Goal: Transaction & Acquisition: Obtain resource

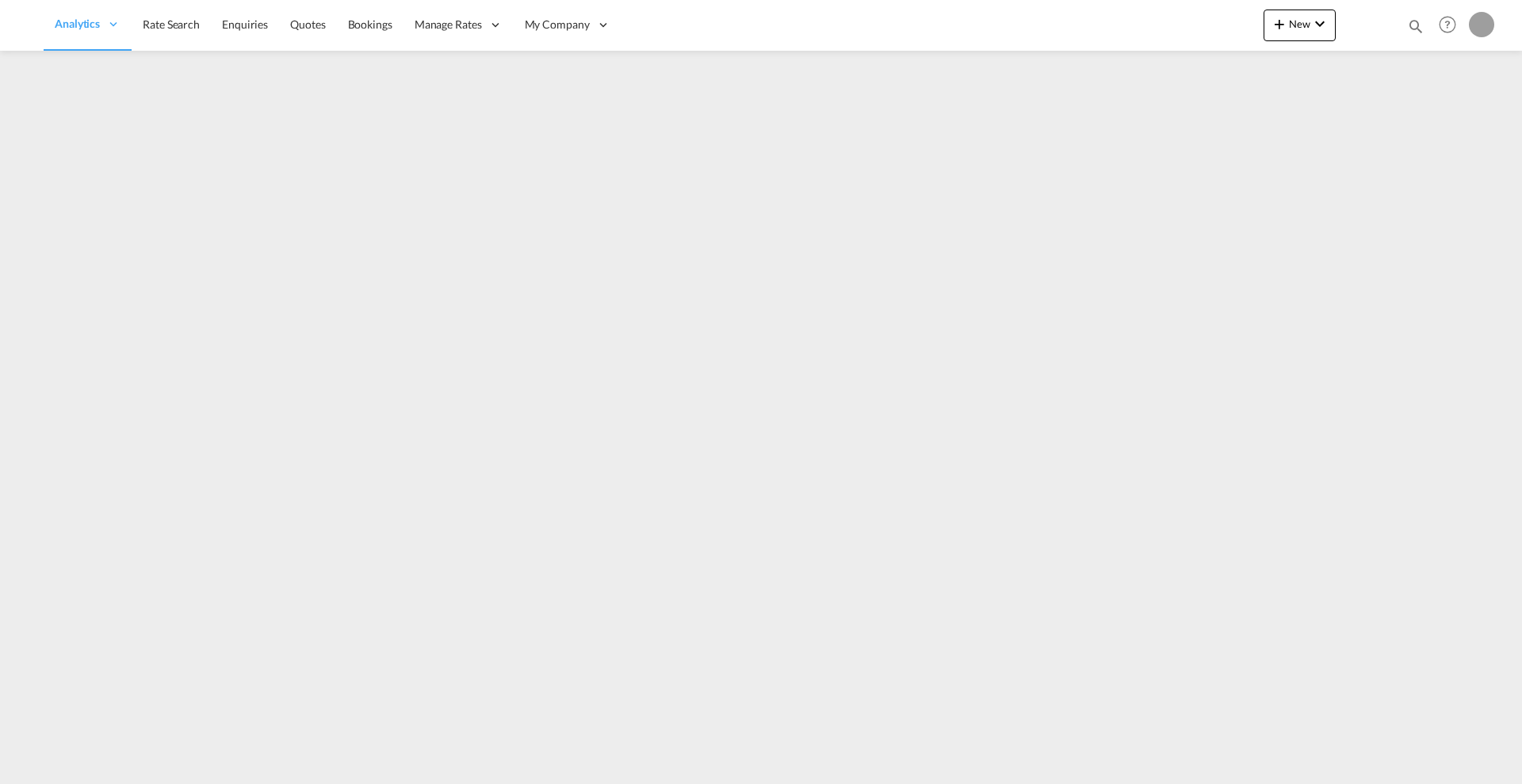
click at [1412, 25] on md-icon "icon-magnify" at bounding box center [1416, 27] width 18 height 18
click at [1158, 29] on select "Bookings Quotes Enquiries" at bounding box center [1163, 26] width 75 height 29
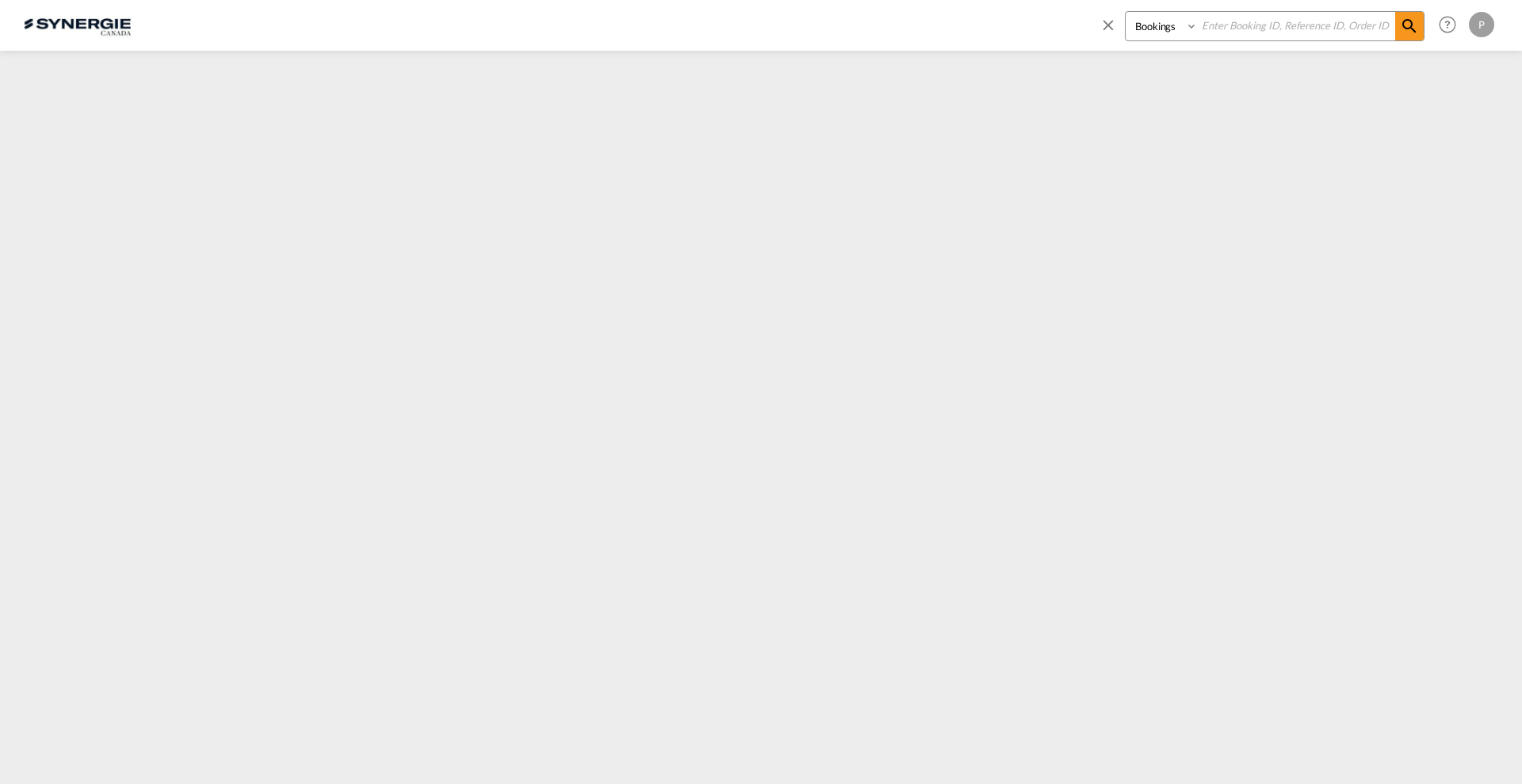
select select "Quotes"
click at [1125, 12] on select "Bookings Quotes Enquiries" at bounding box center [1163, 26] width 75 height 29
click at [1284, 18] on input at bounding box center [1296, 25] width 197 height 28
paste input "SYC000014268"
click at [1407, 27] on md-icon "icon-magnify" at bounding box center [1409, 26] width 19 height 19
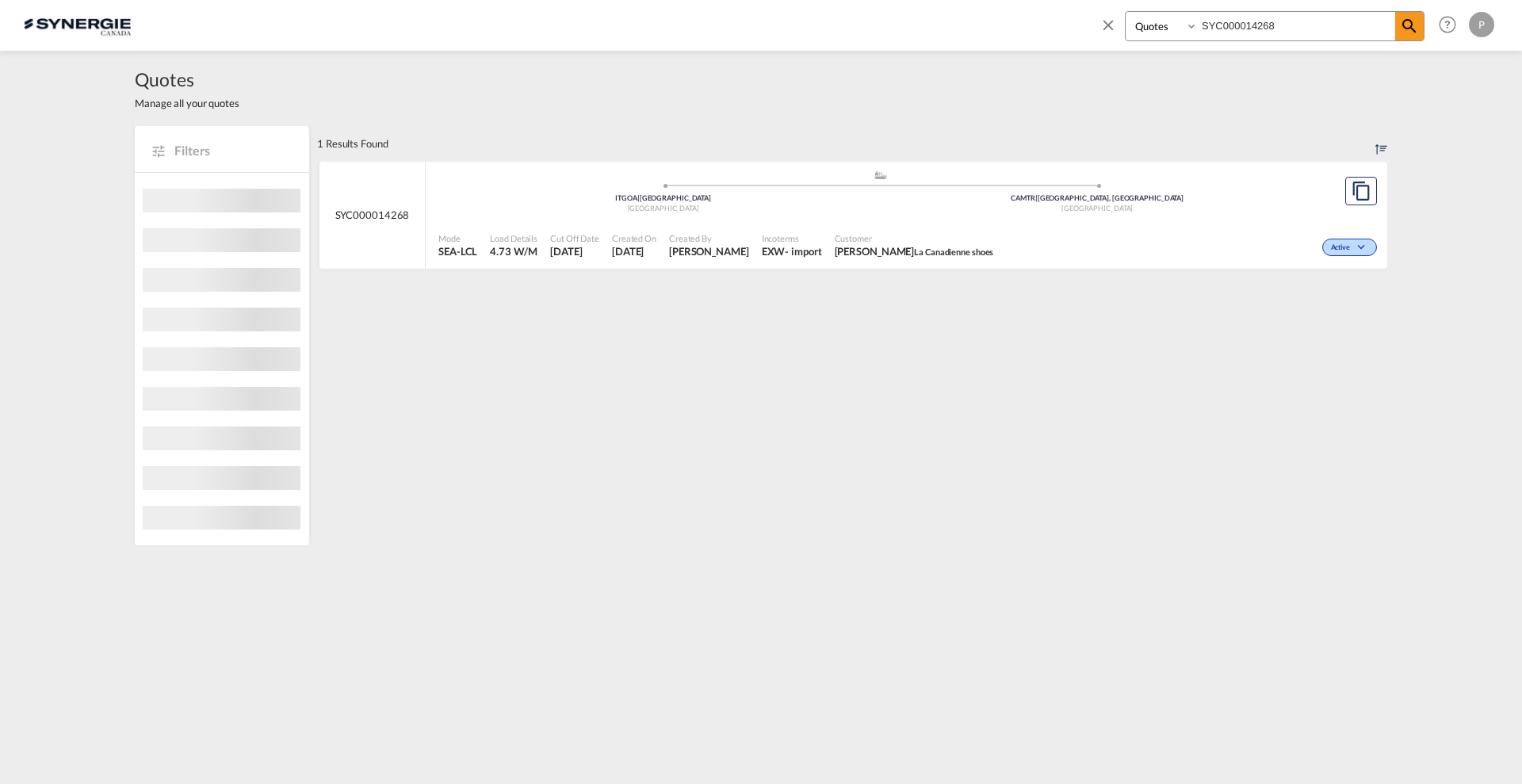
click at [979, 226] on div "Customer Ingrid Muroff La Canadienne shoes" at bounding box center [914, 246] width 172 height 39
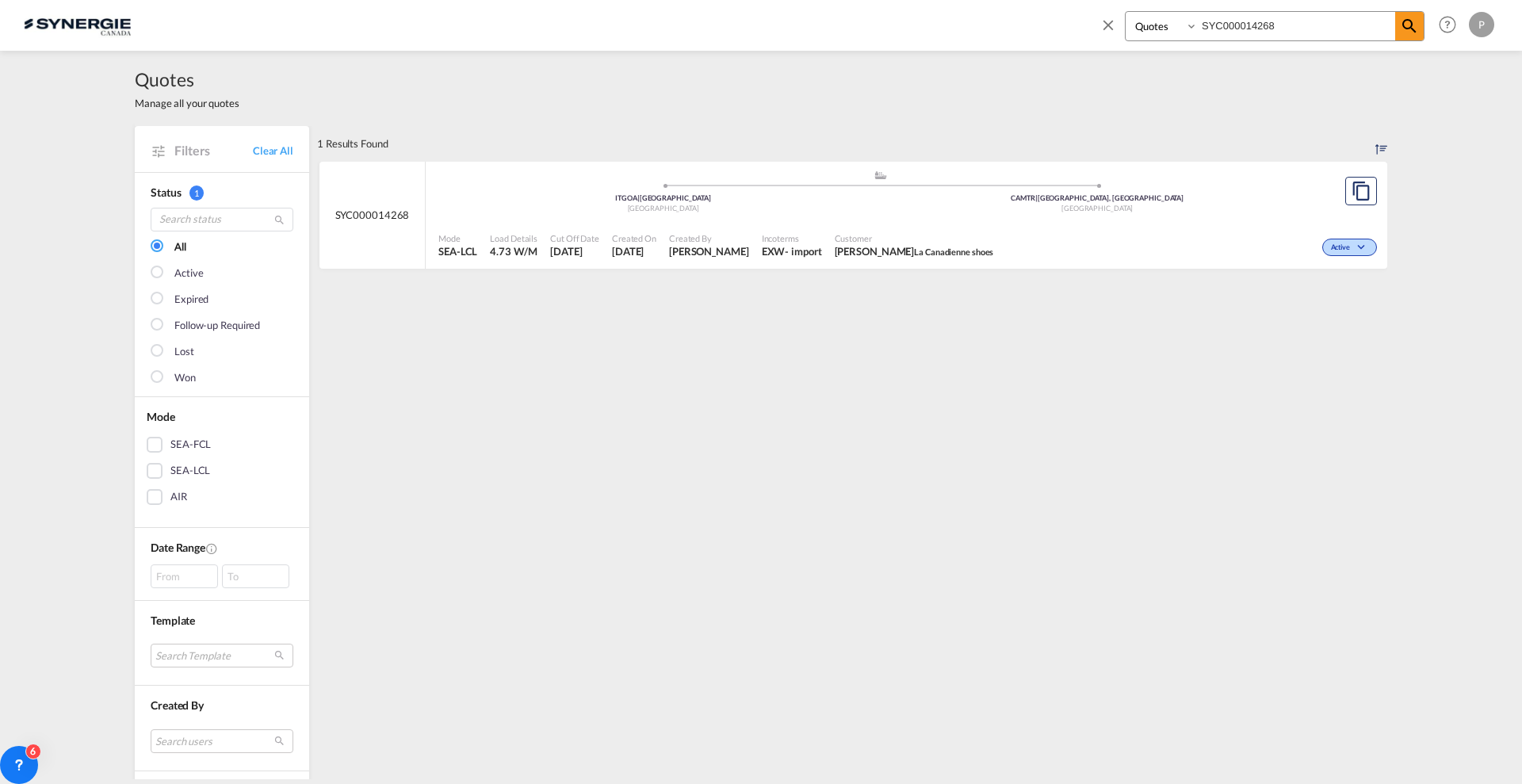
click at [1333, 37] on input "SYC000014268" at bounding box center [1296, 25] width 197 height 28
click at [1113, 238] on div "Won" at bounding box center [1188, 246] width 386 height 39
click at [1277, 19] on input "SYC000014013" at bounding box center [1296, 25] width 197 height 28
paste input "202"
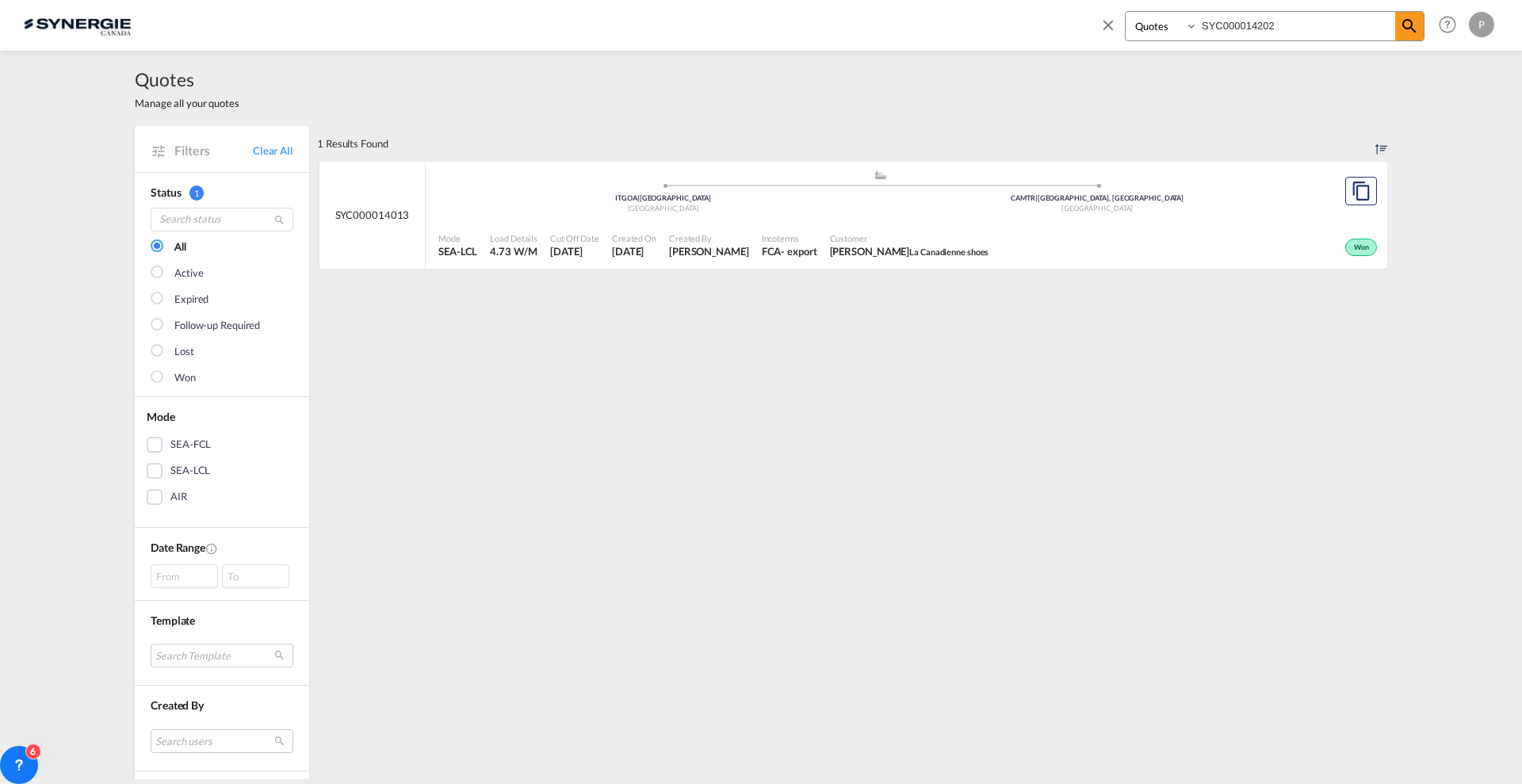
type input "SYC000014202"
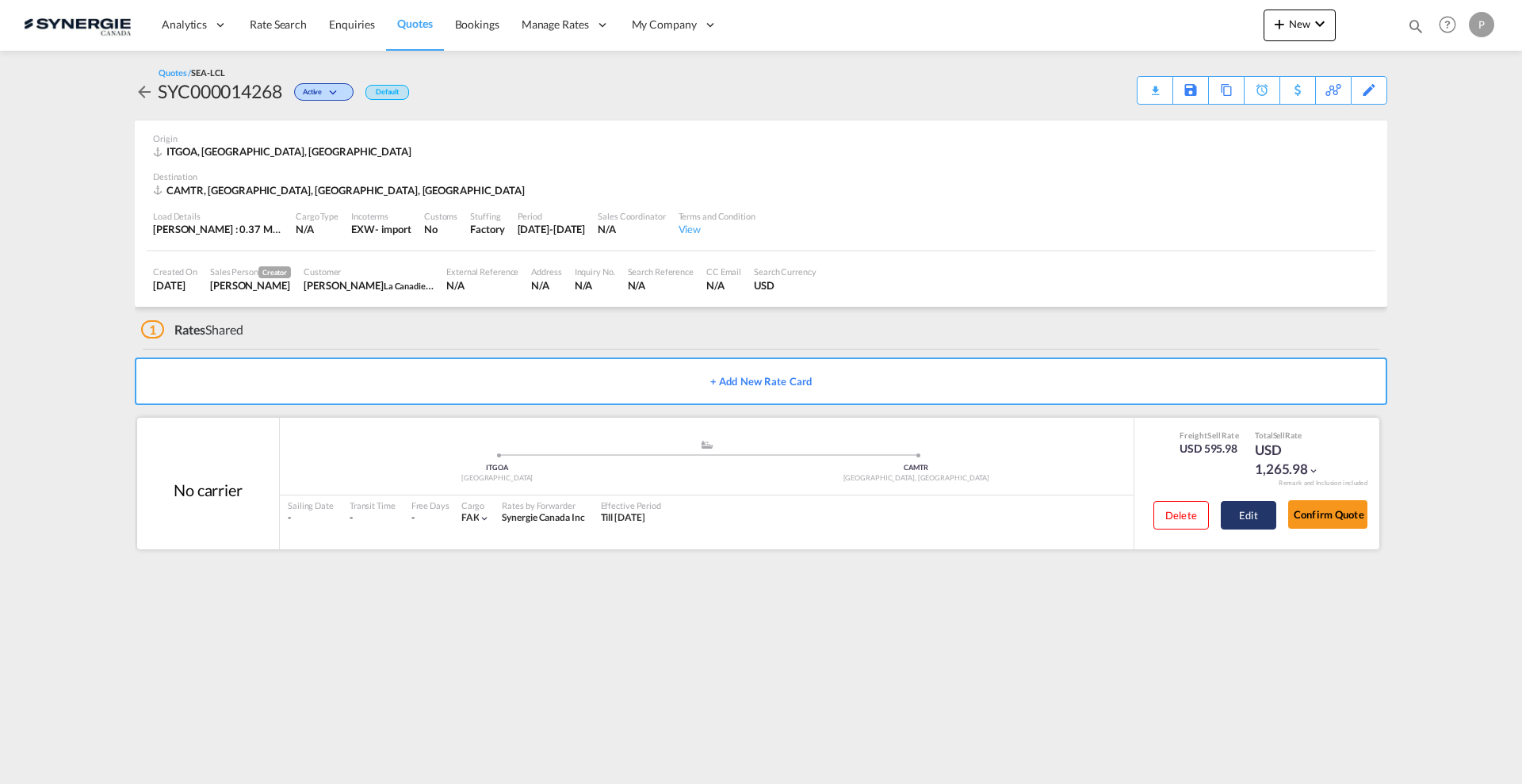
click at [1242, 518] on button "Edit" at bounding box center [1248, 515] width 55 height 29
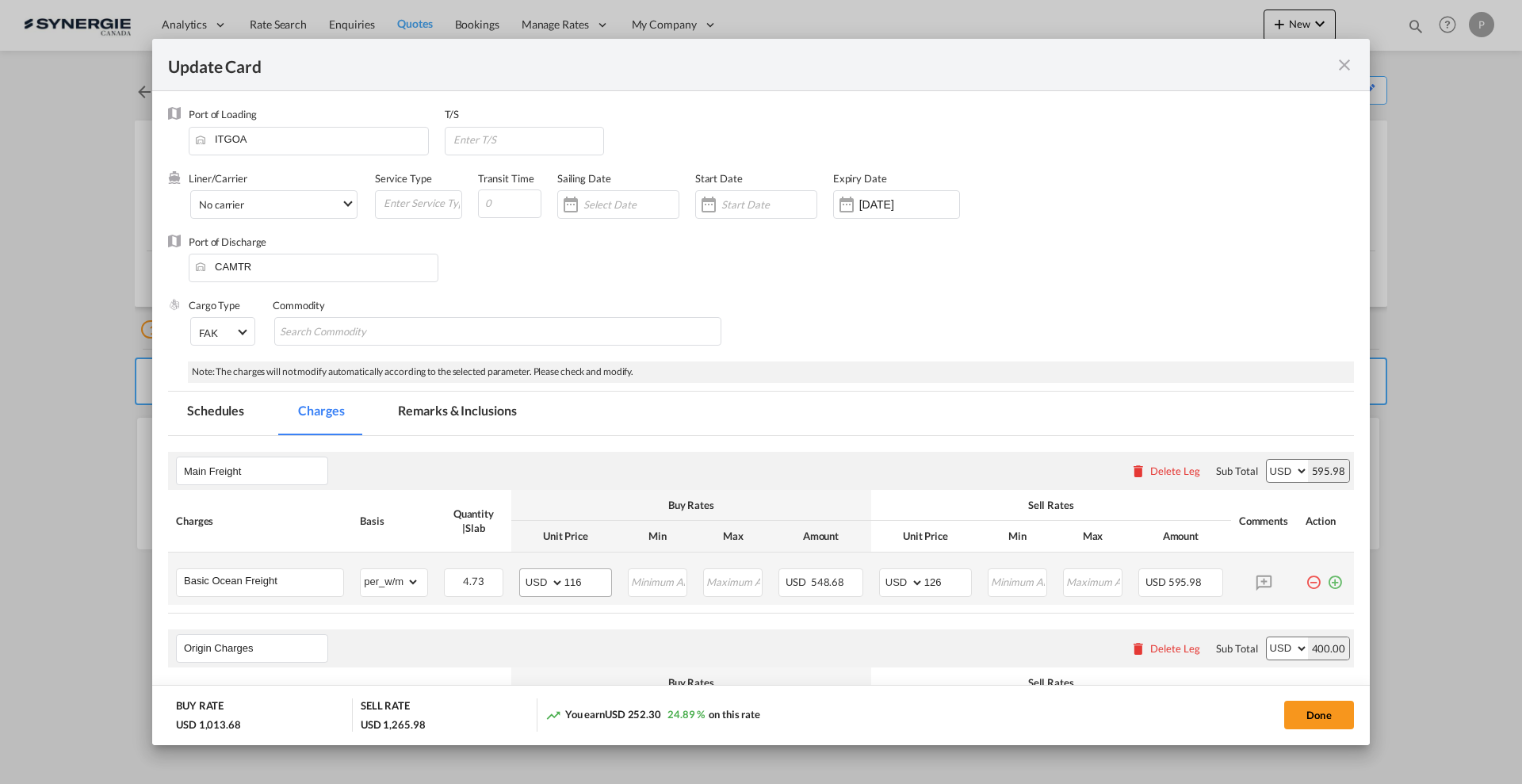
select select "per_w/m"
select select "flat"
select select "per_hbl"
select select "flat"
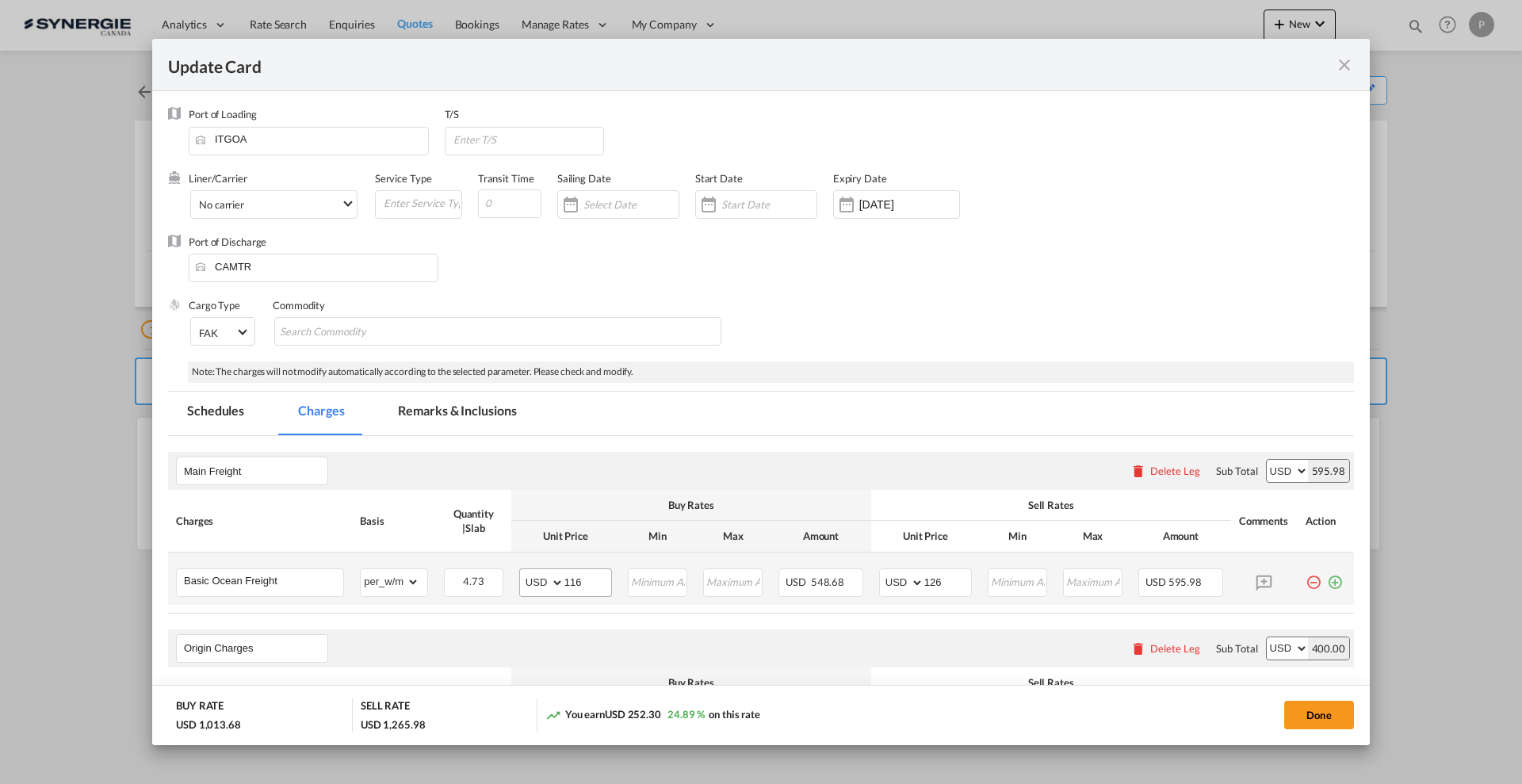
select select "per_bl"
click at [581, 587] on input "116" at bounding box center [588, 580] width 46 height 24
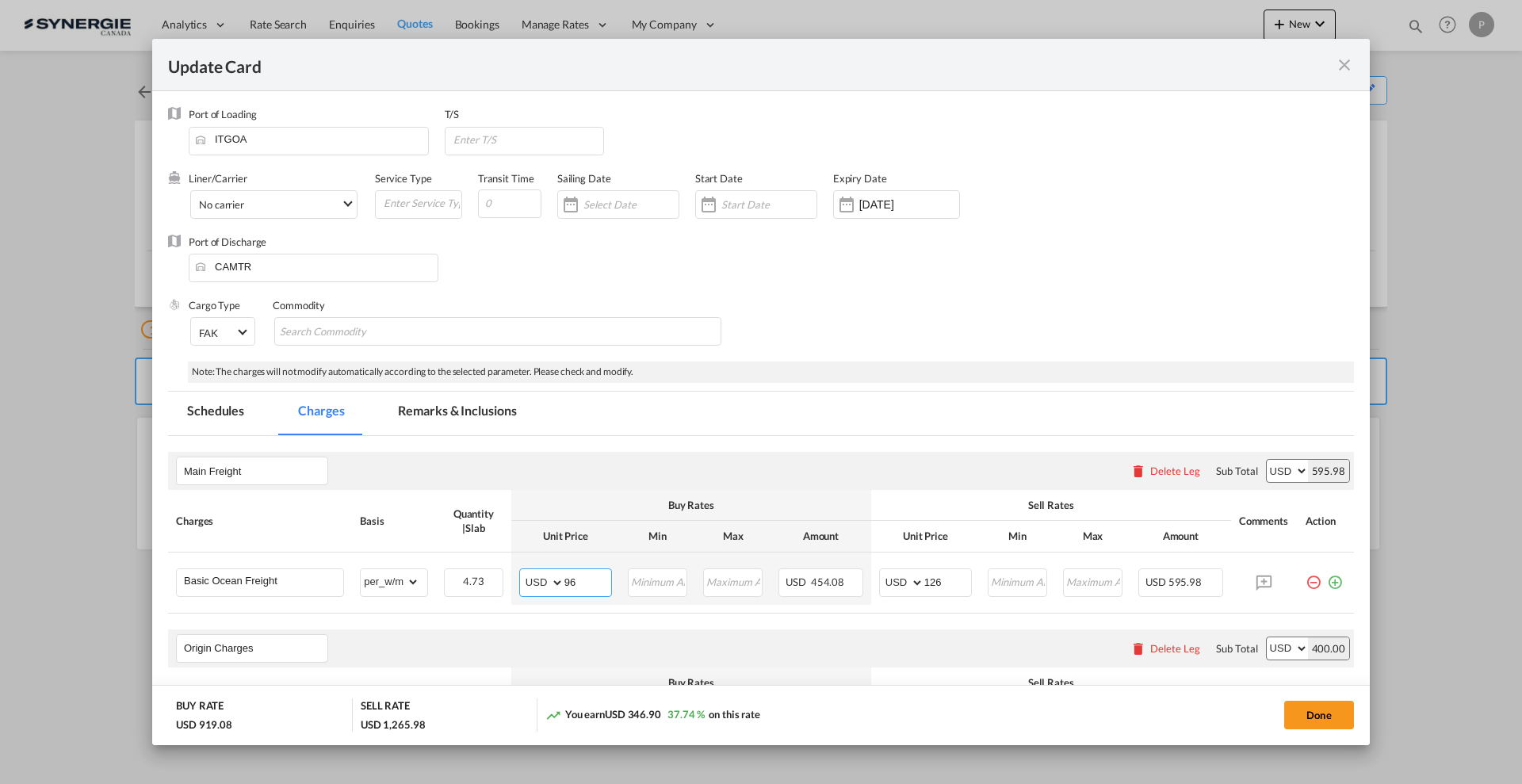
type input "96"
click at [939, 586] on input "126" at bounding box center [948, 580] width 46 height 24
click at [939, 585] on input "126" at bounding box center [948, 580] width 46 height 24
type input "101"
click at [999, 403] on md-tabs-canvas "Schedules Charges Remarks & Inclusions Schedules Charges Remarks & Inclusions" at bounding box center [760, 413] width 1185 height 44
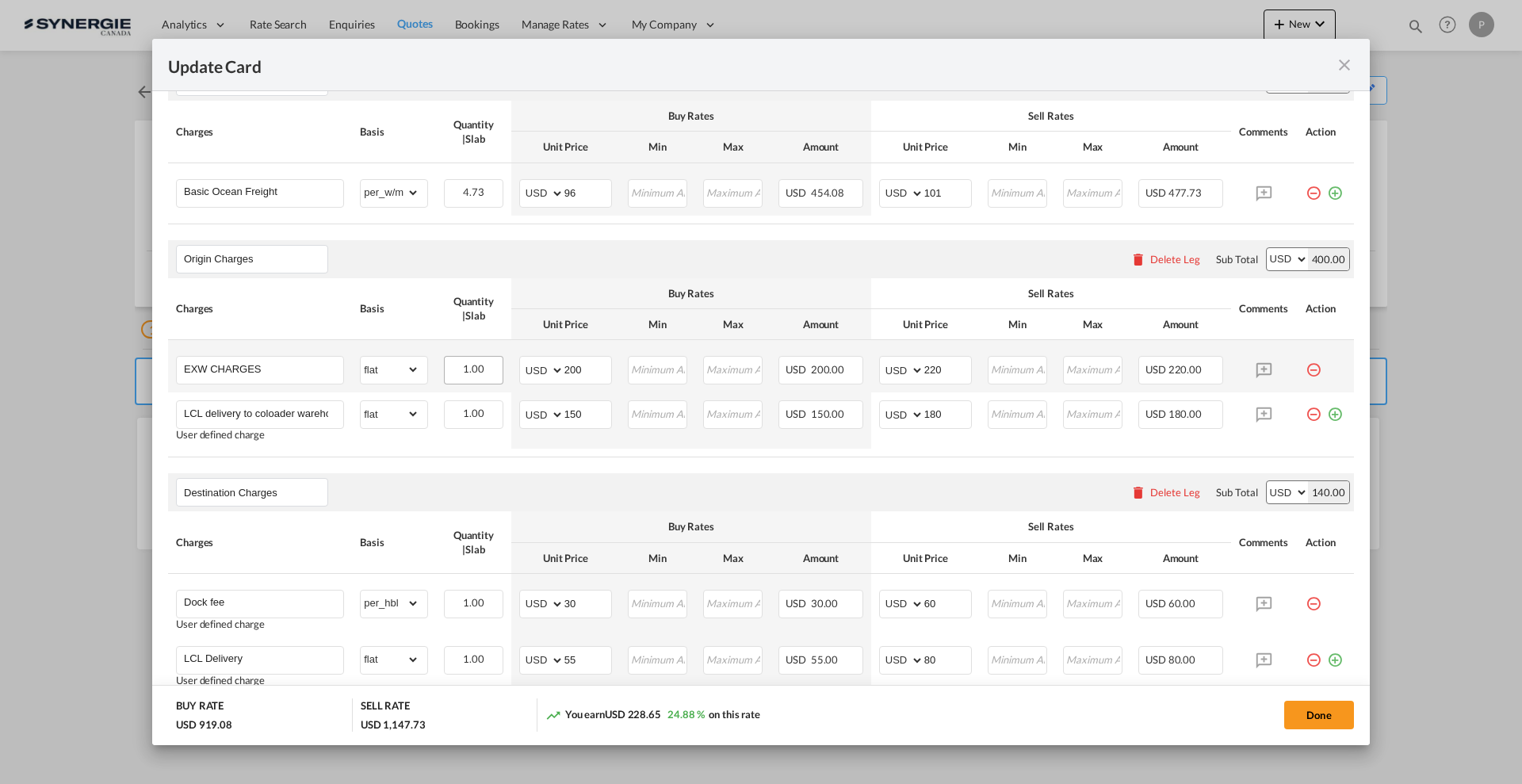
scroll to position [396, 0]
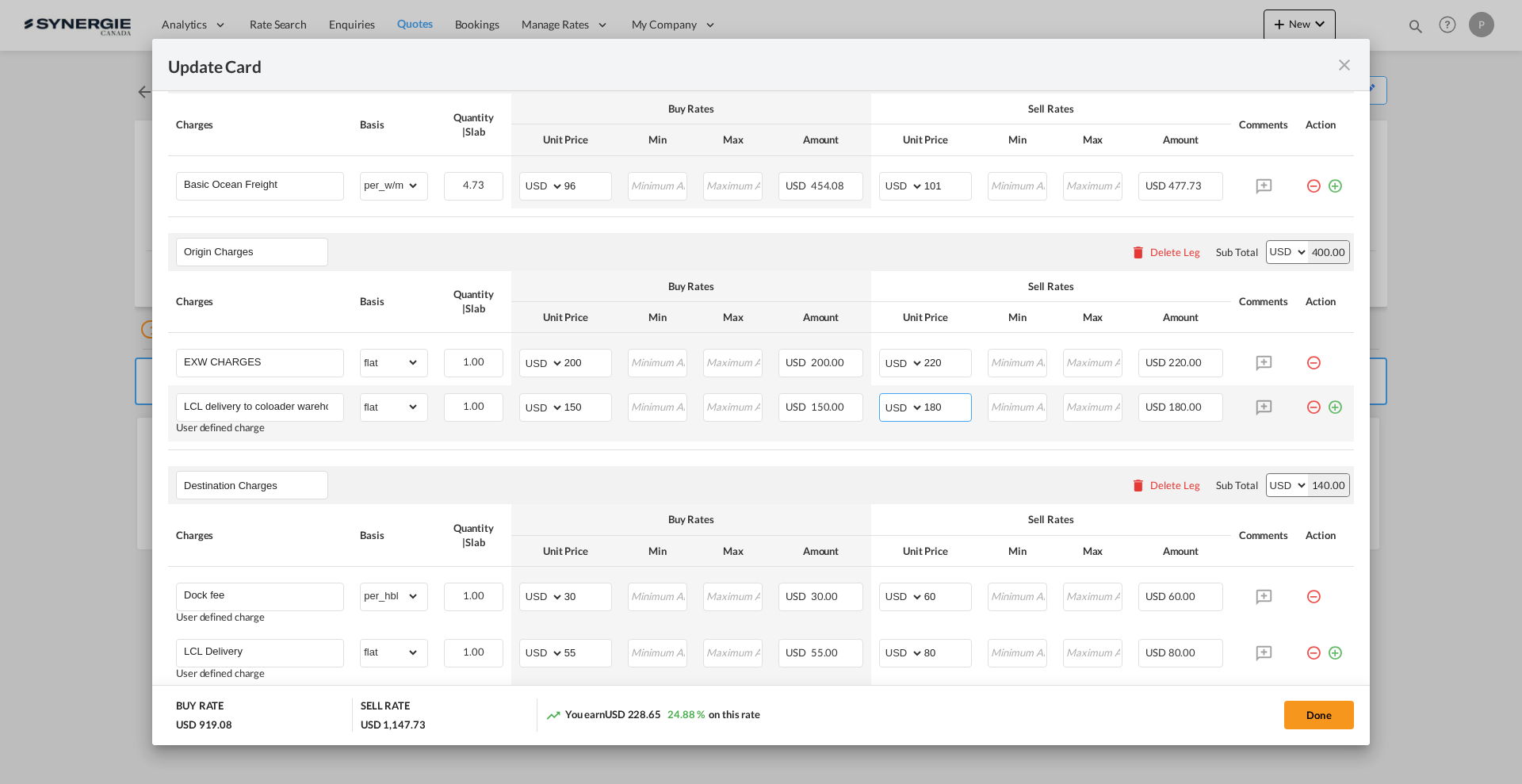
click at [925, 405] on input "180" at bounding box center [948, 405] width 46 height 24
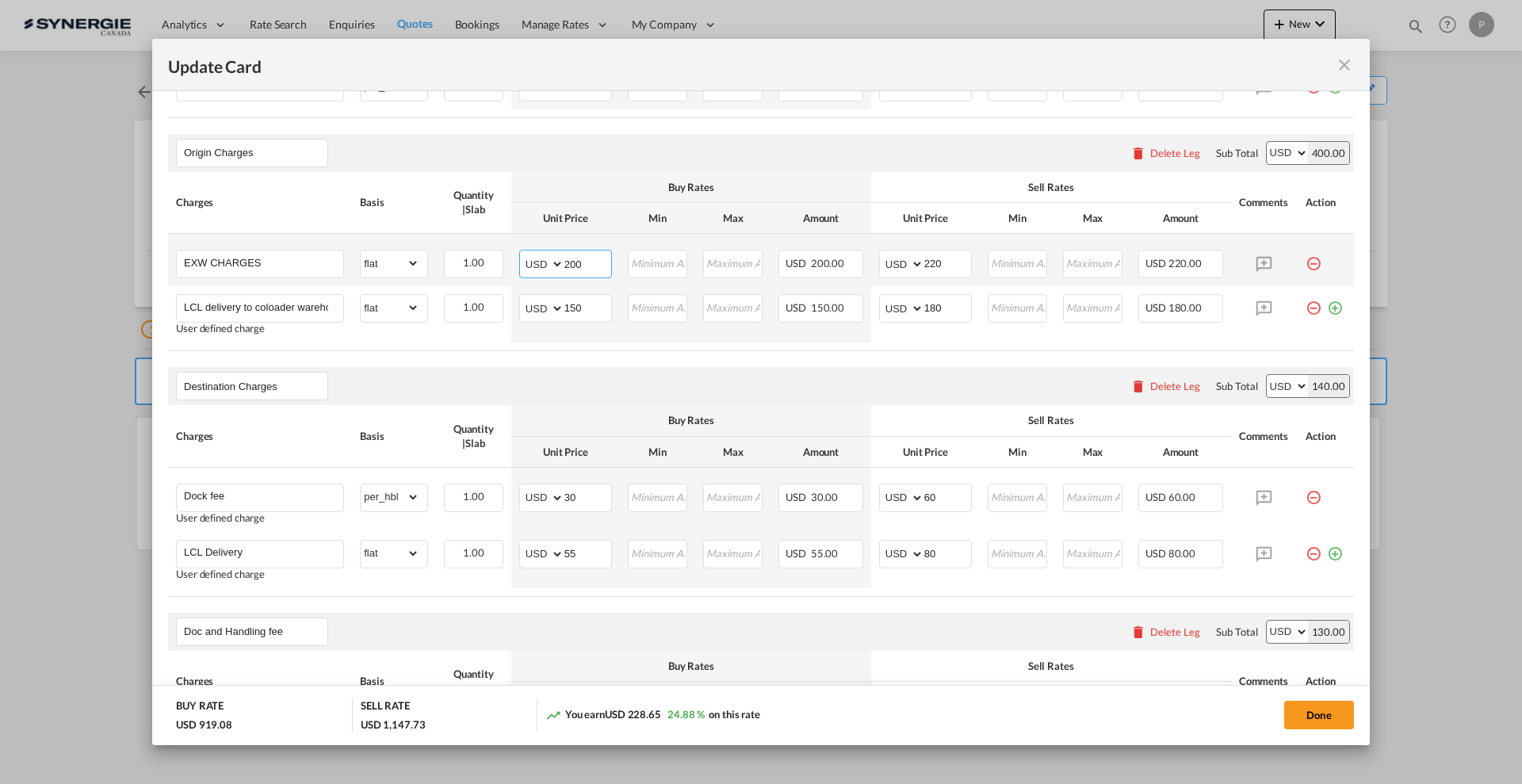
click at [593, 258] on input "200" at bounding box center [588, 262] width 46 height 24
type input "240"
type input "295"
click at [994, 379] on div "Destination Charges Please enter leg name Leg Name Already Exists Delete Leg Su…" at bounding box center [760, 386] width 1185 height 38
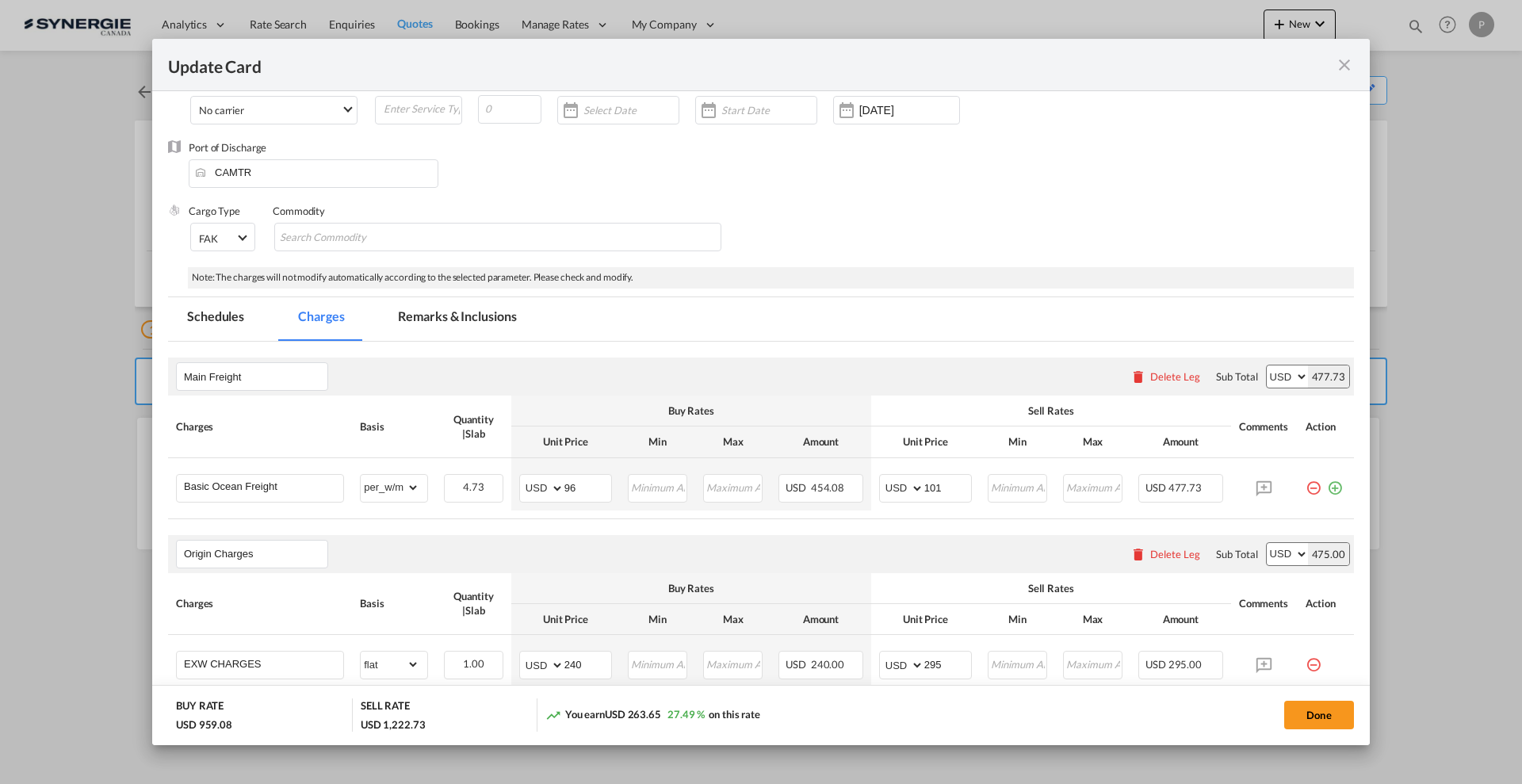
scroll to position [0, 0]
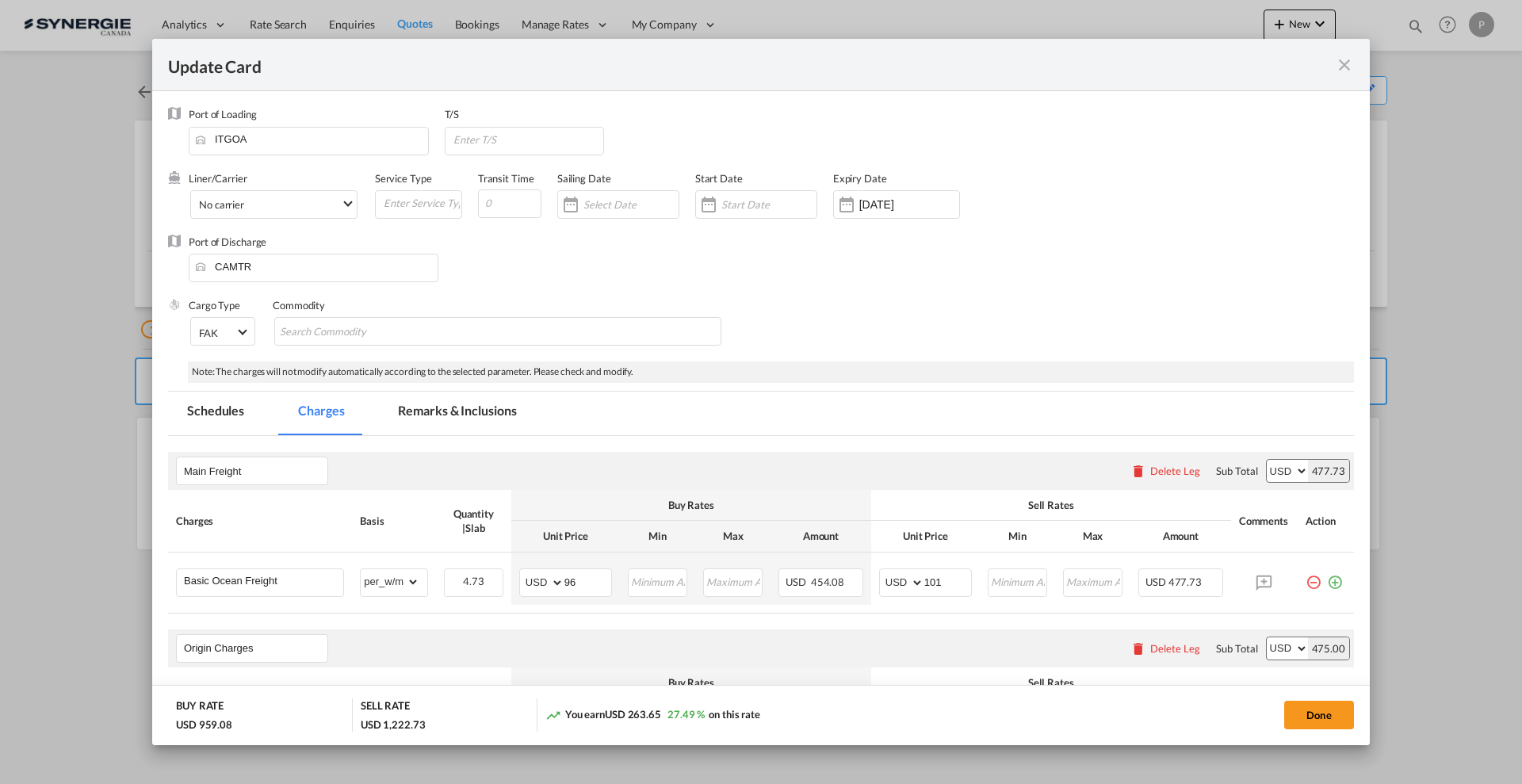
click at [1351, 68] on md-icon "icon-close fg-AAA8AD m-0 pointer" at bounding box center [1343, 64] width 19 height 19
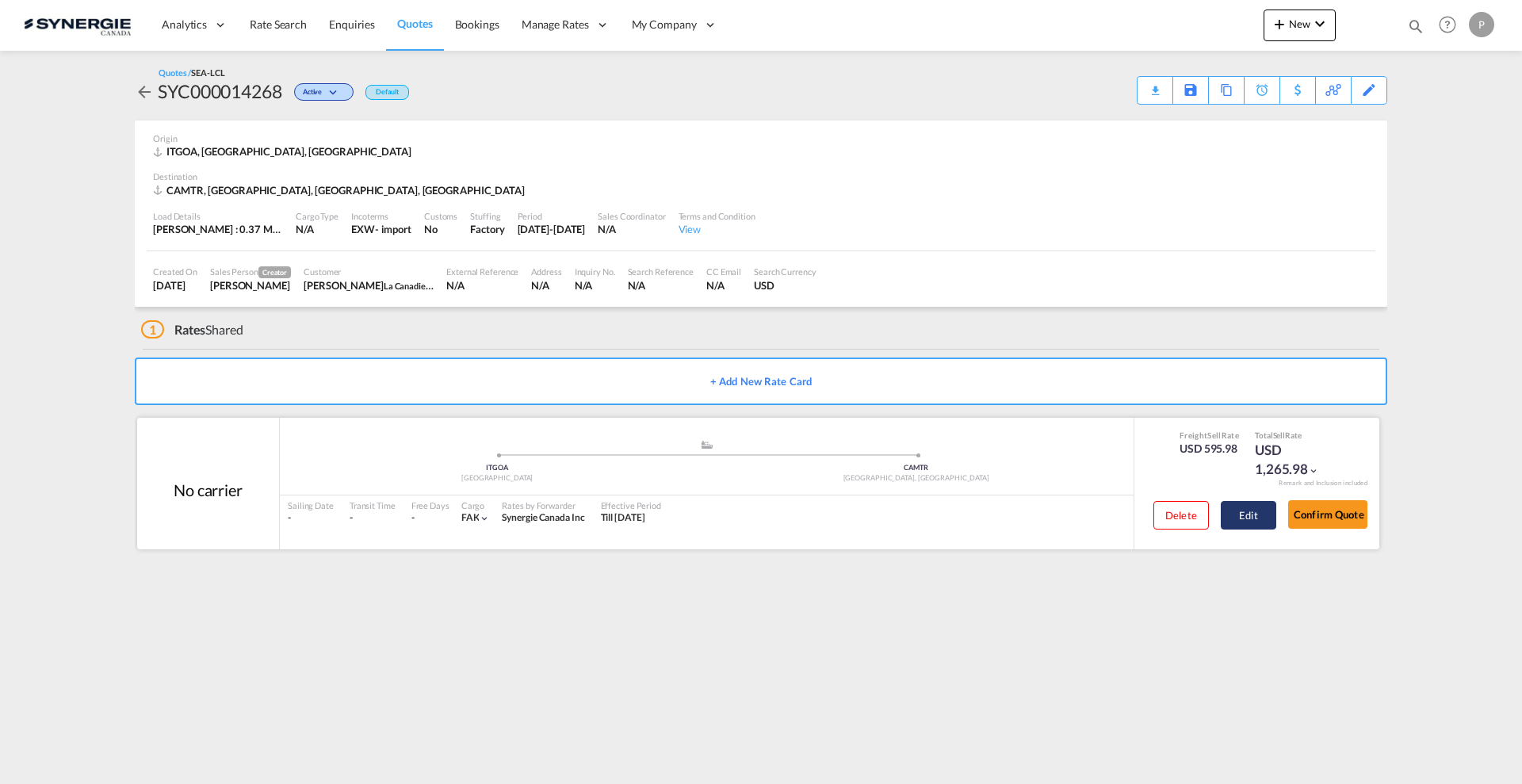
click at [1240, 523] on button "Edit" at bounding box center [1248, 515] width 55 height 29
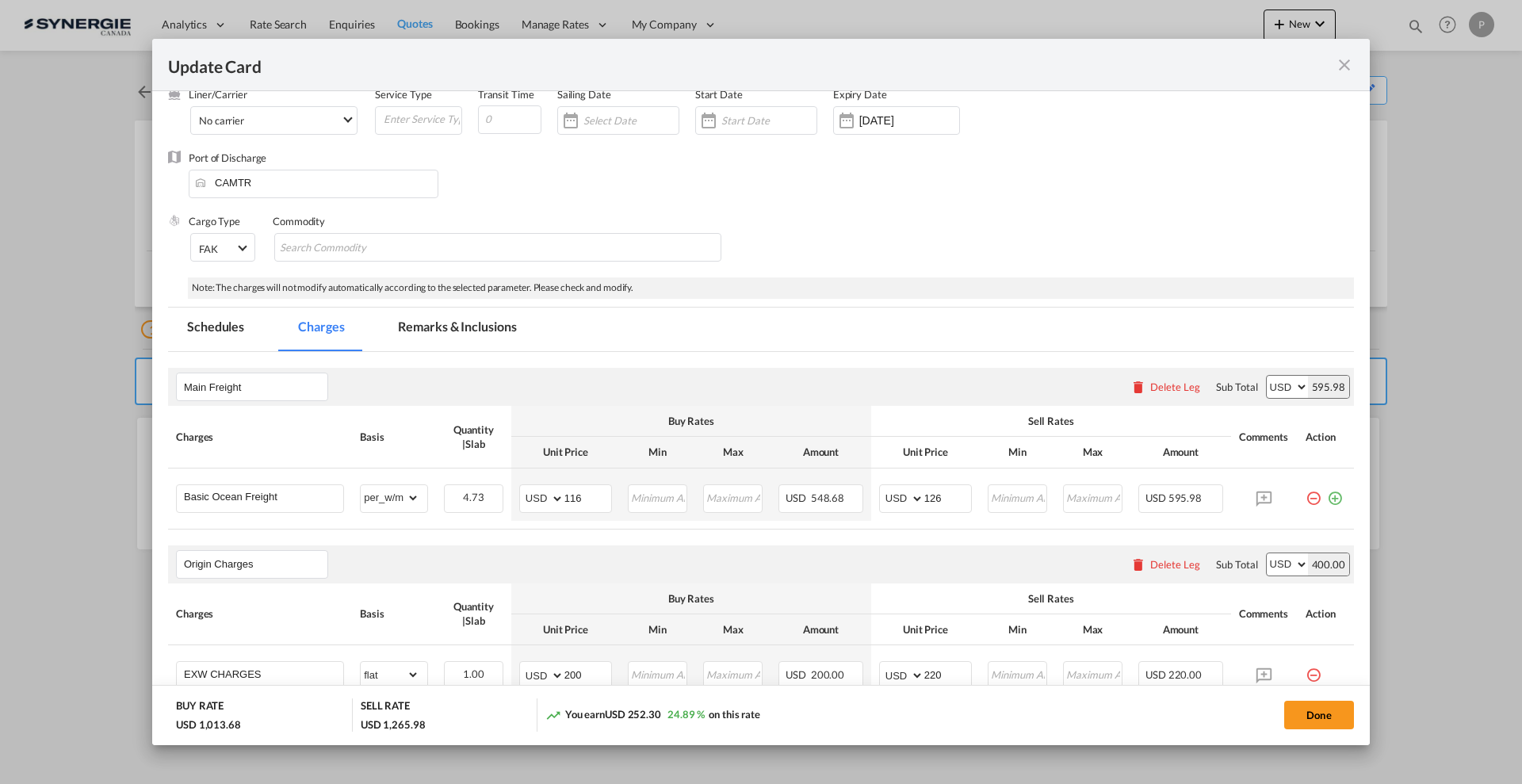
scroll to position [198, 0]
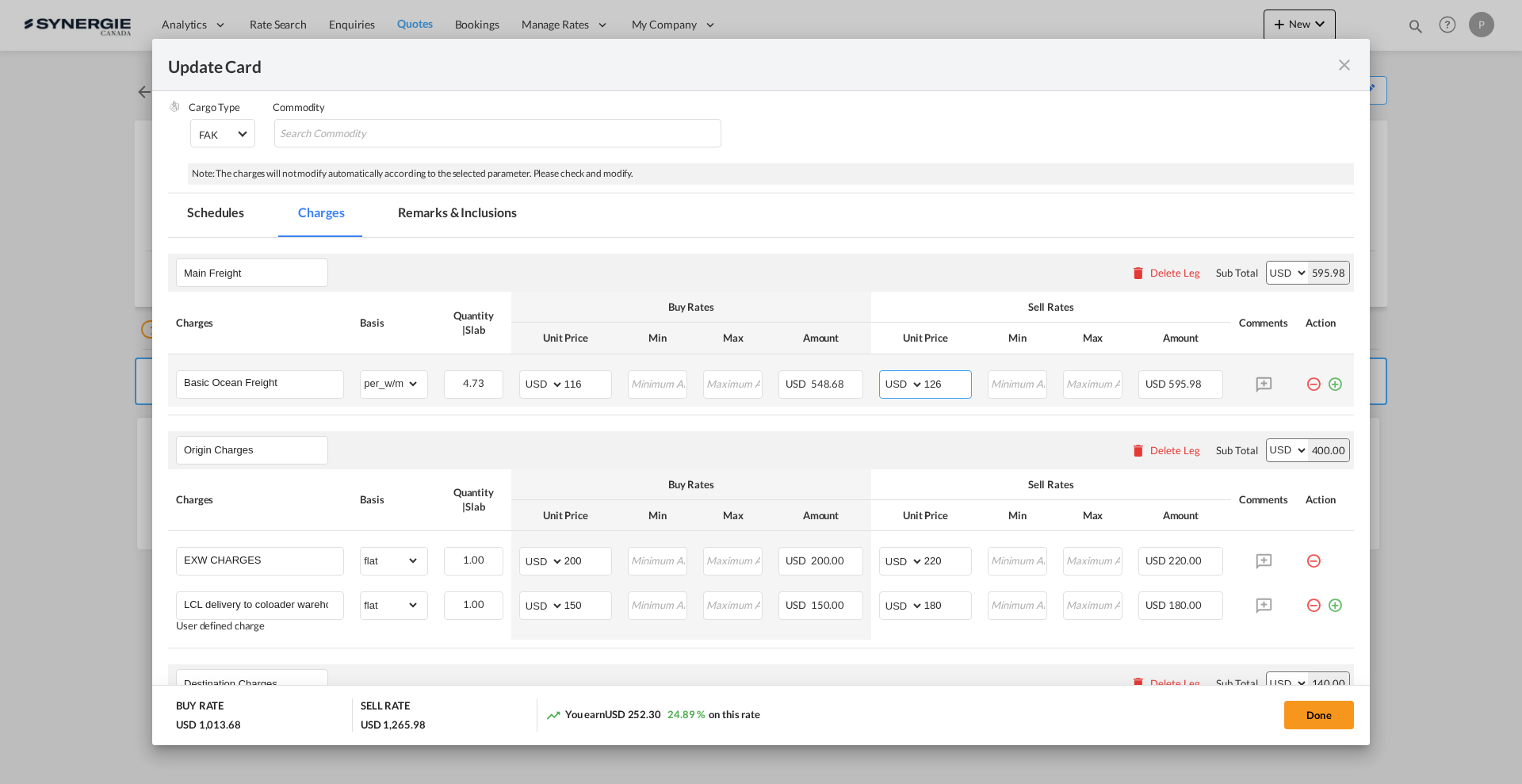
drag, startPoint x: 938, startPoint y: 385, endPoint x: 916, endPoint y: 379, distance: 22.8
click at [916, 379] on md-input-container "AED AFN ALL AMD ANG AOA ARS AUD AWG AZN BAM BBD BDT BGN BHD BIF BMD BND BOB BRL…" at bounding box center [925, 384] width 93 height 29
type input "116"
click at [931, 261] on div "Main Freight Please enter leg name Leg Name Already Exists Delete Leg Sub Total…" at bounding box center [760, 272] width 1185 height 38
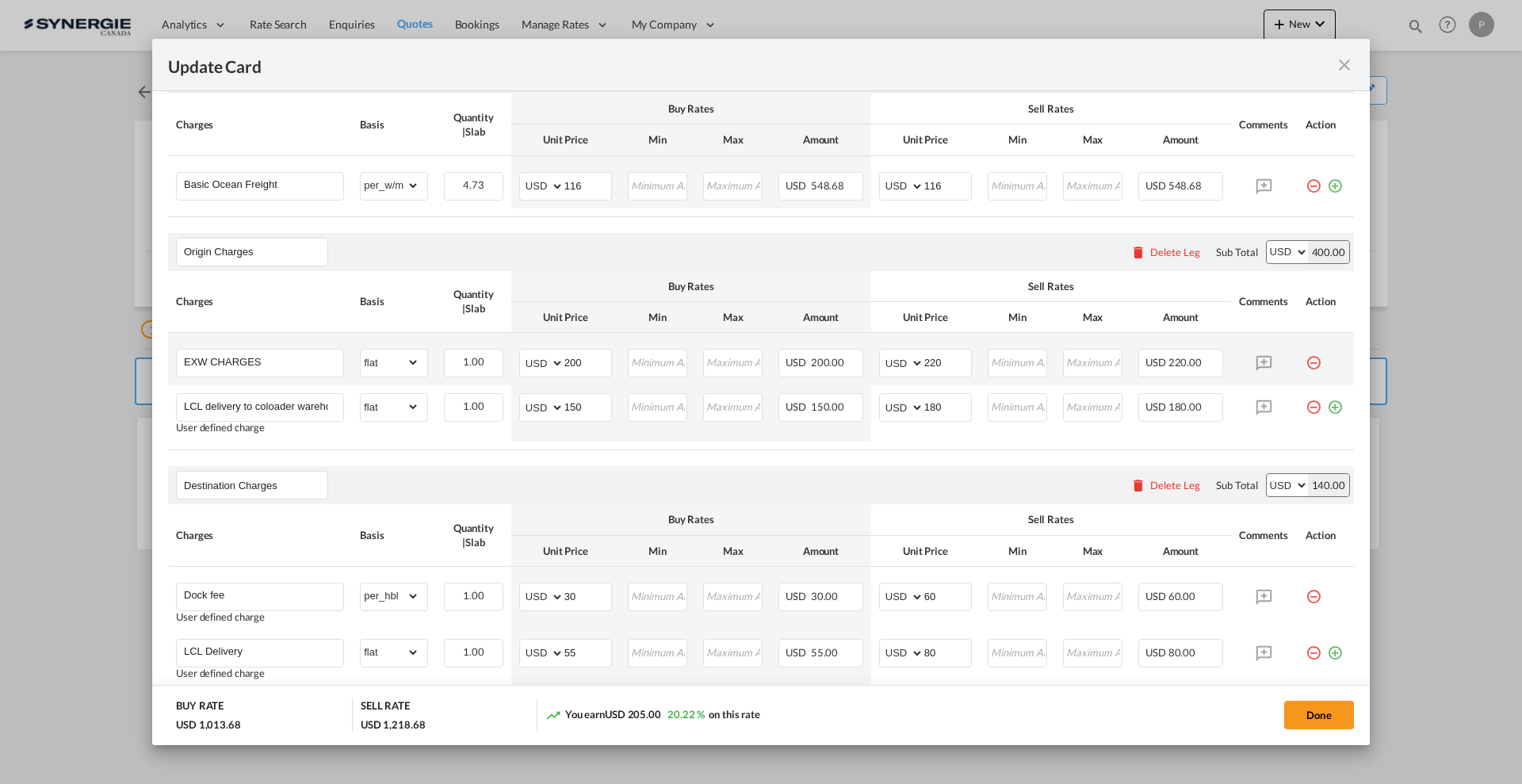
scroll to position [297, 0]
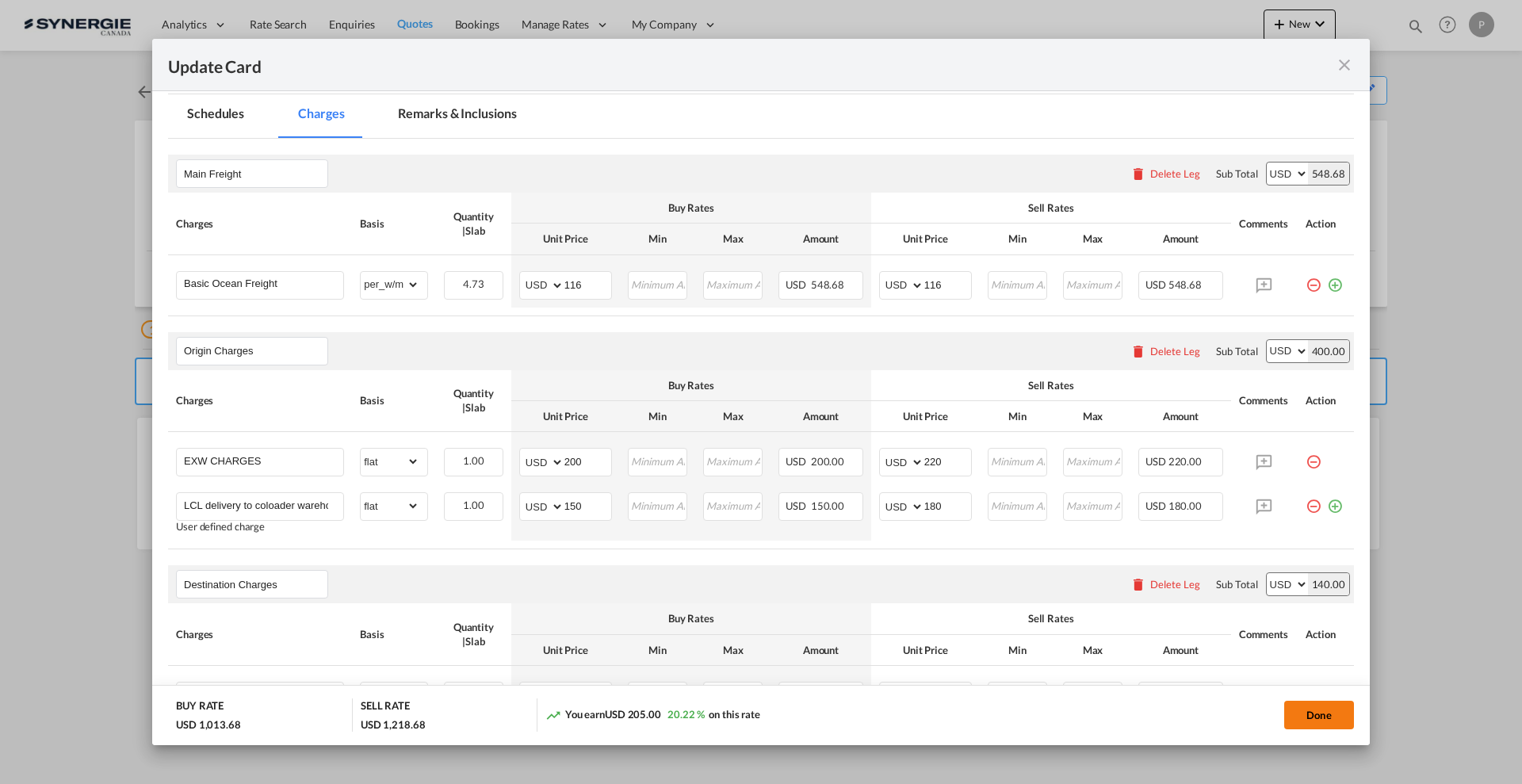
click at [1329, 721] on button "Done" at bounding box center [1318, 714] width 70 height 29
type input "10 Sep 2025"
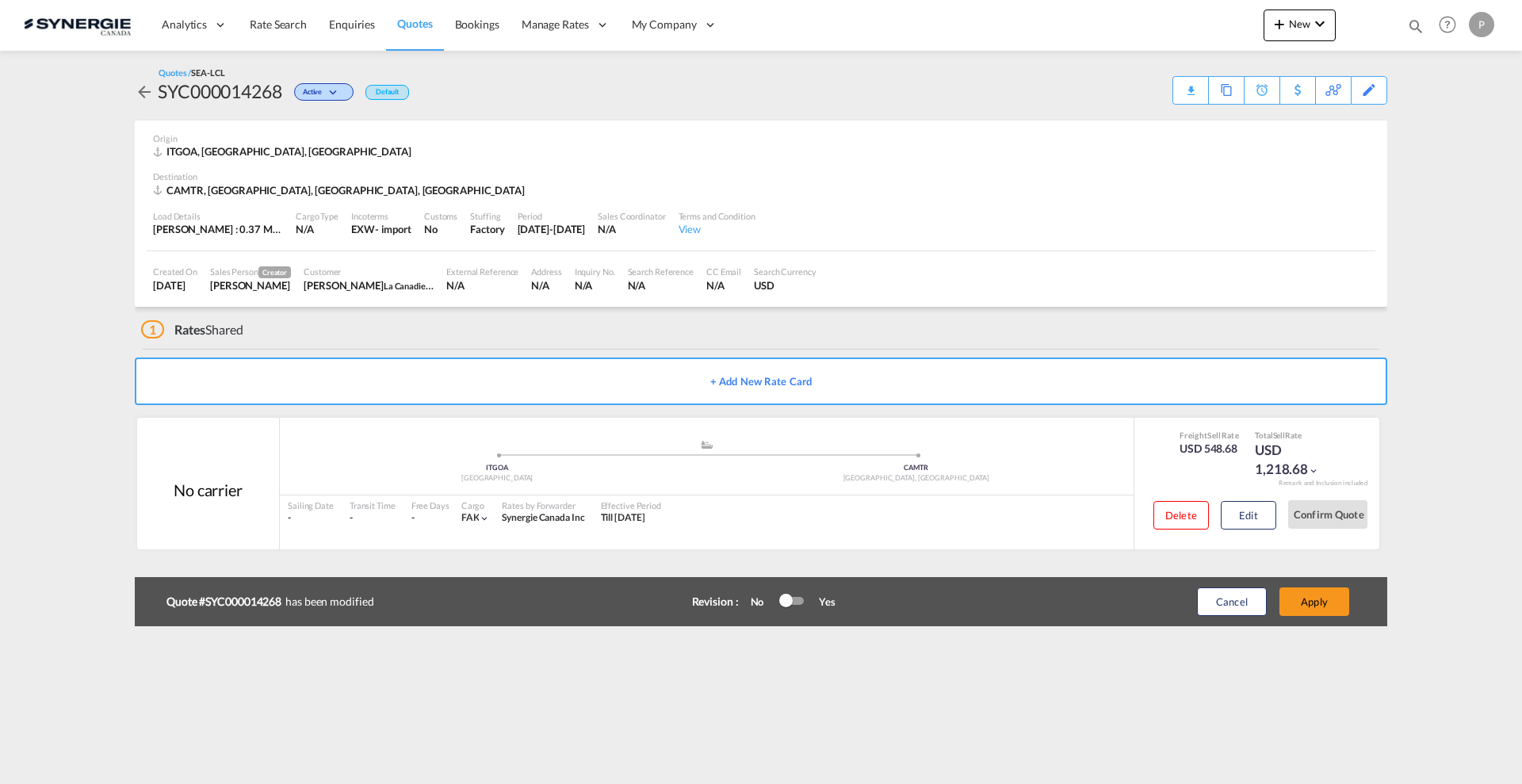
click at [793, 596] on div at bounding box center [791, 600] width 24 height 8
click at [1334, 600] on button "Apply" at bounding box center [1314, 602] width 70 height 29
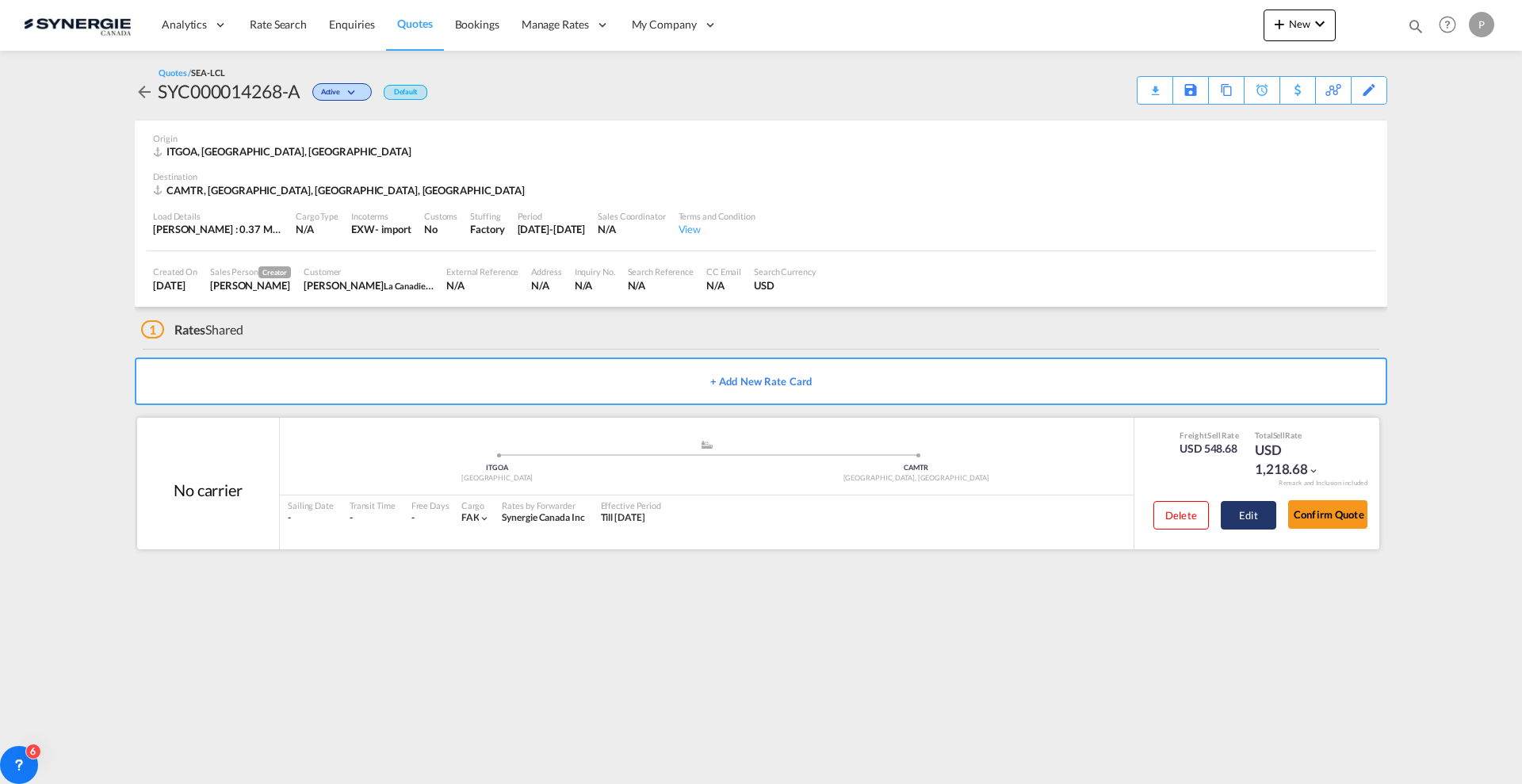
click at [1243, 515] on button "Edit" at bounding box center [1248, 515] width 55 height 29
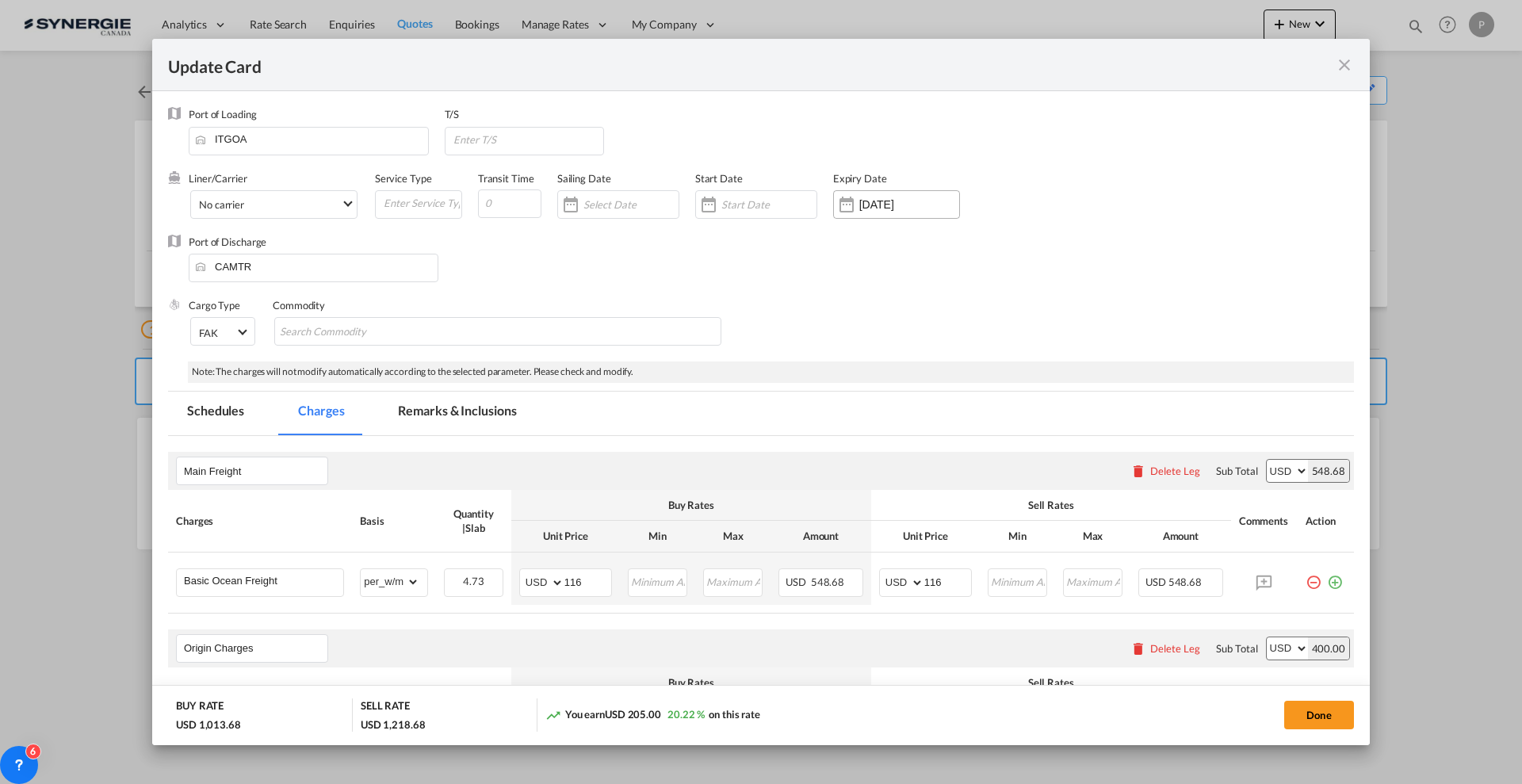
click at [854, 215] on div "Update Card Port ..." at bounding box center [846, 204] width 25 height 31
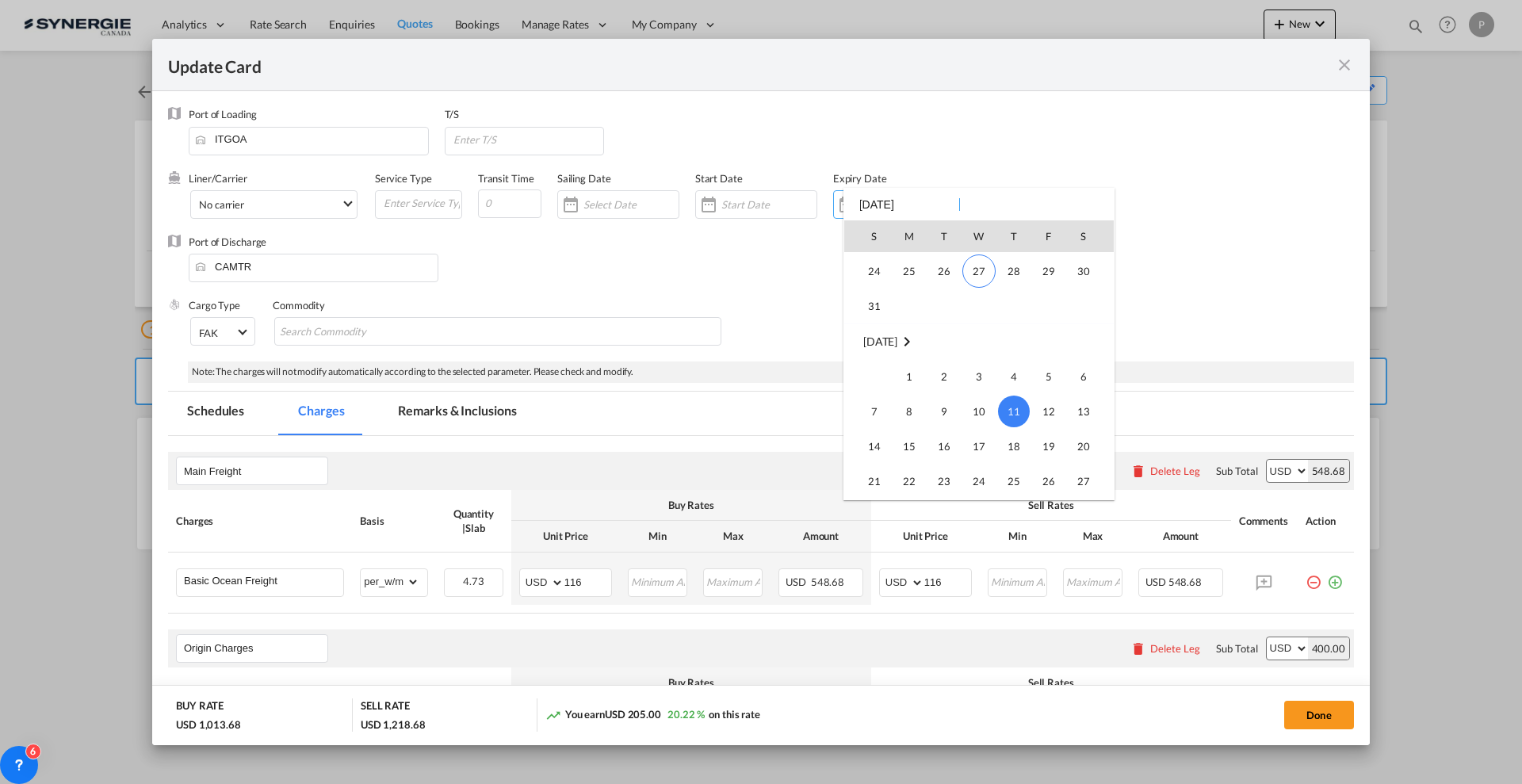
scroll to position [366922, 0]
click at [886, 334] on span "31" at bounding box center [874, 333] width 31 height 31
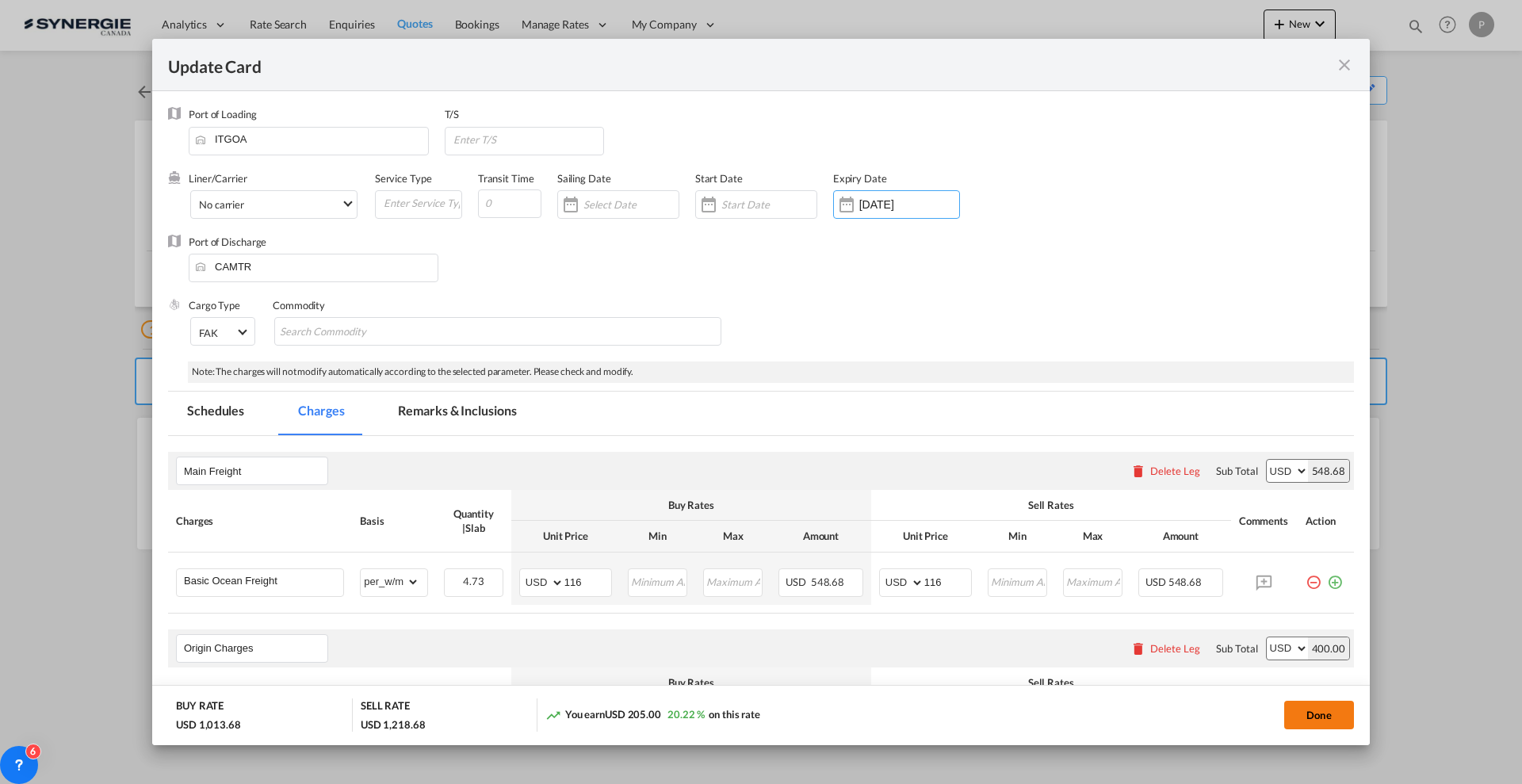
click at [1325, 717] on button "Done" at bounding box center [1318, 714] width 70 height 29
type input "30 Aug 2025"
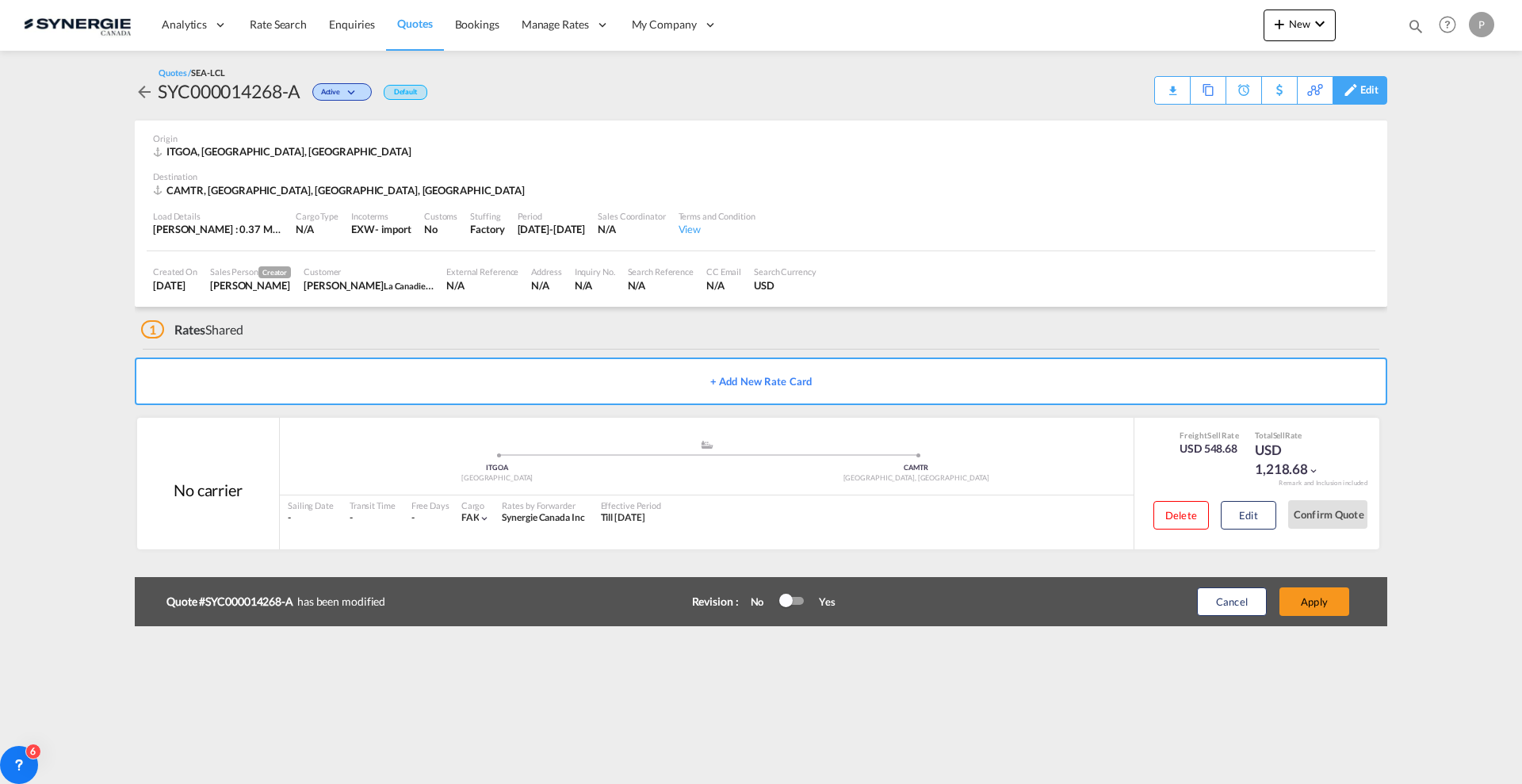
click at [1379, 92] on div "Edit" at bounding box center [1359, 90] width 54 height 29
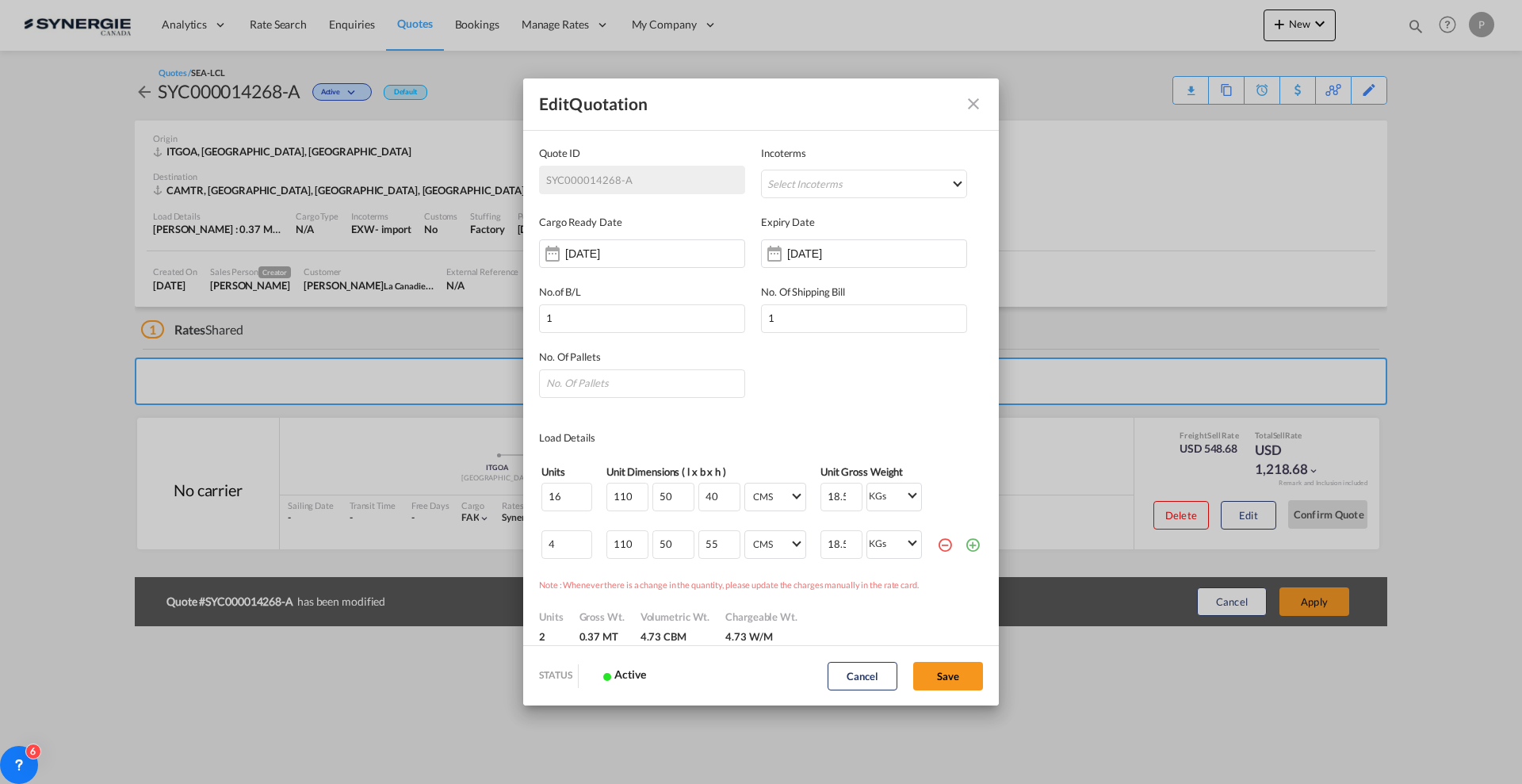
scroll to position [0, 0]
click at [820, 251] on input "11 Sep 2025" at bounding box center [837, 254] width 100 height 13
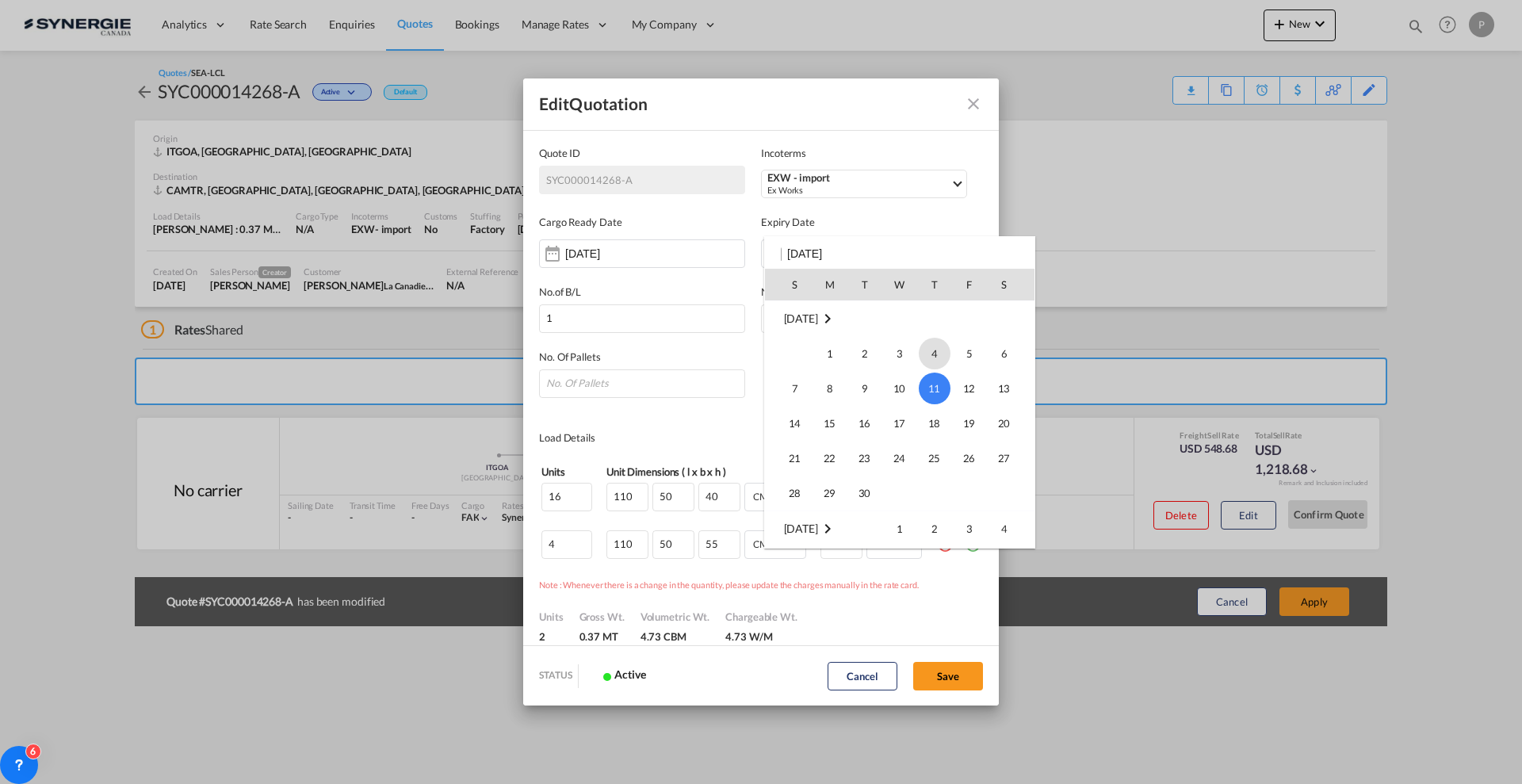
scroll to position [111, 0]
click at [807, 377] on span "31" at bounding box center [794, 381] width 31 height 31
type input "31 Aug 2025"
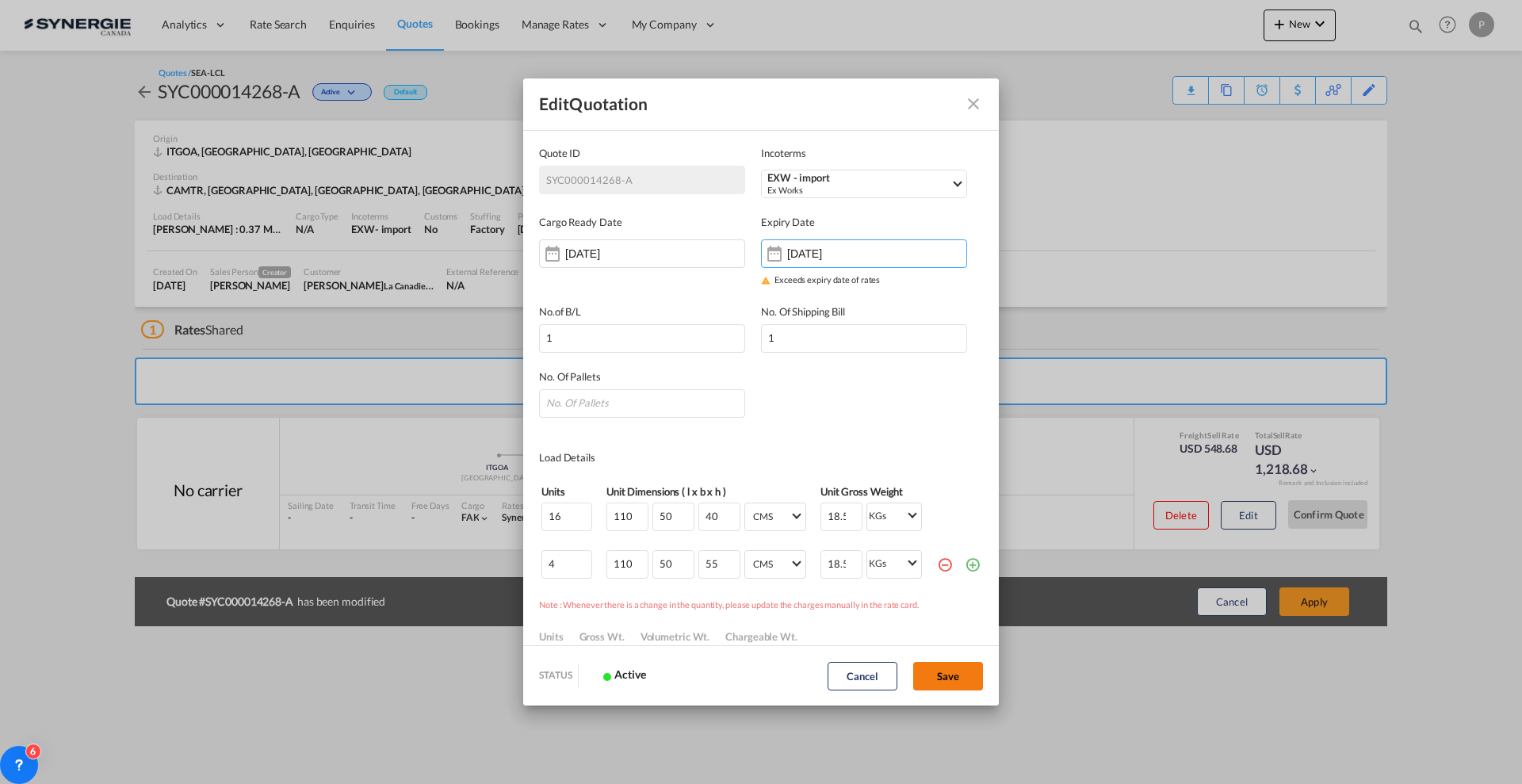
click at [941, 684] on button "Save" at bounding box center [948, 676] width 70 height 29
click at [673, 403] on input "Quote ID IncotermsSelect ..." at bounding box center [641, 404] width 206 height 29
type input "4"
click at [916, 675] on button "Save" at bounding box center [948, 676] width 70 height 29
type input "21 Aug 2025"
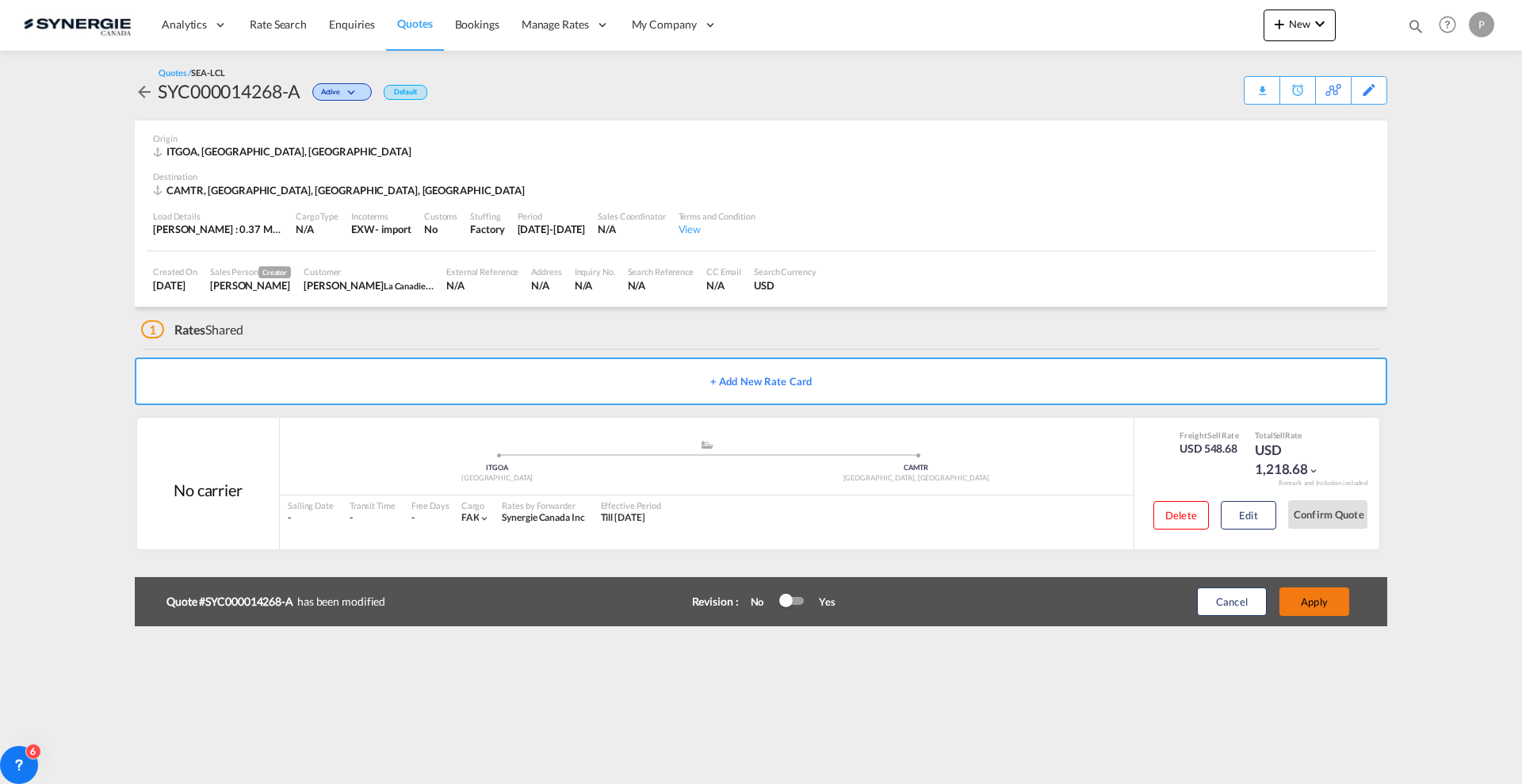
click at [1305, 607] on button "Apply" at bounding box center [1314, 602] width 70 height 29
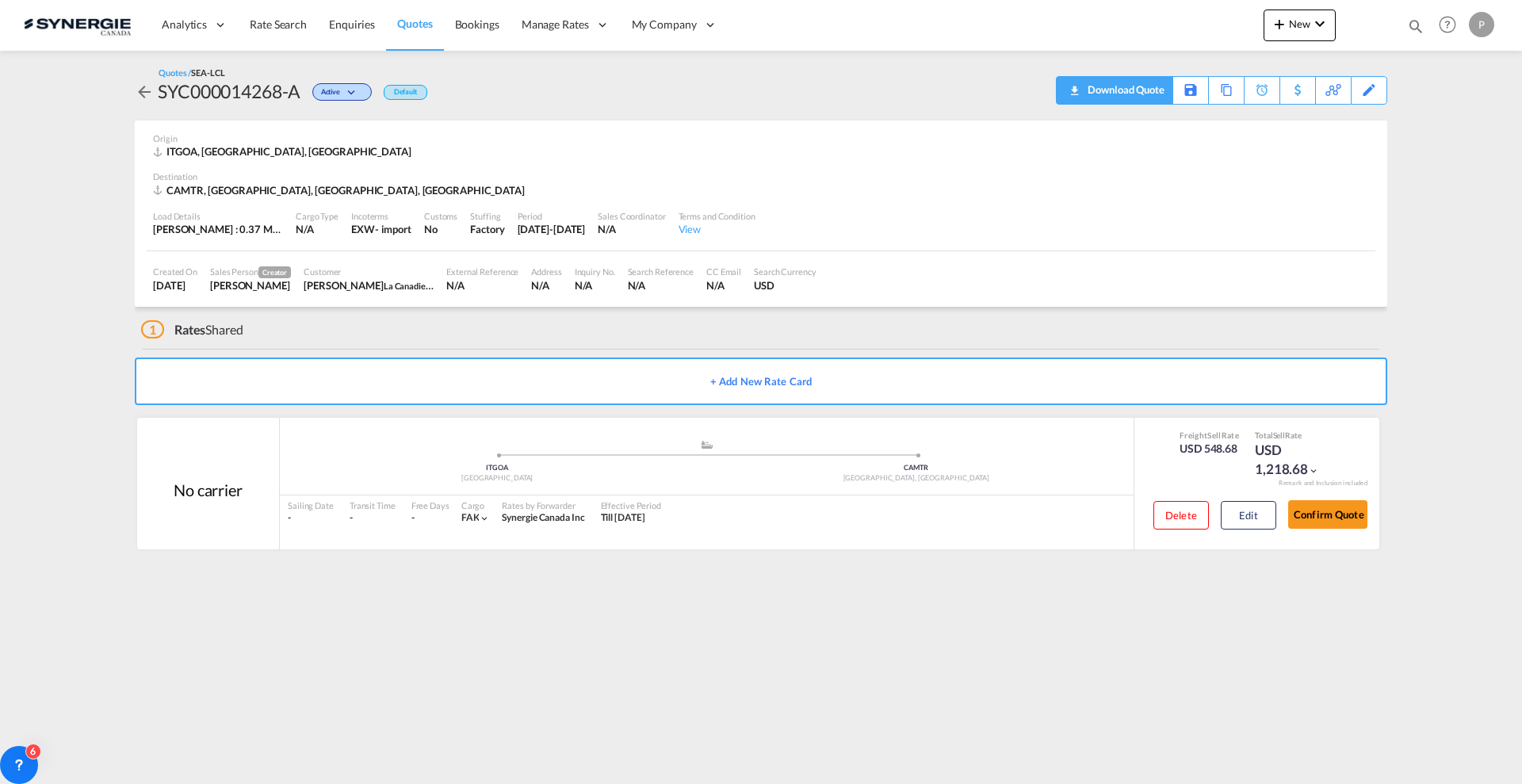
click at [1138, 77] on div "Download Quote" at bounding box center [1124, 89] width 81 height 25
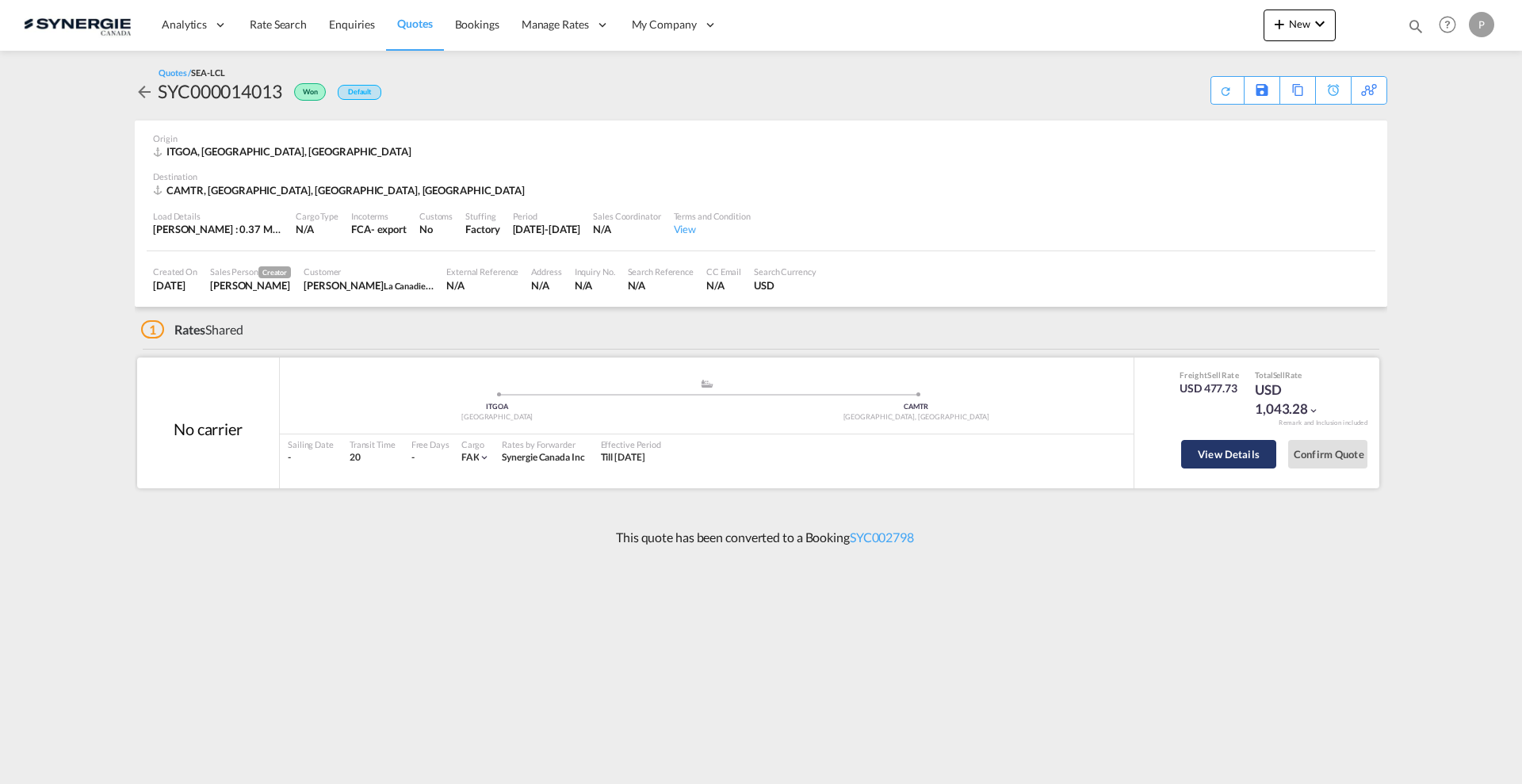
click at [1250, 452] on button "View Details" at bounding box center [1228, 454] width 95 height 29
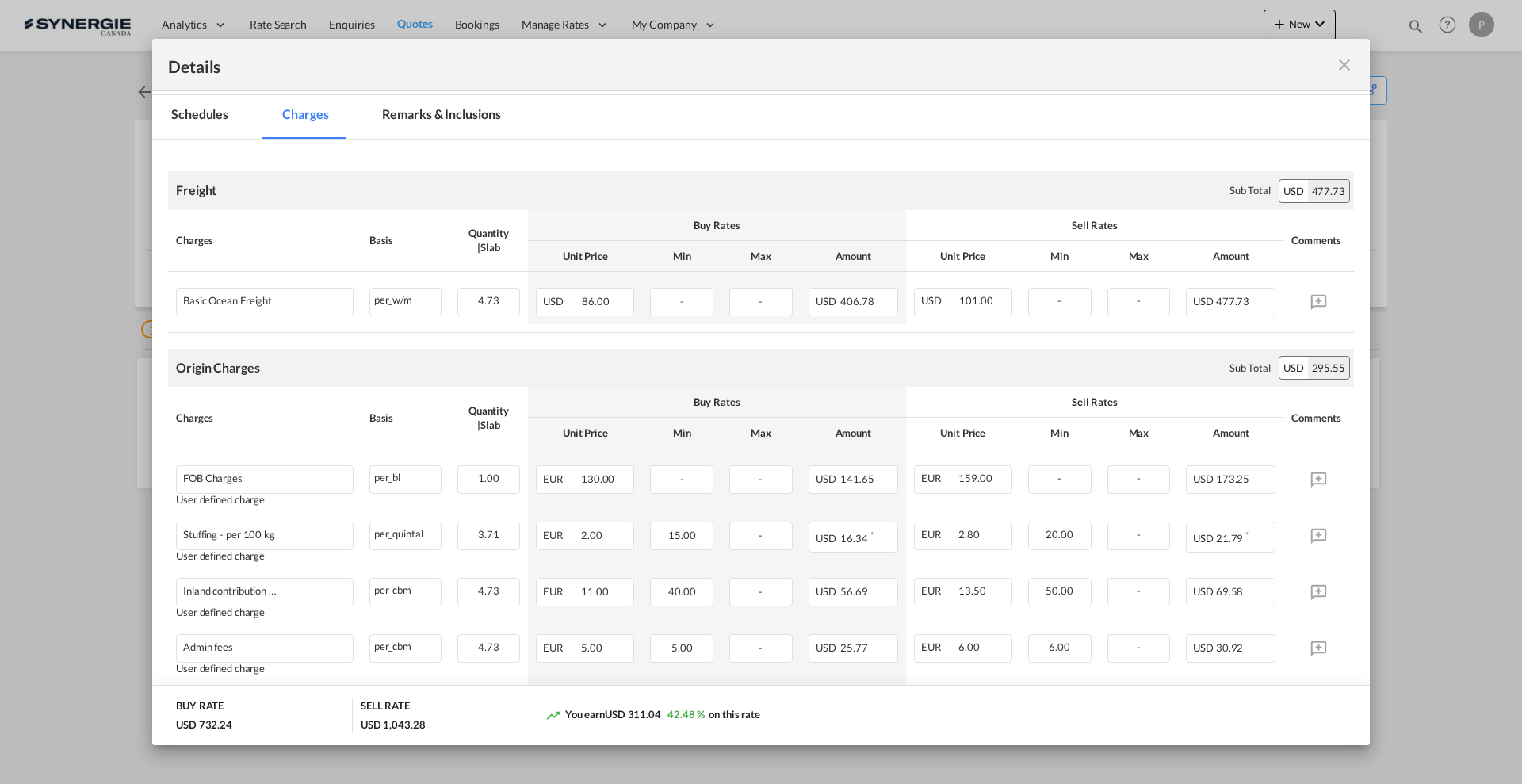
scroll to position [198, 0]
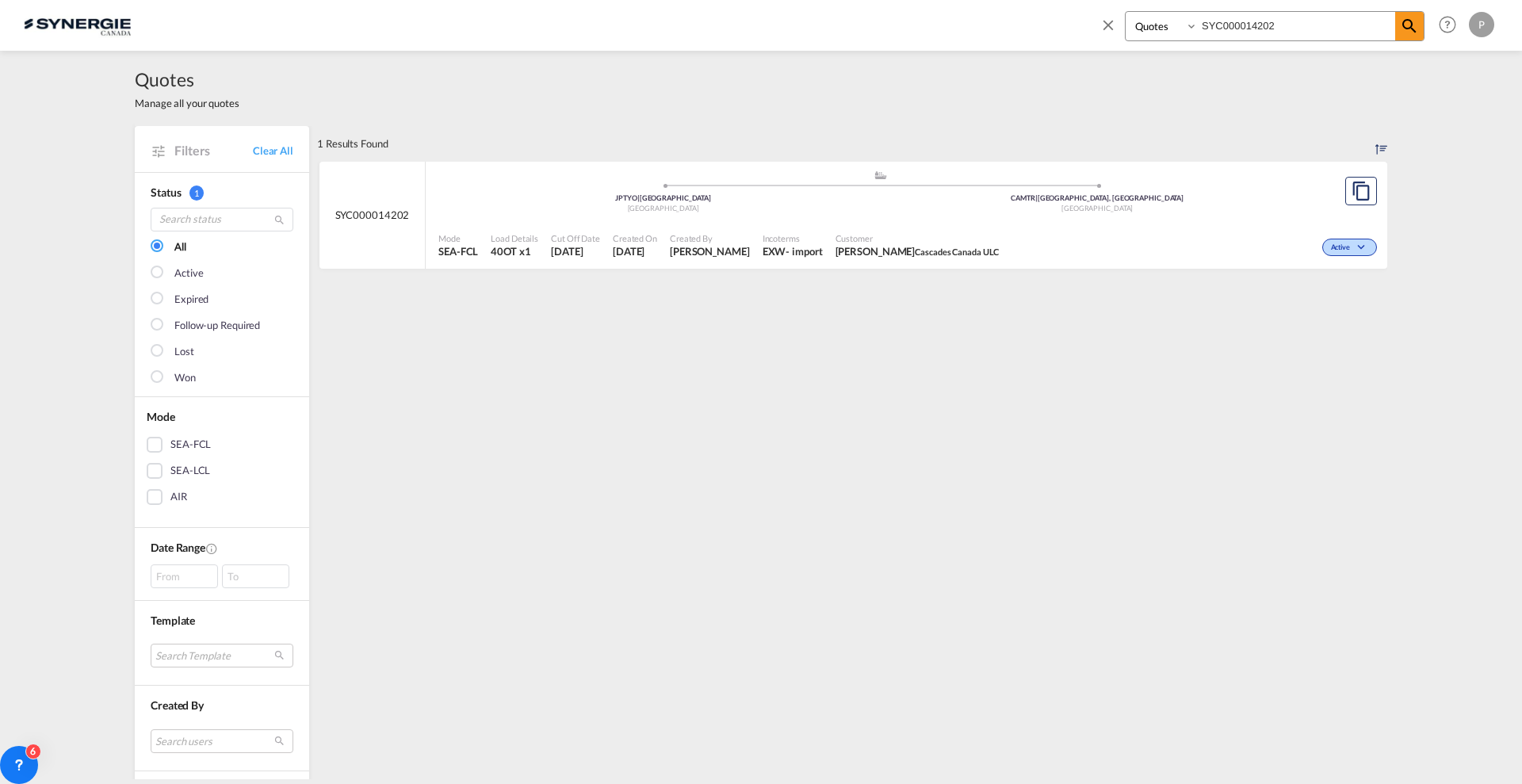
select select "Quotes"
click at [573, 232] on span "Cut Off Date" at bounding box center [575, 238] width 49 height 12
drag, startPoint x: 1105, startPoint y: 23, endPoint x: 538, endPoint y: 133, distance: 577.6
click at [1106, 23] on md-icon "icon-close" at bounding box center [1108, 25] width 18 height 18
click at [283, 150] on link "Clear All" at bounding box center [272, 151] width 40 height 14
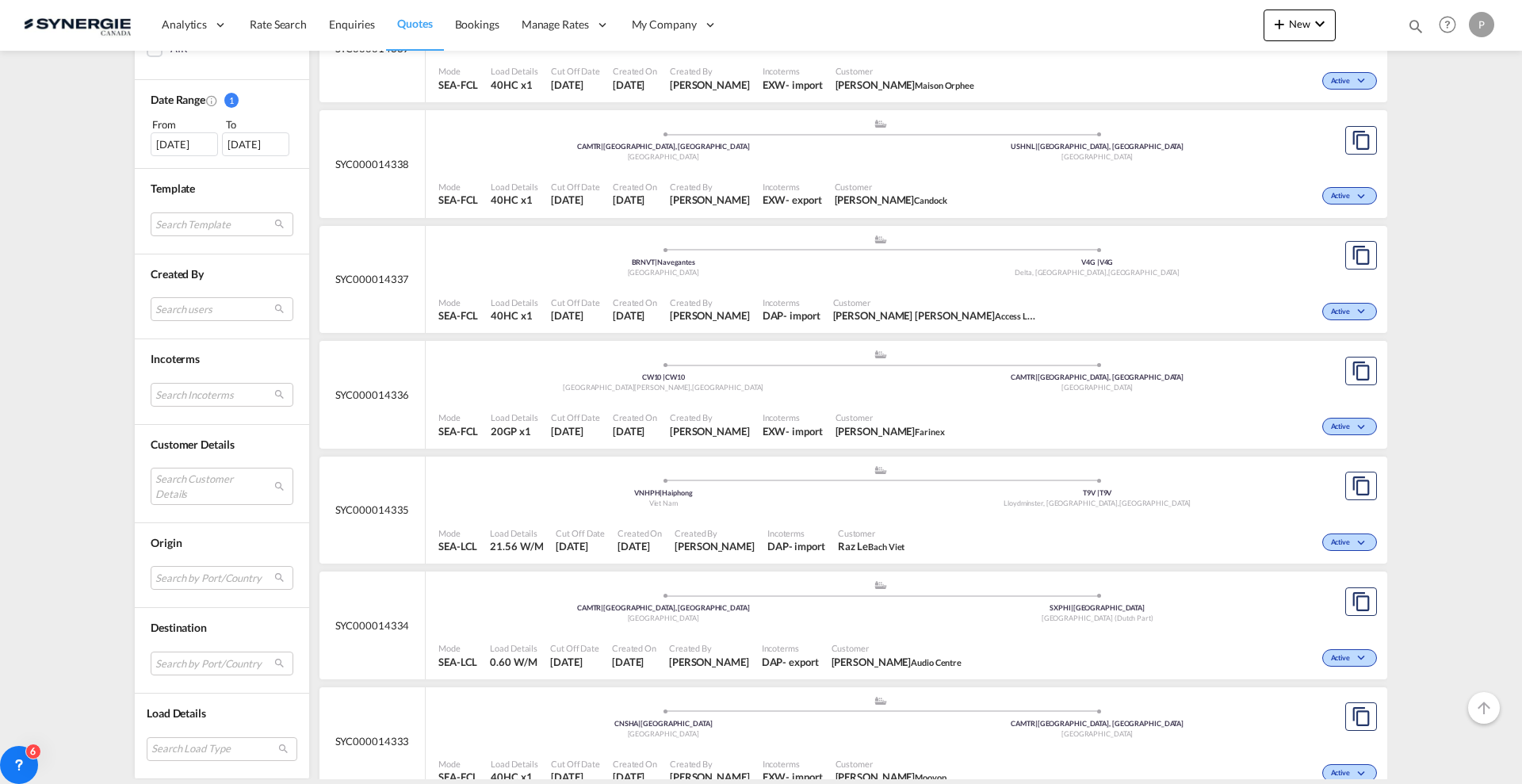
scroll to position [792, 0]
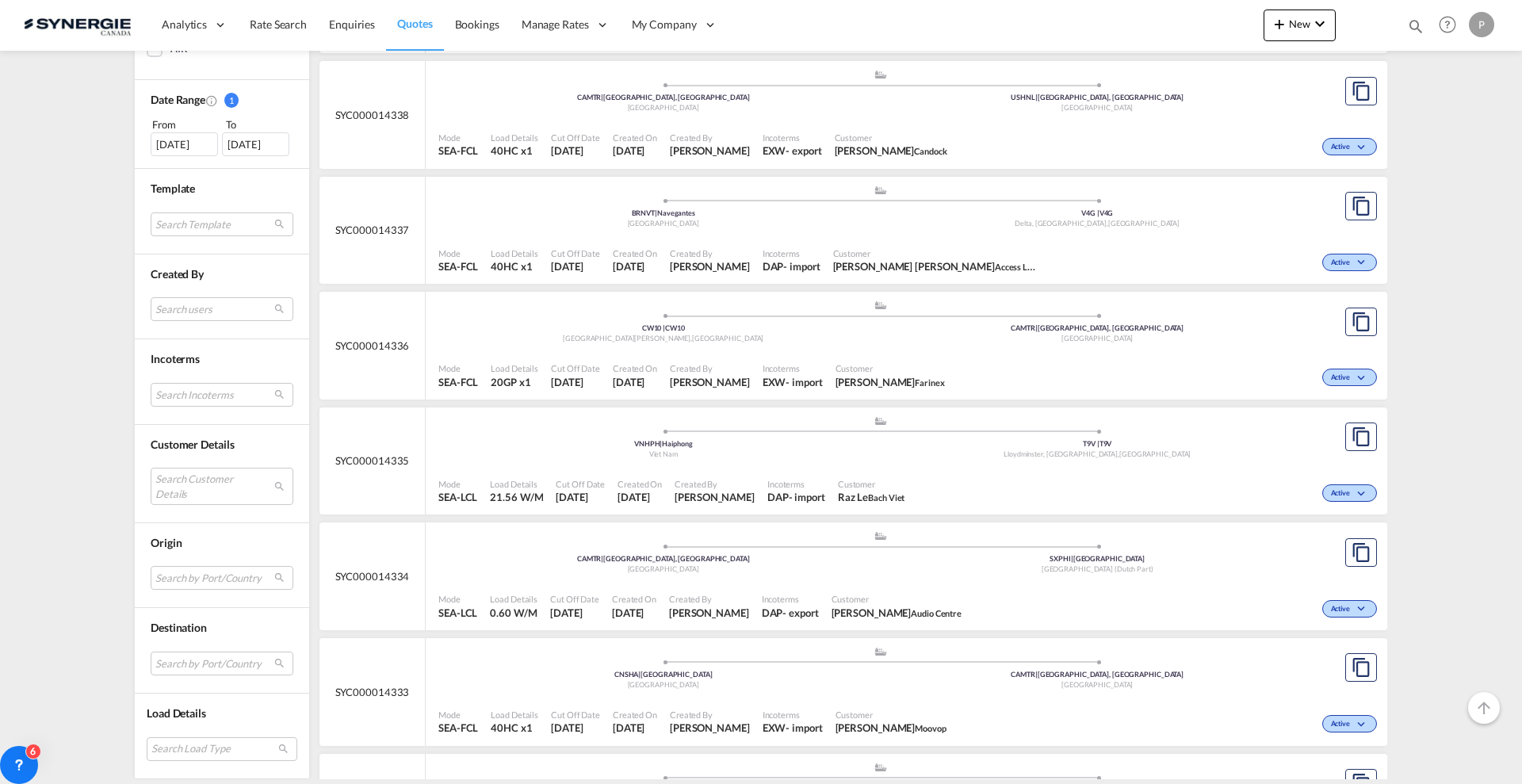
click at [1072, 363] on div "Active" at bounding box center [1166, 375] width 430 height 39
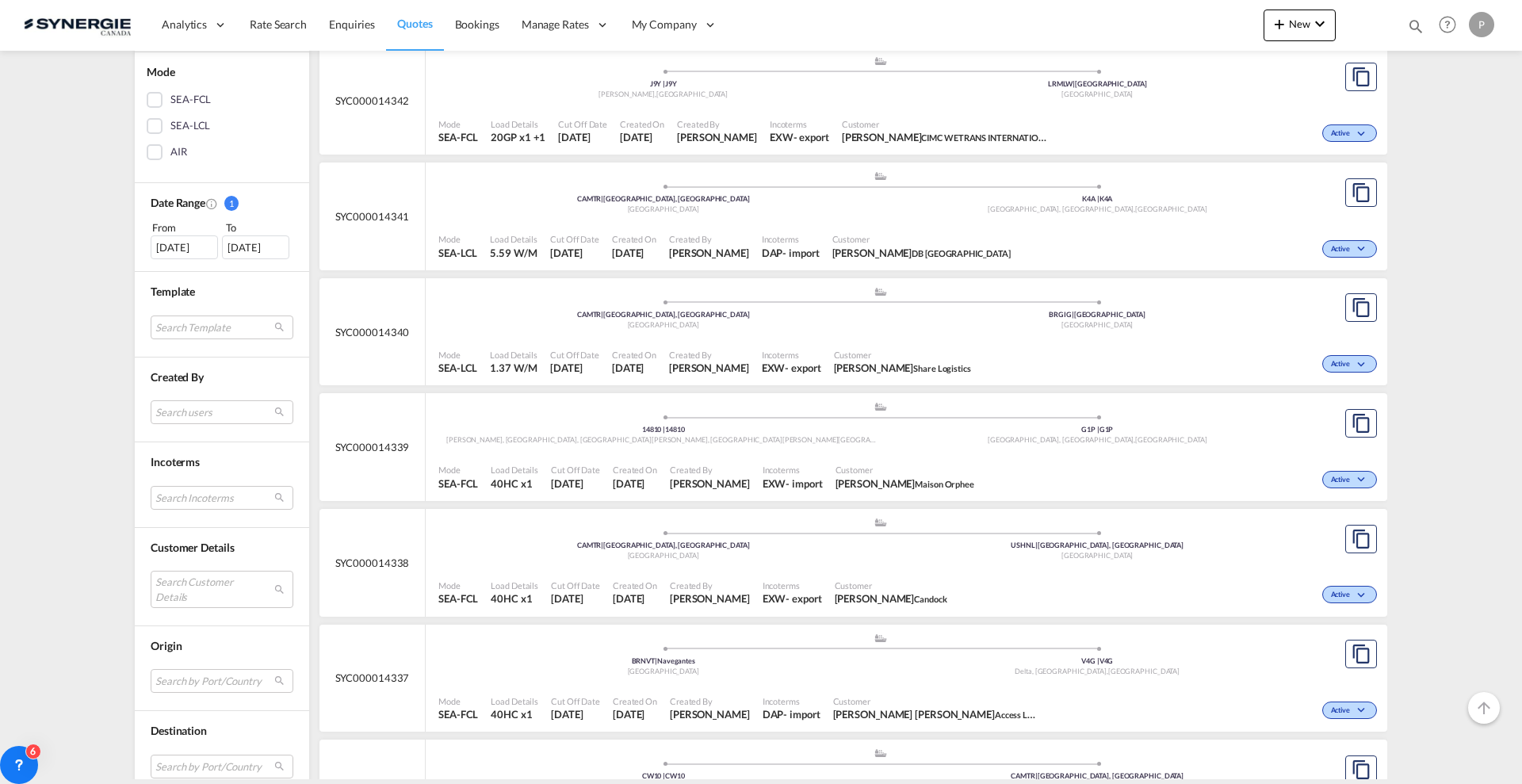
scroll to position [297, 0]
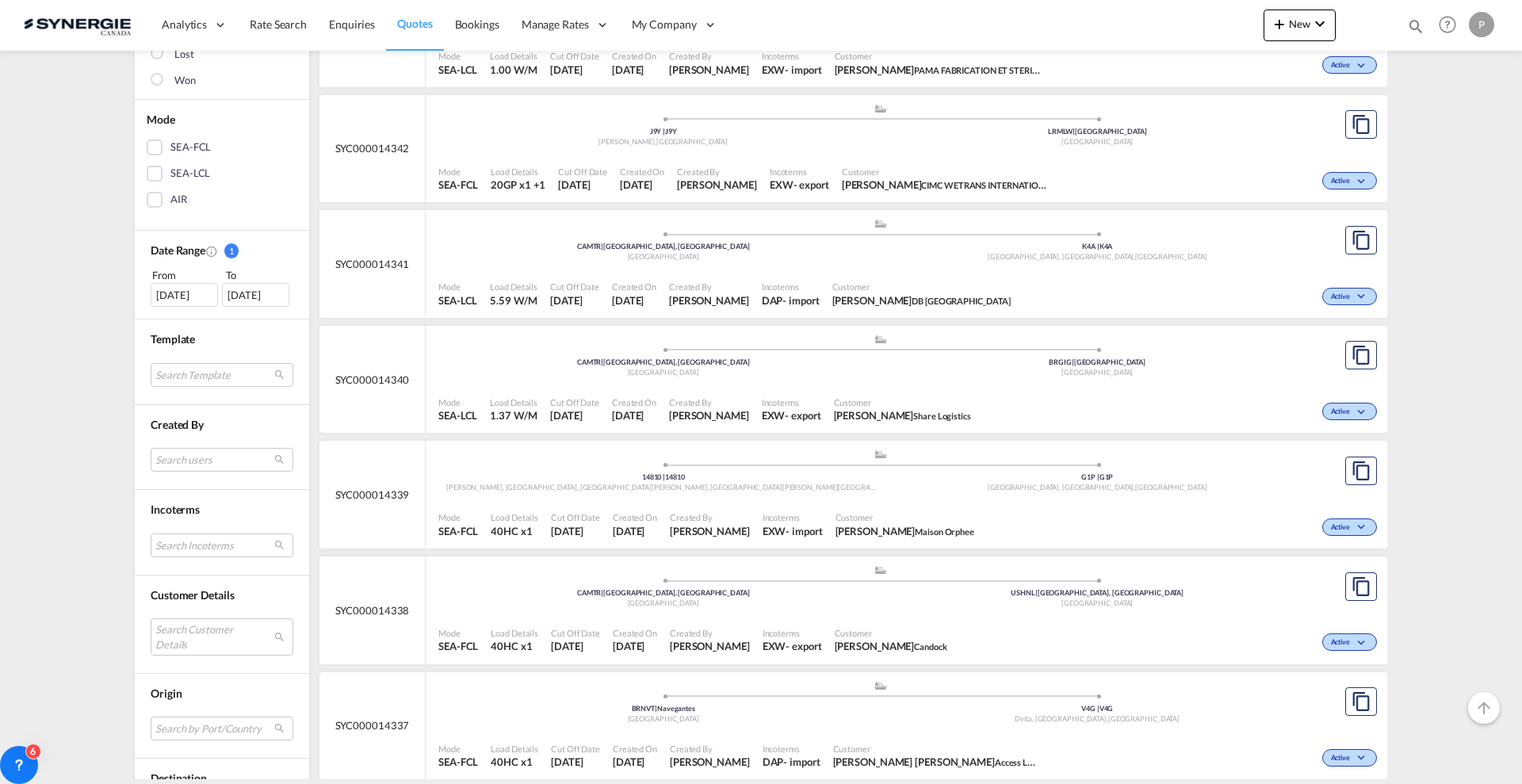
click at [1410, 21] on md-icon "icon-magnify" at bounding box center [1416, 27] width 18 height 18
click at [1254, 27] on input at bounding box center [1296, 25] width 197 height 28
paste input "SYC000014201"
type input "SYC000014201"
click at [1409, 21] on md-icon "icon-magnify" at bounding box center [1409, 26] width 19 height 19
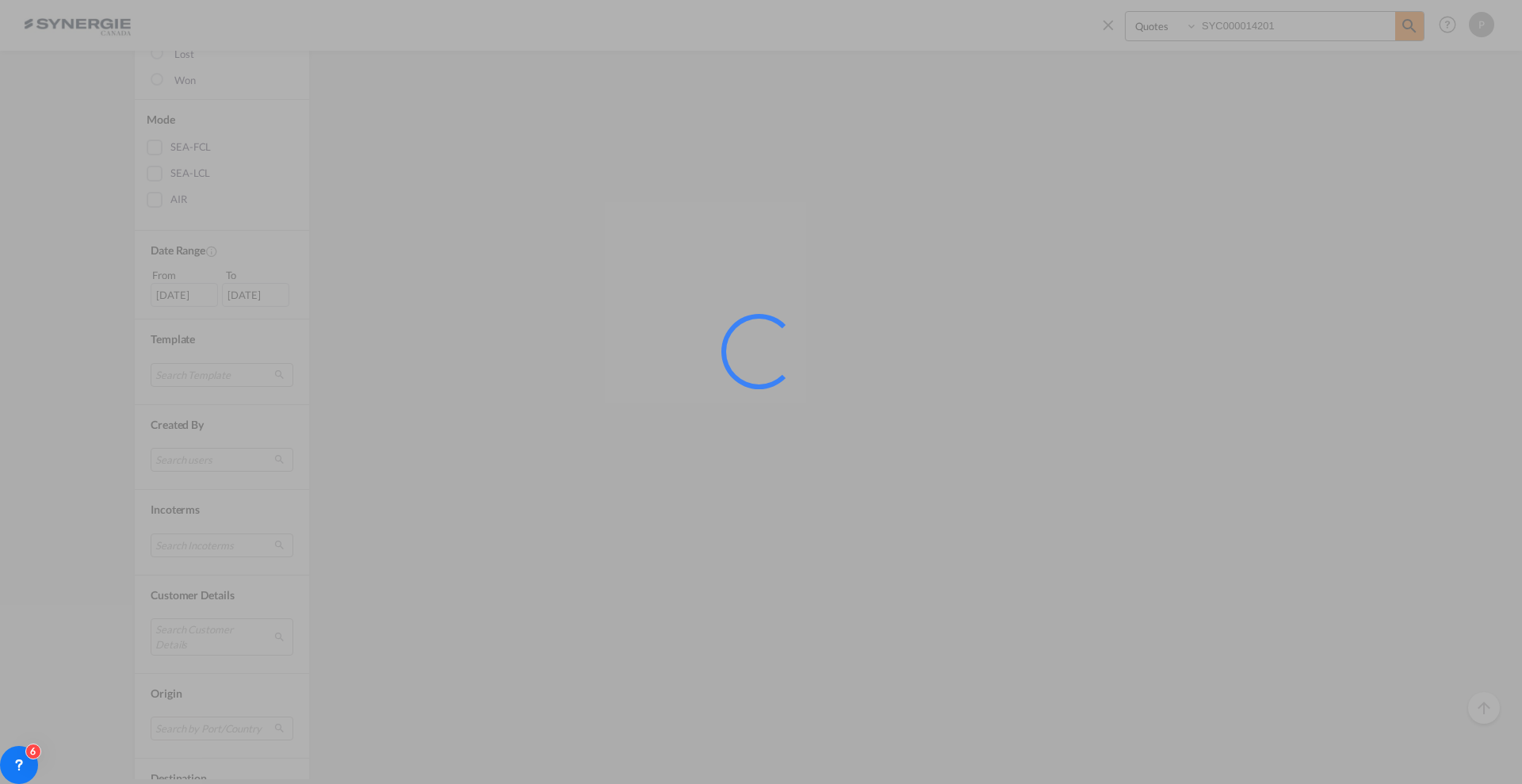
scroll to position [0, 0]
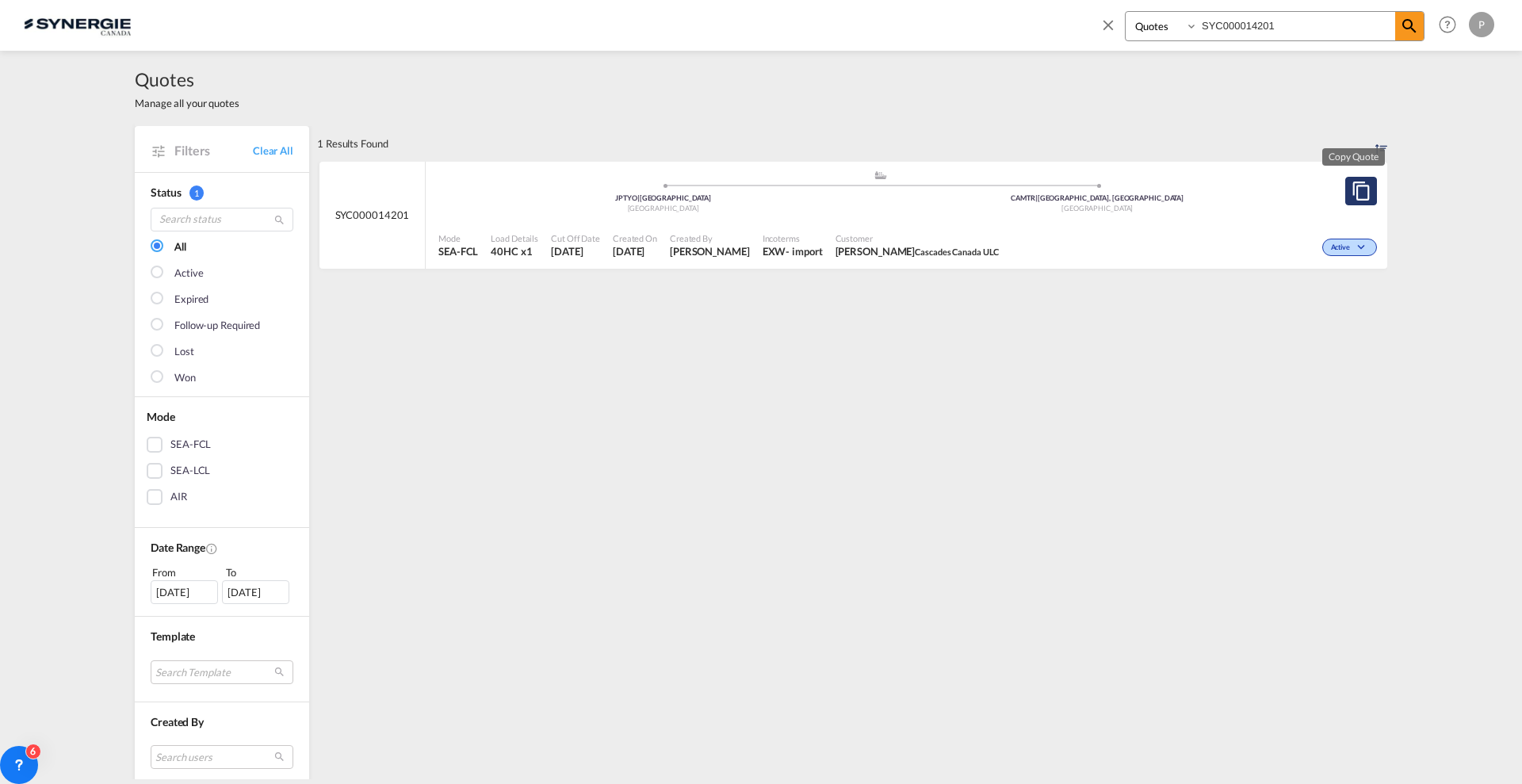
click at [1354, 189] on md-icon "assets/icons/custom/copyQuote.svg" at bounding box center [1360, 190] width 19 height 19
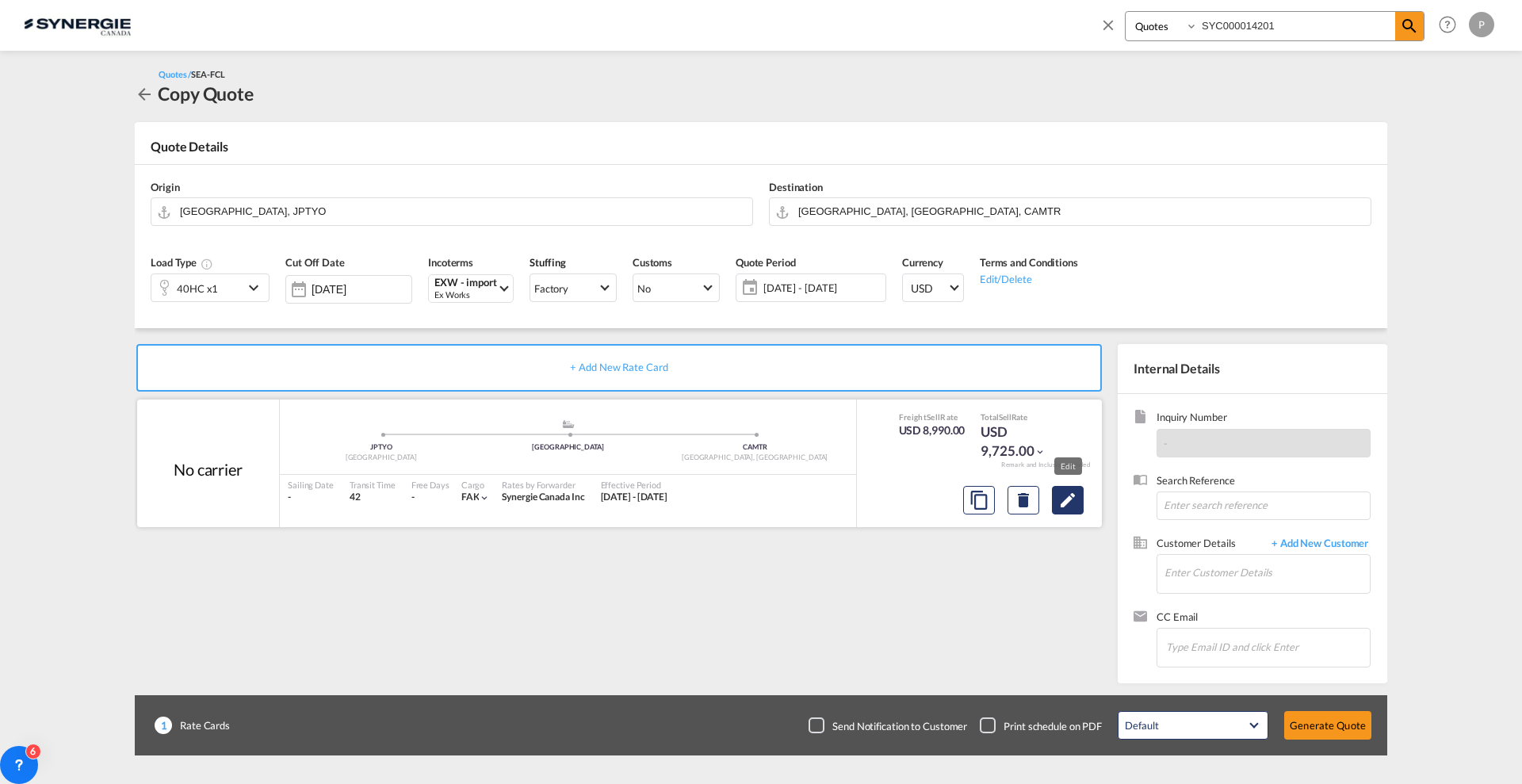
click at [1073, 510] on button "Edit" at bounding box center [1066, 500] width 31 height 29
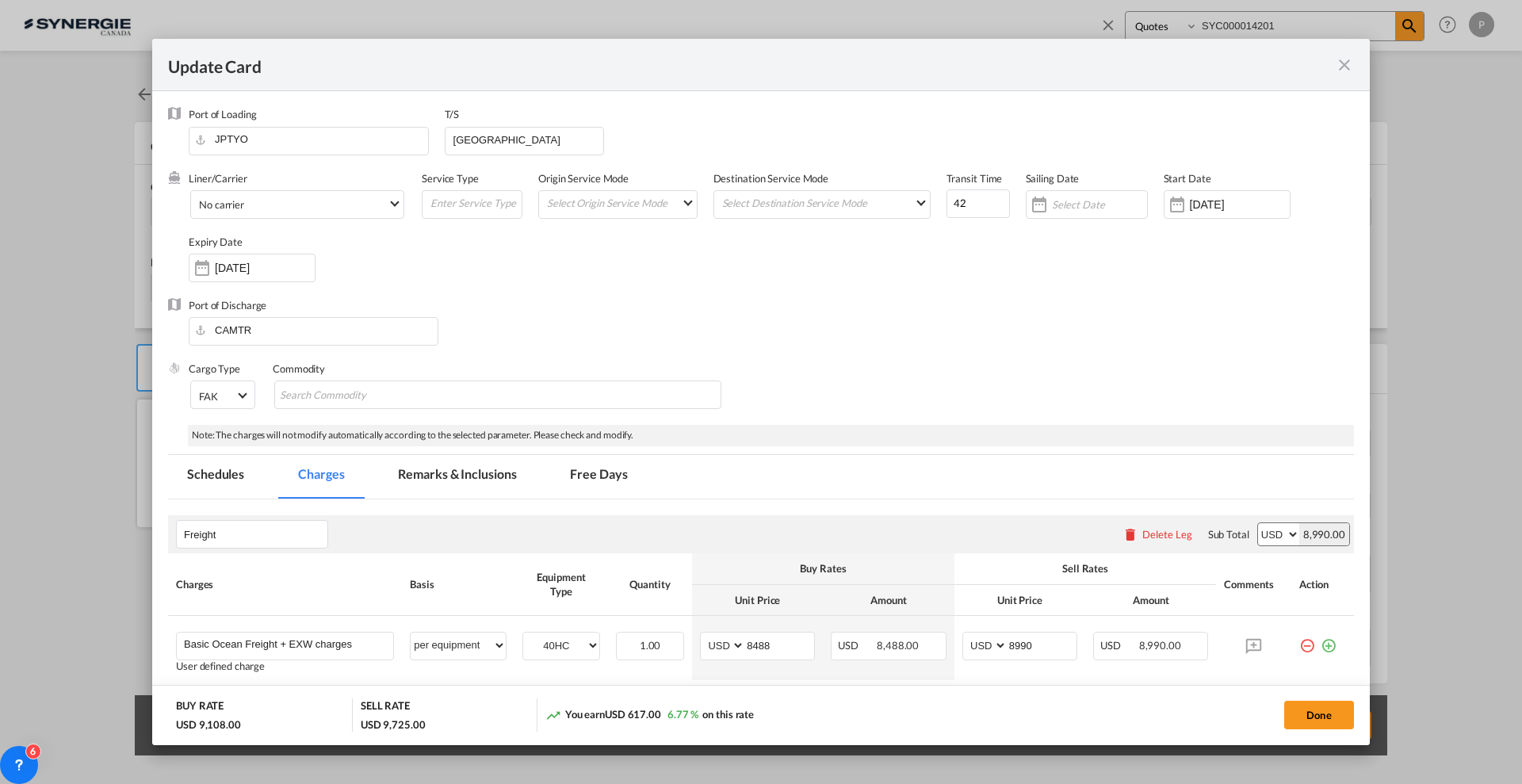
select select "per equipment"
select select "per B/L"
drag, startPoint x: 769, startPoint y: 646, endPoint x: 741, endPoint y: 646, distance: 28.0
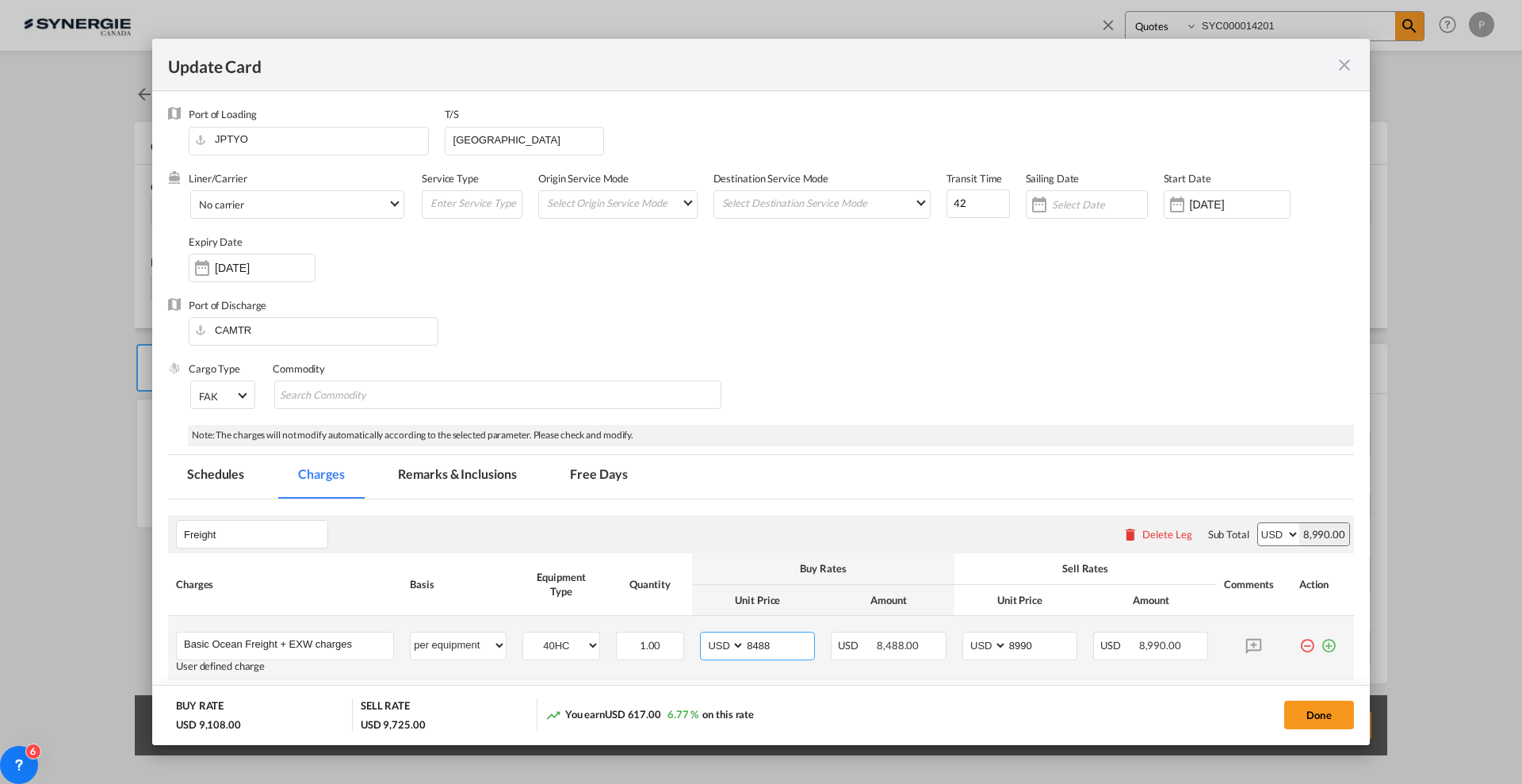
click at [745, 646] on input "8488" at bounding box center [779, 644] width 69 height 24
type input "8608"
click at [1048, 633] on input "8990" at bounding box center [1041, 644] width 69 height 24
drag, startPoint x: 1049, startPoint y: 641, endPoint x: 991, endPoint y: 644, distance: 58.1
click at [991, 644] on md-input-container "AED AFN ALL AMD ANG AOA ARS AUD AWG AZN BAM BBD BDT BGN BHD BIF BMD BND BOB BRL…" at bounding box center [1019, 646] width 115 height 29
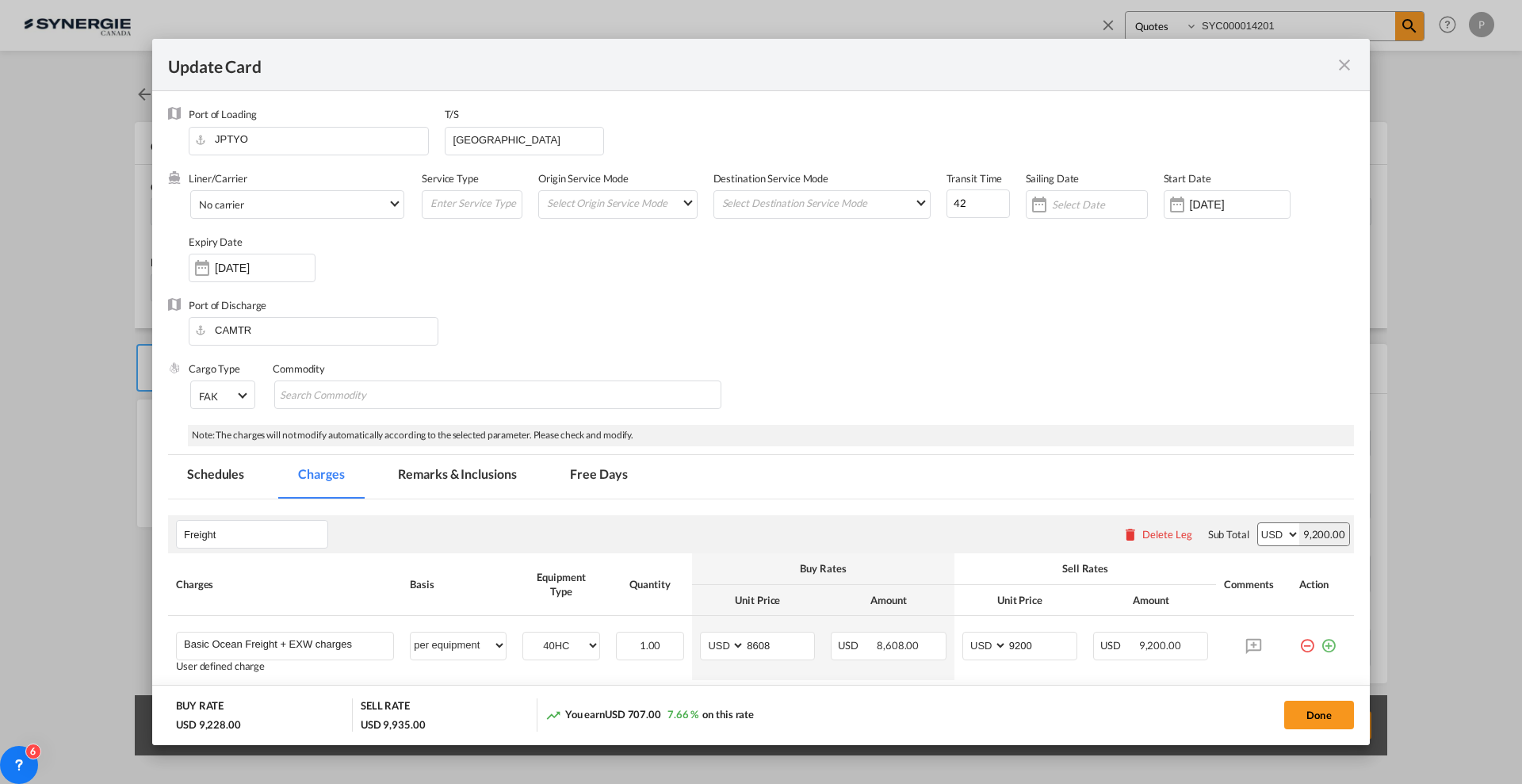
click at [1010, 482] on md-tabs-canvas "Schedules Charges Remarks & Inclusions Free Days Schedules Charges Remarks & In…" at bounding box center [760, 476] width 1185 height 44
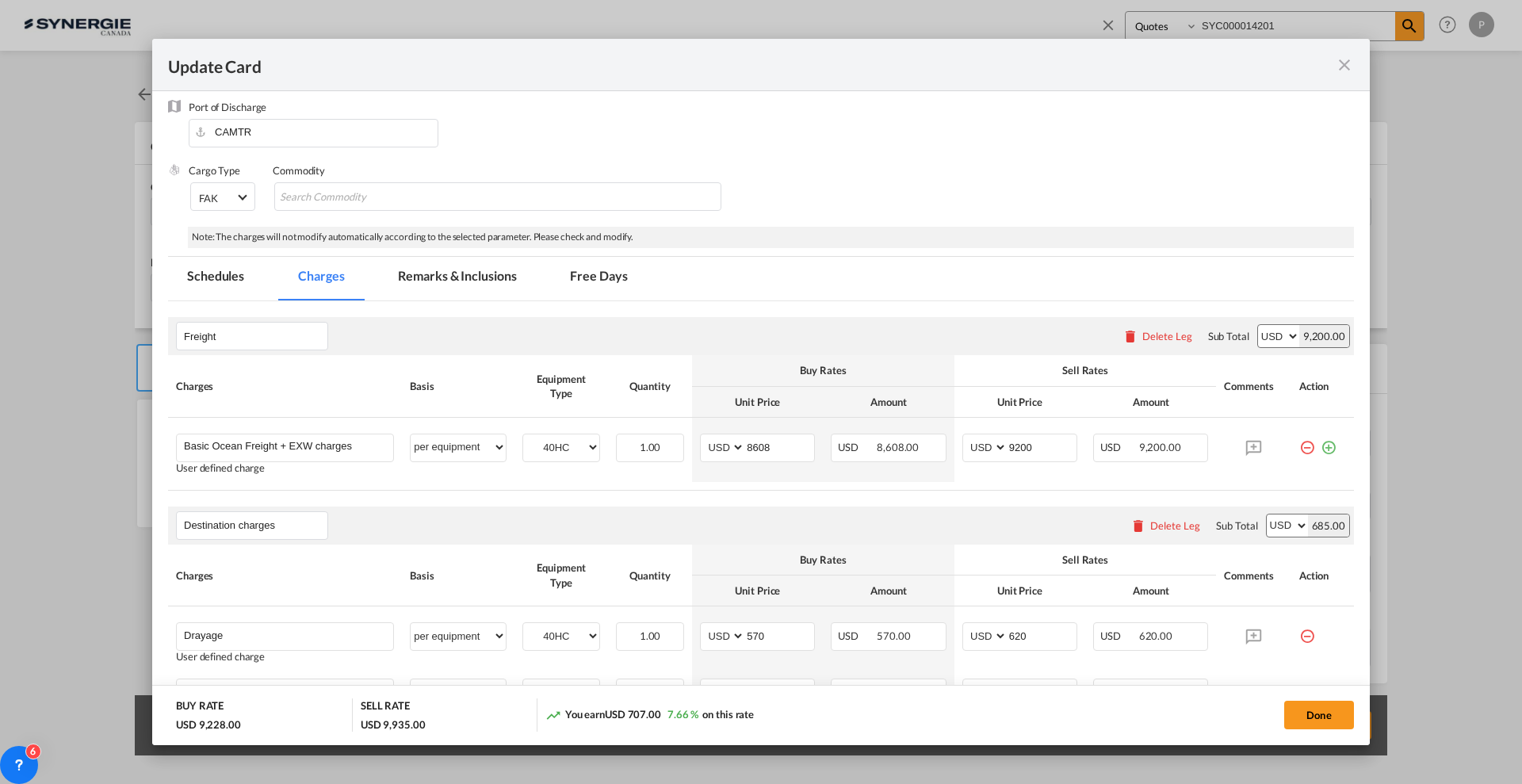
scroll to position [297, 0]
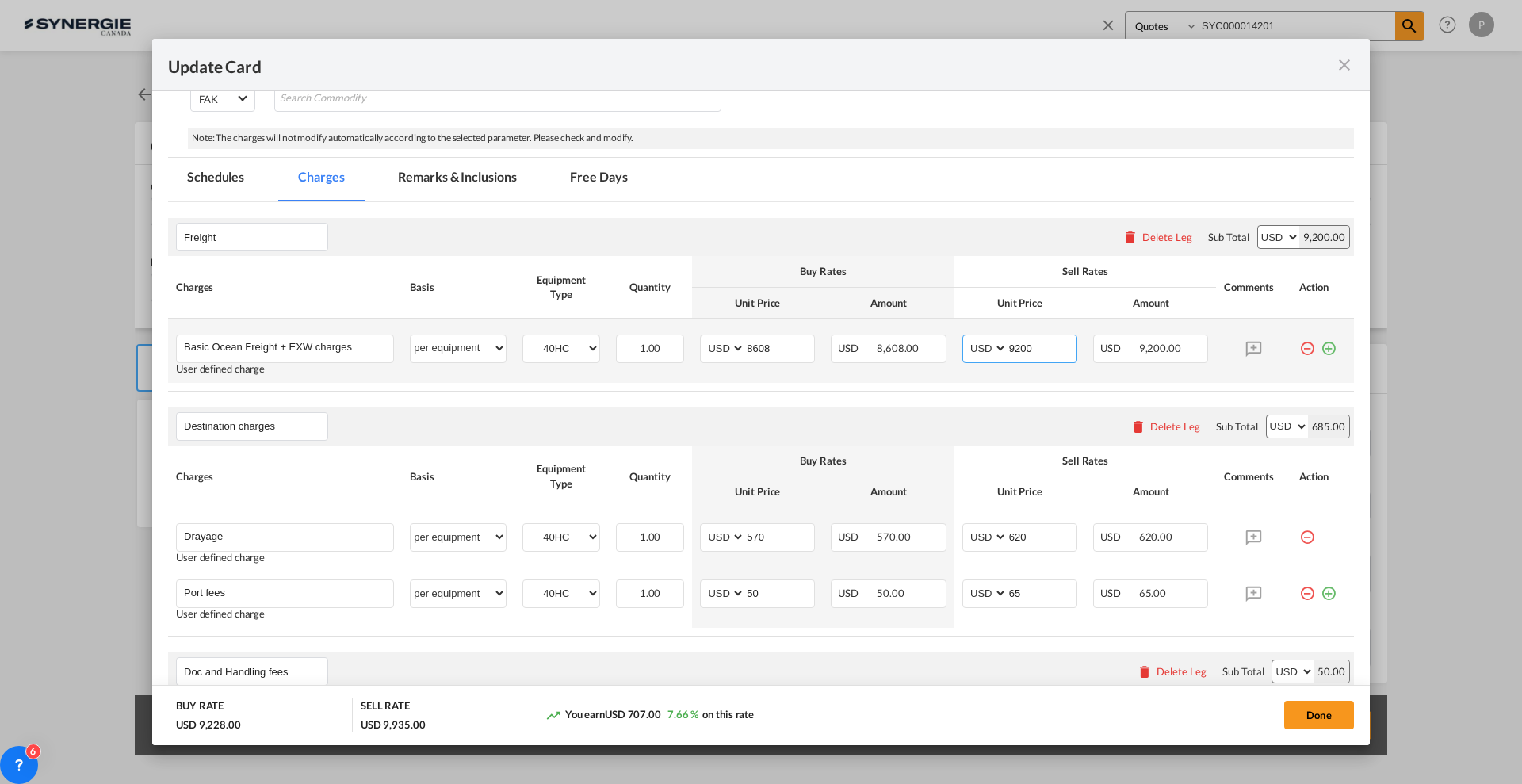
click at [1008, 344] on input "9200" at bounding box center [1041, 346] width 69 height 24
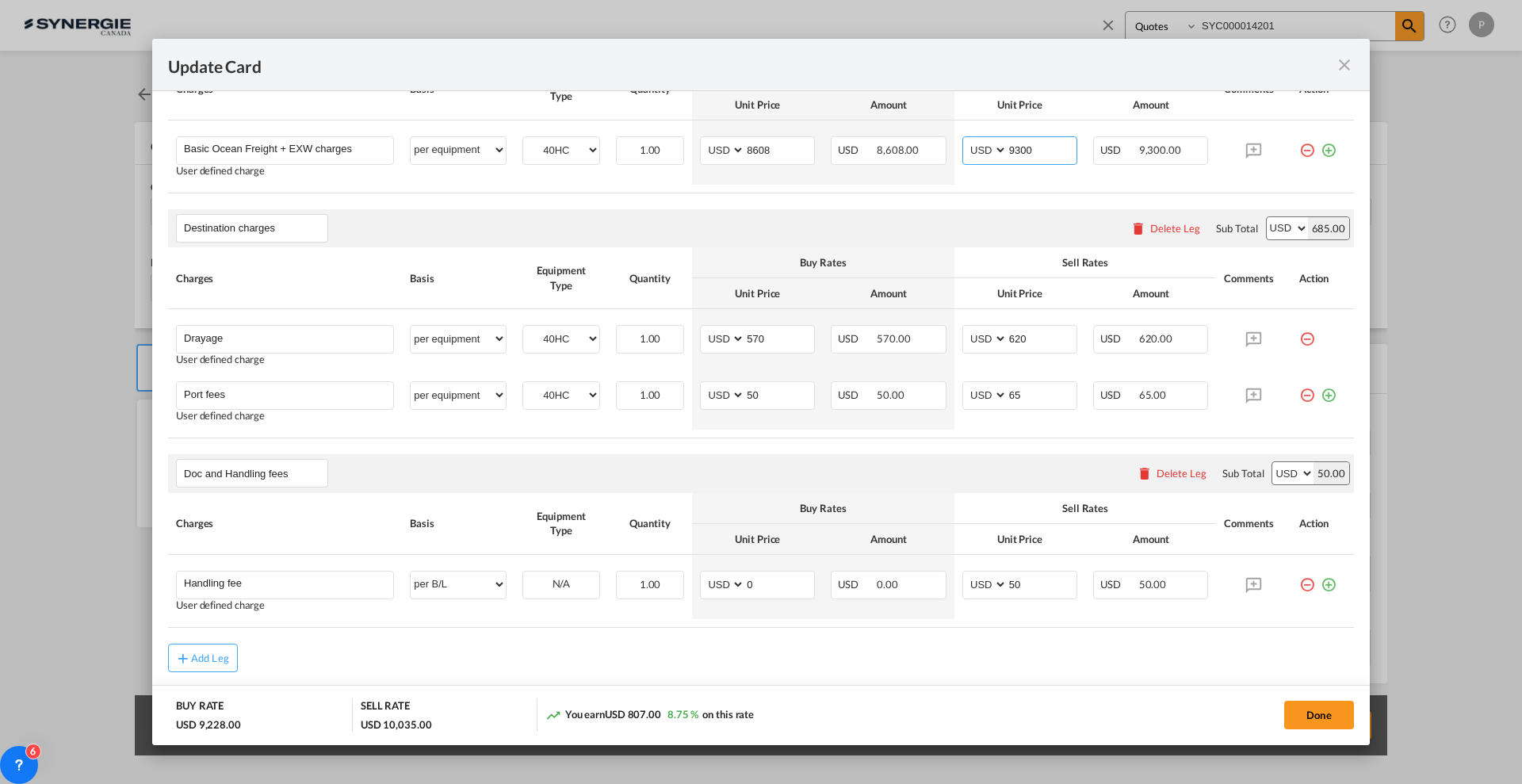
scroll to position [396, 0]
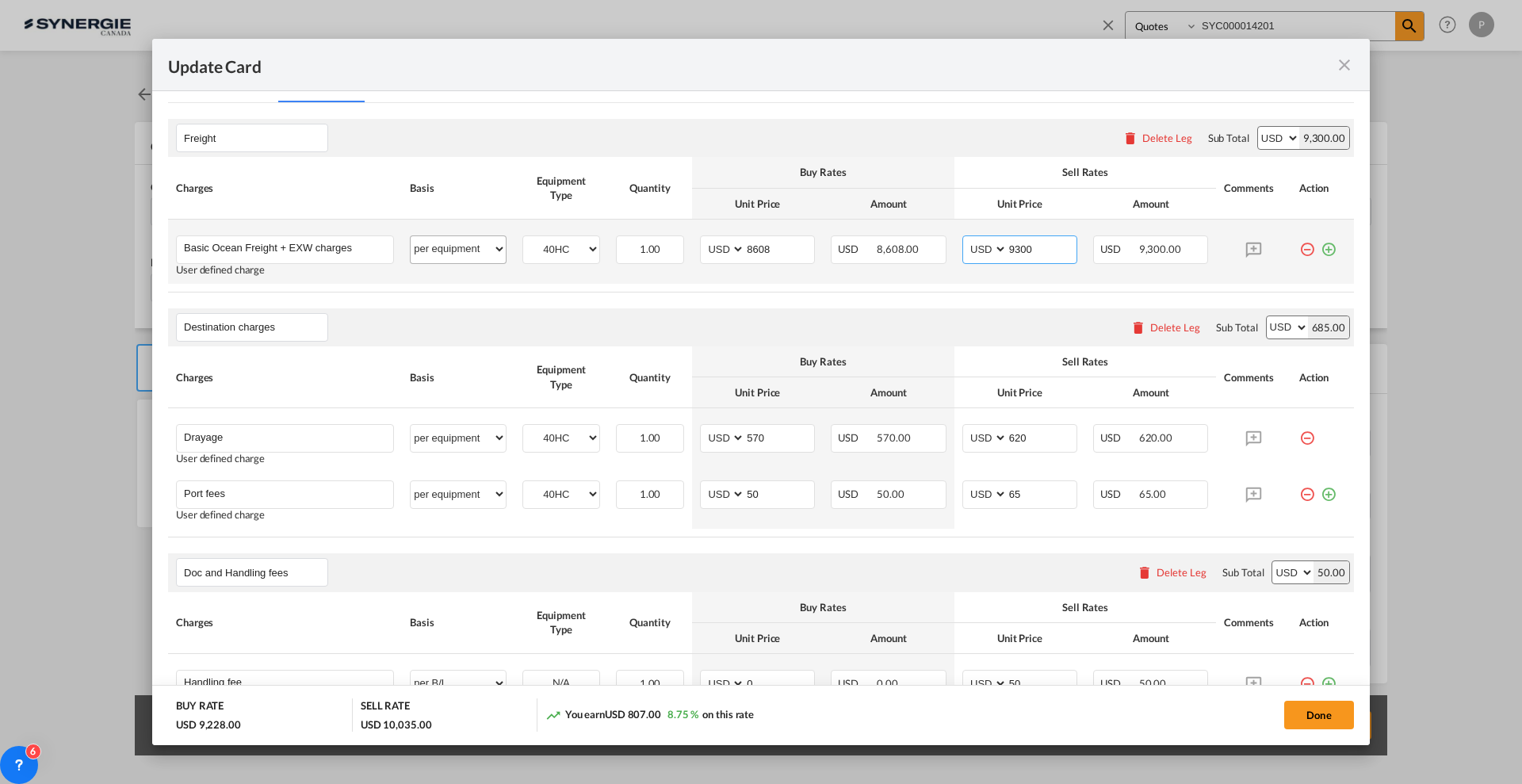
type input "9300"
click at [452, 243] on select "per equipment per container per B/L per shipping bill per shipment % on freight…" at bounding box center [458, 248] width 95 height 25
select select "per container"
click at [411, 236] on select "per equipment per container per B/L per shipping bill per shipment % on freight…" at bounding box center [458, 248] width 95 height 25
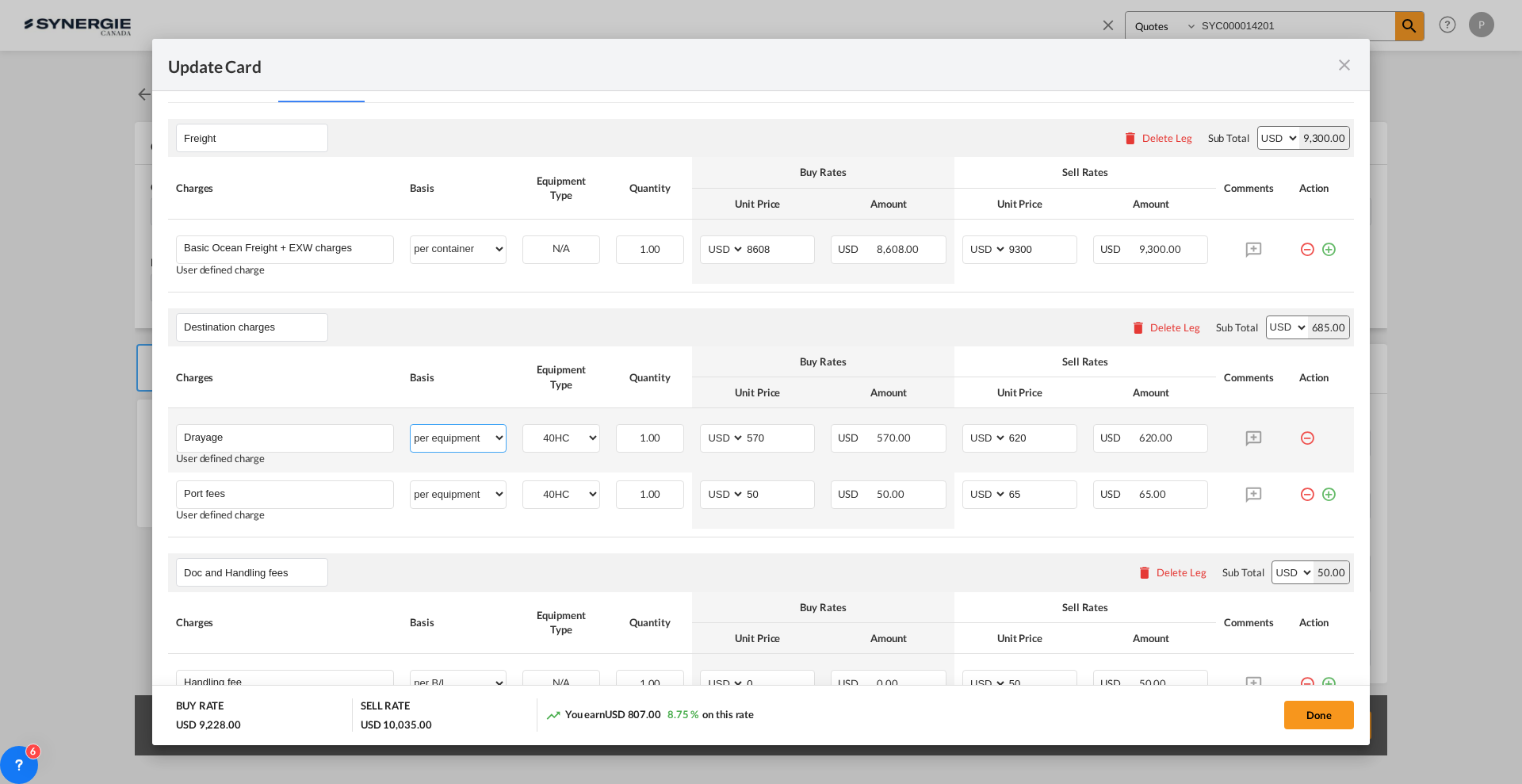
click at [475, 437] on select "per equipment per container per B/L per shipping bill per shipment per pallet p…" at bounding box center [458, 438] width 95 height 25
select select "per container"
click at [411, 425] on select "per equipment per container per B/L per shipping bill per shipment per pallet p…" at bounding box center [458, 438] width 95 height 25
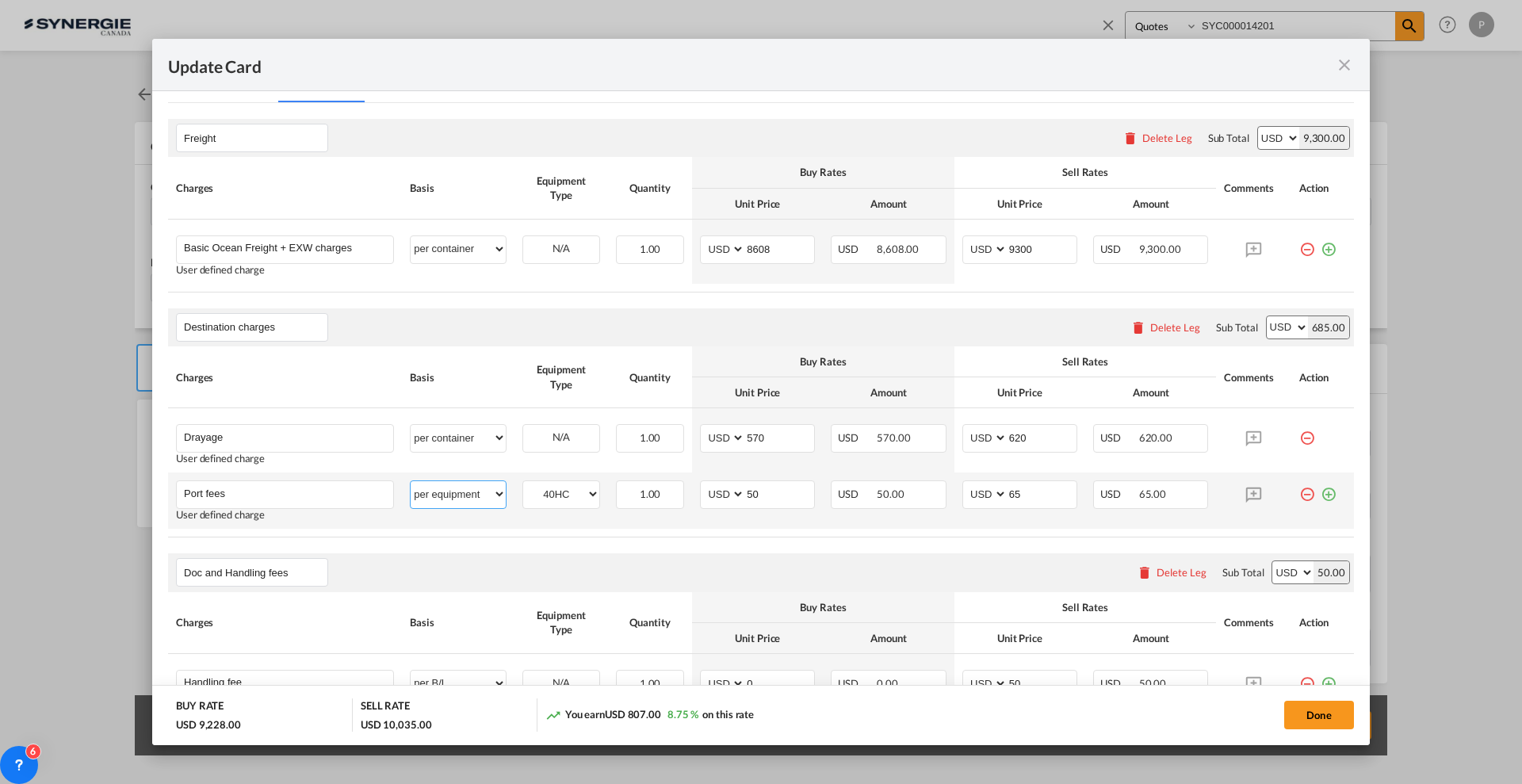
click at [461, 485] on select "per equipment per container per B/L per shipping bill per shipment per pallet p…" at bounding box center [458, 494] width 95 height 25
select select "per container"
click at [411, 481] on select "per equipment per container per B/L per shipping bill per shipment per pallet p…" at bounding box center [458, 494] width 95 height 25
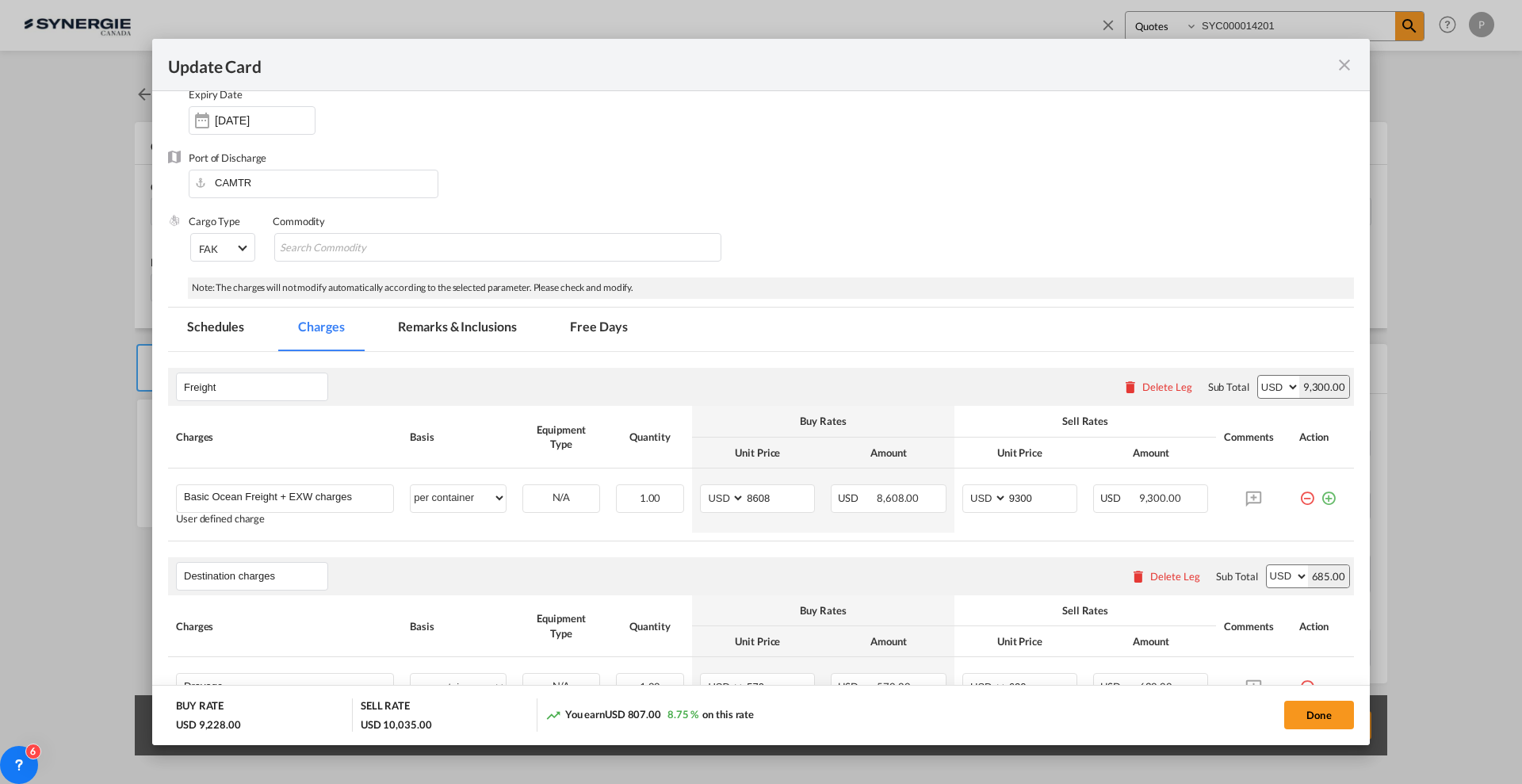
scroll to position [0, 0]
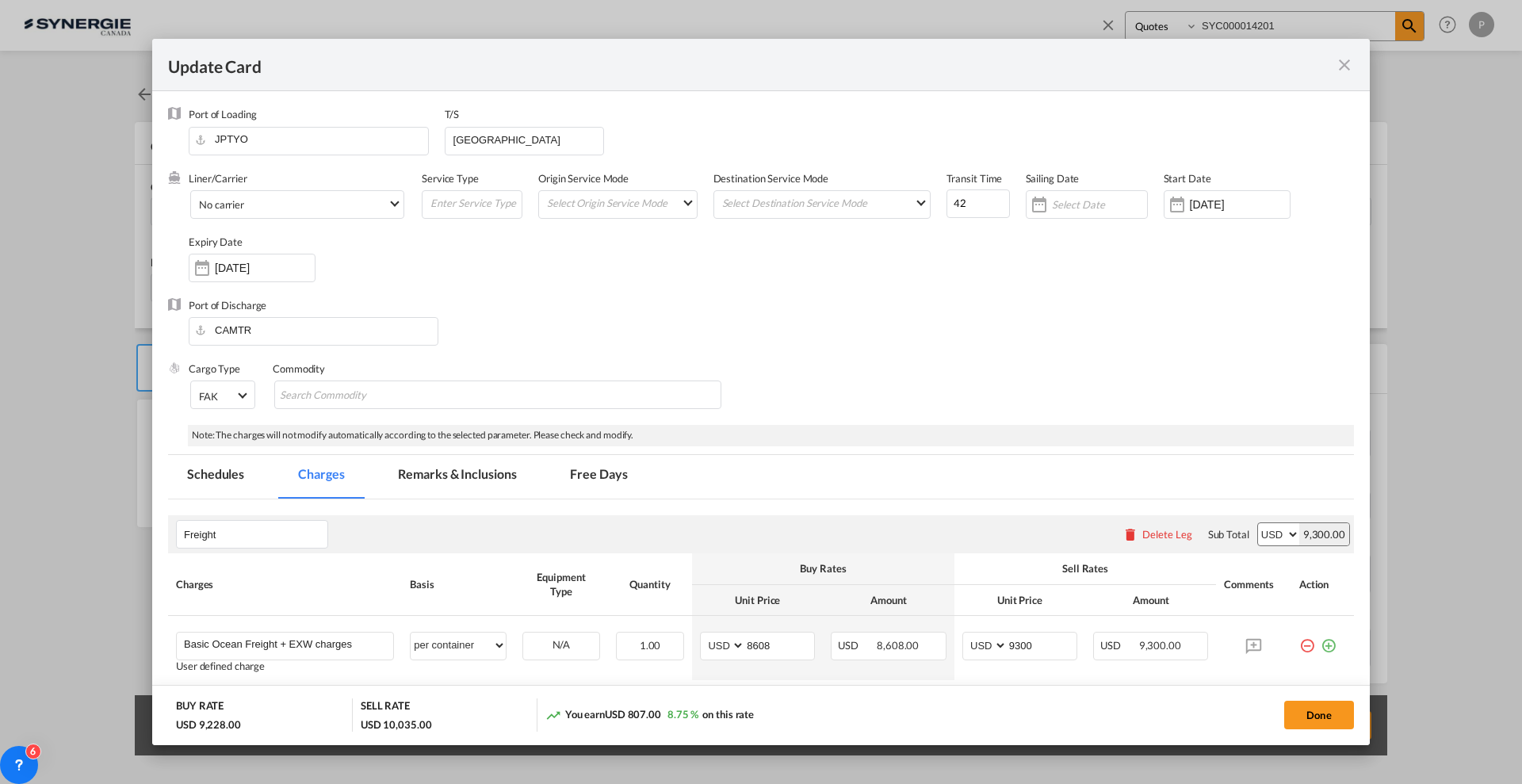
click at [497, 481] on md-tab-item "Remarks & Inclusions" at bounding box center [456, 476] width 156 height 44
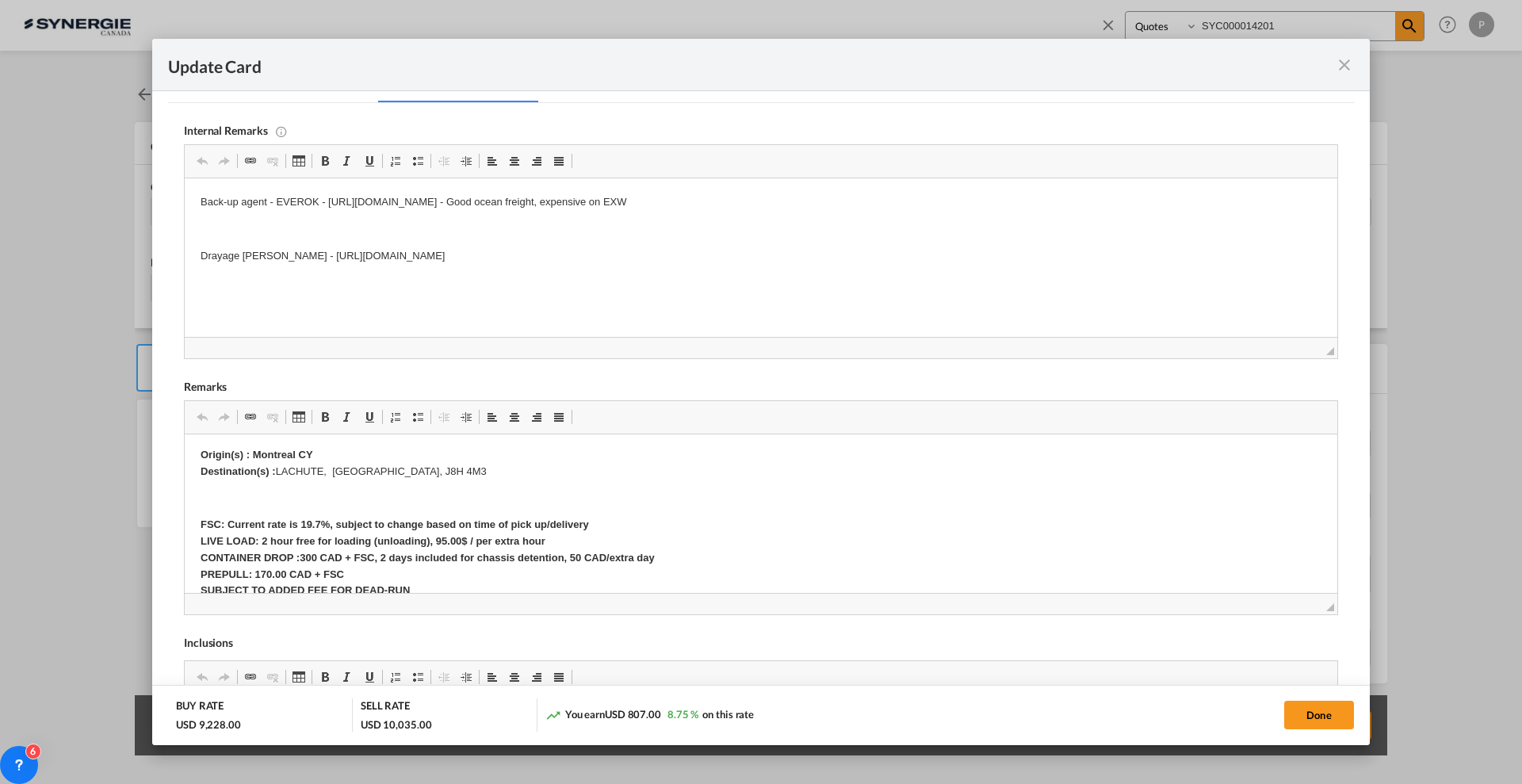
scroll to position [396, 0]
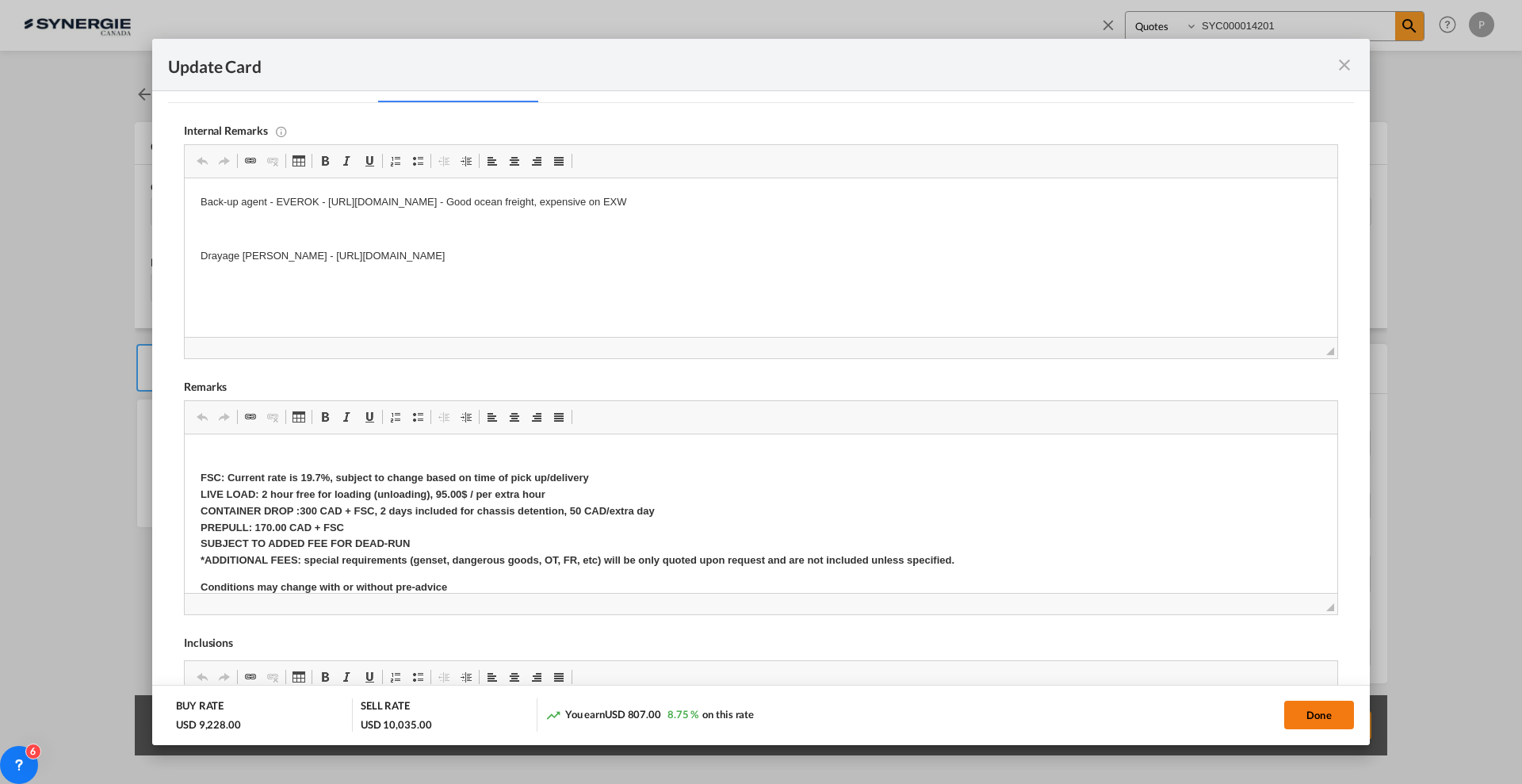
click at [1313, 721] on button "Done" at bounding box center [1318, 714] width 70 height 29
type input "20 Aug 2025"
type input "30 Aug 2025"
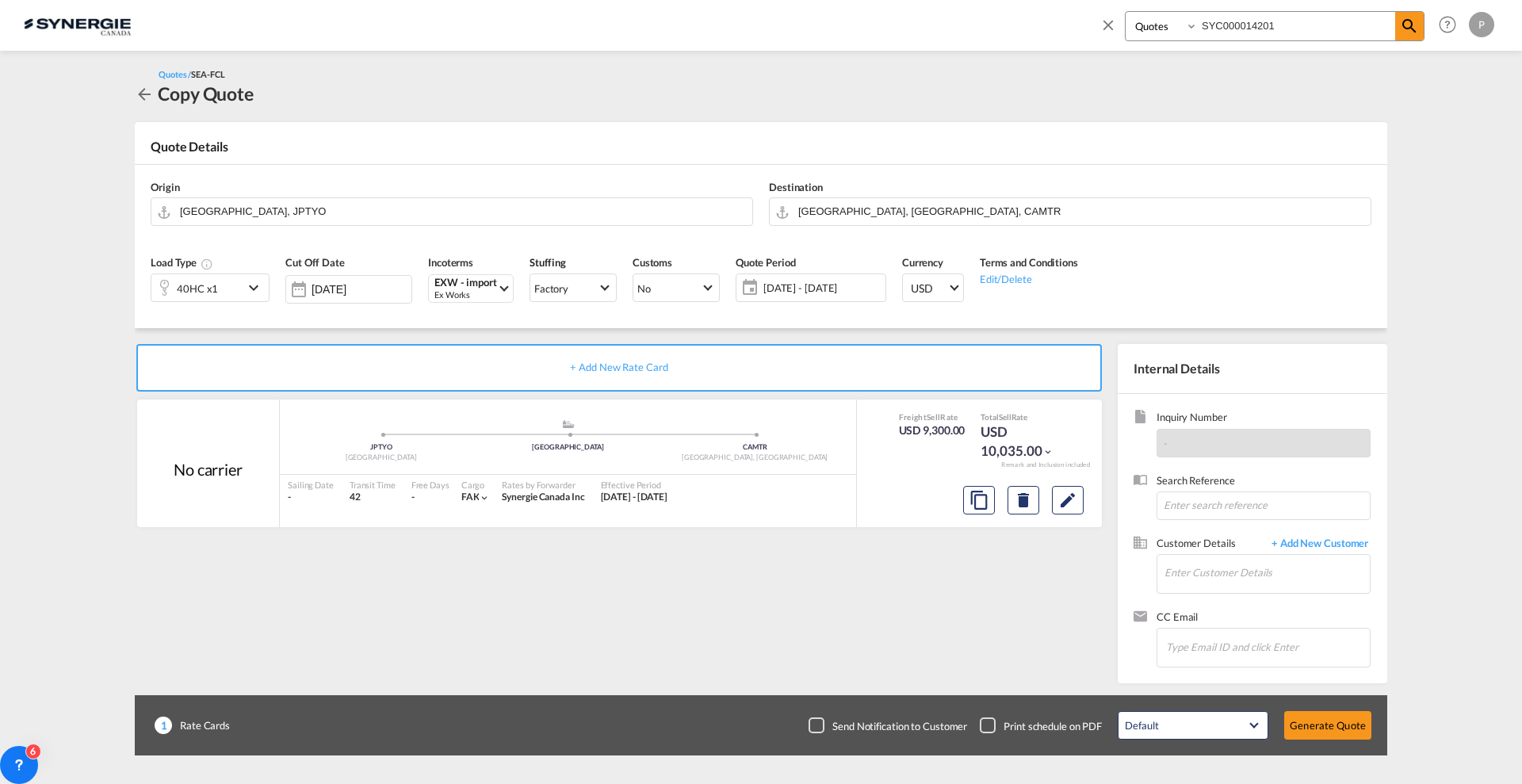
scroll to position [123, 0]
click at [220, 274] on div "40HC x1" at bounding box center [197, 288] width 92 height 27
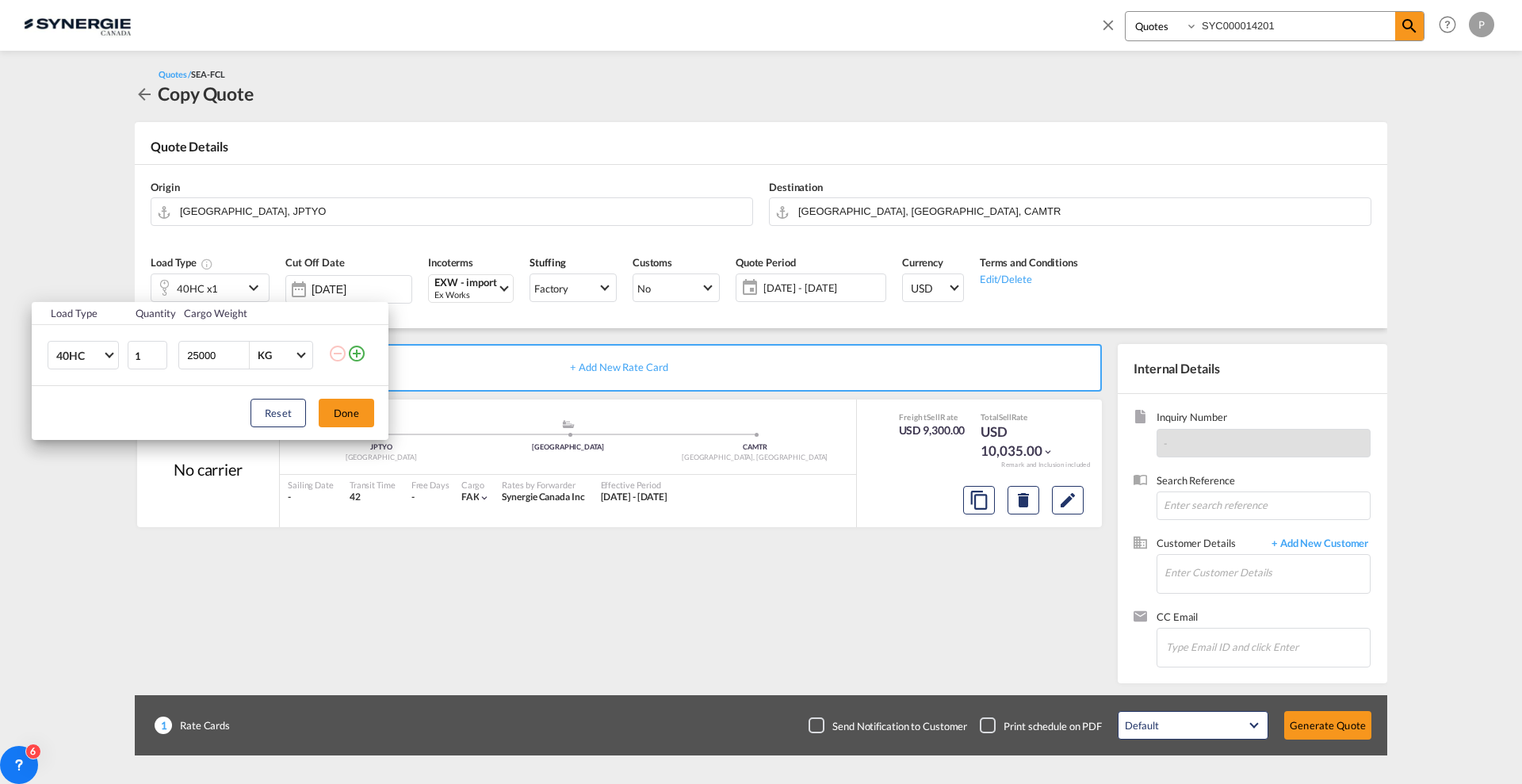
click at [45, 353] on td "40HC 20GP 40GP 40HC 45HC 20RE 40RE 40HR 20OT 40OT 20FR 40FR 40NR 20NR 45S 20TK …" at bounding box center [79, 355] width 95 height 61
click at [74, 353] on span "40HC" at bounding box center [79, 356] width 46 height 16
click at [96, 389] on md-option "40OT" at bounding box center [97, 386] width 108 height 38
click at [364, 418] on button "Done" at bounding box center [347, 413] width 55 height 29
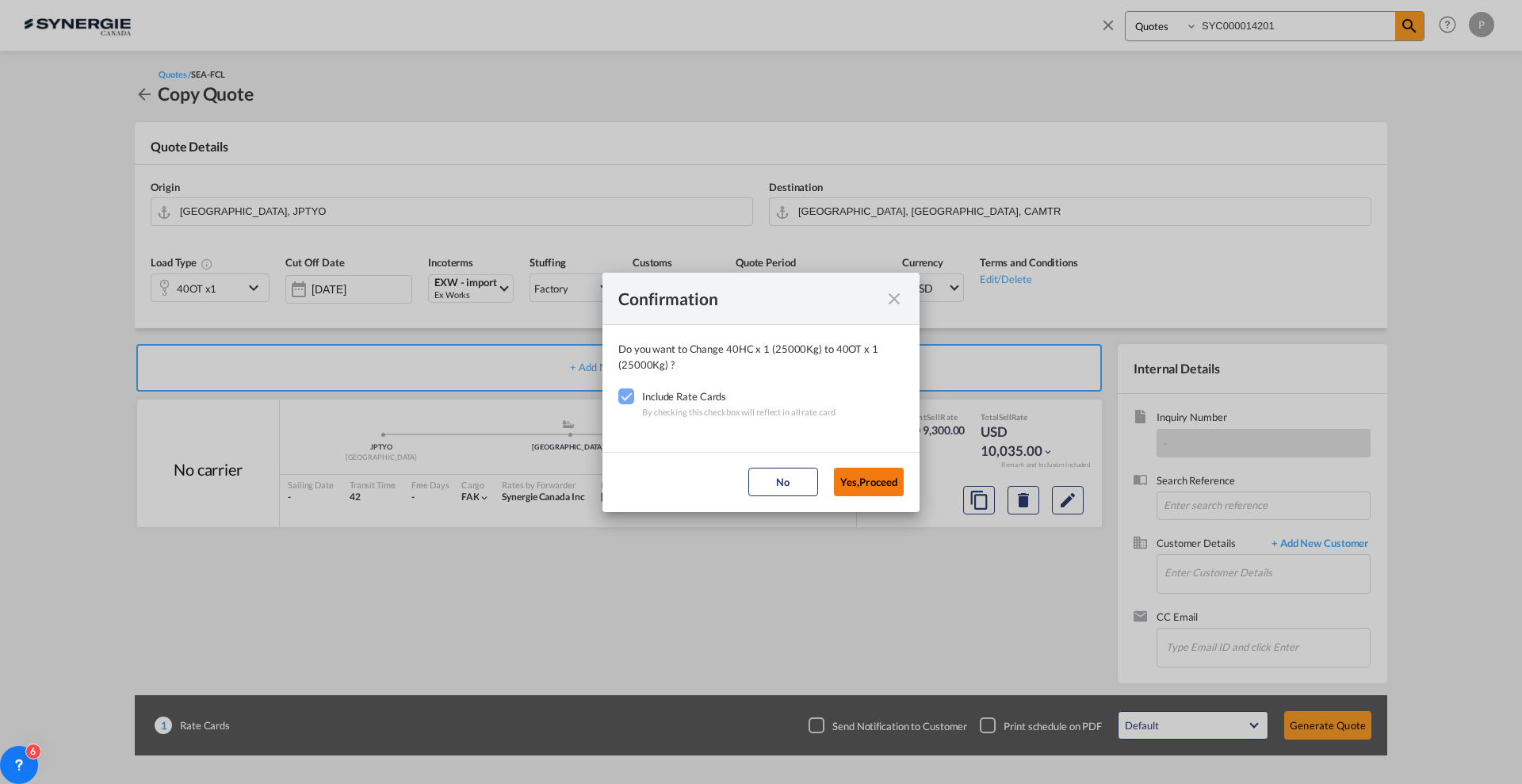
click at [882, 482] on button "Yes,Proceed" at bounding box center [868, 482] width 70 height 29
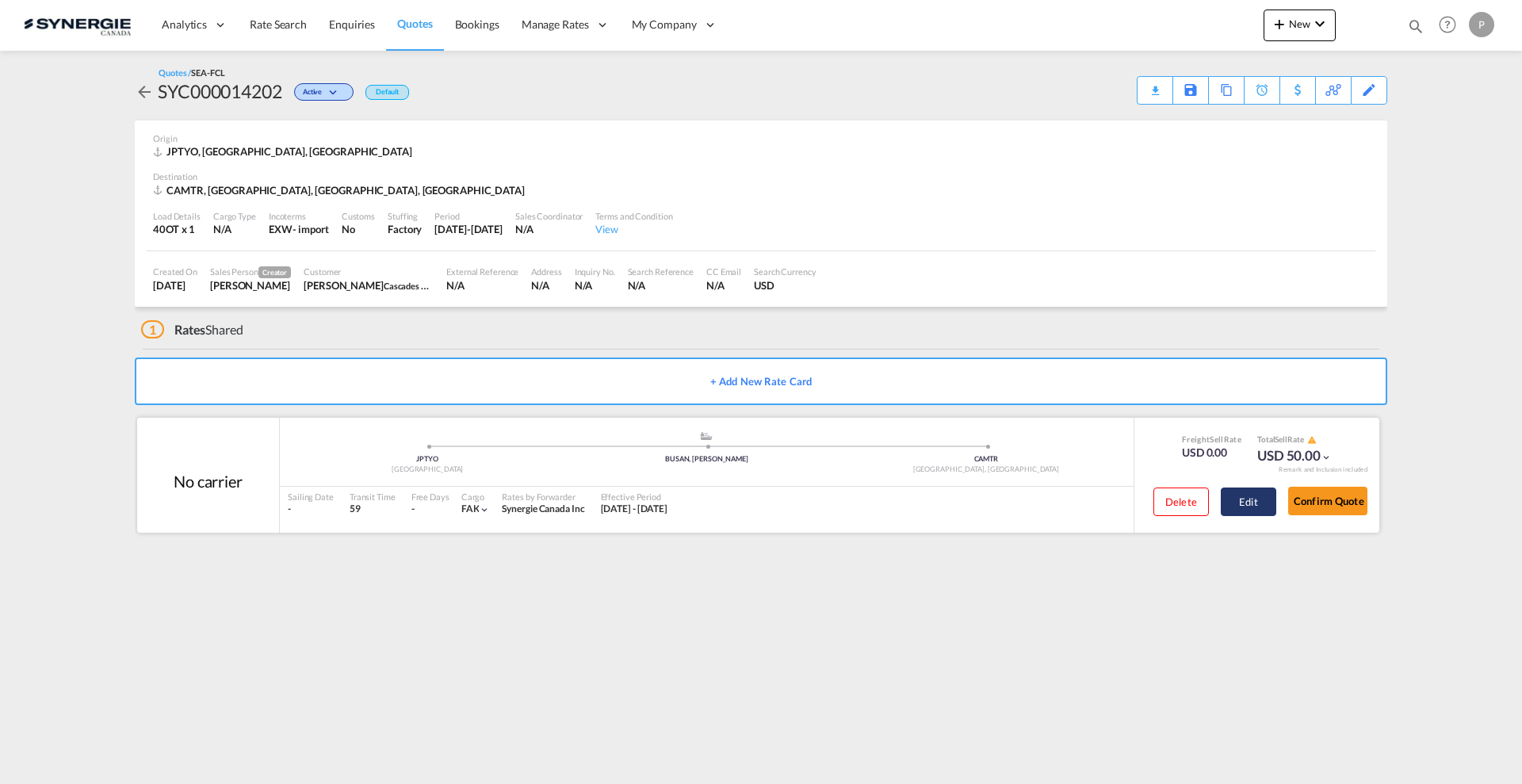
click at [1254, 508] on button "Edit" at bounding box center [1248, 502] width 55 height 29
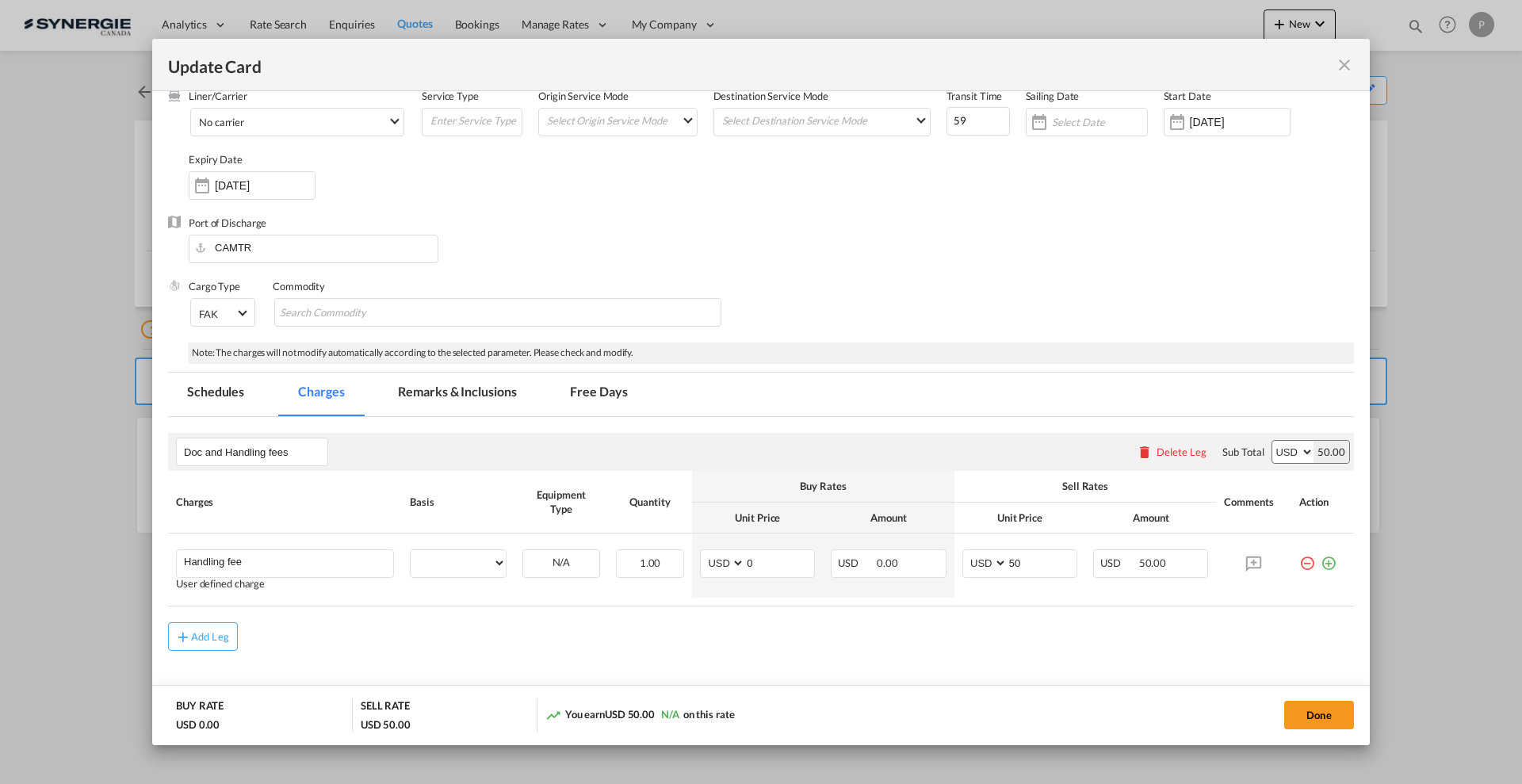
scroll to position [123, 0]
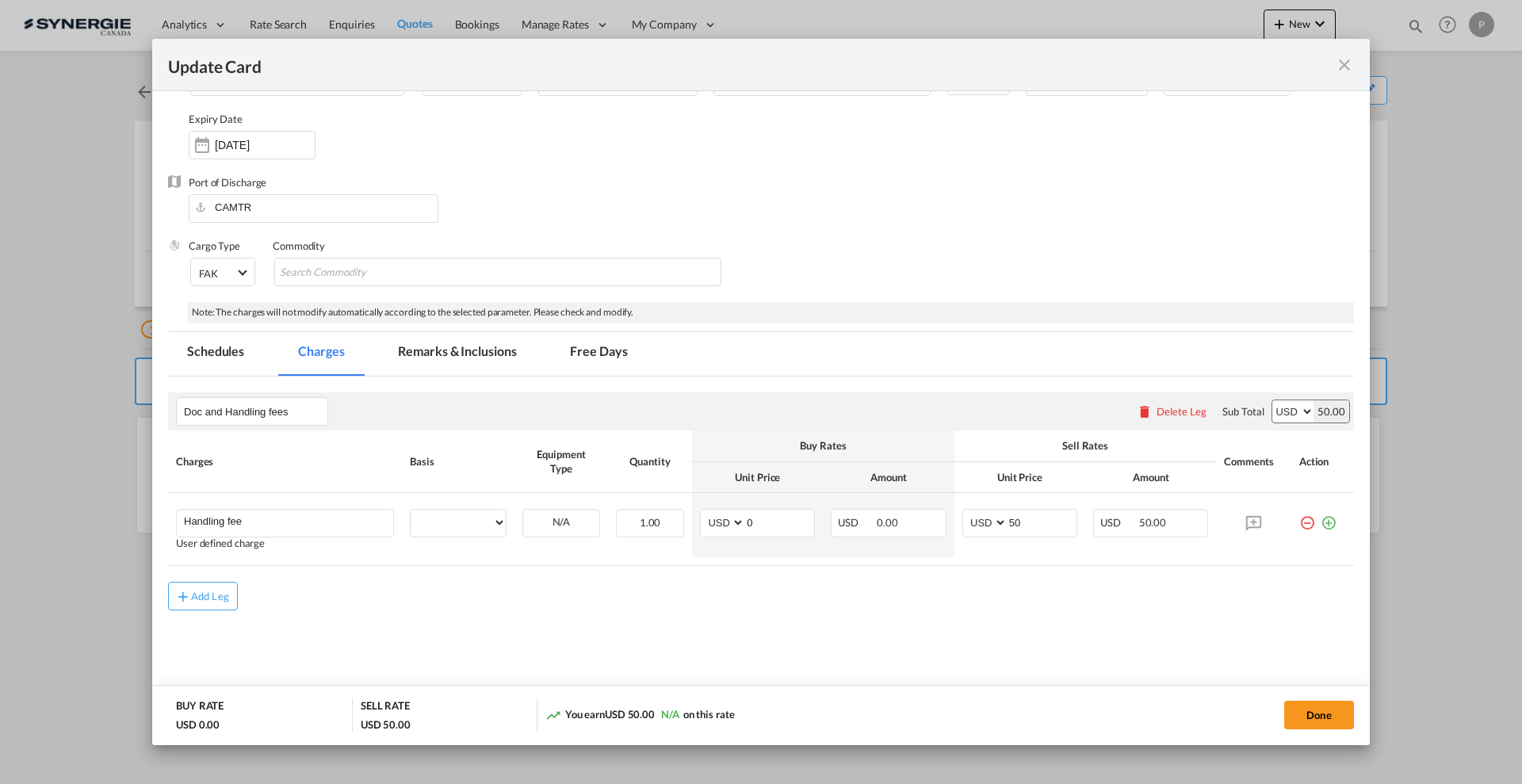
select select "per B/L"
click at [1335, 70] on md-icon "icon-close fg-AAA8AD m-0 pointer" at bounding box center [1343, 64] width 19 height 19
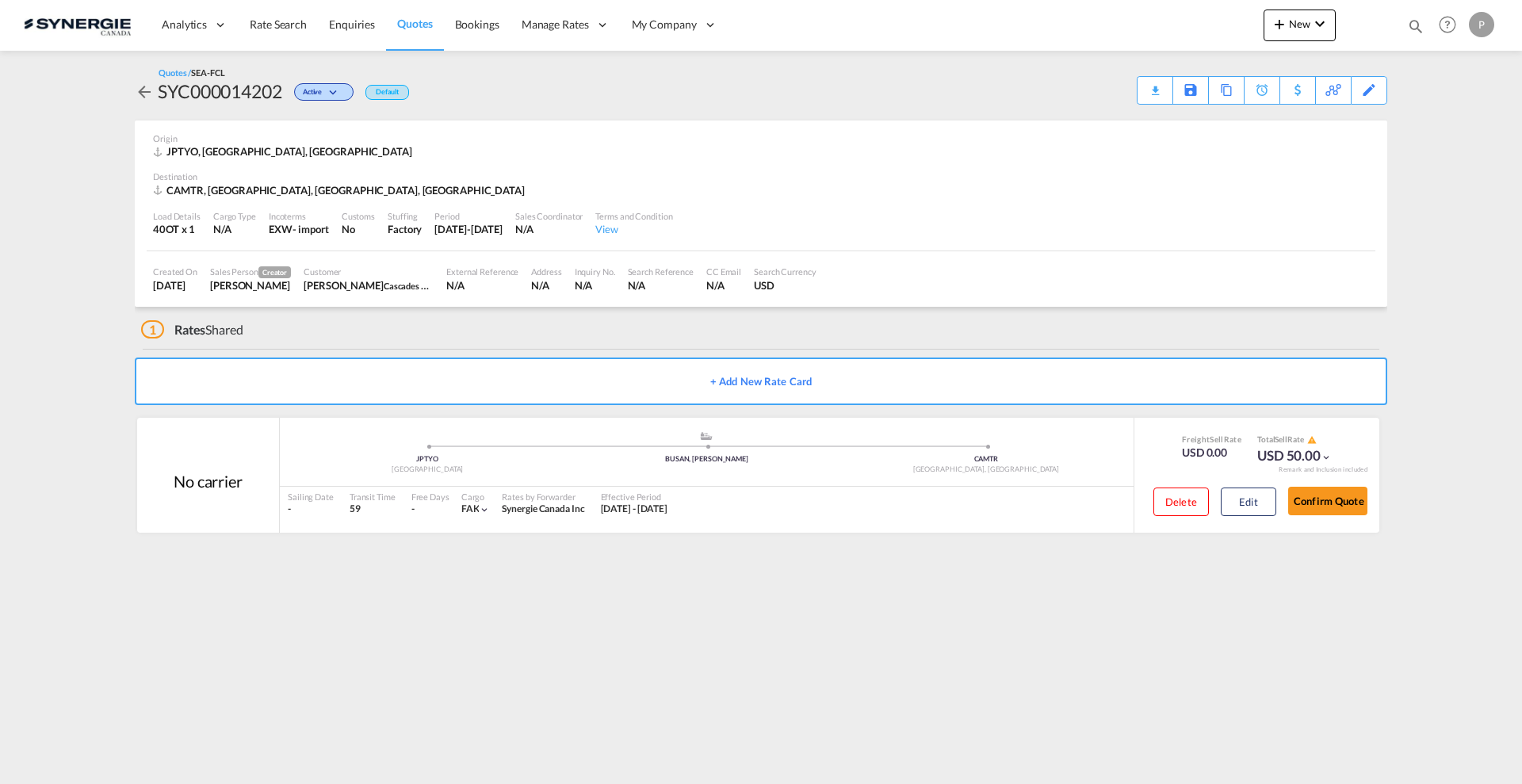
click at [143, 96] on md-icon "icon-arrow-left" at bounding box center [144, 91] width 19 height 19
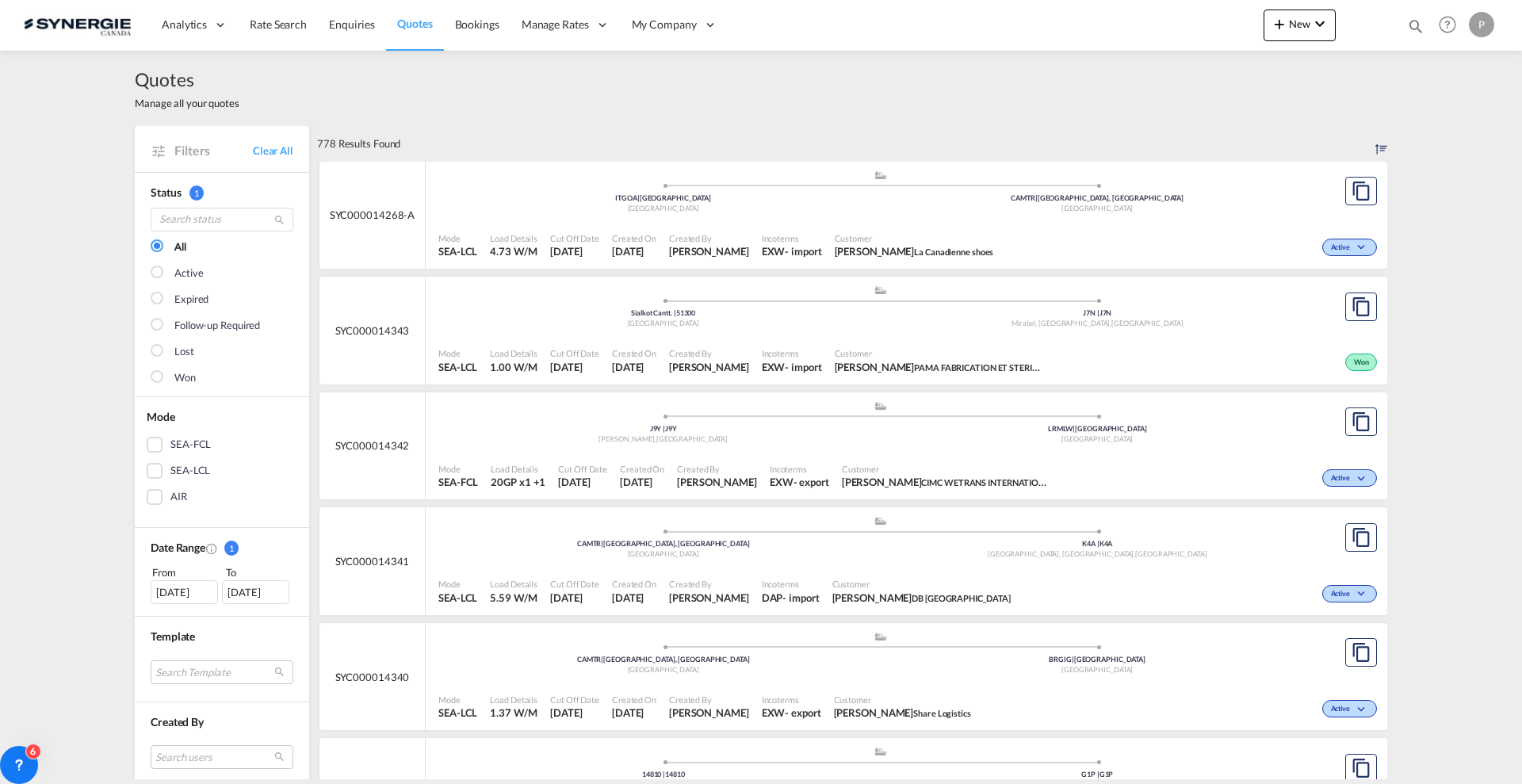
click at [1412, 28] on md-icon "icon-magnify" at bounding box center [1416, 27] width 18 height 18
drag, startPoint x: 1152, startPoint y: 26, endPoint x: 1152, endPoint y: 38, distance: 12.0
click at [1152, 26] on select "Bookings Quotes Enquiries" at bounding box center [1163, 26] width 75 height 29
select select "Quotes"
click at [1125, 12] on select "Bookings Quotes Enquiries" at bounding box center [1163, 26] width 75 height 29
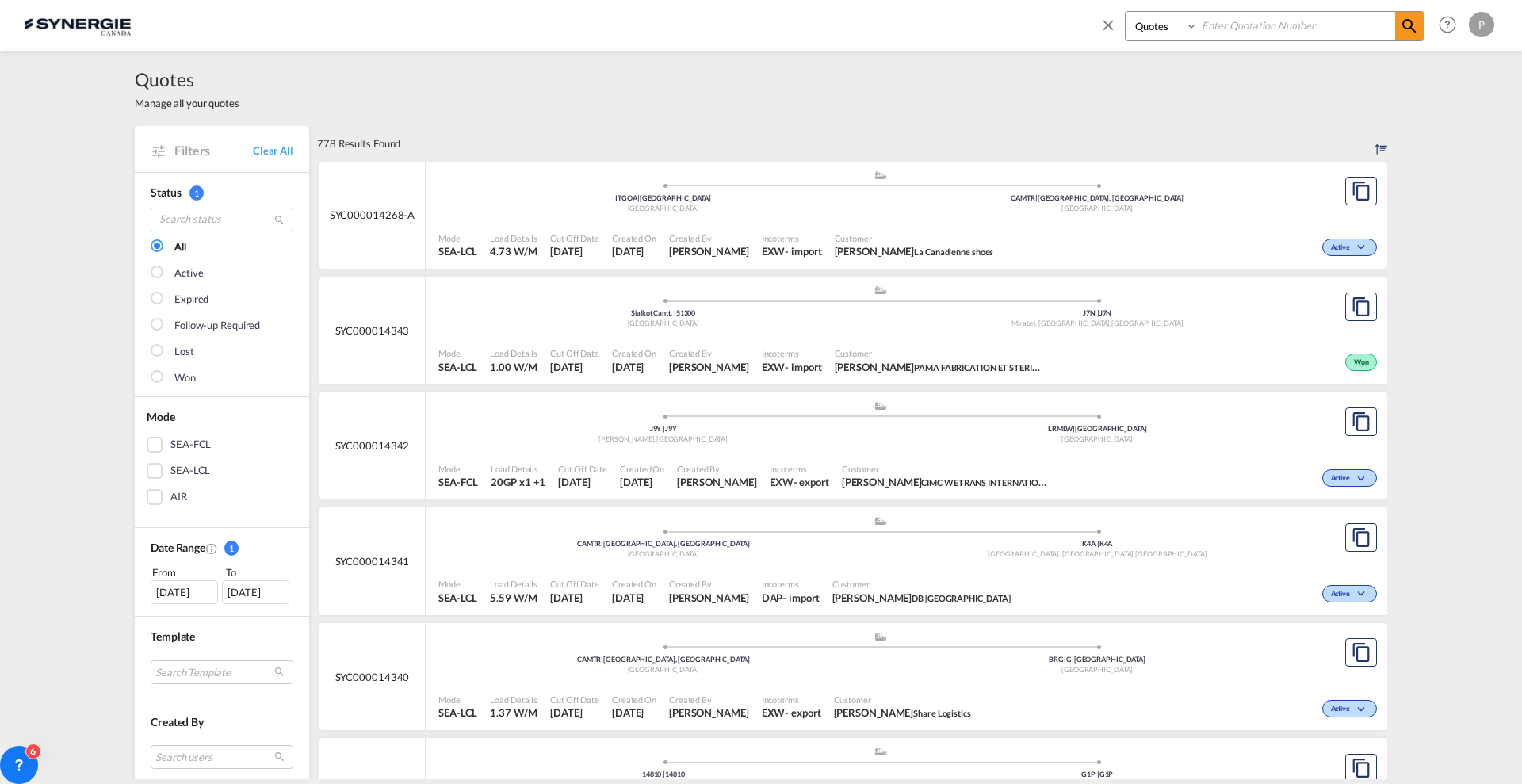
drag, startPoint x: 1194, startPoint y: 34, endPoint x: 1208, endPoint y: 32, distance: 14.1
click at [1194, 34] on select "Bookings Quotes Enquiries" at bounding box center [1163, 26] width 75 height 29
click at [1242, 25] on input at bounding box center [1296, 25] width 197 height 28
paste input "SYC000014201"
type input "SYC000014201"
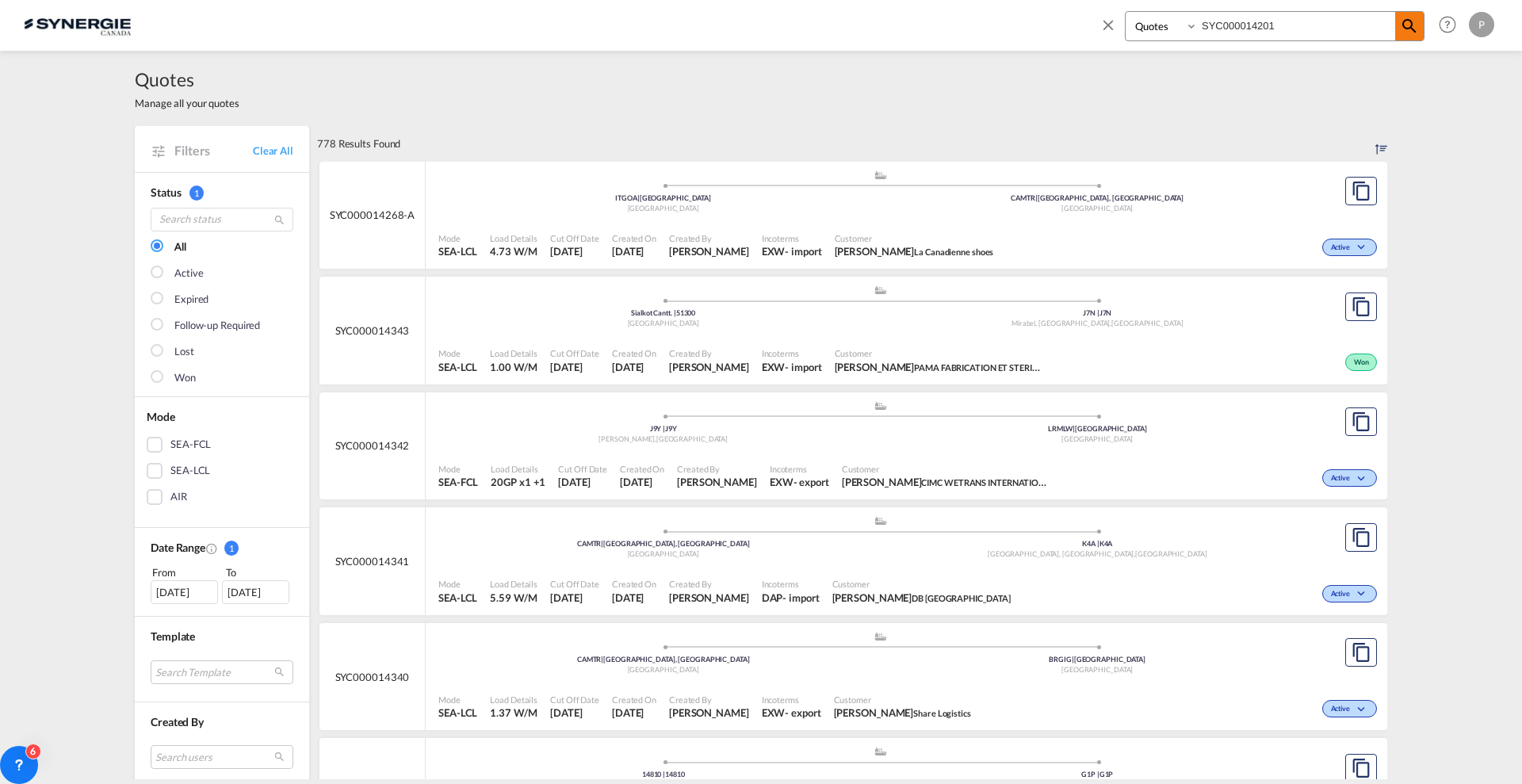
click at [1403, 27] on md-icon "icon-magnify" at bounding box center [1409, 26] width 19 height 19
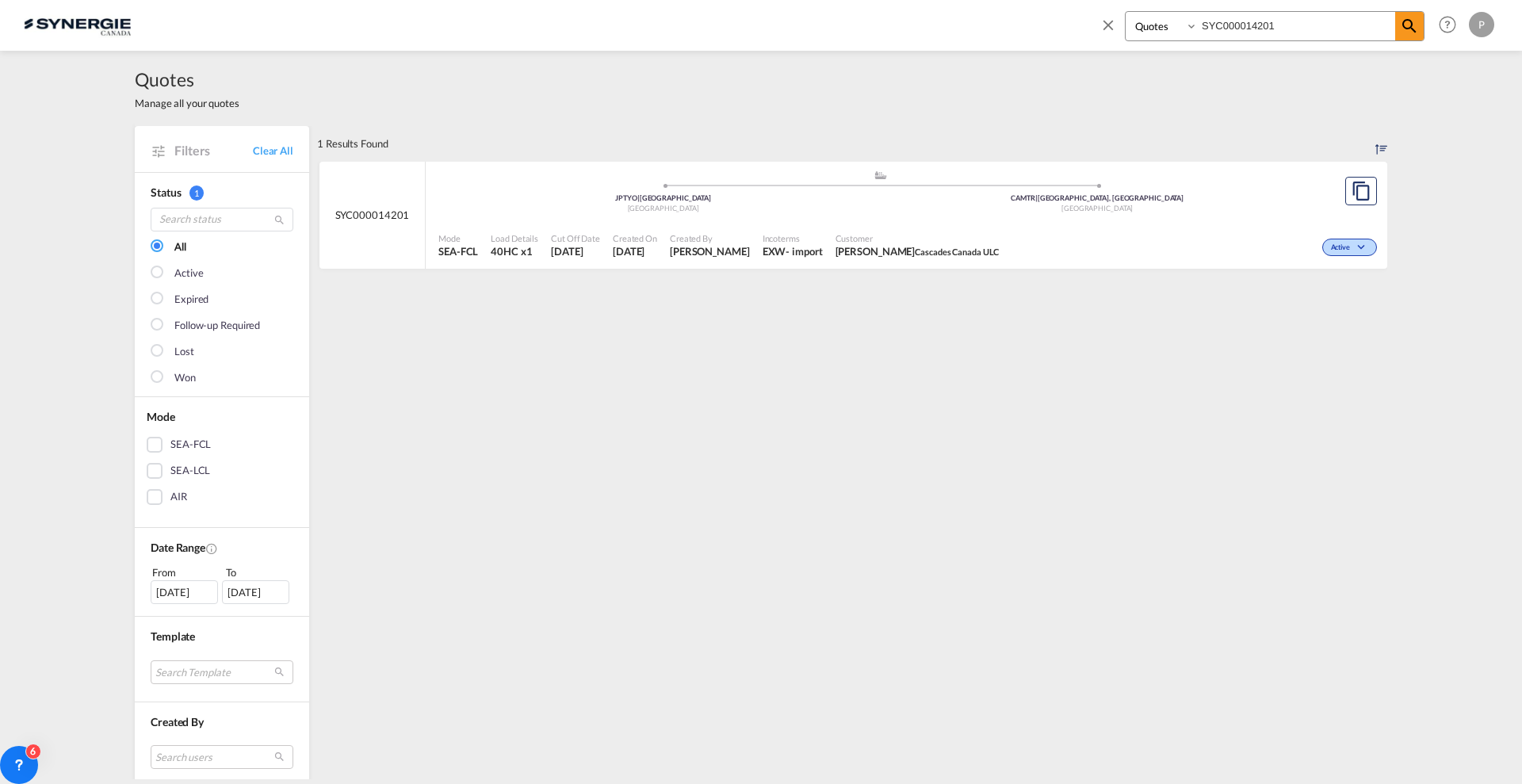
click at [749, 234] on span "Created By" at bounding box center [710, 238] width 80 height 12
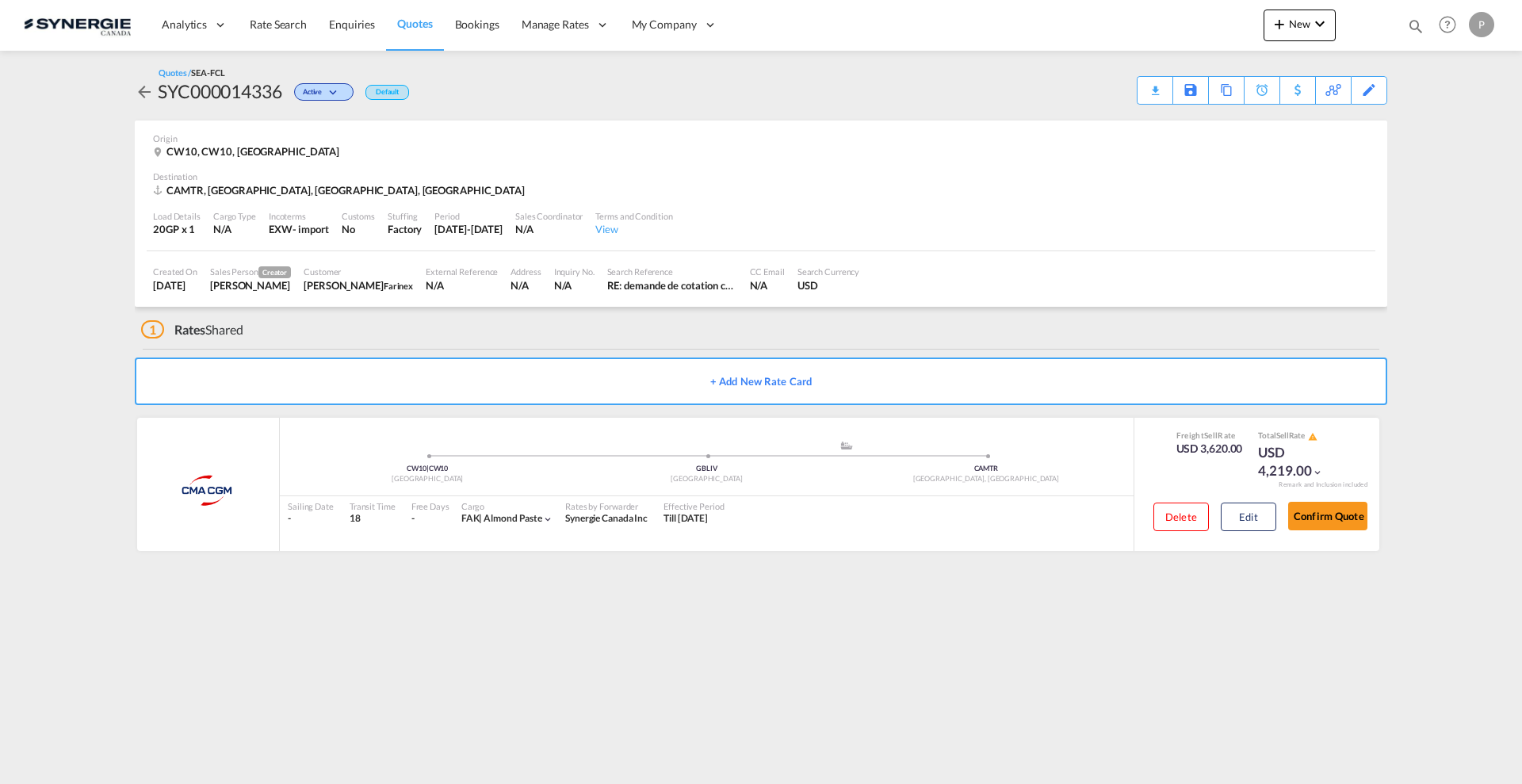
click at [223, 90] on div "SYC000014336" at bounding box center [220, 91] width 124 height 25
copy div "SYC000014336"
click at [1258, 527] on button "Edit" at bounding box center [1248, 517] width 55 height 29
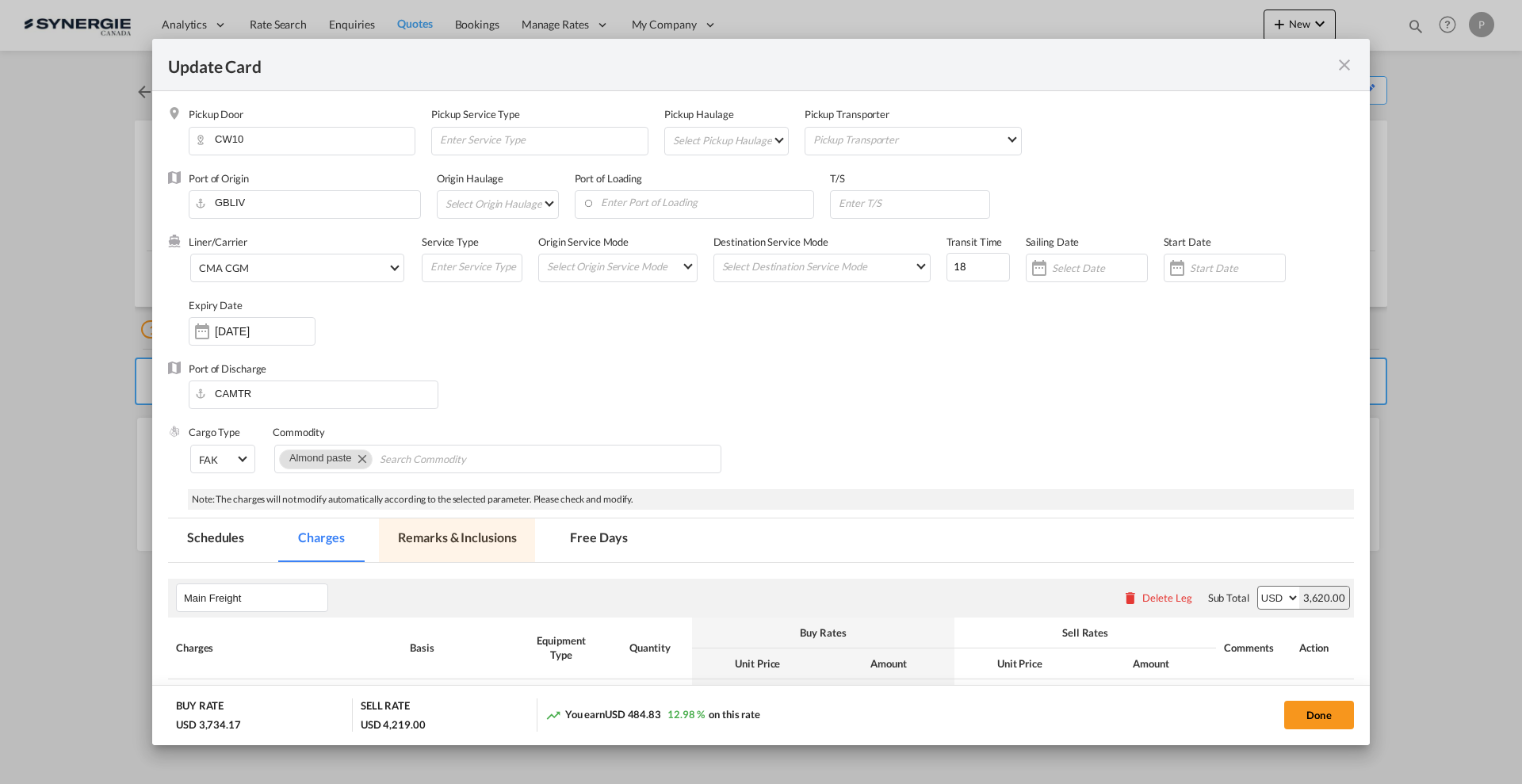
click at [524, 540] on md-tab-item "Remarks & Inclusions" at bounding box center [456, 539] width 156 height 44
select select "per container"
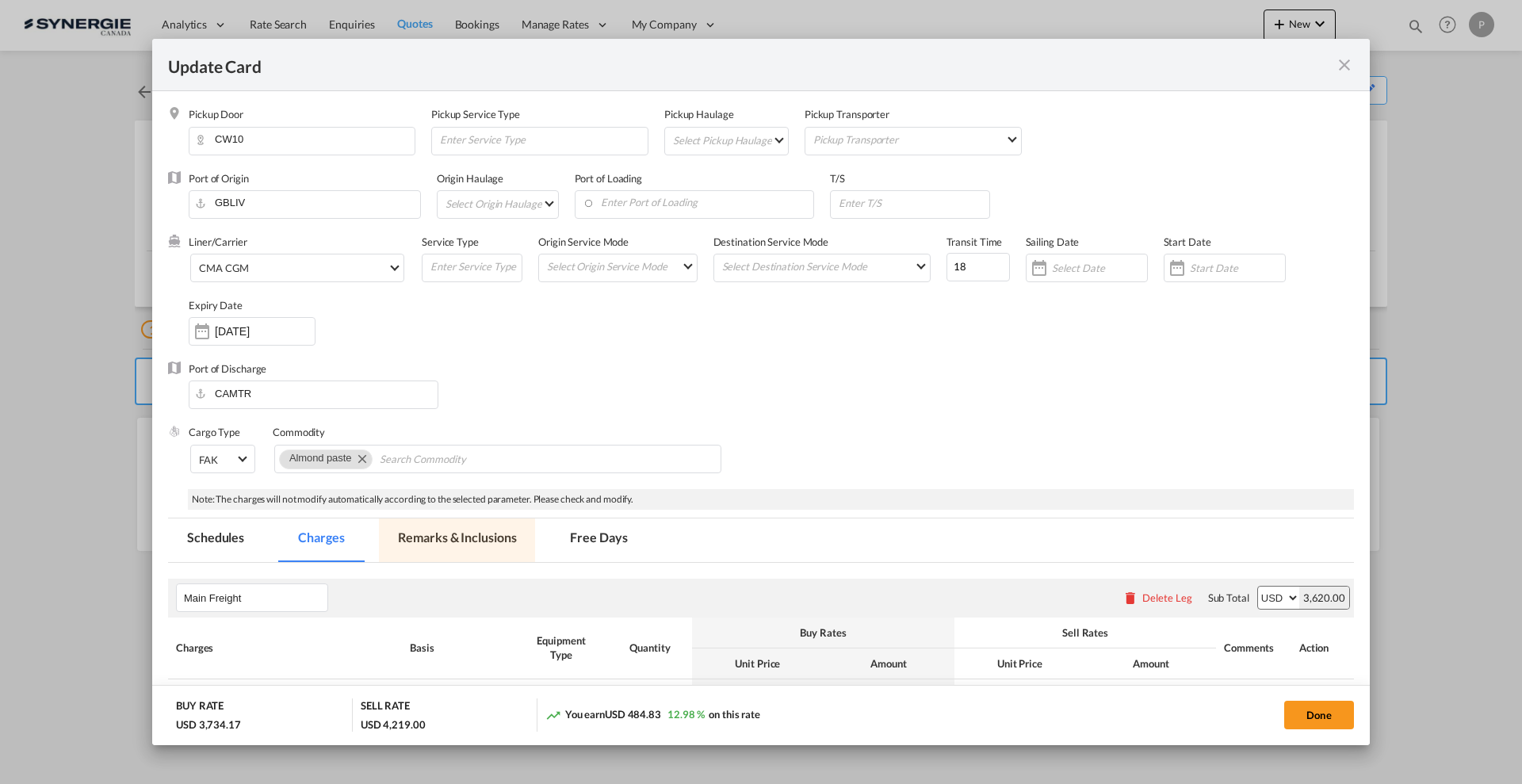
select select "per B/L"
select select "per shipment"
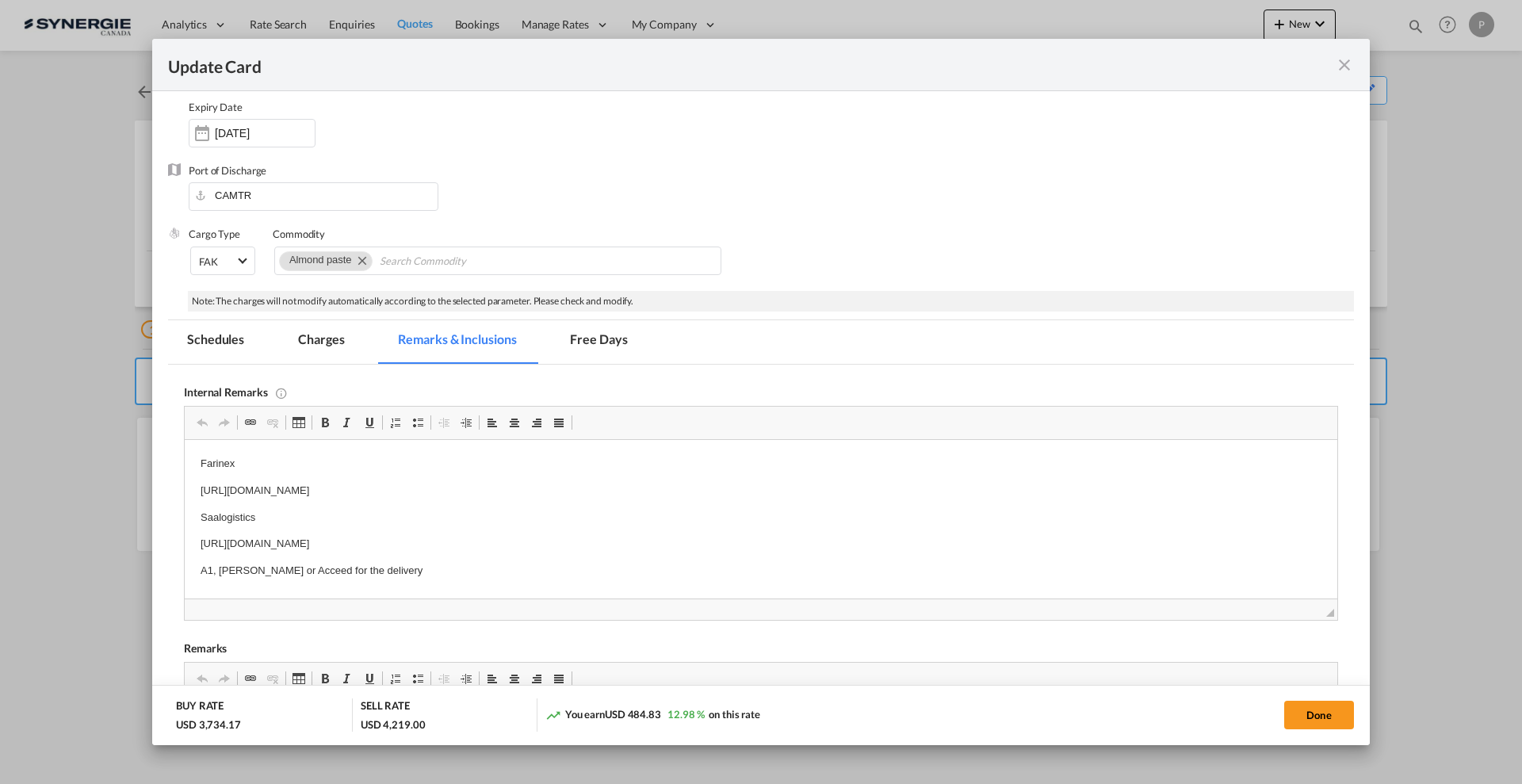
scroll to position [396, 0]
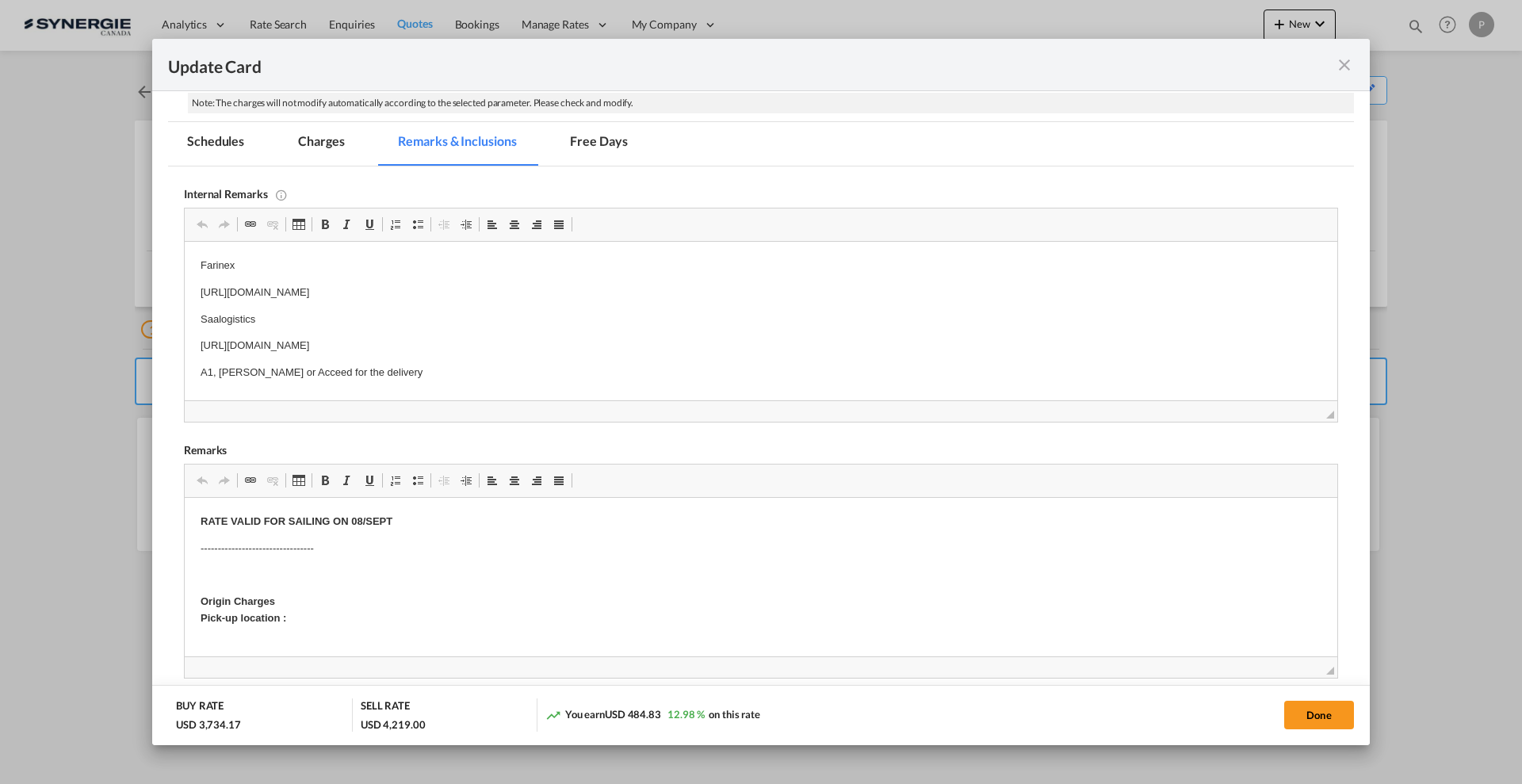
click at [1342, 61] on md-icon "icon-close fg-AAA8AD m-0 pointer" at bounding box center [1343, 64] width 19 height 19
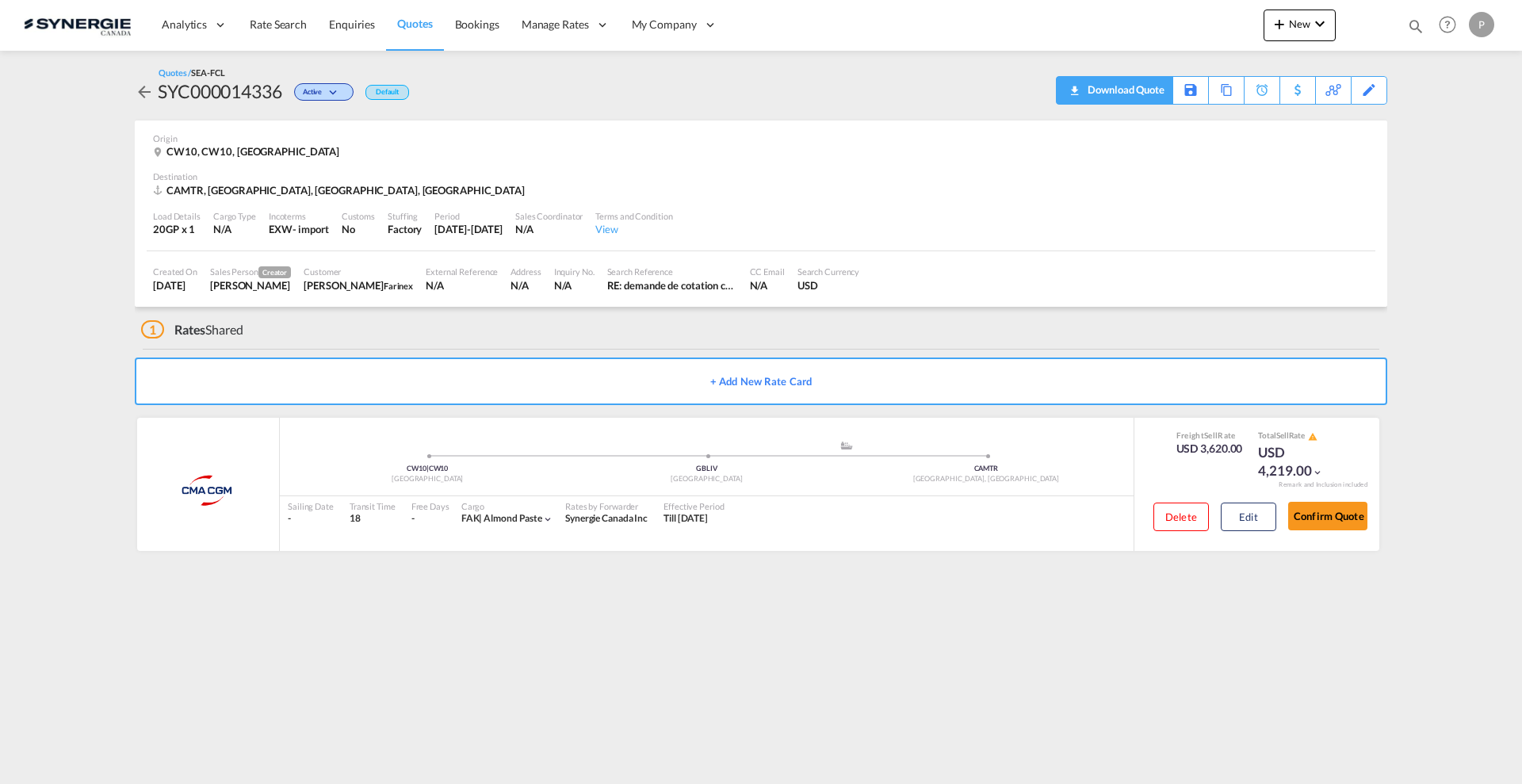
click at [1157, 98] on div "Download Quote" at bounding box center [1124, 89] width 81 height 25
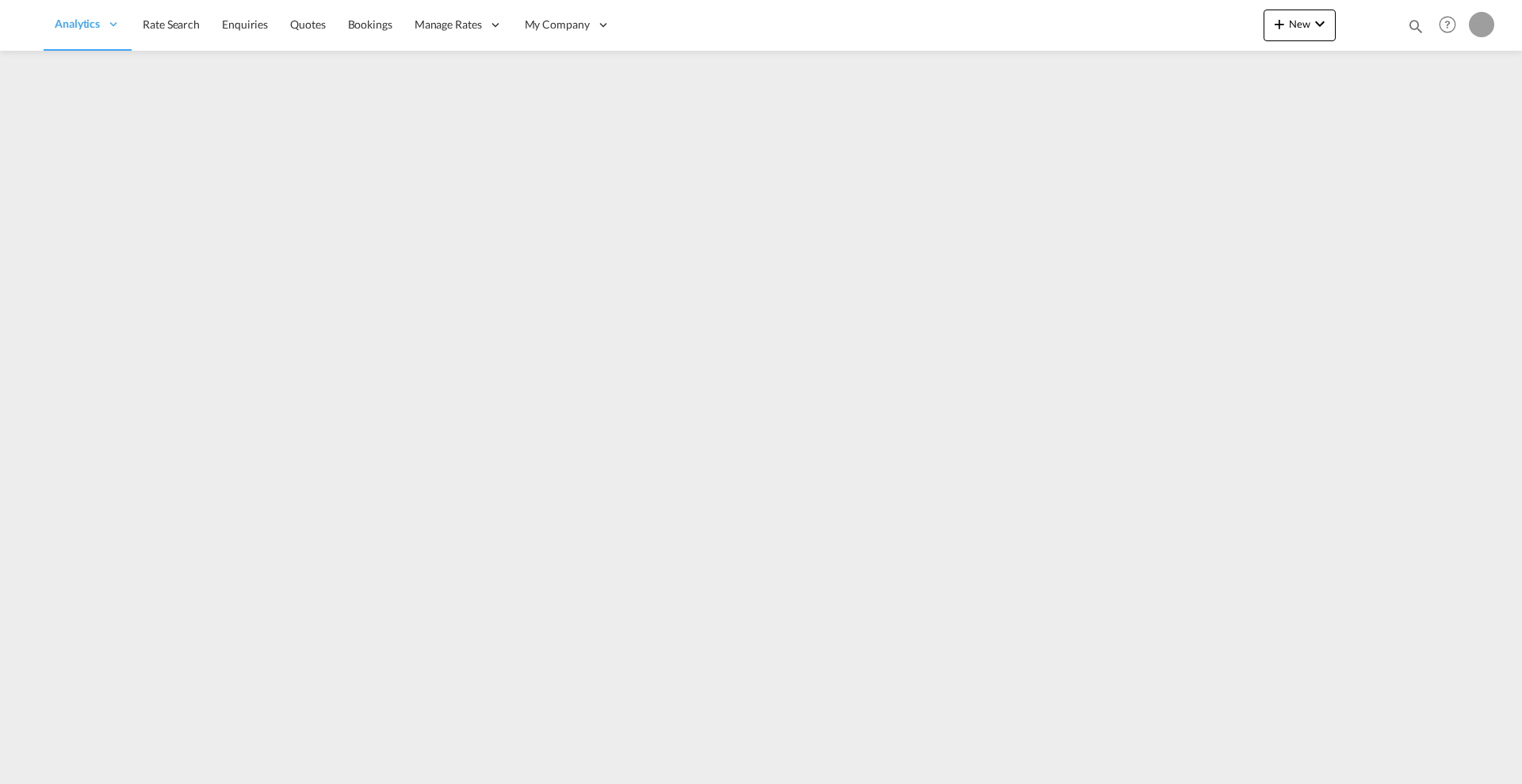
click at [1413, 20] on md-icon "icon-magnify" at bounding box center [1416, 27] width 18 height 18
click at [1152, 24] on select "Bookings Quotes Enquiries" at bounding box center [1163, 26] width 75 height 29
select select "Quotes"
click at [1125, 12] on select "Bookings Quotes Enquiries" at bounding box center [1163, 26] width 75 height 29
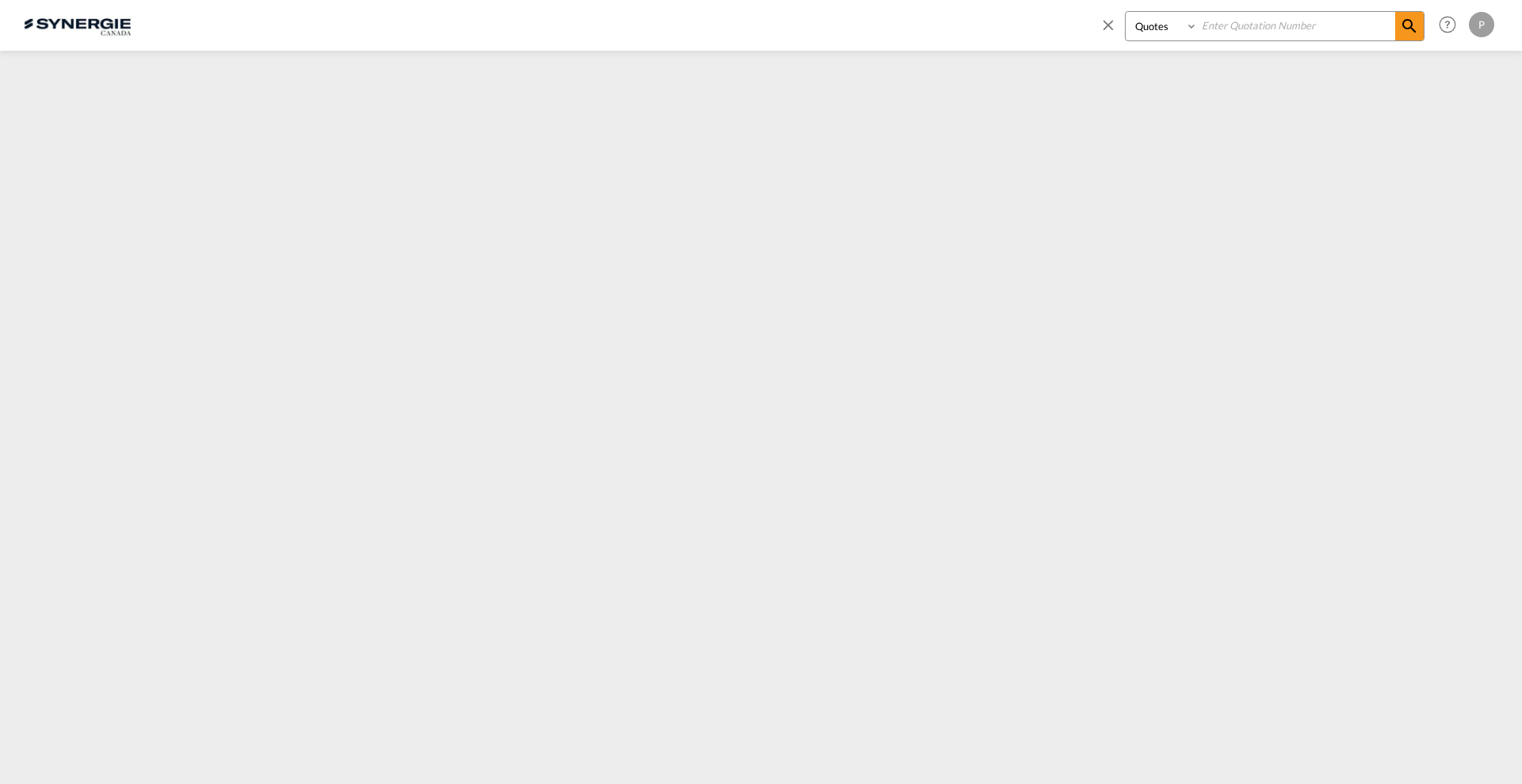
click at [1232, 9] on div "Bookings Quotes Enquiries Help Resources Product Release P My Profile Logout" at bounding box center [1293, 24] width 408 height 49
click at [1244, 32] on input at bounding box center [1296, 25] width 197 height 28
paste input "SYC000014336"
click at [1401, 27] on md-icon "icon-magnify" at bounding box center [1409, 26] width 19 height 19
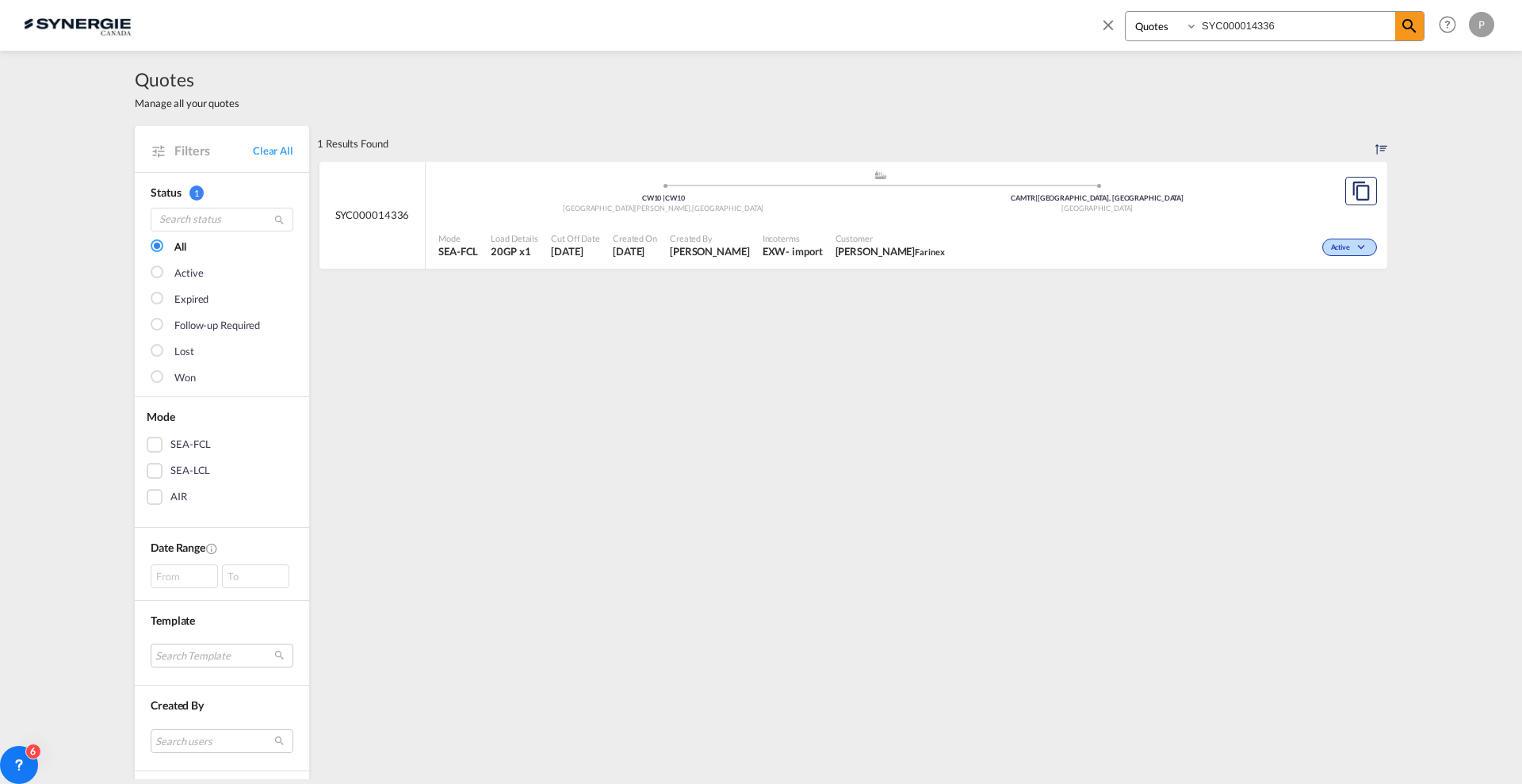
click at [836, 215] on div ".a{fill:#aaa8ad;} .a{fill:#aaa8ad;} CW10 | CW10 [GEOGRAPHIC_DATA][PERSON_NAME] …" at bounding box center [880, 193] width 883 height 47
click at [1311, 12] on input "SYC000014336" at bounding box center [1296, 25] width 197 height 28
click at [1310, 29] on input "SYC000014336" at bounding box center [1296, 25] width 197 height 28
paste input "2714"
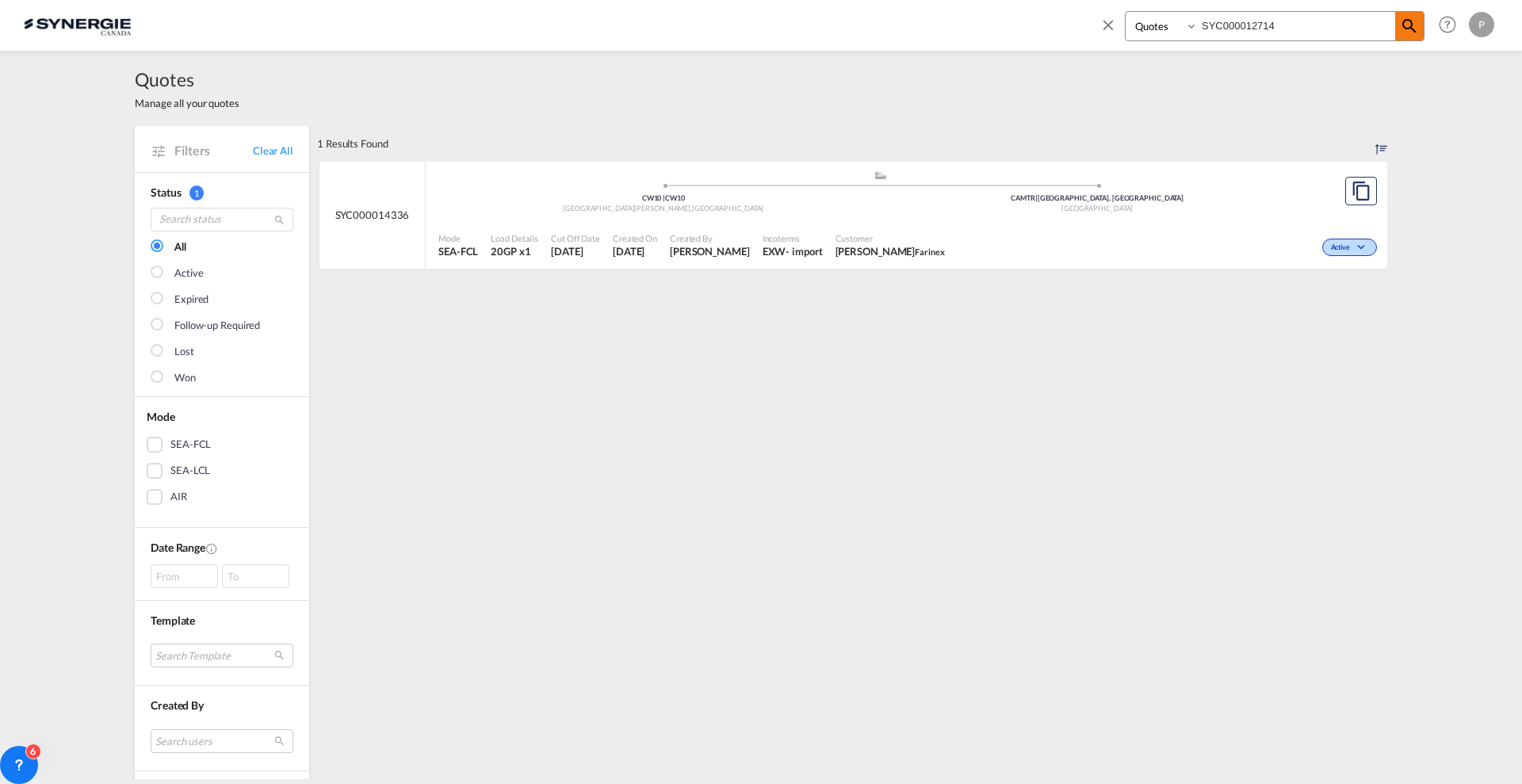
type input "SYC000012714"
click at [1405, 27] on md-icon "icon-magnify" at bounding box center [1409, 26] width 19 height 19
click at [748, 243] on div "Created By [PERSON_NAME]" at bounding box center [709, 246] width 93 height 39
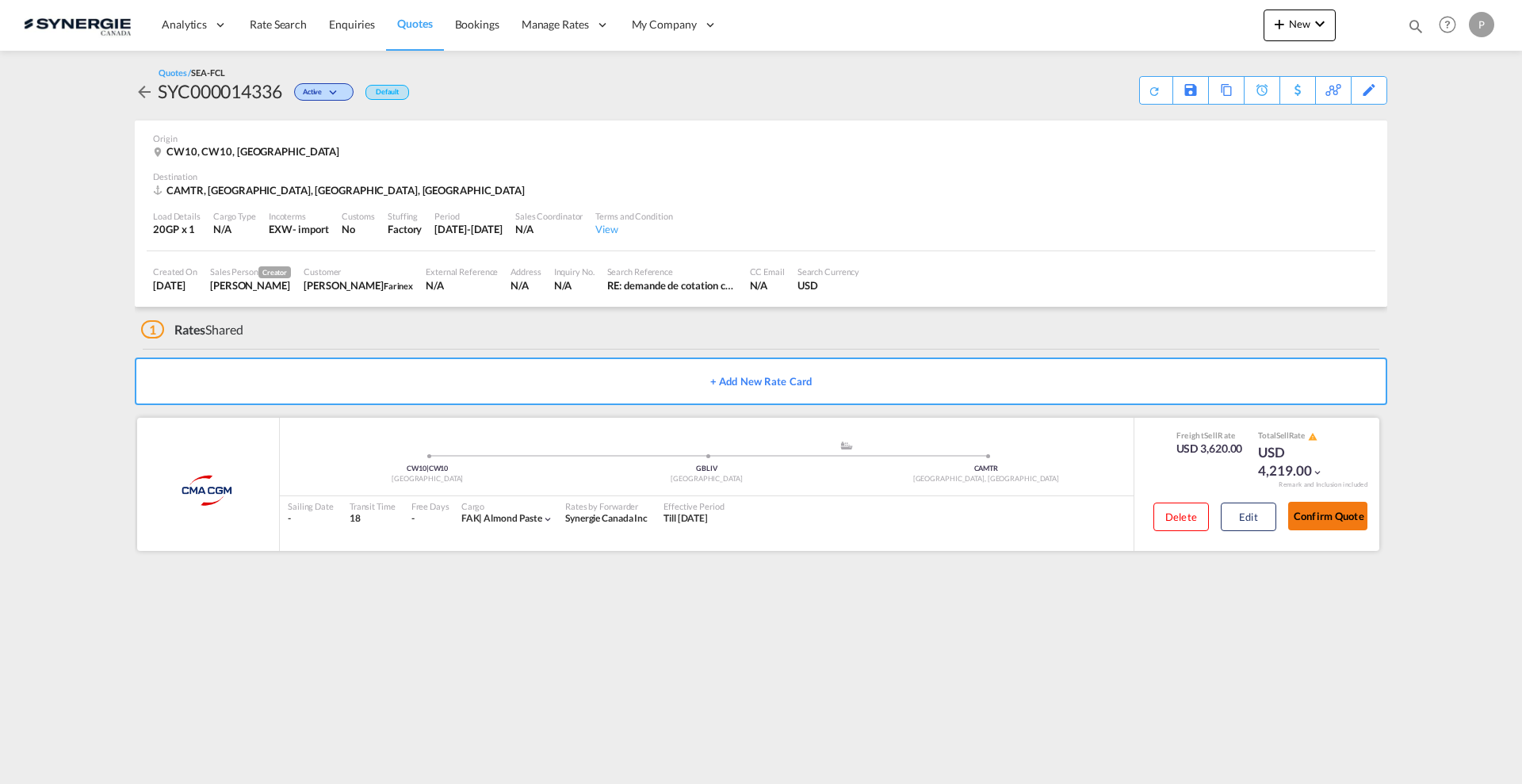
click at [1317, 521] on button "Confirm Quote" at bounding box center [1327, 516] width 79 height 29
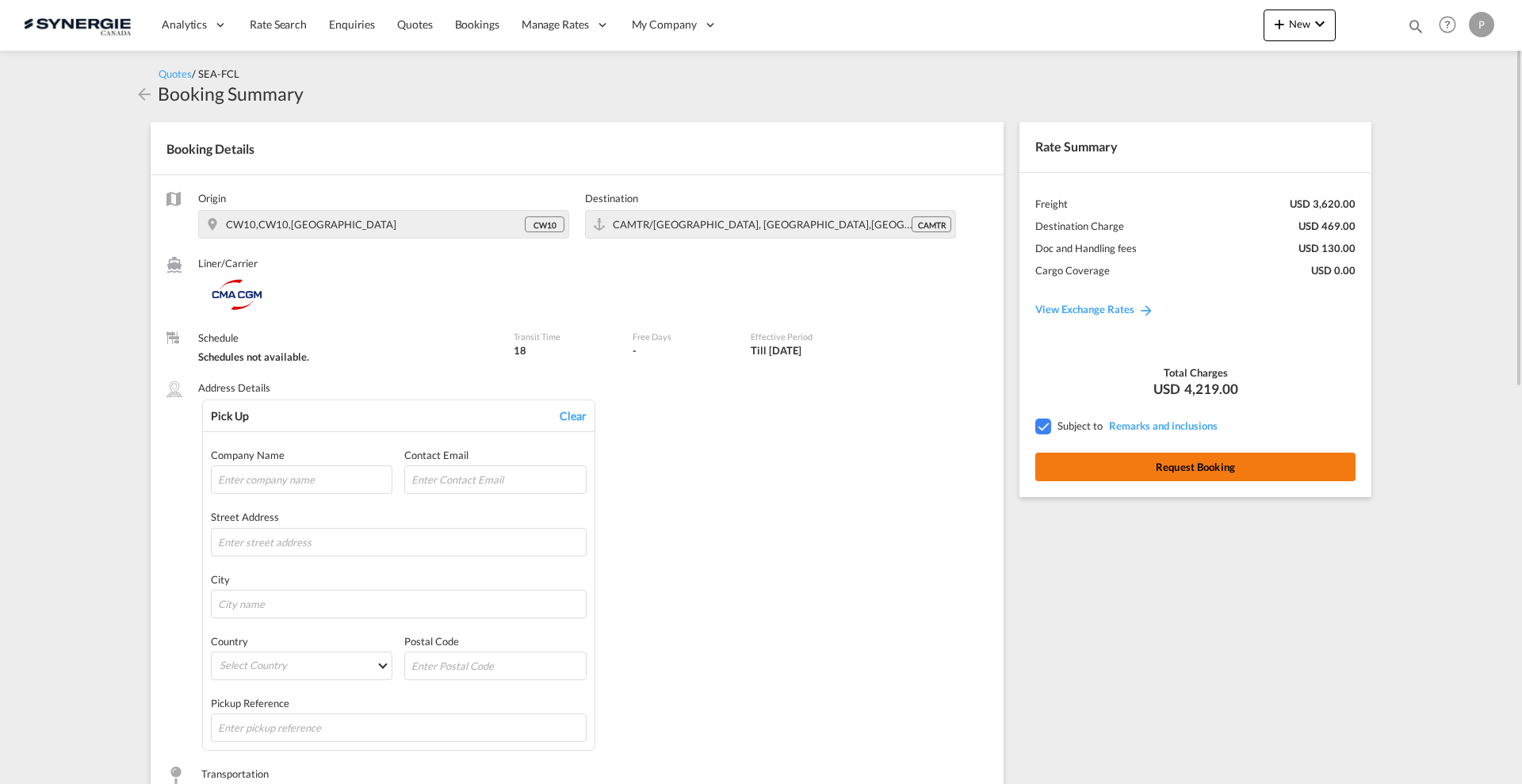
click at [1190, 461] on button "Request Booking" at bounding box center [1195, 467] width 320 height 29
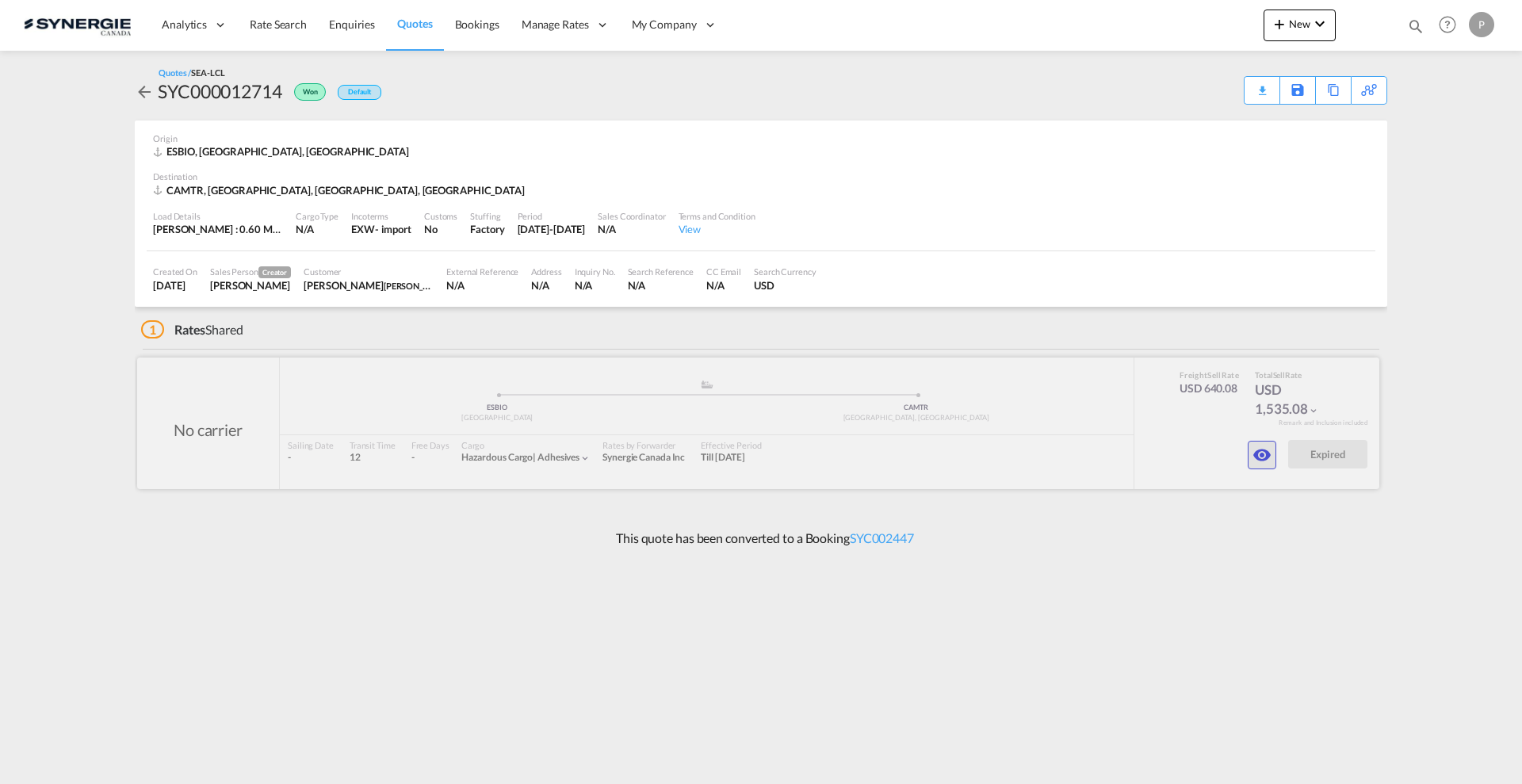
click at [1271, 452] on md-icon "icon-eye" at bounding box center [1261, 455] width 19 height 19
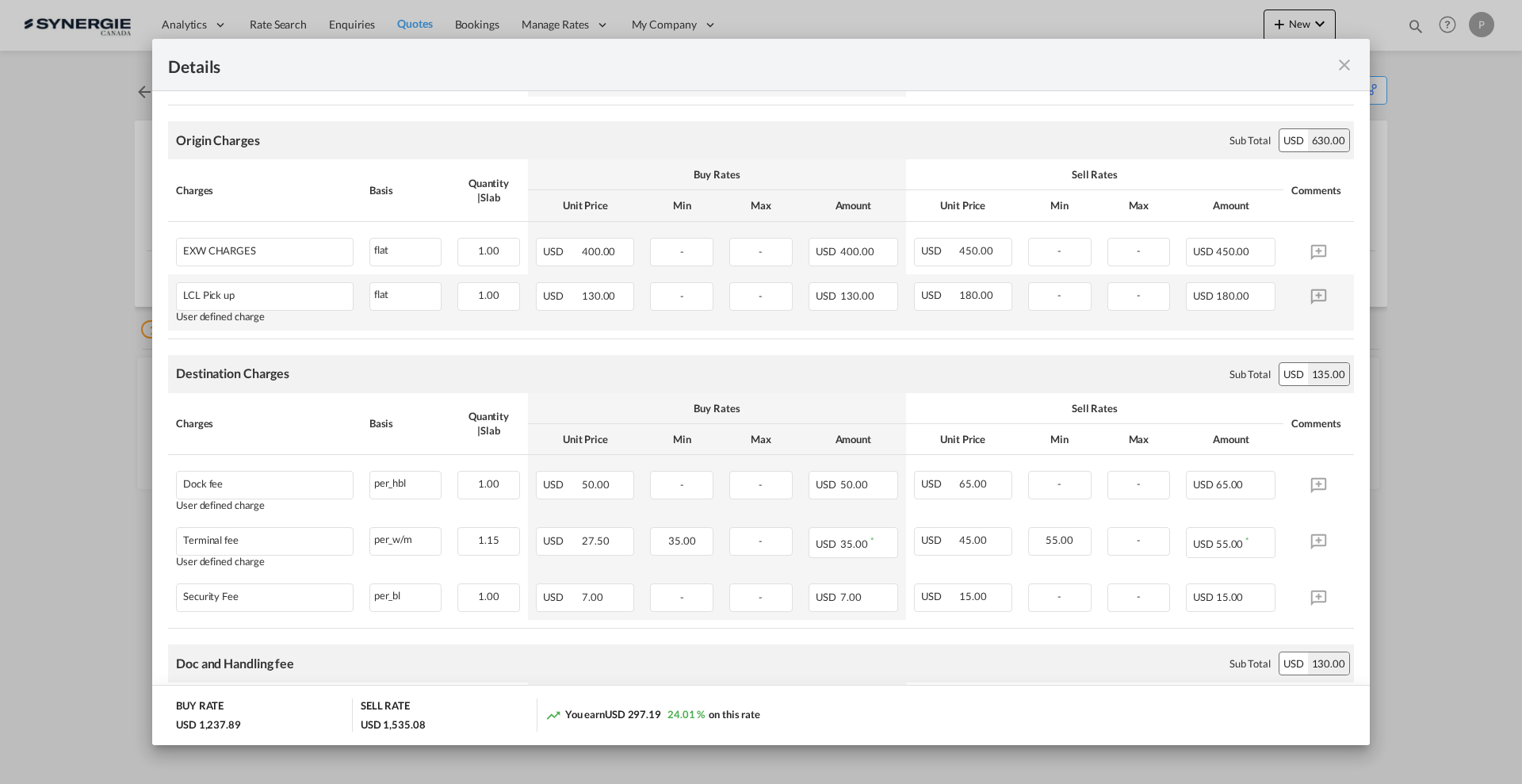
scroll to position [198, 0]
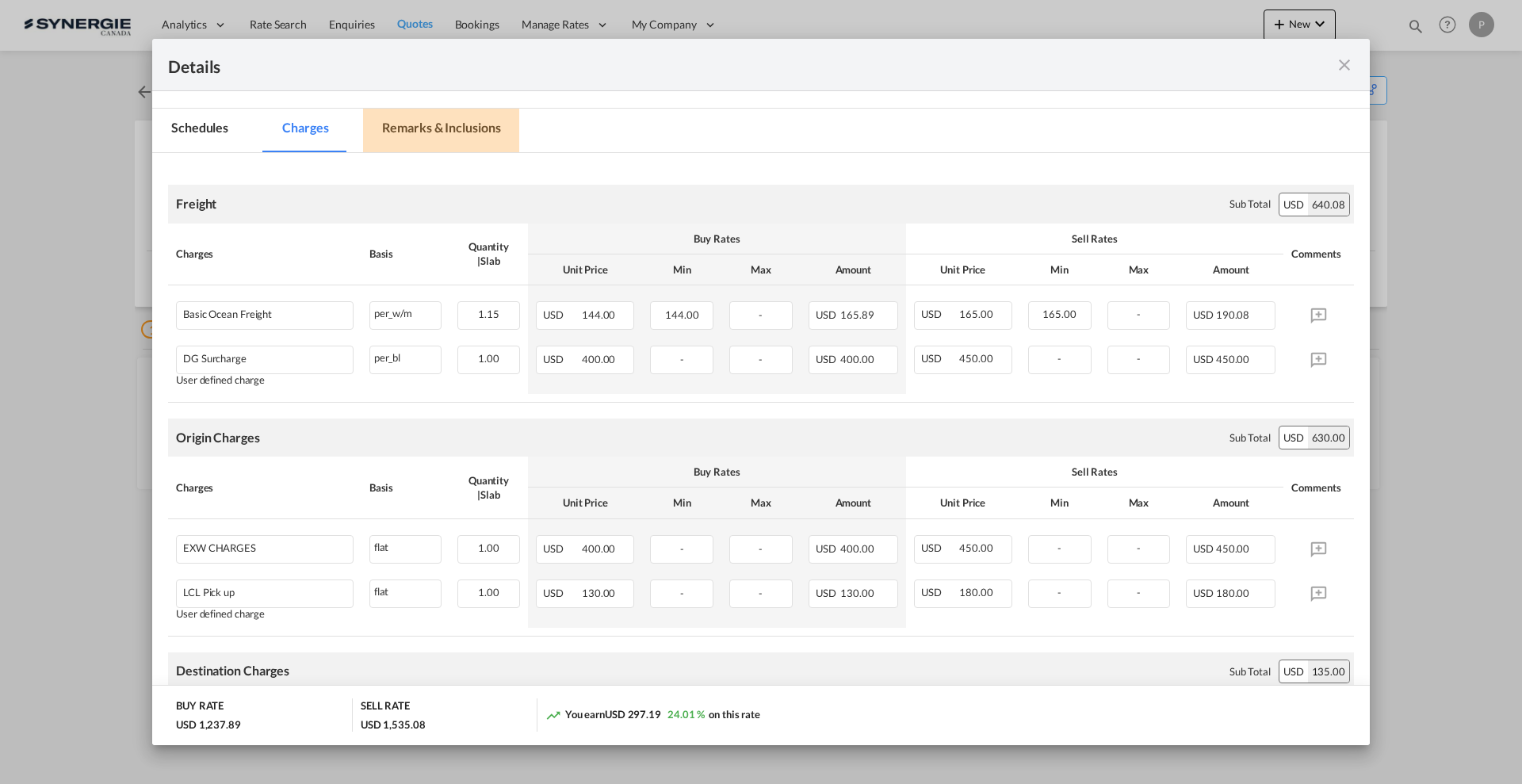
click at [447, 144] on md-tab-item "Remarks & Inclusions" at bounding box center [440, 130] width 156 height 44
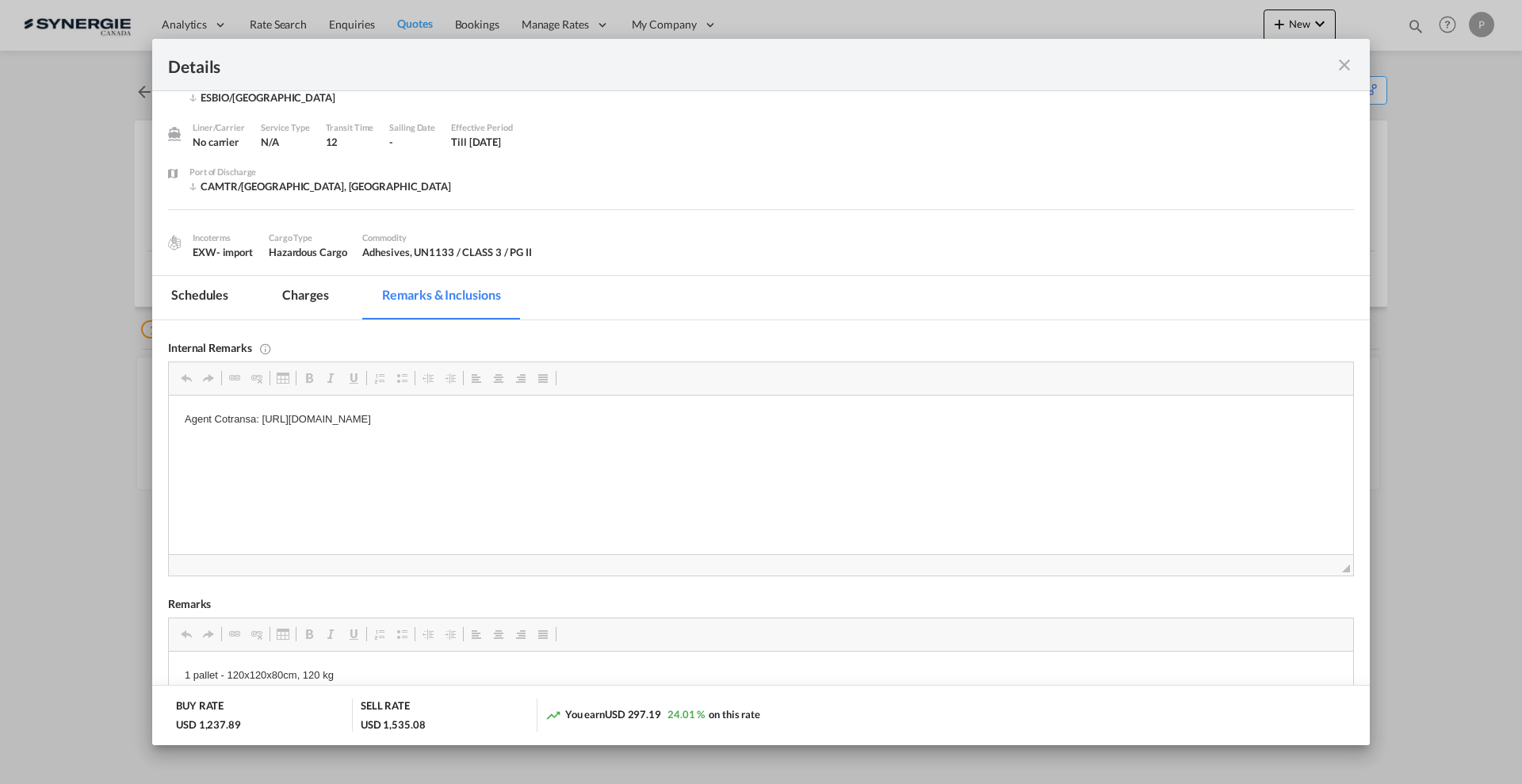
scroll to position [0, 0]
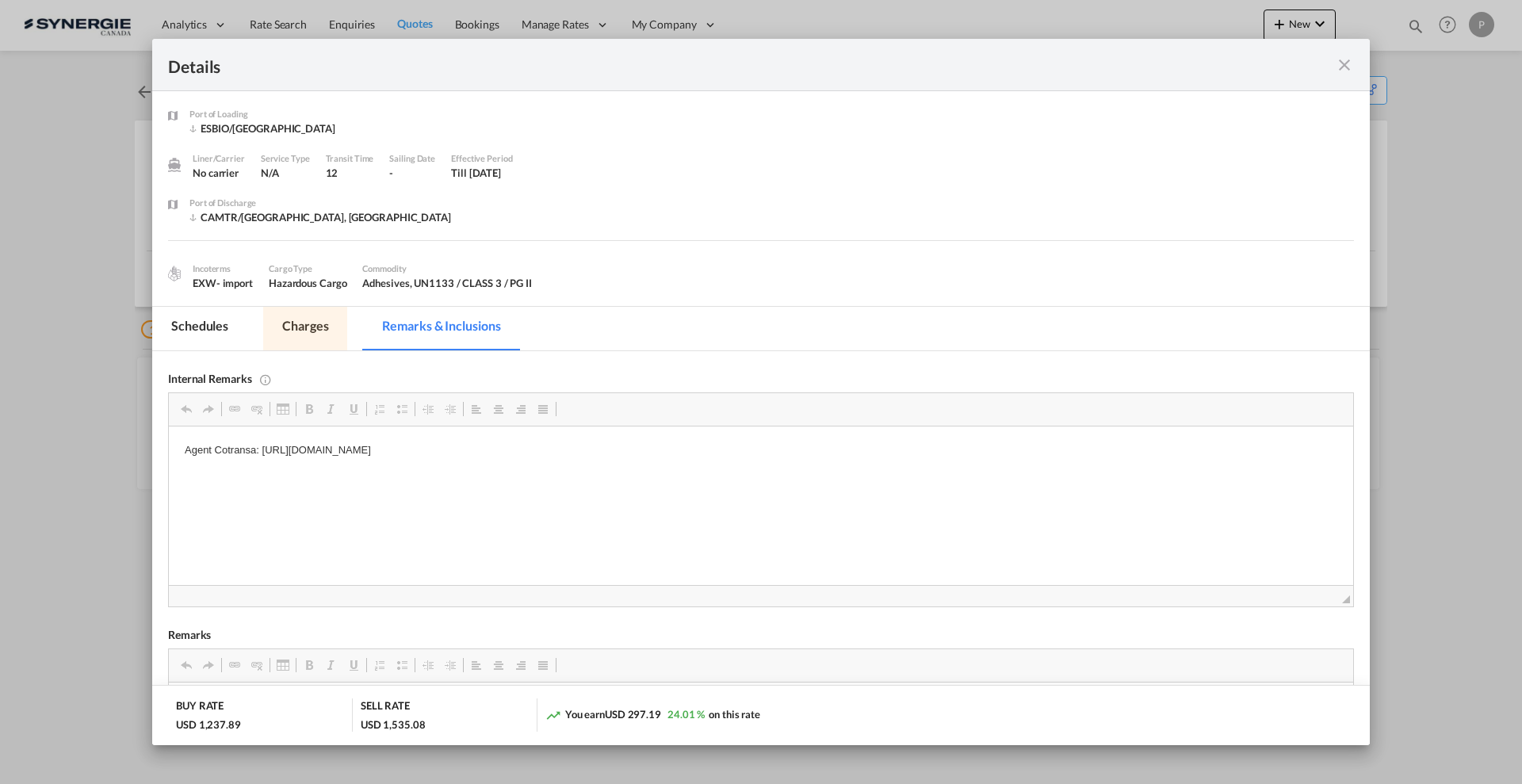
click at [320, 325] on md-tab-item "Charges" at bounding box center [305, 328] width 84 height 44
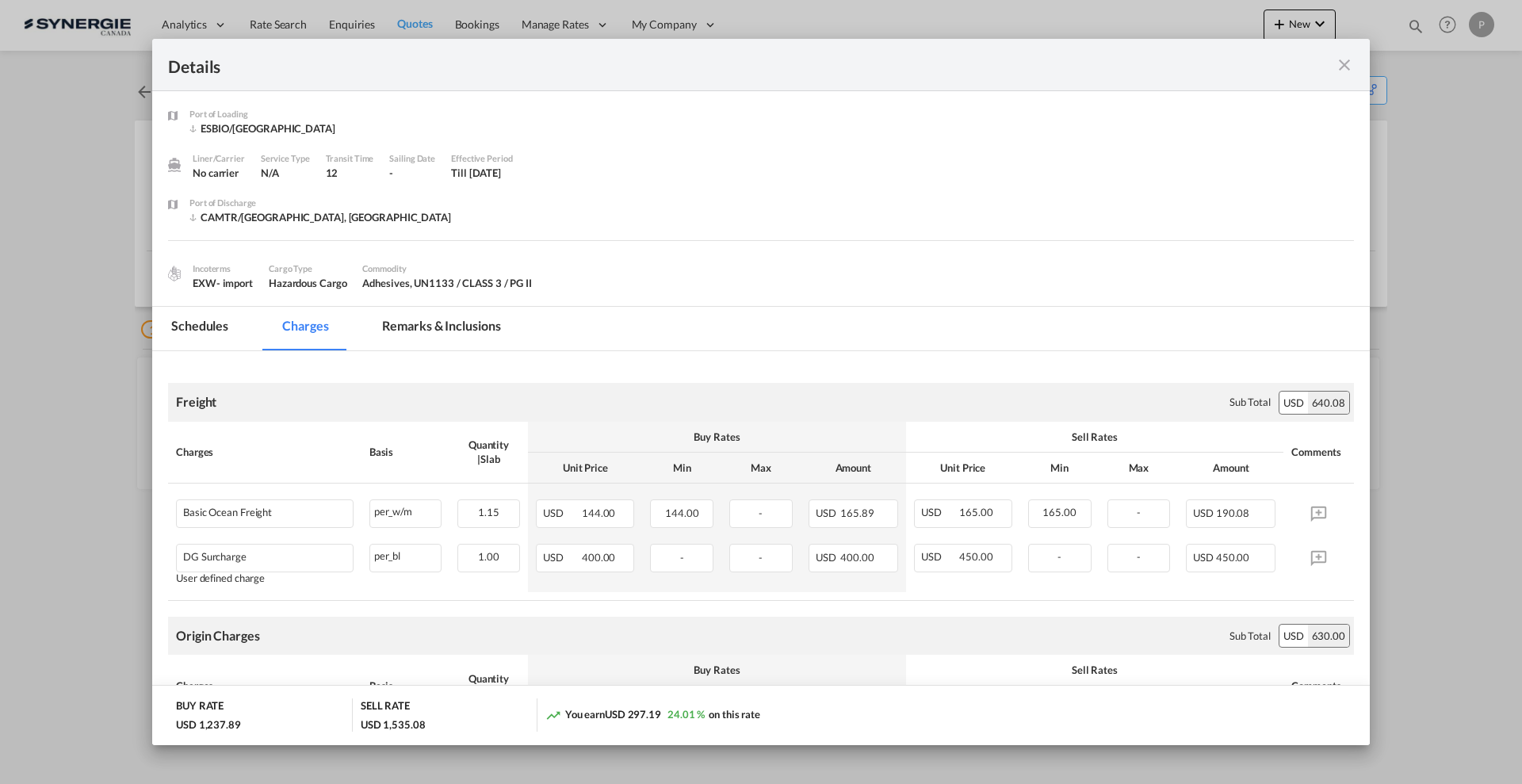
click at [456, 334] on md-tab-item "Remarks & Inclusions" at bounding box center [440, 328] width 156 height 44
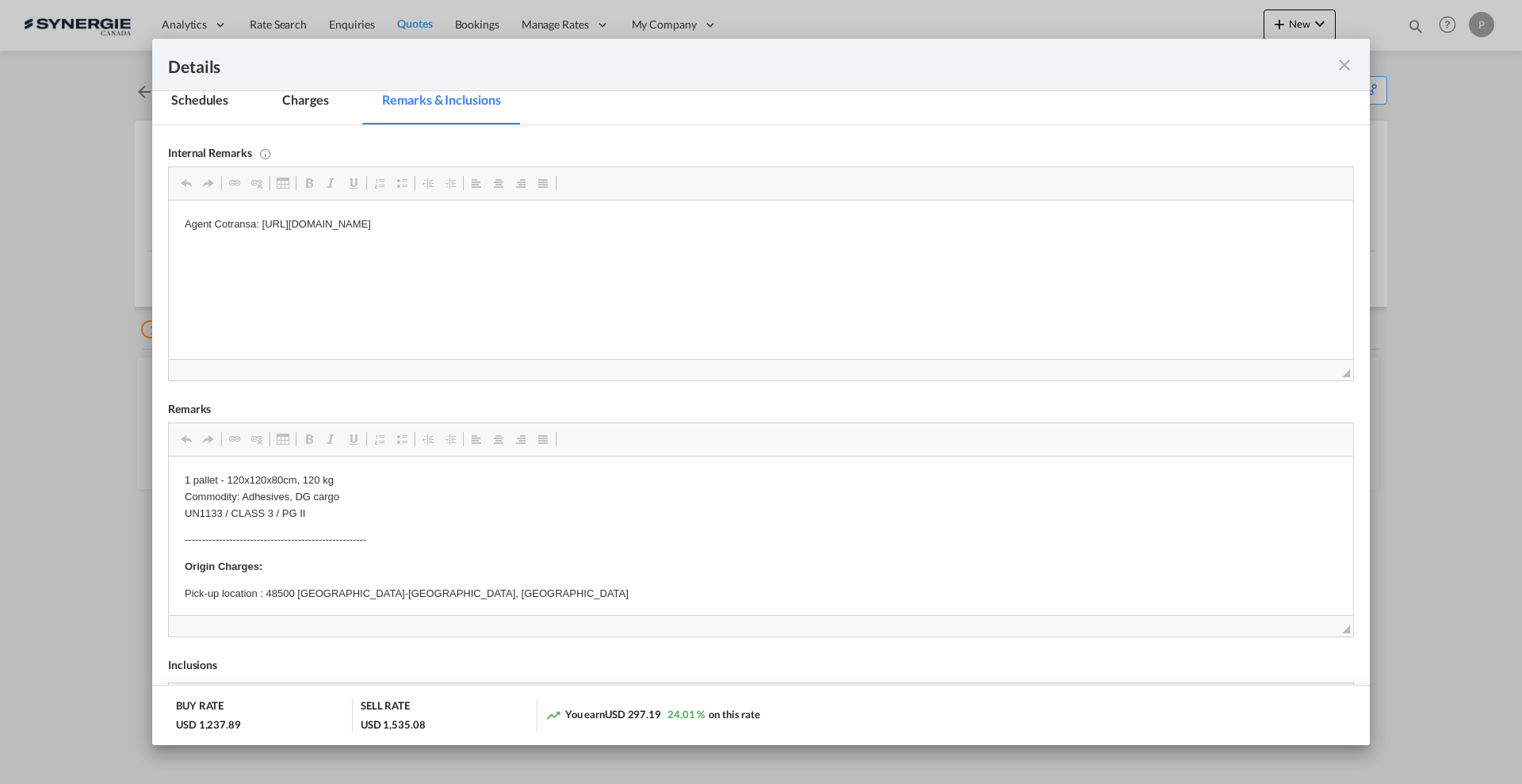
scroll to position [198, 0]
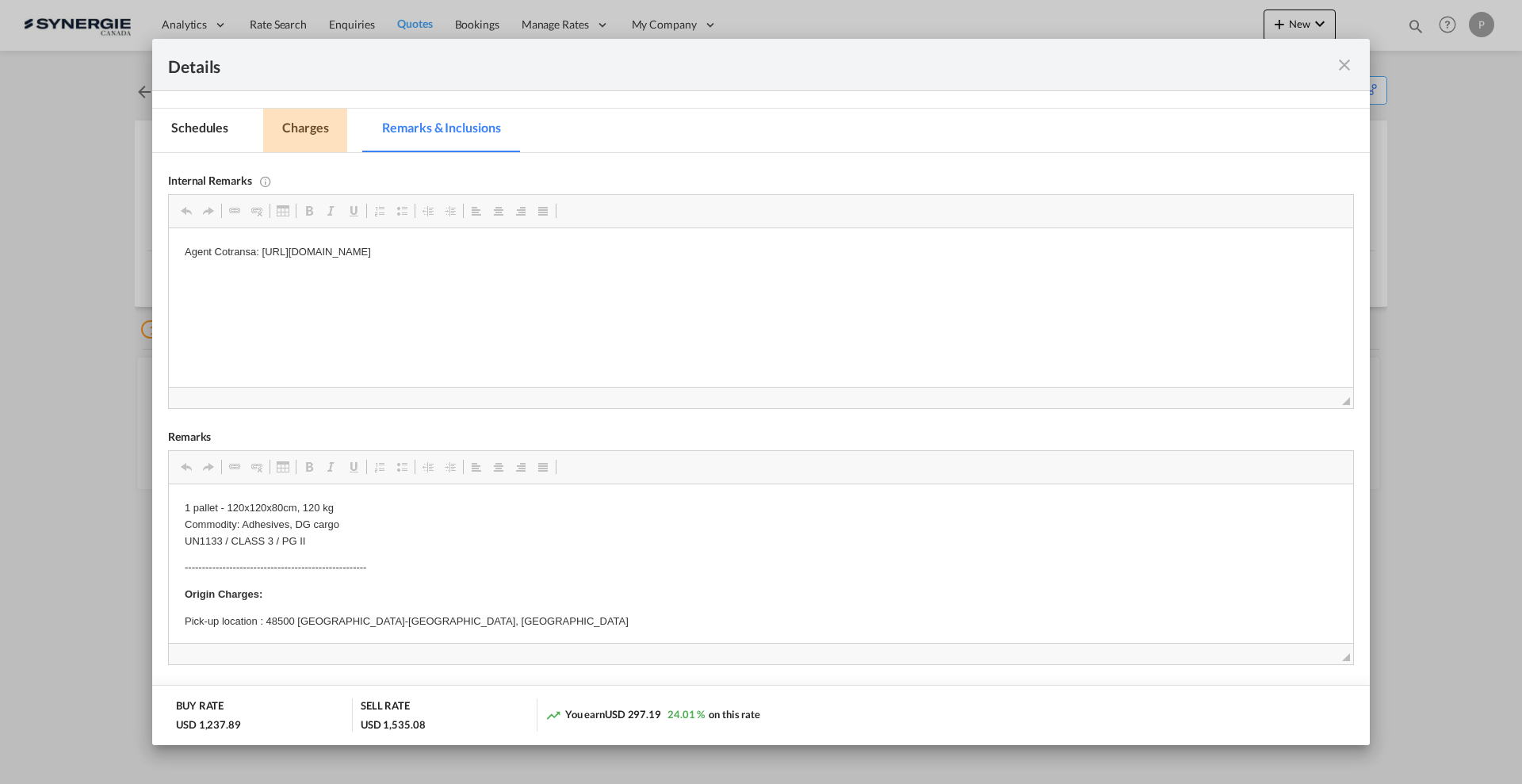
click at [302, 134] on md-tab-item "Charges" at bounding box center [305, 130] width 84 height 44
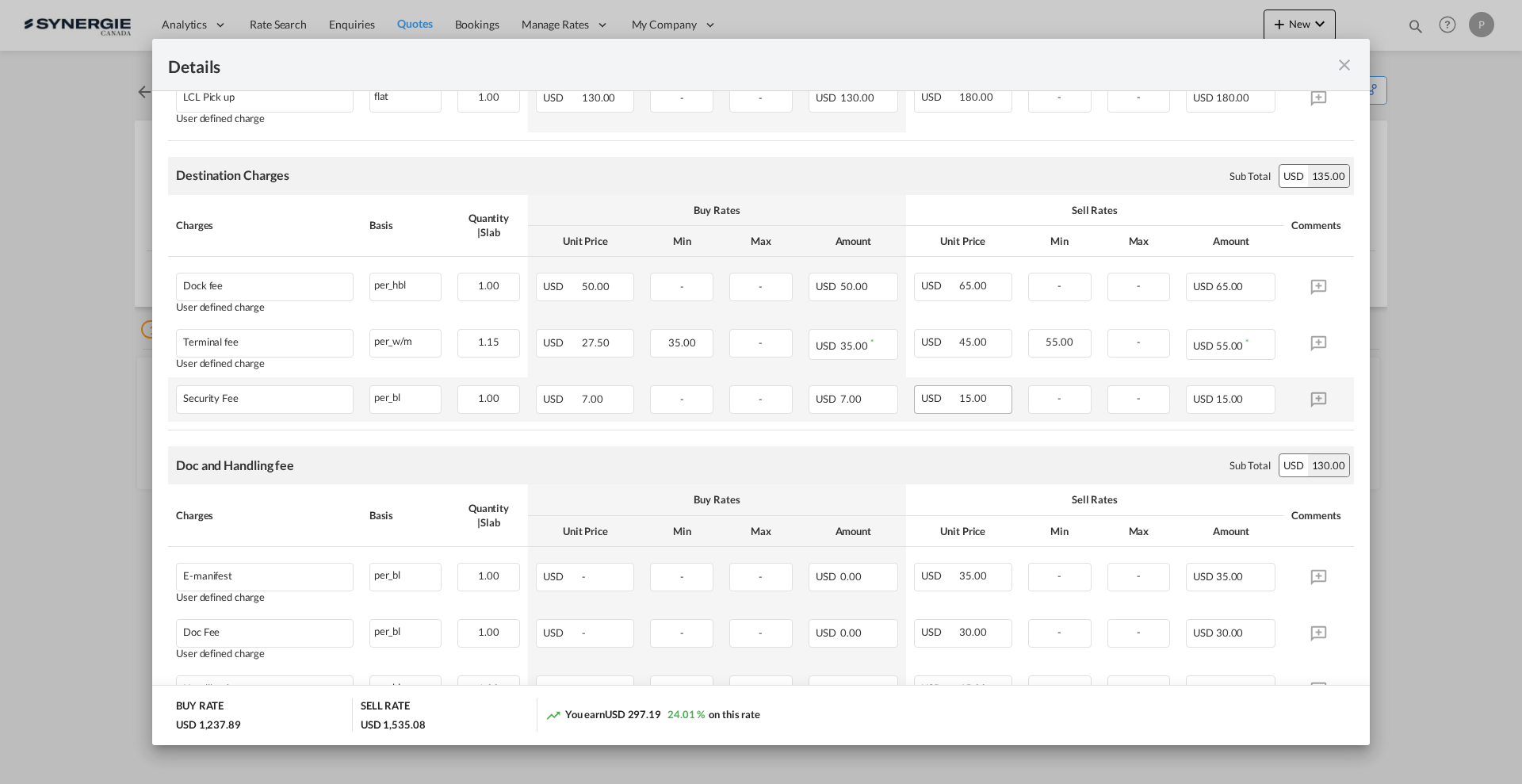
scroll to position [788, 0]
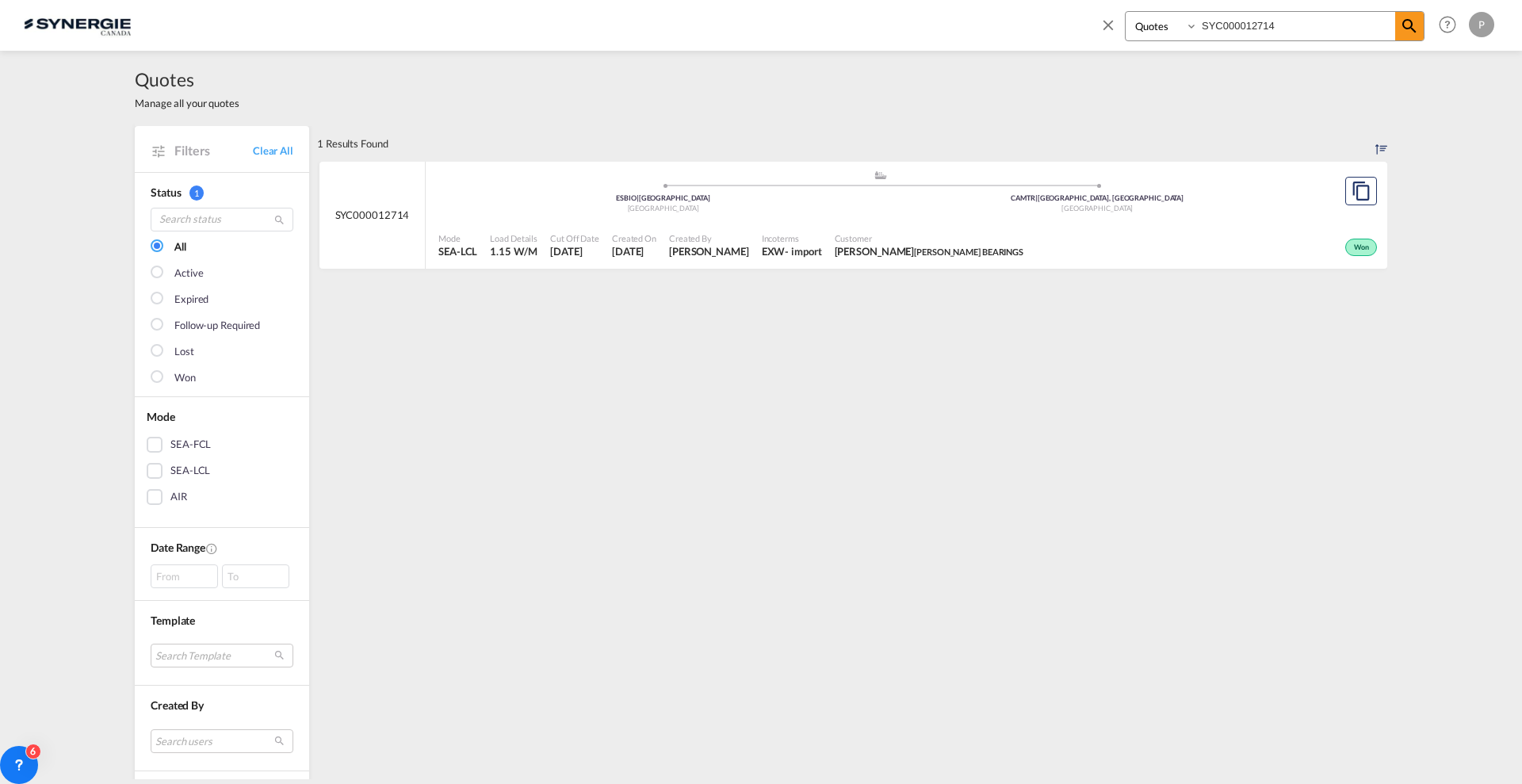
select select "Quotes"
click at [280, 141] on div "Filters Clear All" at bounding box center [222, 148] width 174 height 46
click at [278, 154] on link "Clear All" at bounding box center [272, 151] width 40 height 14
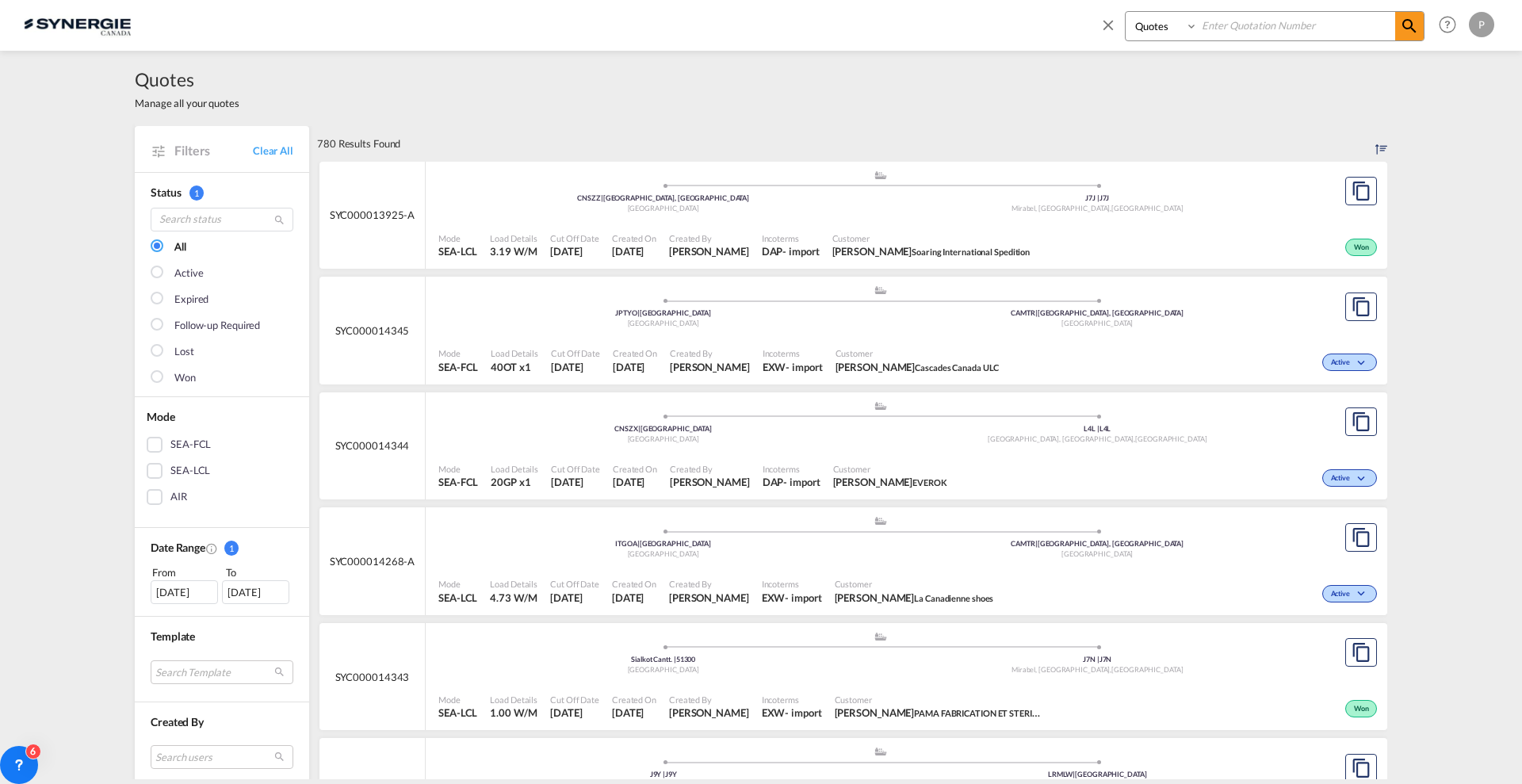
drag, startPoint x: 1110, startPoint y: 28, endPoint x: 1200, endPoint y: 31, distance: 90.0
click at [1110, 28] on md-icon "icon-close" at bounding box center [1108, 25] width 18 height 18
click at [1306, 23] on span "New" at bounding box center [1299, 24] width 60 height 13
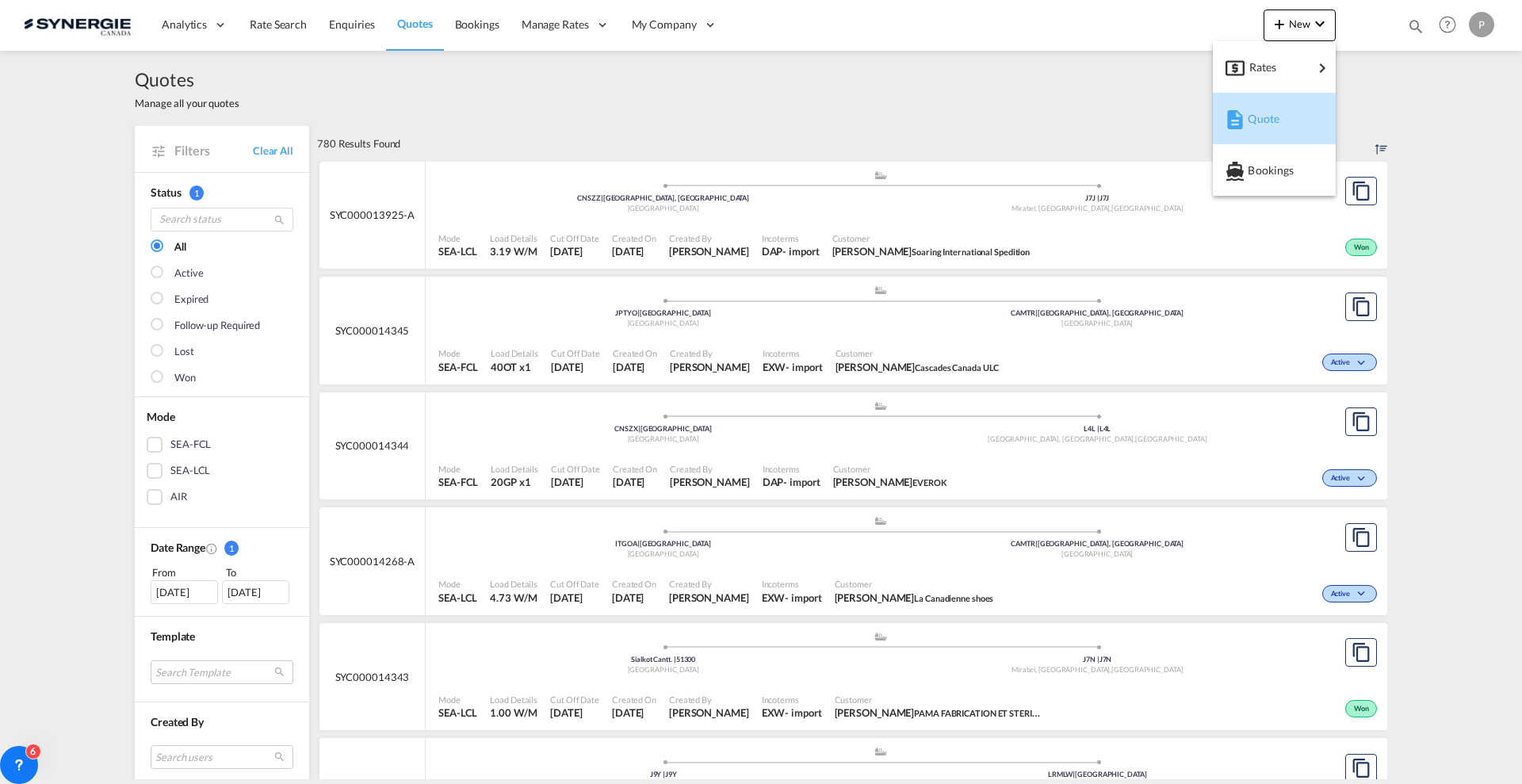
click at [1292, 121] on div "Quote" at bounding box center [1277, 119] width 59 height 39
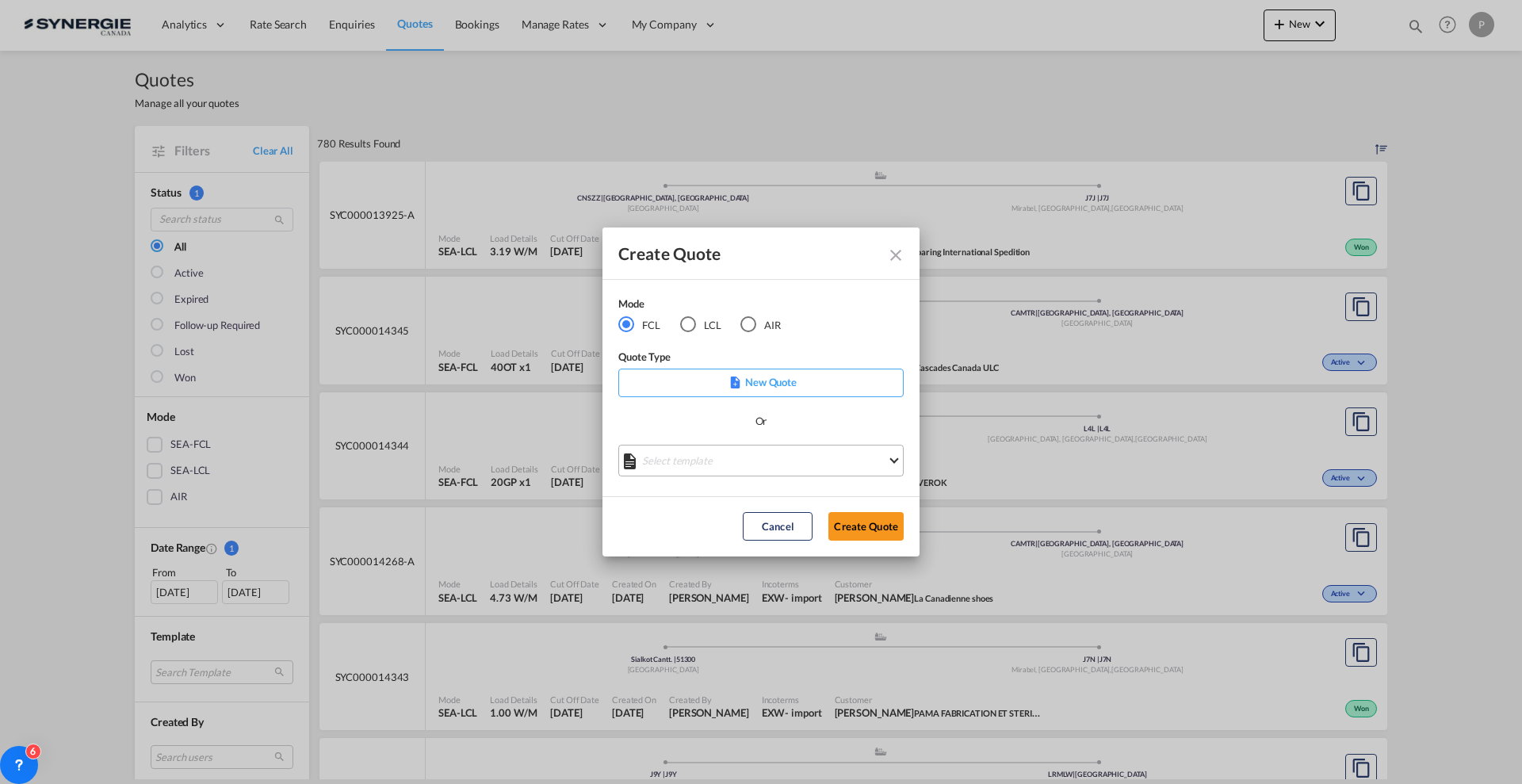
click at [708, 472] on md-select "Select template *NEW* FCL FREEHAND / DAP Pablo Gomez Saldarriaga | 10 Jul 2025 …" at bounding box center [760, 460] width 285 height 31
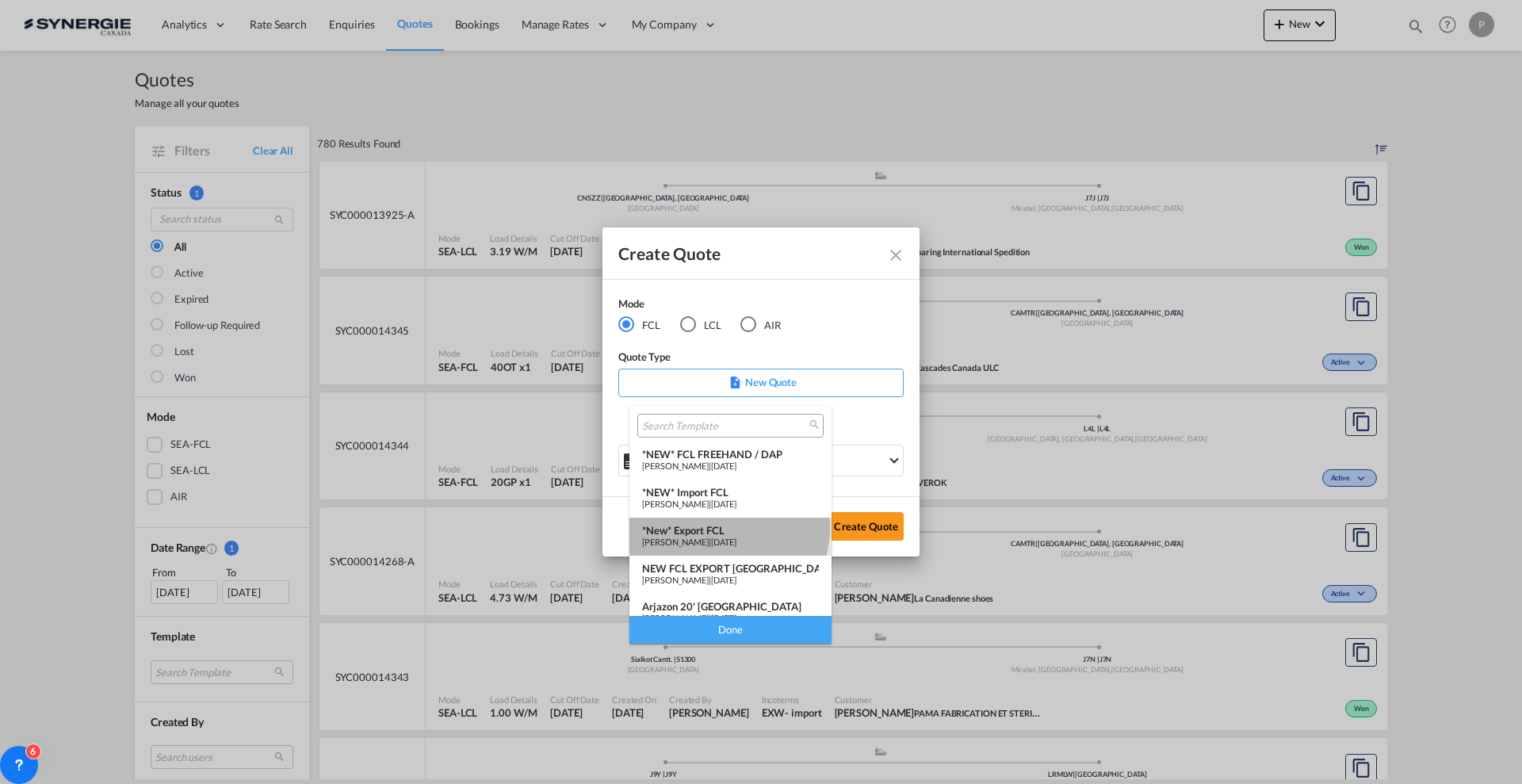
click at [728, 528] on div "*New* Export FCL" at bounding box center [731, 530] width 177 height 13
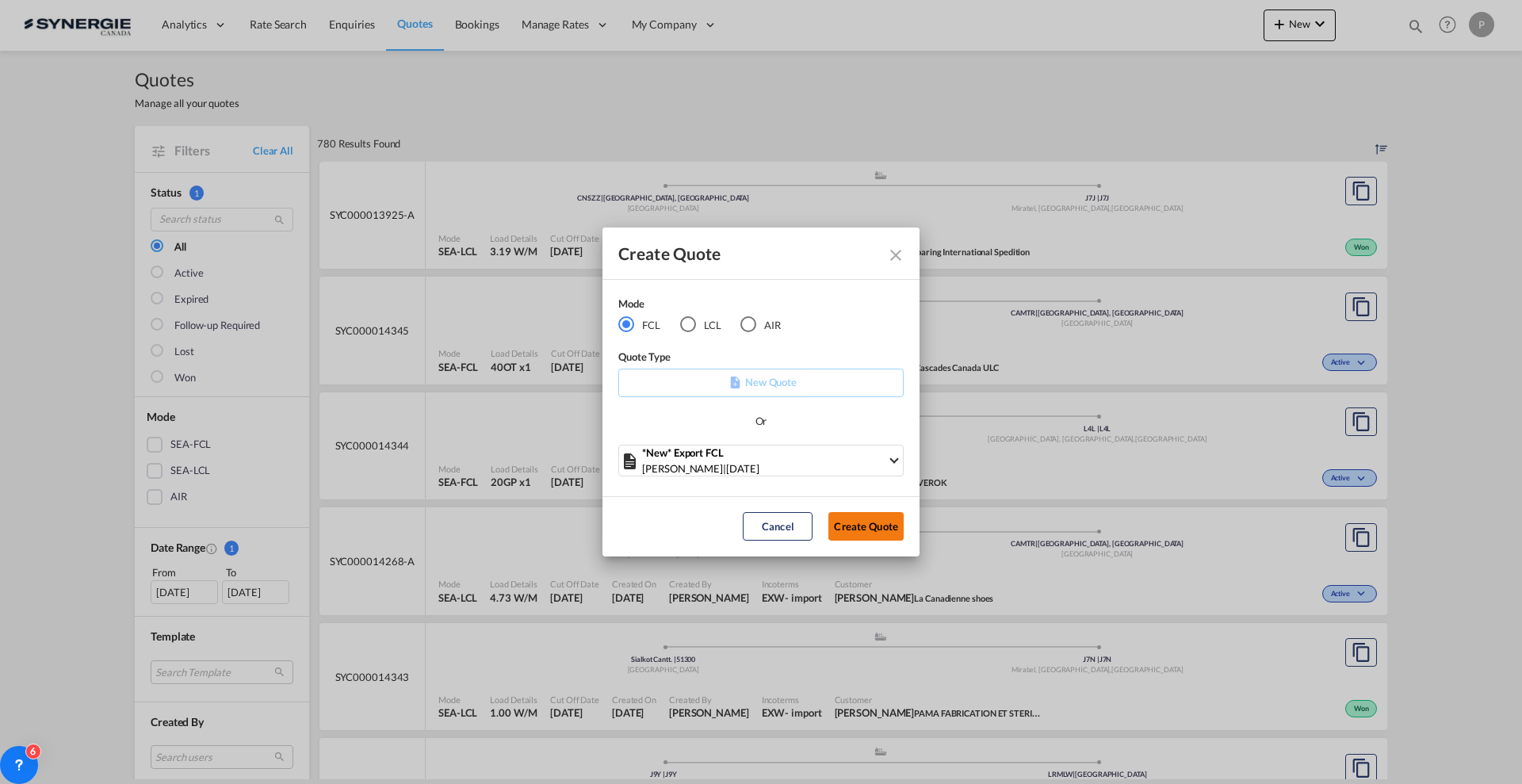
click at [875, 520] on button "Create Quote" at bounding box center [866, 526] width 75 height 29
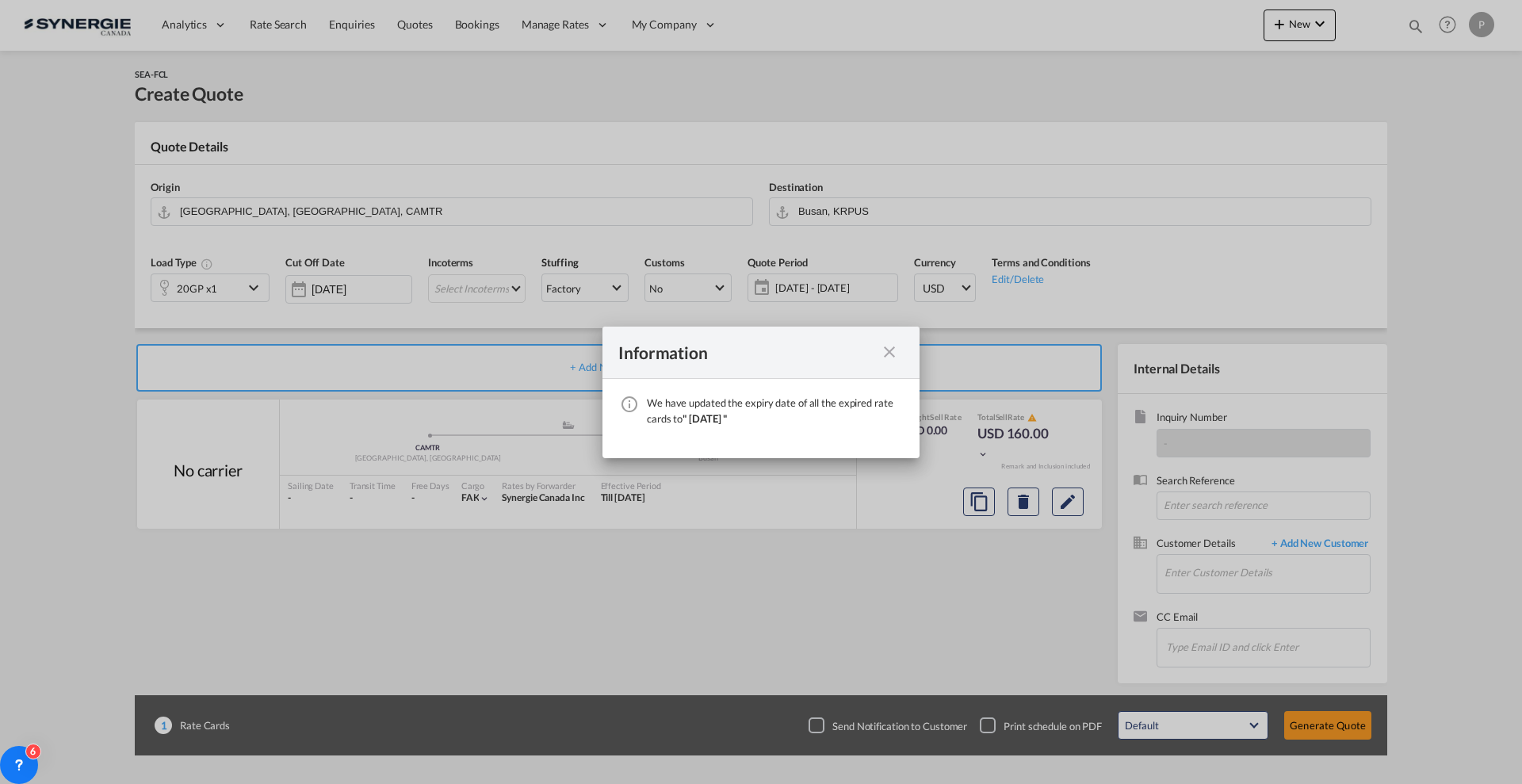
click at [887, 351] on md-icon "icon-close fg-AAA8AD cursor" at bounding box center [889, 351] width 19 height 19
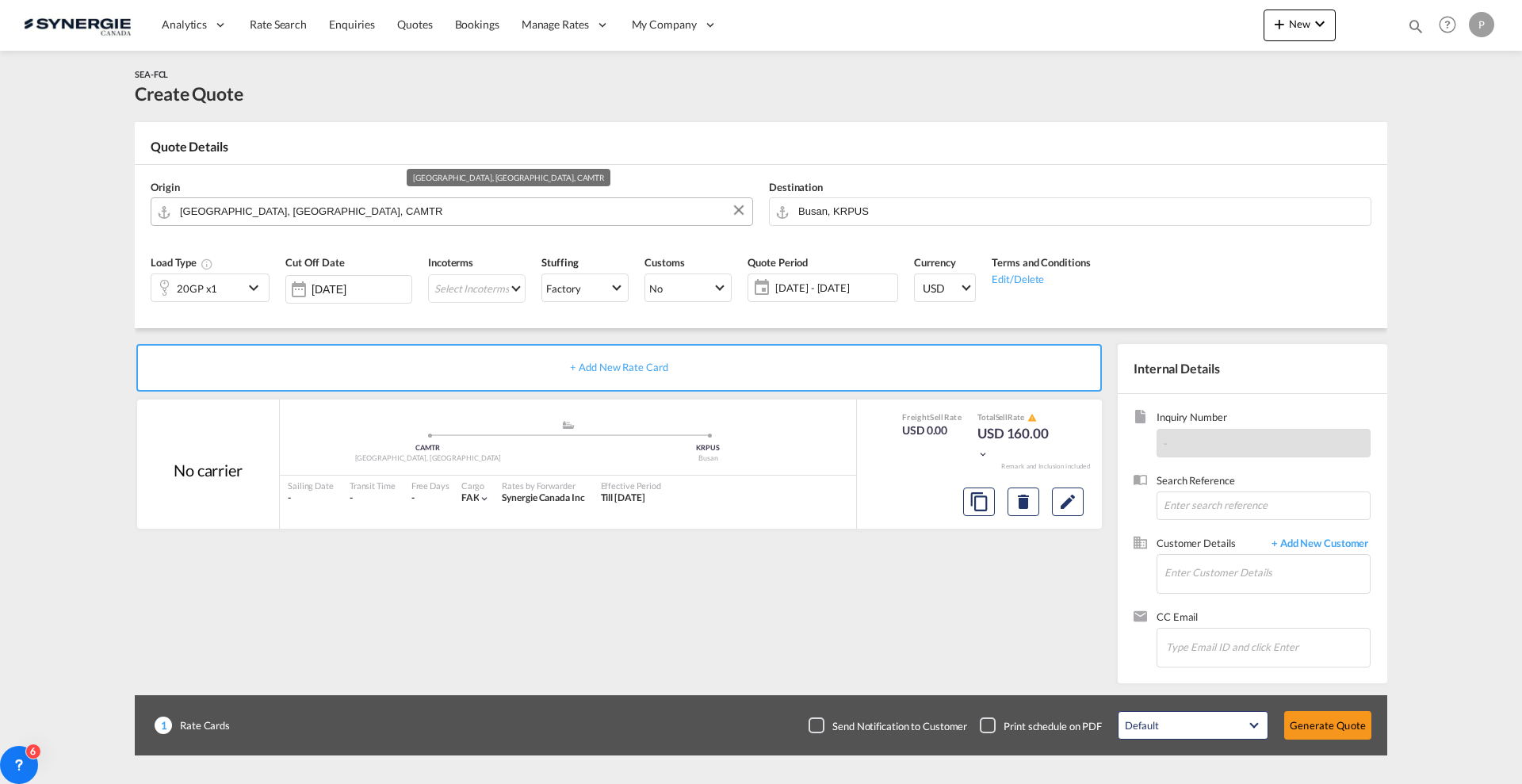
click at [299, 219] on input "[GEOGRAPHIC_DATA], [GEOGRAPHIC_DATA], CAMTR" at bounding box center [462, 211] width 564 height 28
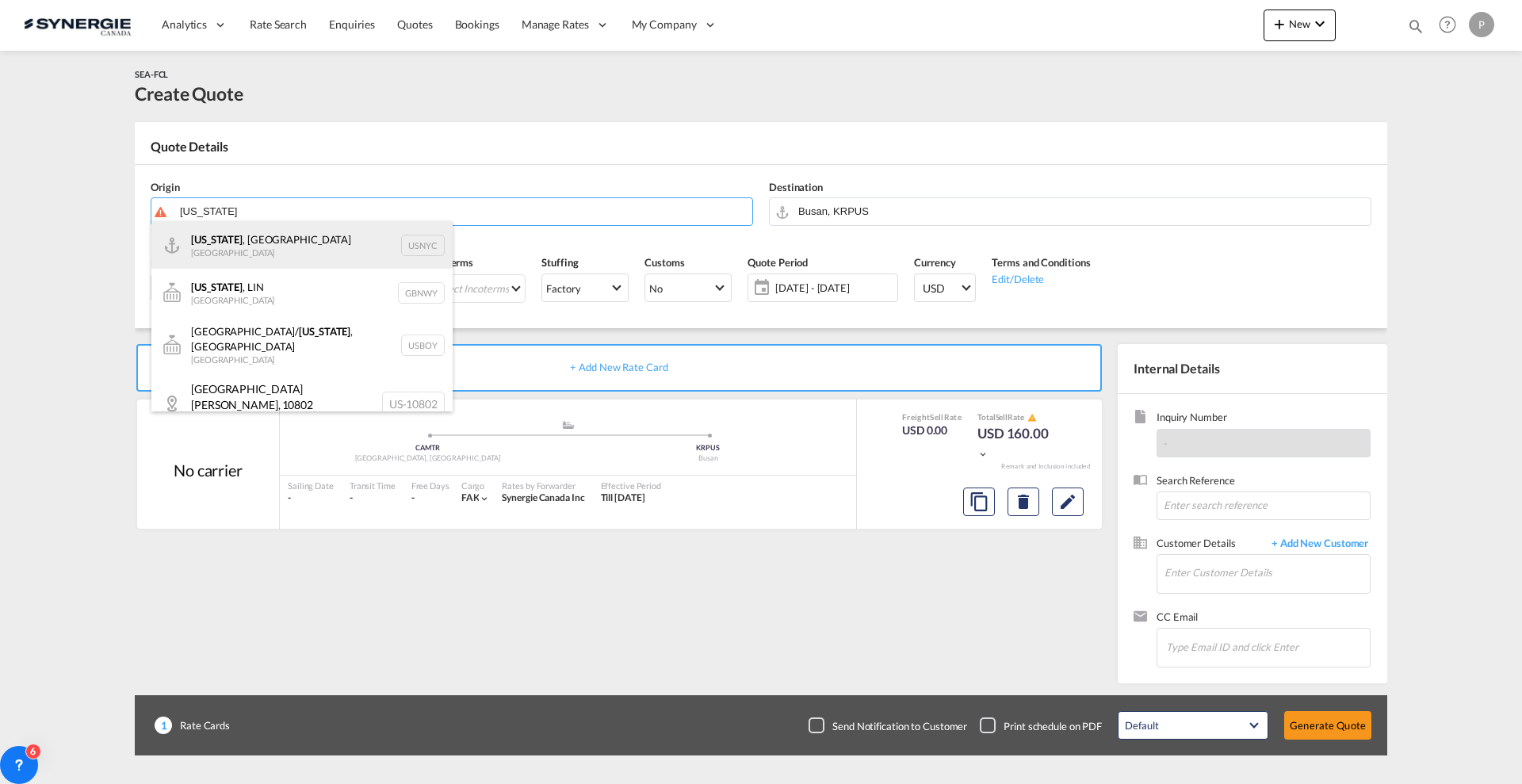
click at [289, 260] on div "New York , NY United States USNYC" at bounding box center [301, 245] width 301 height 47
type input "New York, NY, USNYC"
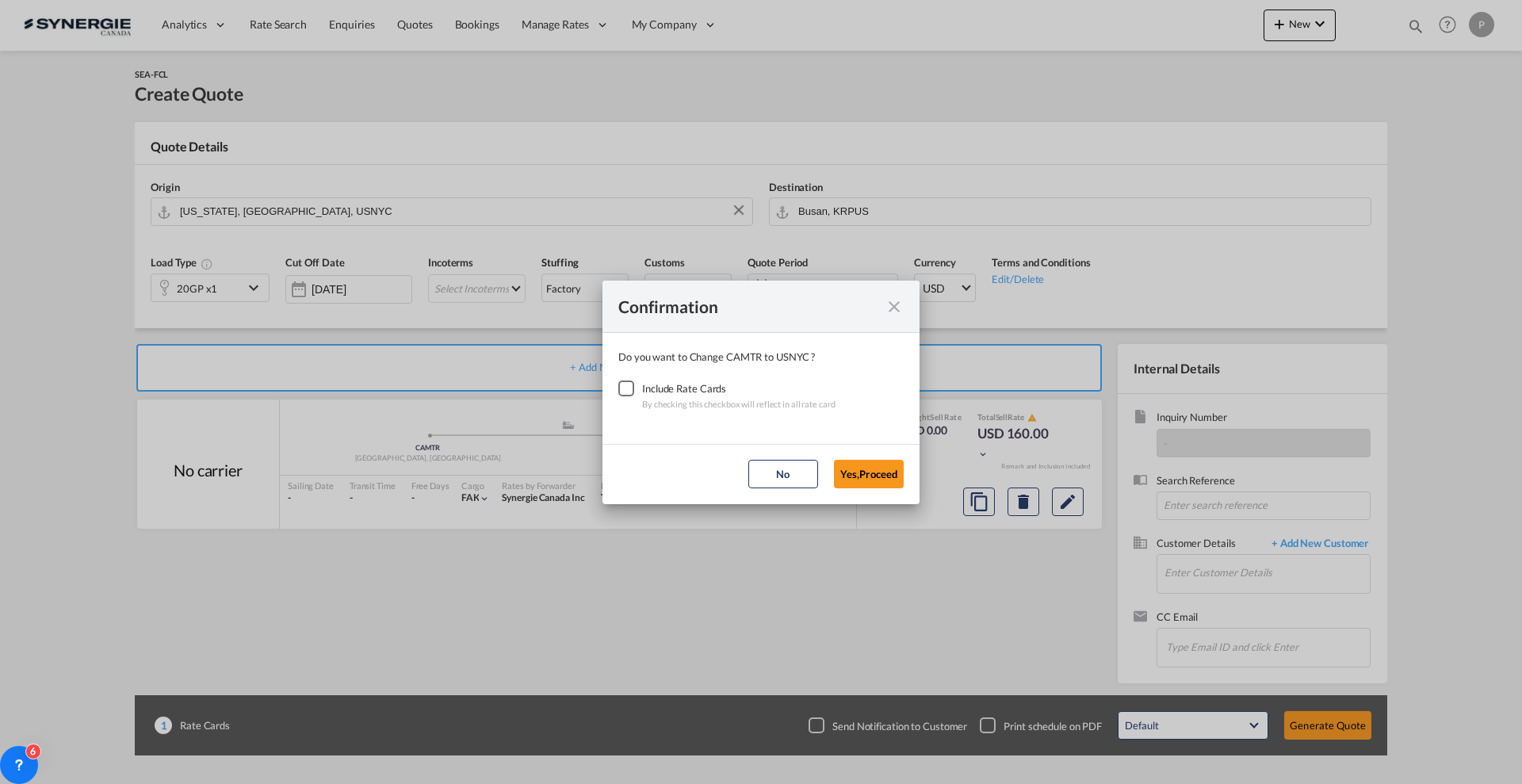
click at [634, 388] on div "Checkbox No Ink" at bounding box center [626, 388] width 16 height 16
click at [849, 470] on button "Yes,Proceed" at bounding box center [868, 474] width 70 height 29
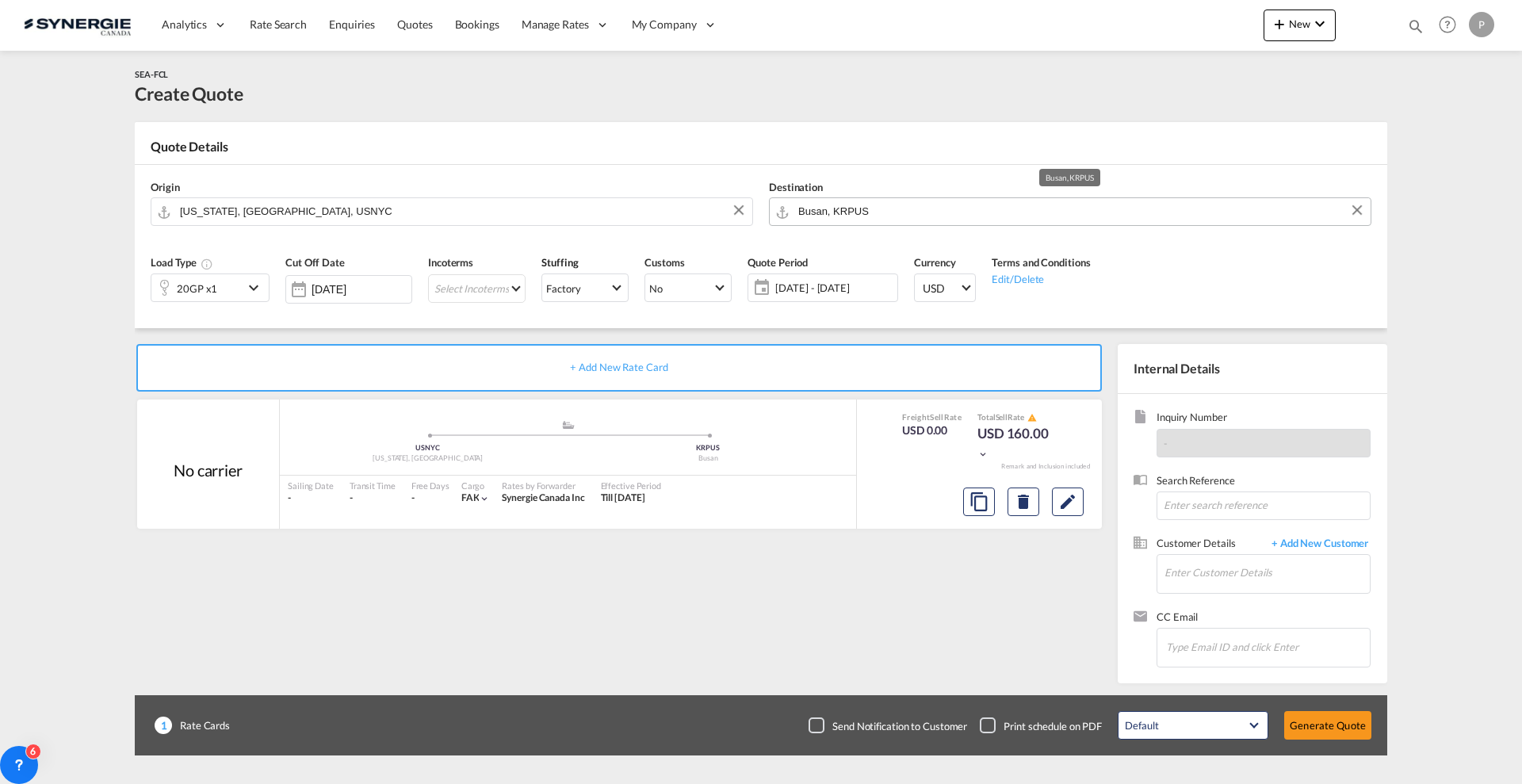
click at [839, 202] on input "Busan, KRPUS" at bounding box center [1081, 211] width 564 height 28
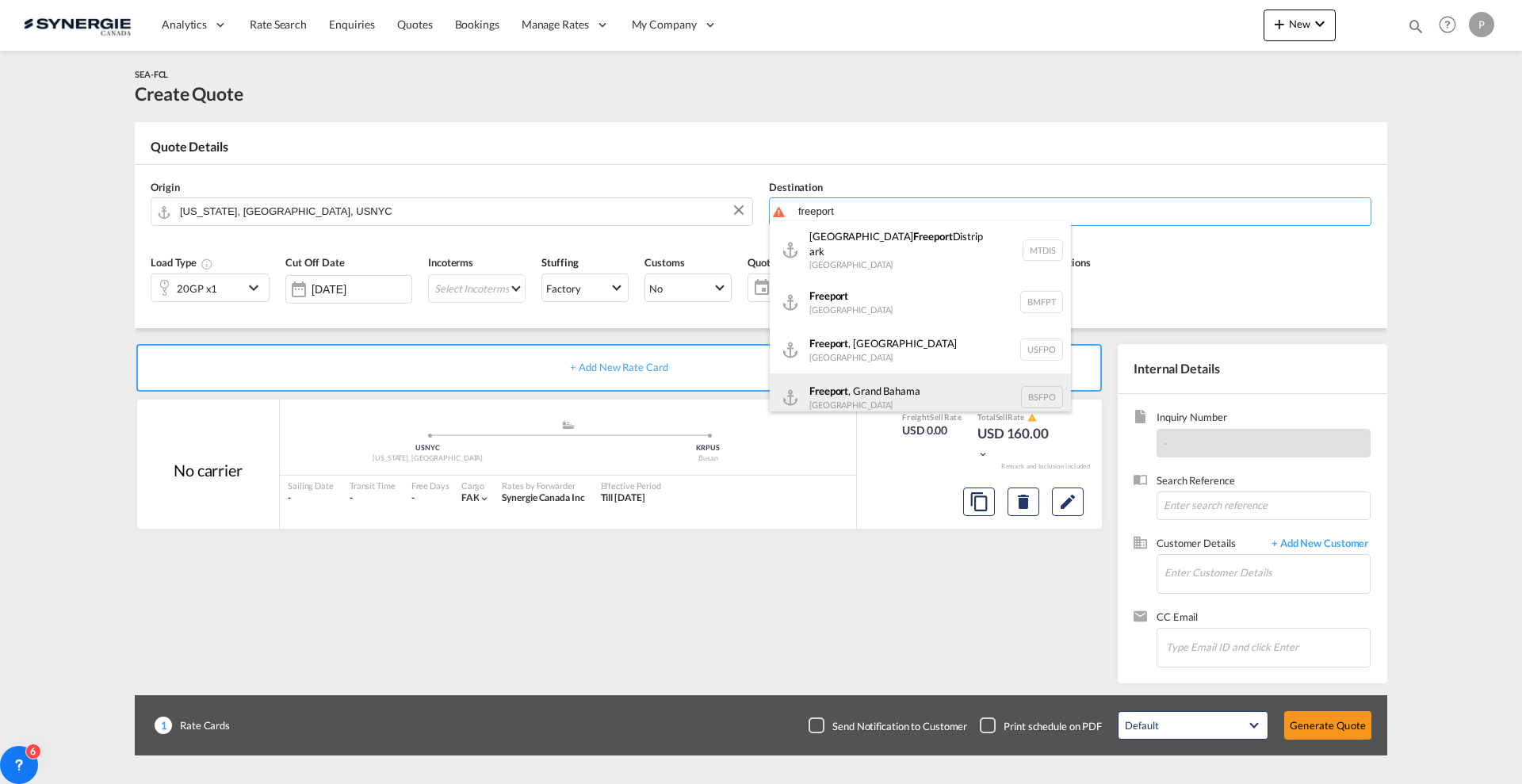
click at [888, 377] on div "Freeport , Grand Bahama Bahamas BSFPO" at bounding box center [920, 396] width 301 height 47
type input "Freeport, Grand Bahama, BSFPO"
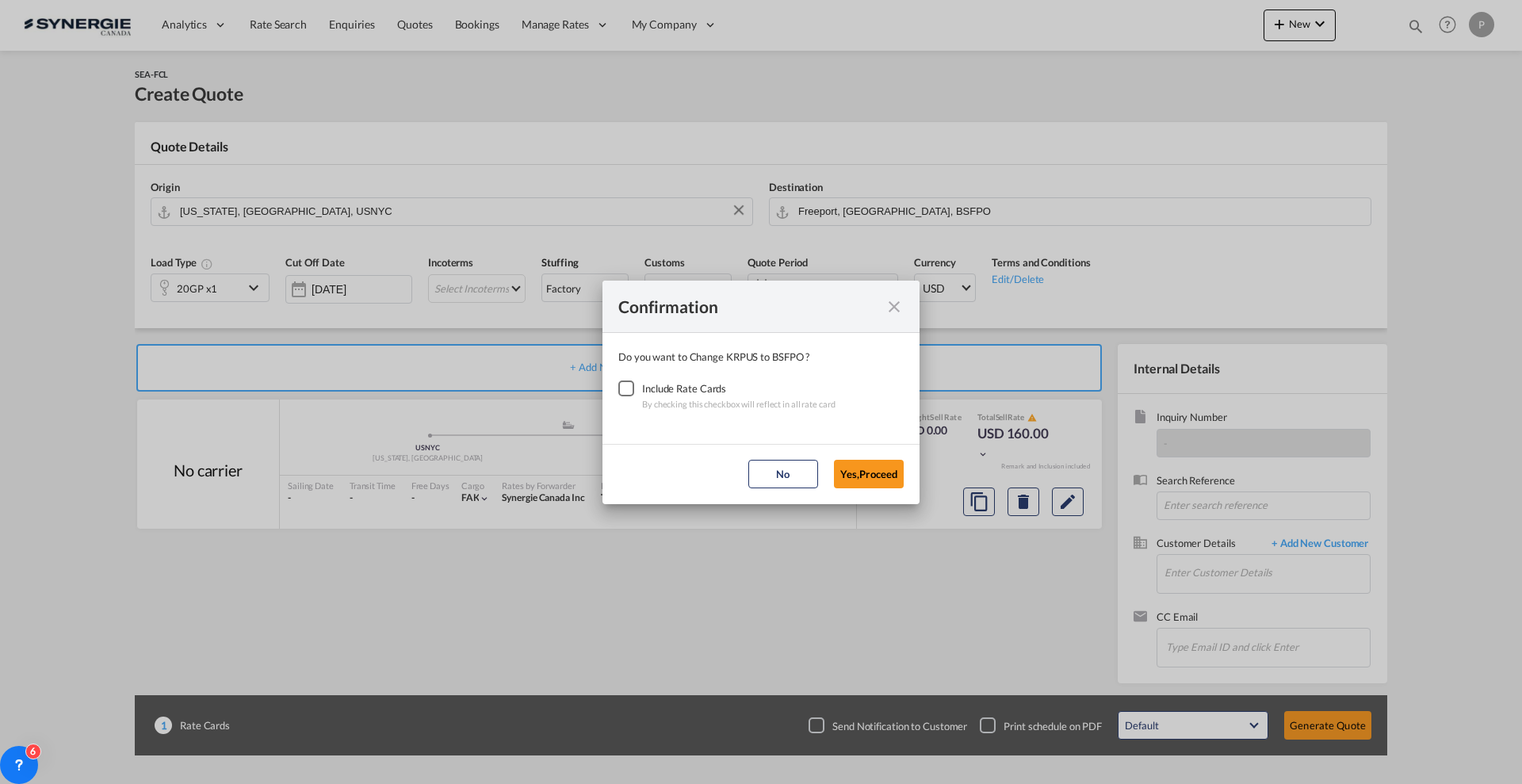
click at [632, 389] on div "Checkbox No Ink" at bounding box center [626, 388] width 16 height 16
click at [888, 476] on button "Yes,Proceed" at bounding box center [868, 474] width 70 height 29
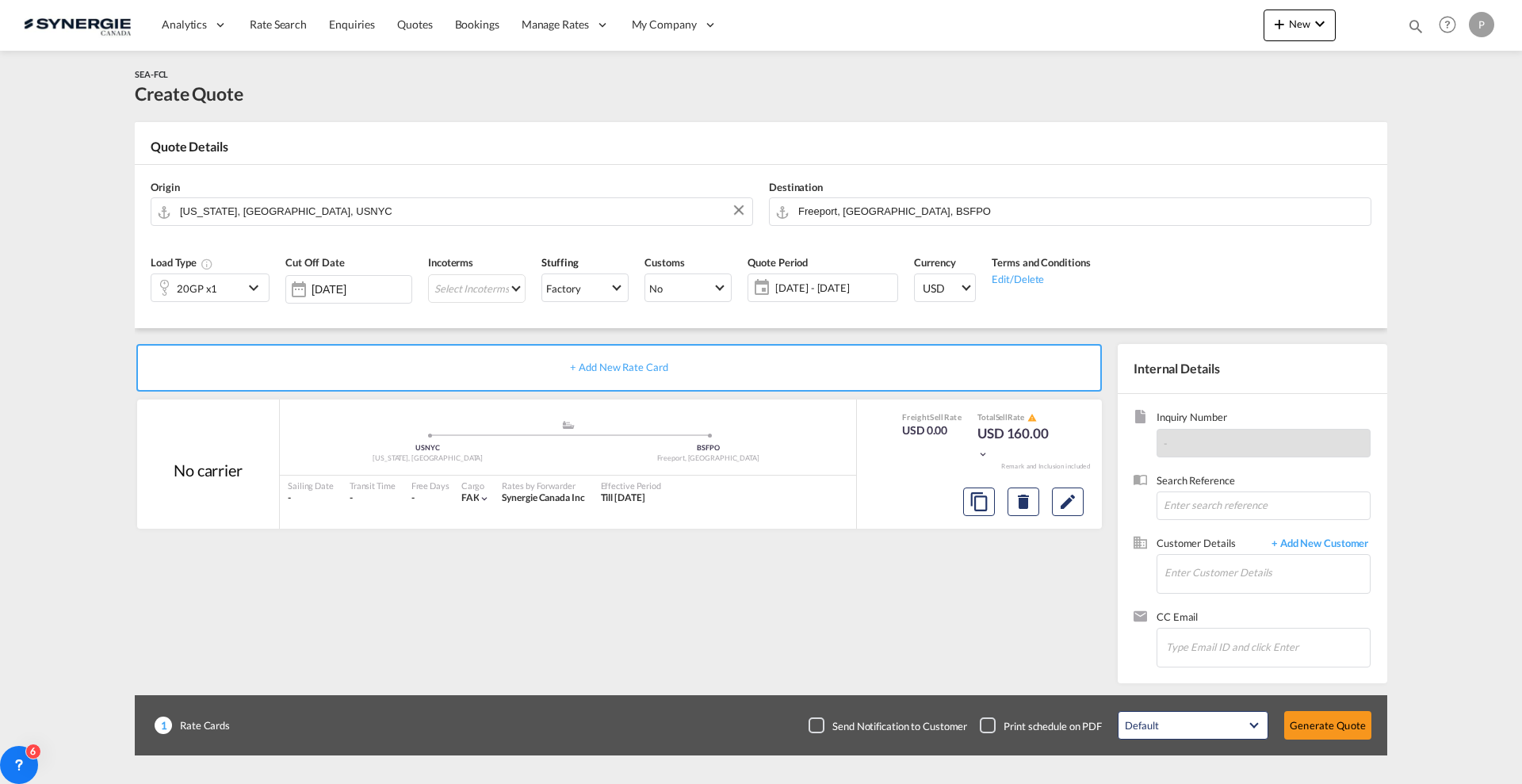
click at [244, 279] on md-icon "icon-chevron-down" at bounding box center [255, 287] width 24 height 19
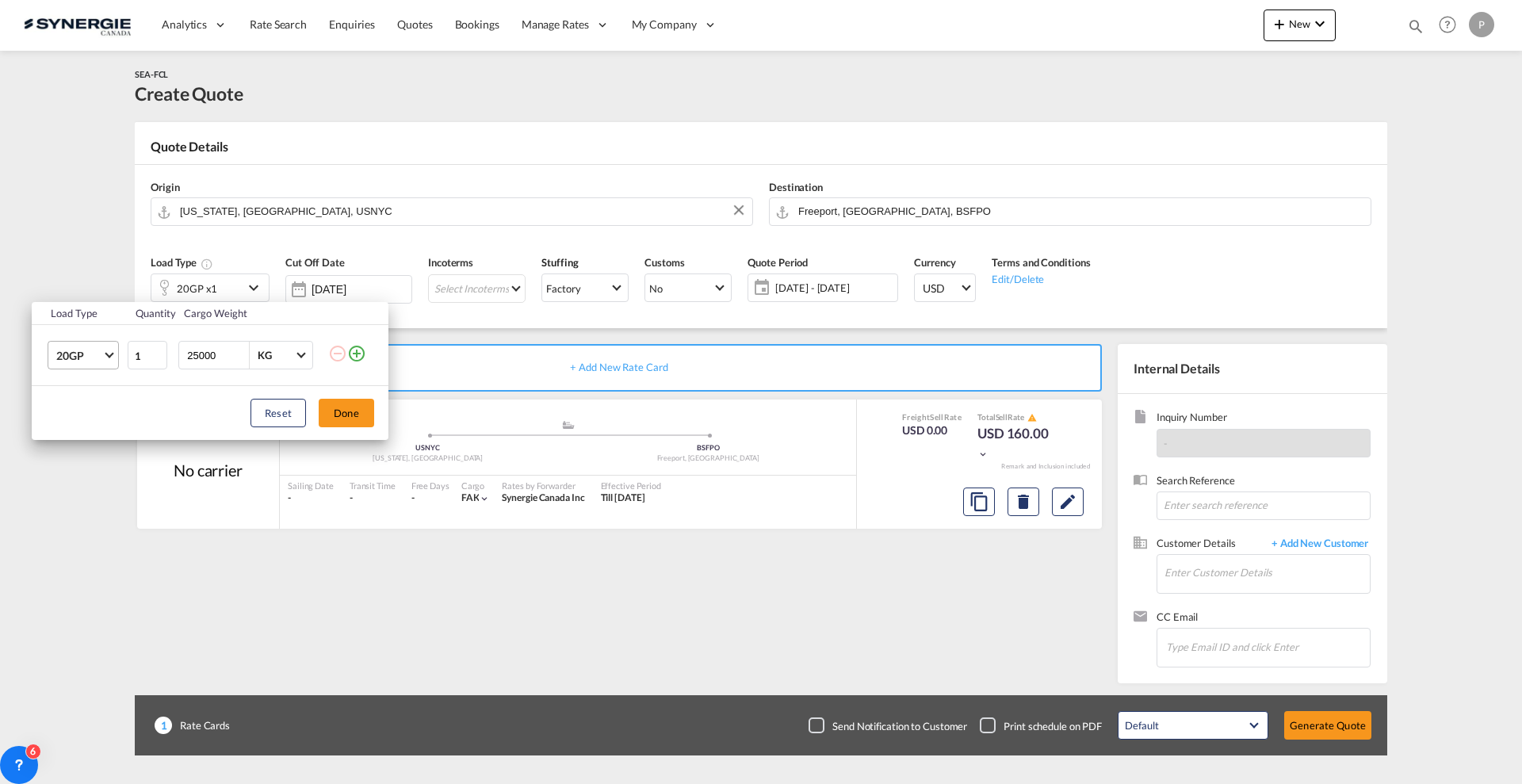
click at [88, 358] on span "20GP" at bounding box center [79, 356] width 46 height 16
click at [78, 433] on div "40HC" at bounding box center [71, 432] width 29 height 16
click at [360, 416] on button "Done" at bounding box center [347, 413] width 55 height 29
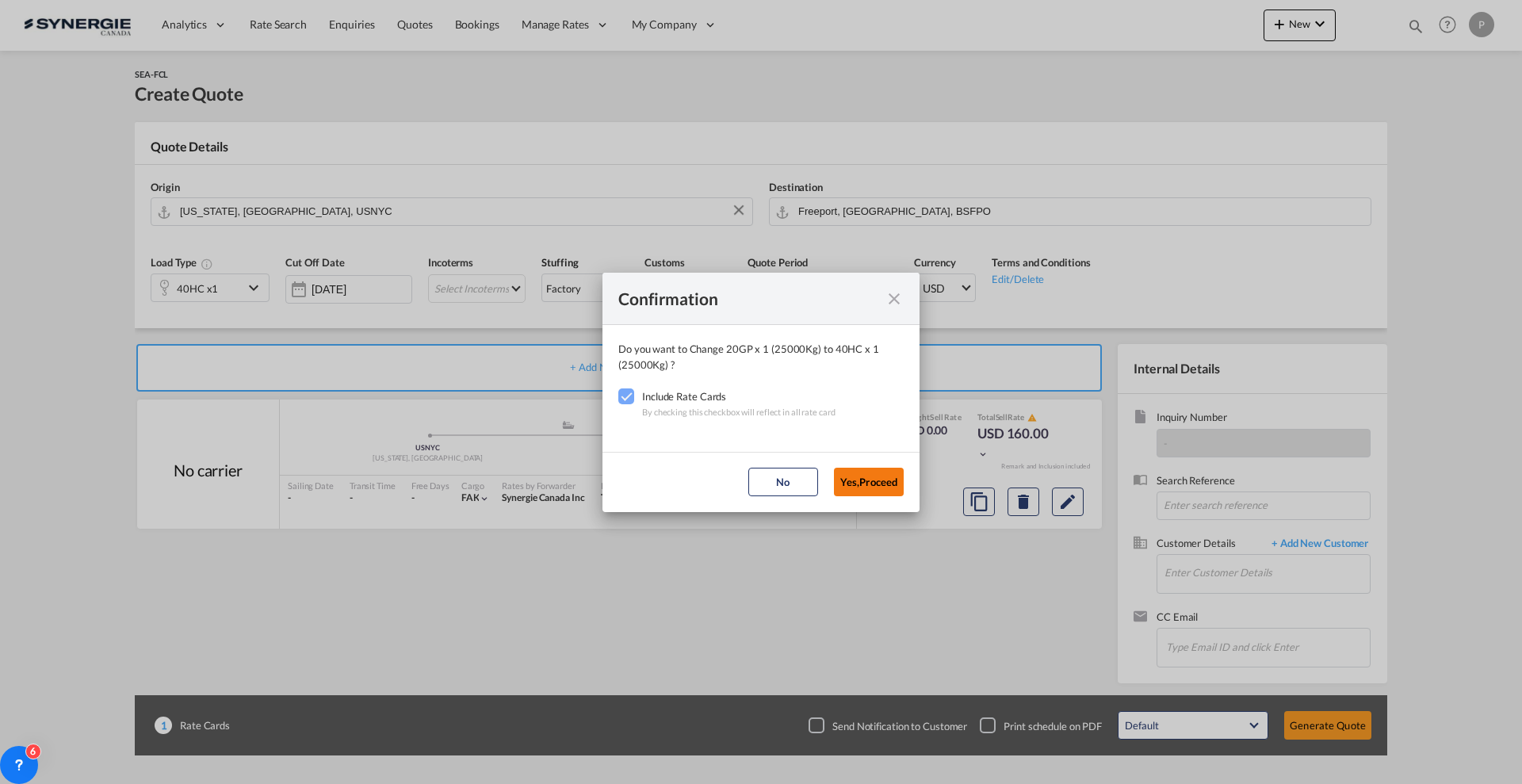
click at [878, 483] on button "Yes,Proceed" at bounding box center [868, 482] width 70 height 29
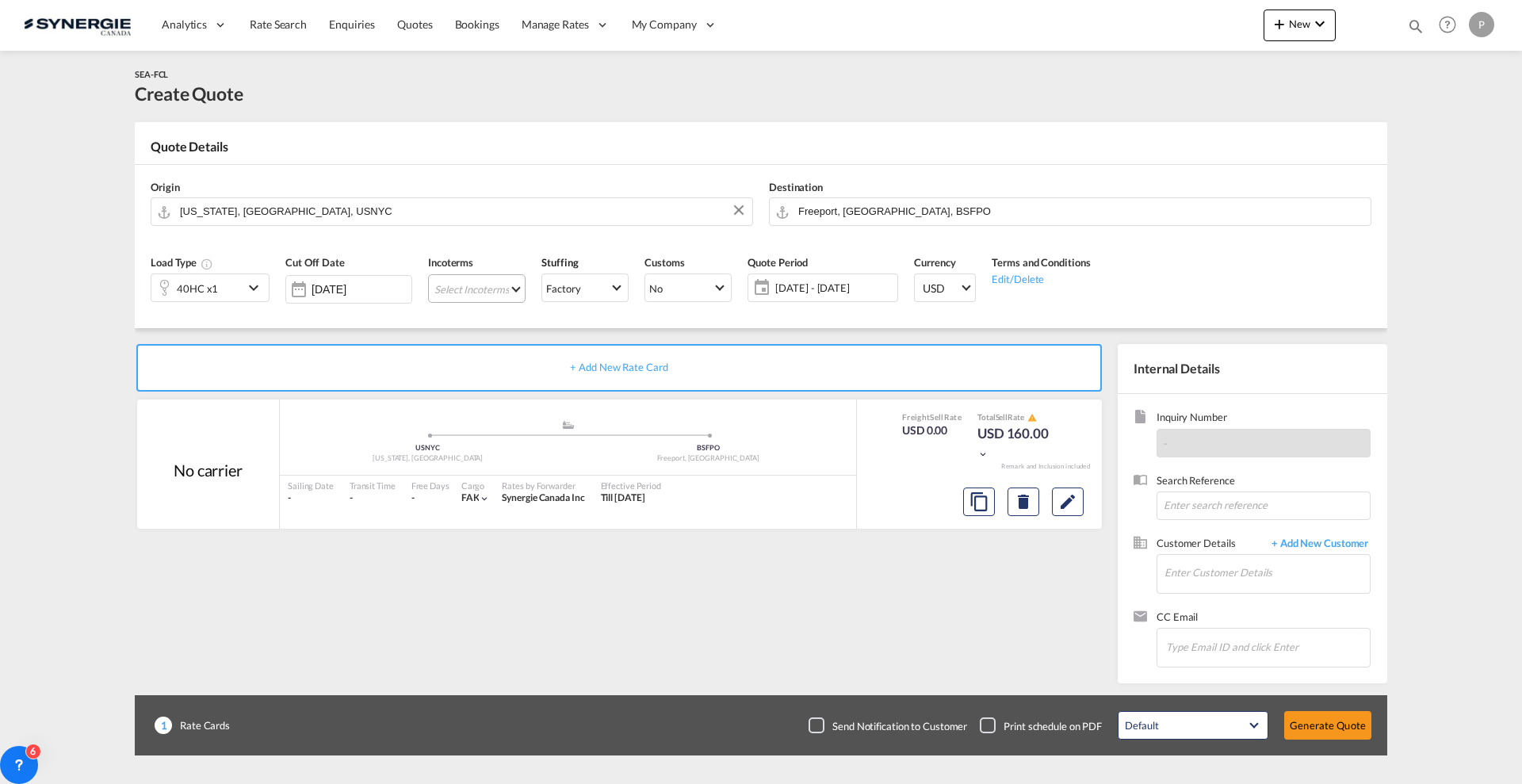
click at [496, 297] on md-select "Select Incoterms CIF - export Cost,Insurance and Freight CPT - import Carrier P…" at bounding box center [476, 288] width 97 height 29
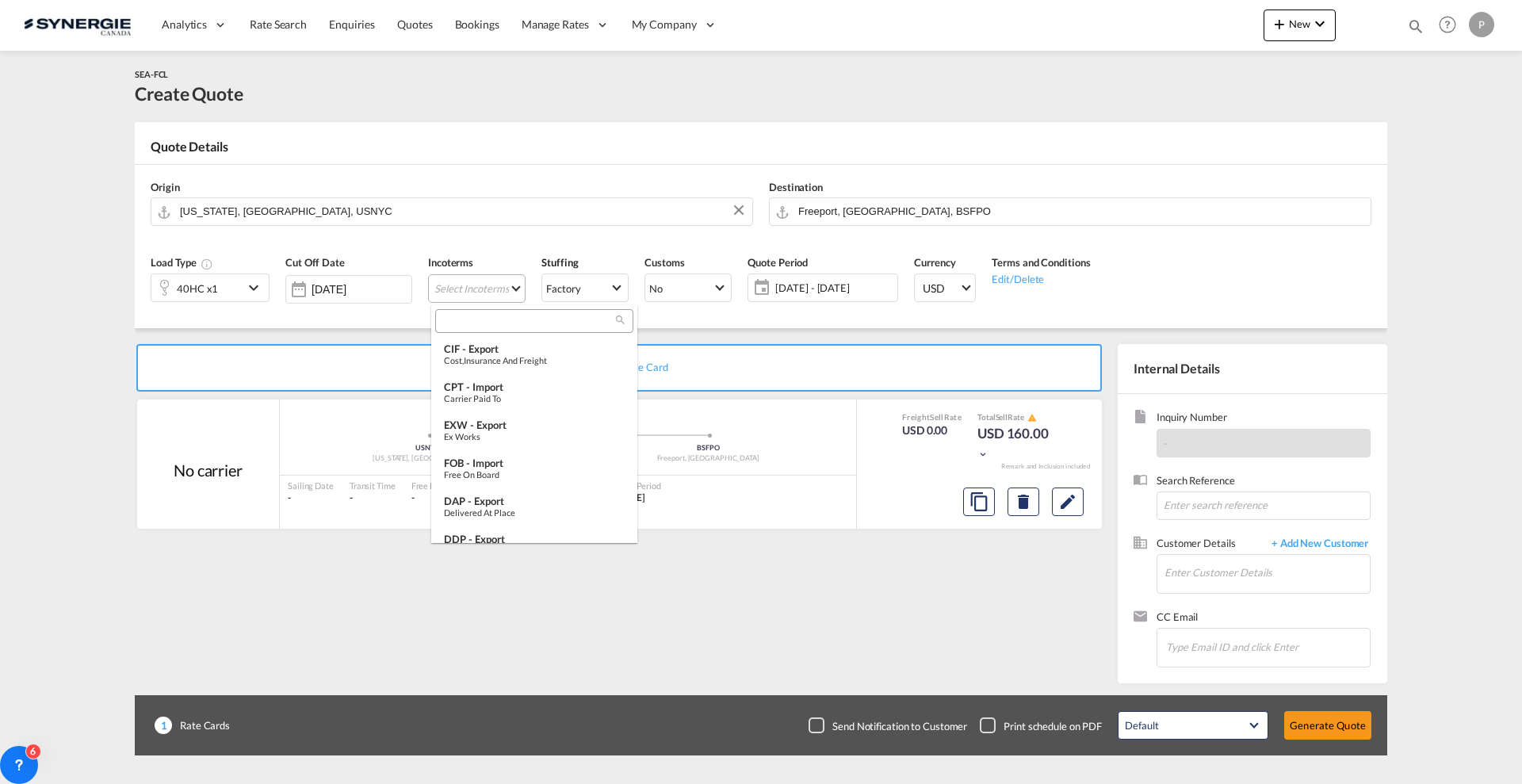
type md-option "[object Object]"
click at [512, 321] on input "search" at bounding box center [527, 321] width 176 height 14
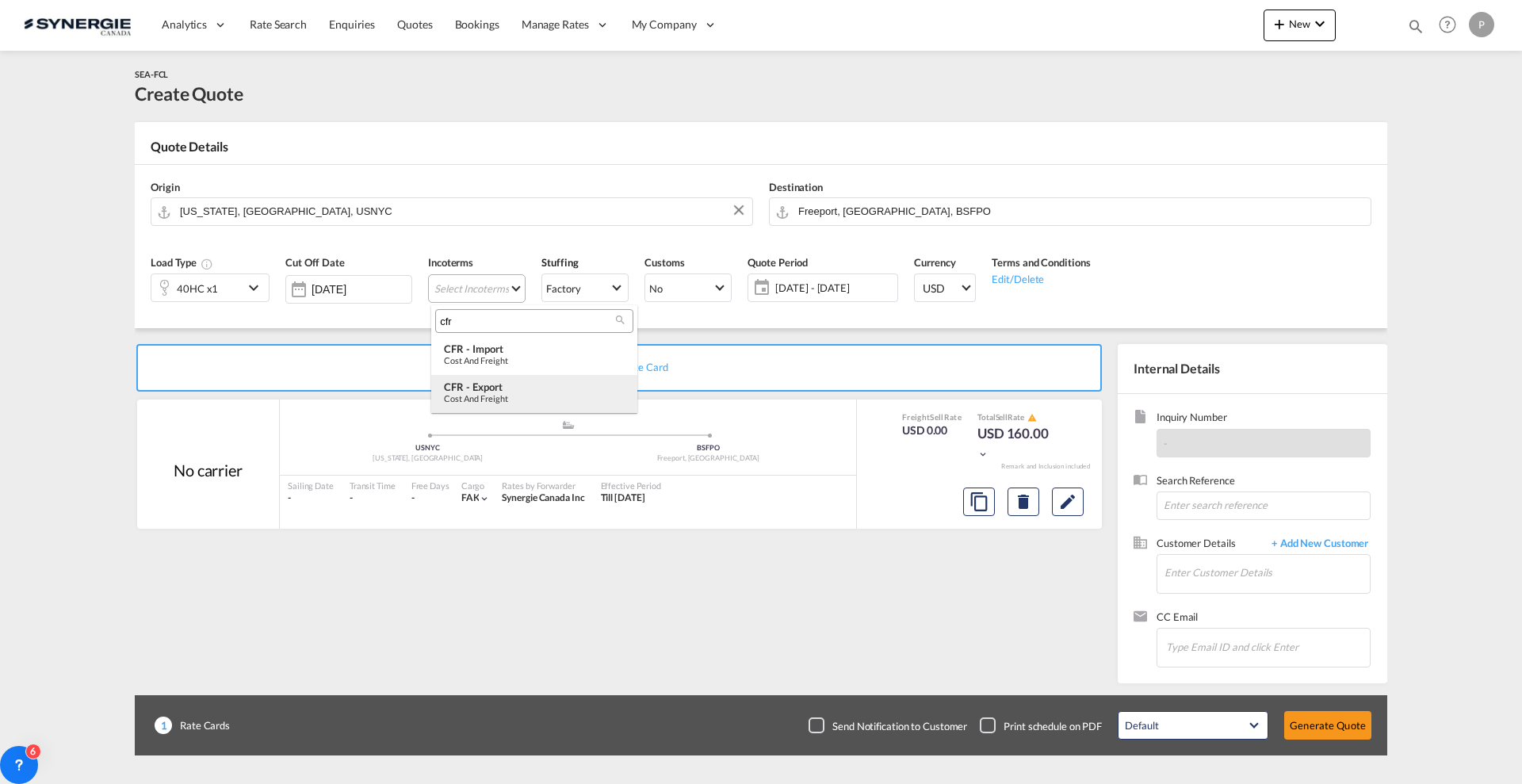
type input "cfr"
click at [518, 381] on div "CFR - export" at bounding box center [534, 387] width 180 height 13
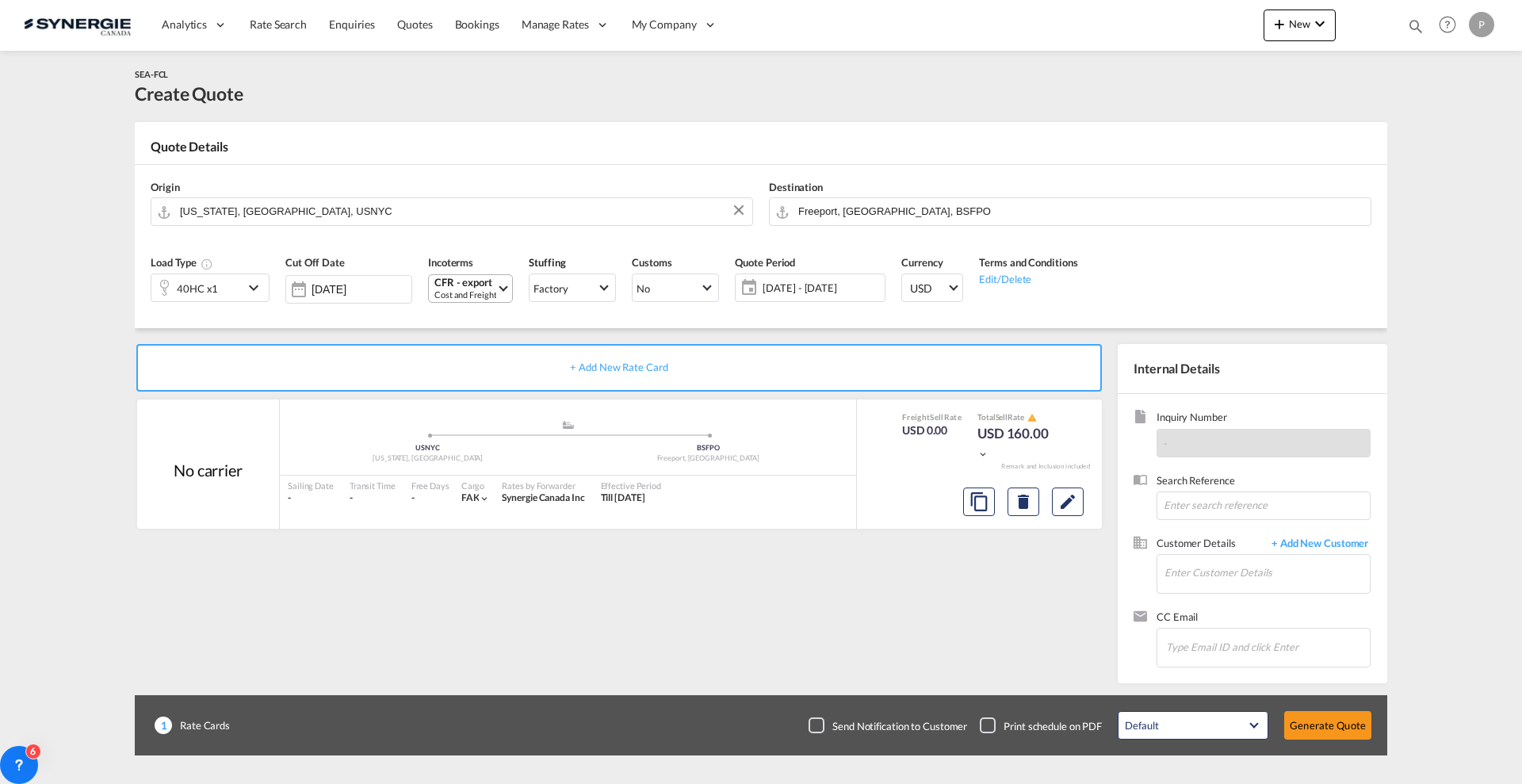
click at [818, 294] on span "27 Aug - 26 Sep 2025" at bounding box center [822, 288] width 118 height 14
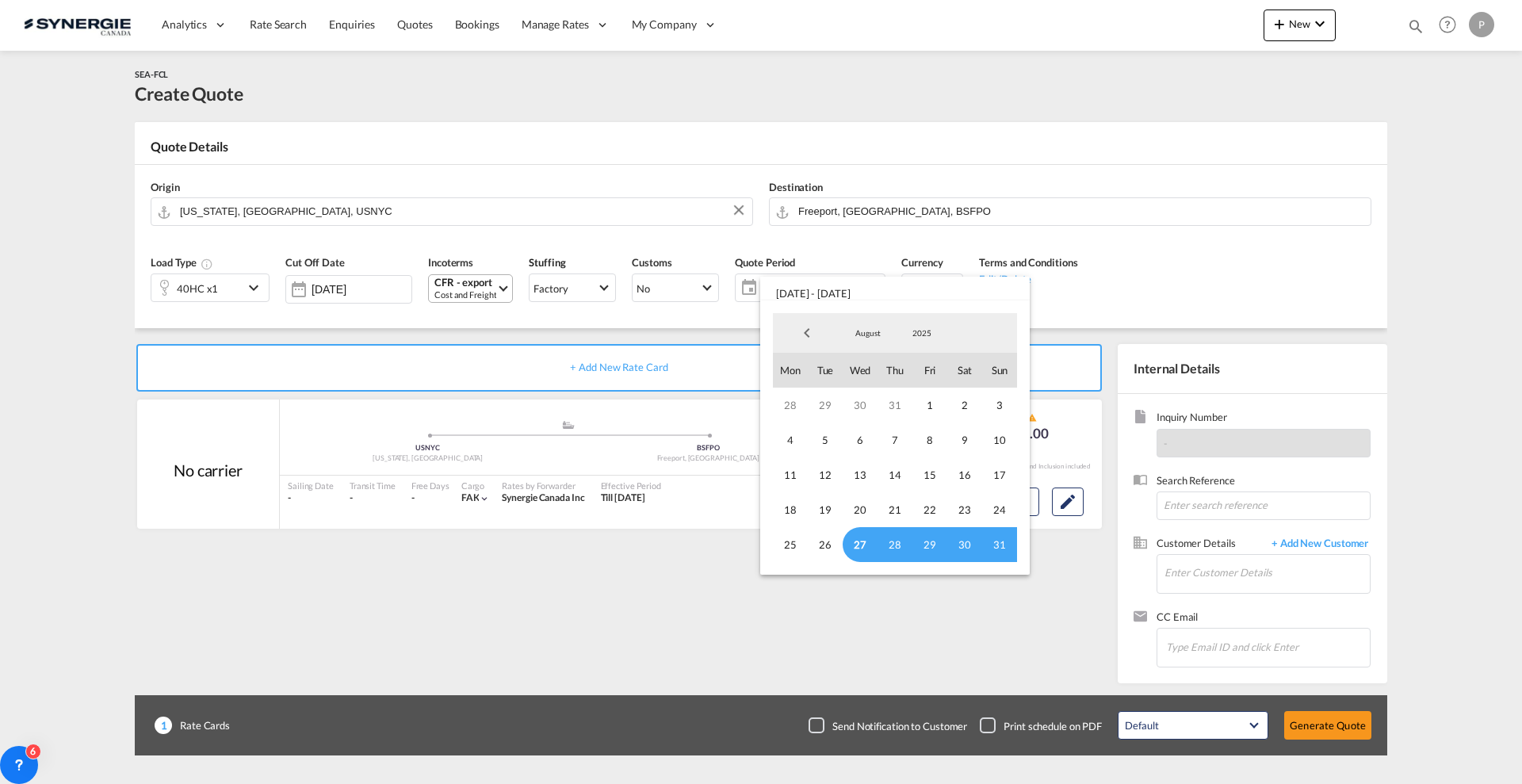
click at [556, 616] on md-backdrop at bounding box center [761, 392] width 1522 height 784
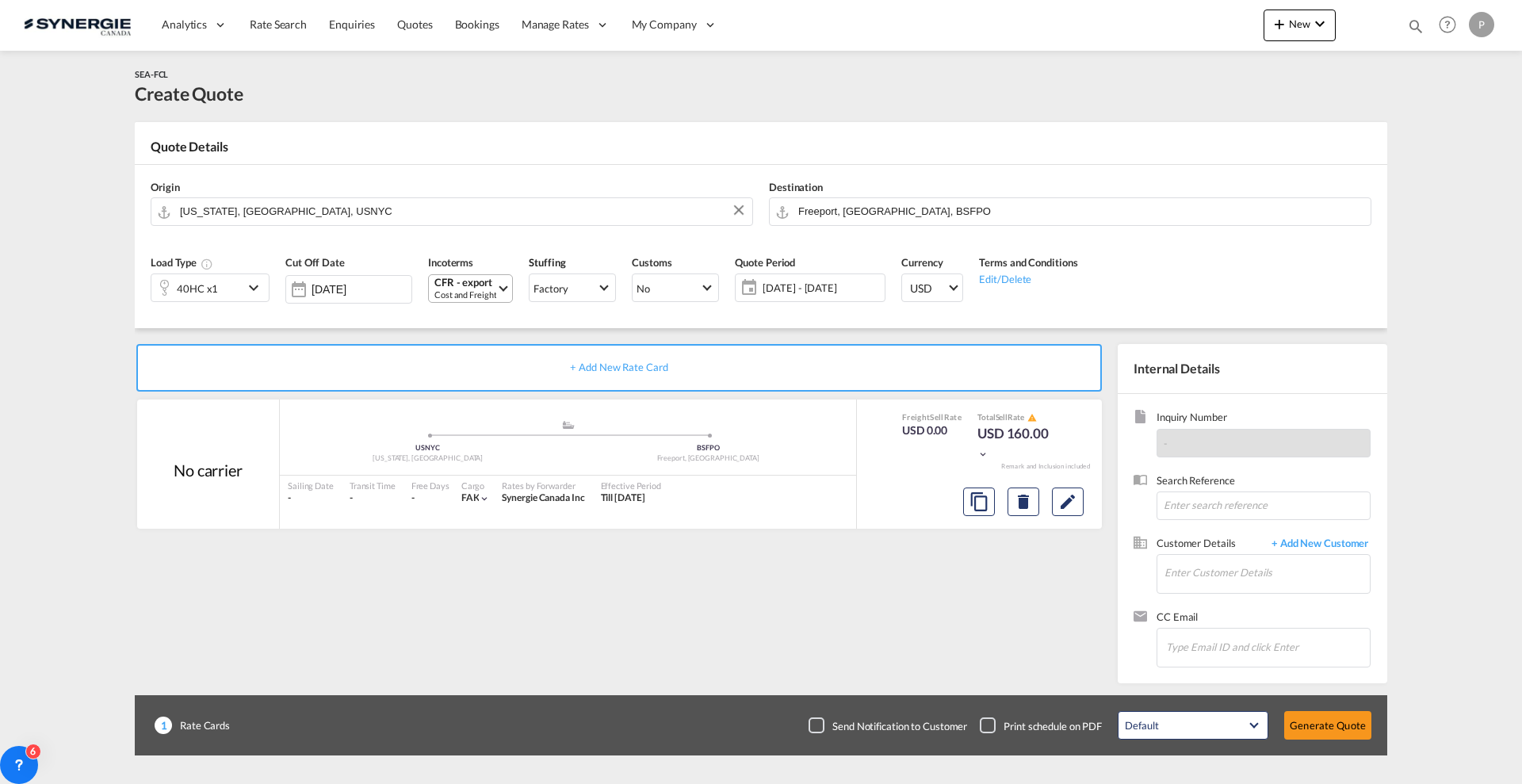
click at [825, 288] on span "27 Aug - 26 Sep 2025" at bounding box center [822, 288] width 118 height 14
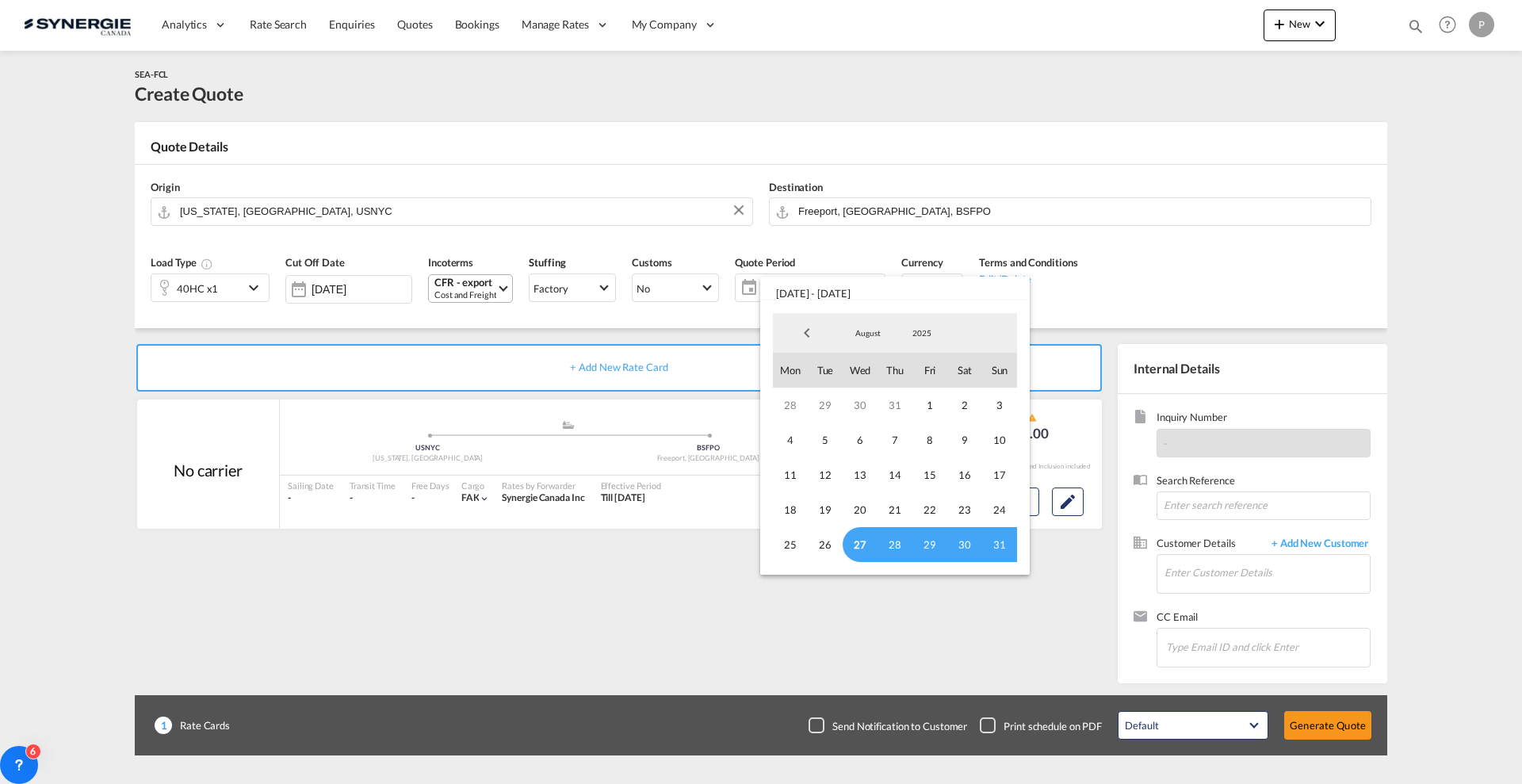
click at [862, 552] on span "27" at bounding box center [859, 544] width 35 height 35
click at [875, 330] on span "August" at bounding box center [867, 332] width 51 height 11
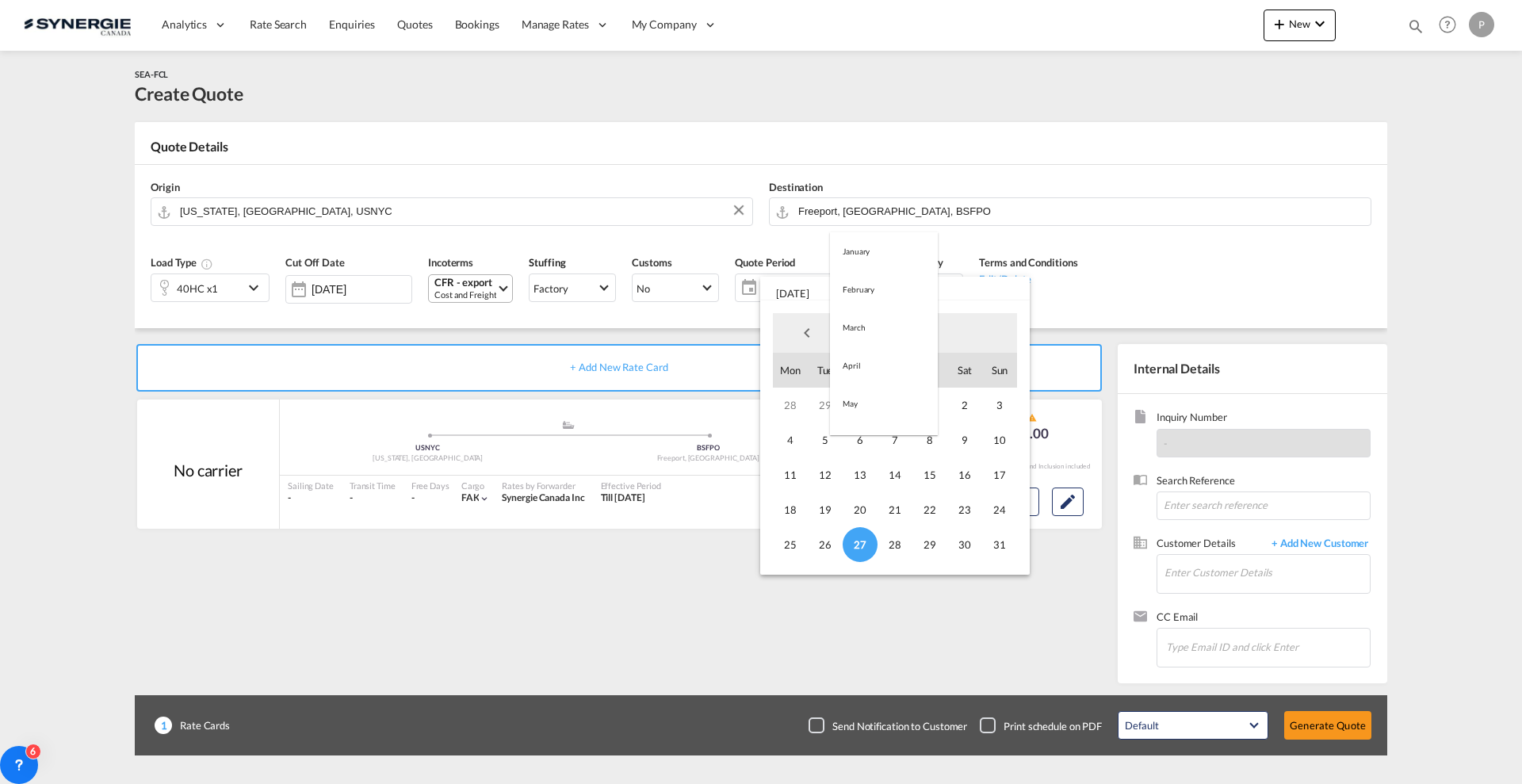
scroll to position [184, 0]
click at [874, 363] on md-option "September" at bounding box center [883, 371] width 108 height 38
click at [791, 478] on span "15" at bounding box center [790, 474] width 35 height 35
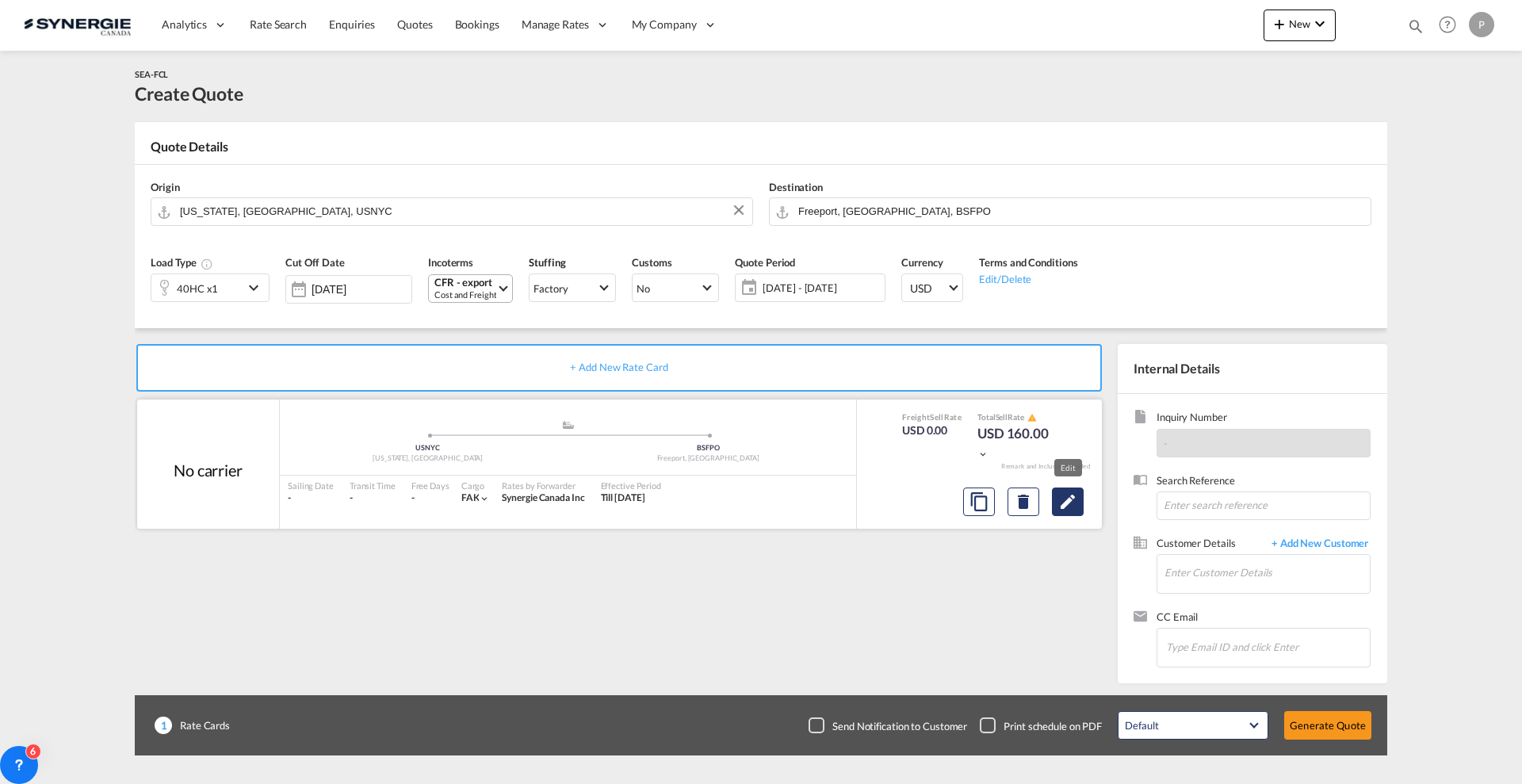
click at [1063, 497] on md-icon "Edit" at bounding box center [1067, 501] width 19 height 19
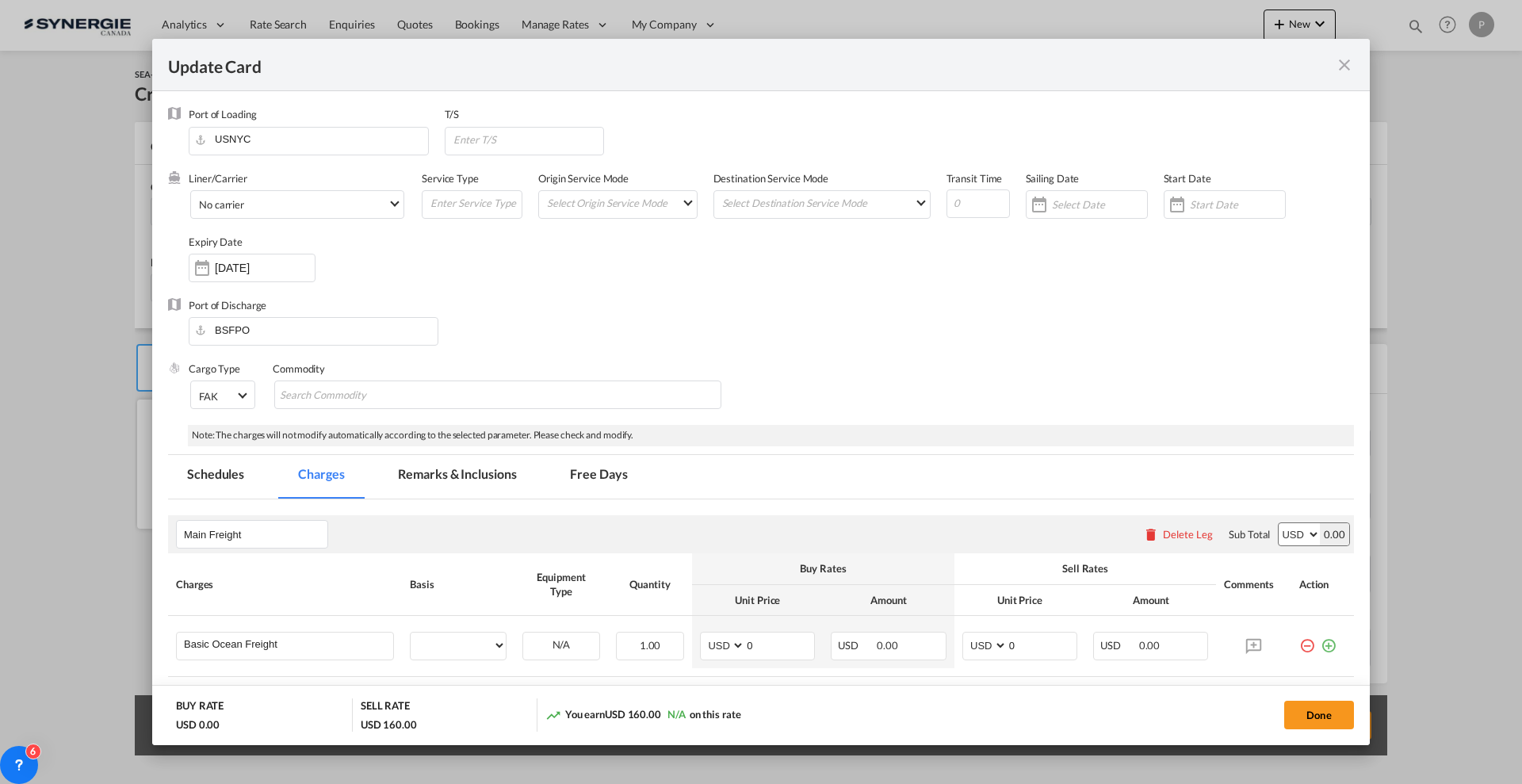
select select "per container"
select select "per B/L"
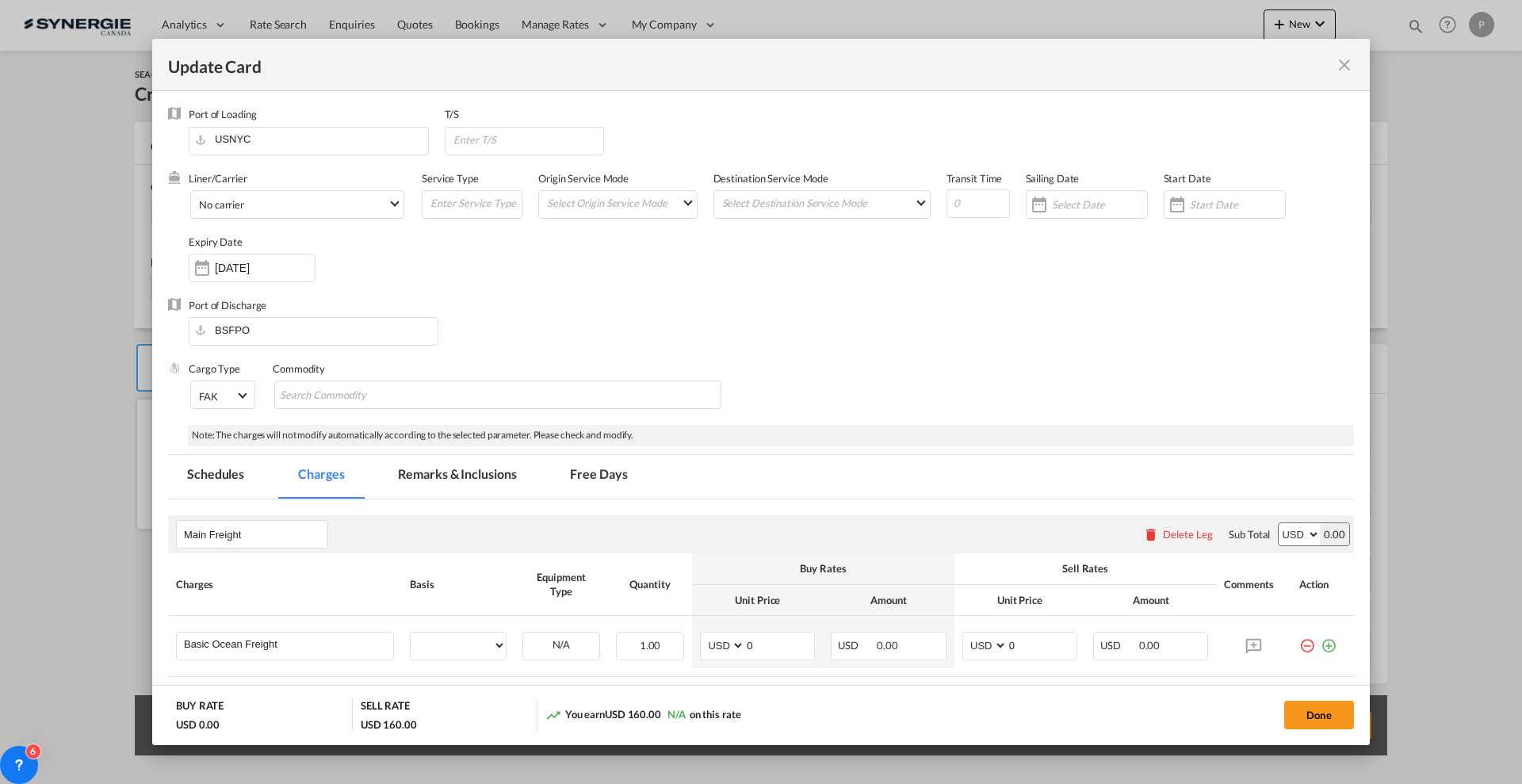
select select "per B/L"
select select "per shipment"
click at [948, 196] on input "Update CardPort of ..." at bounding box center [977, 204] width 63 height 29
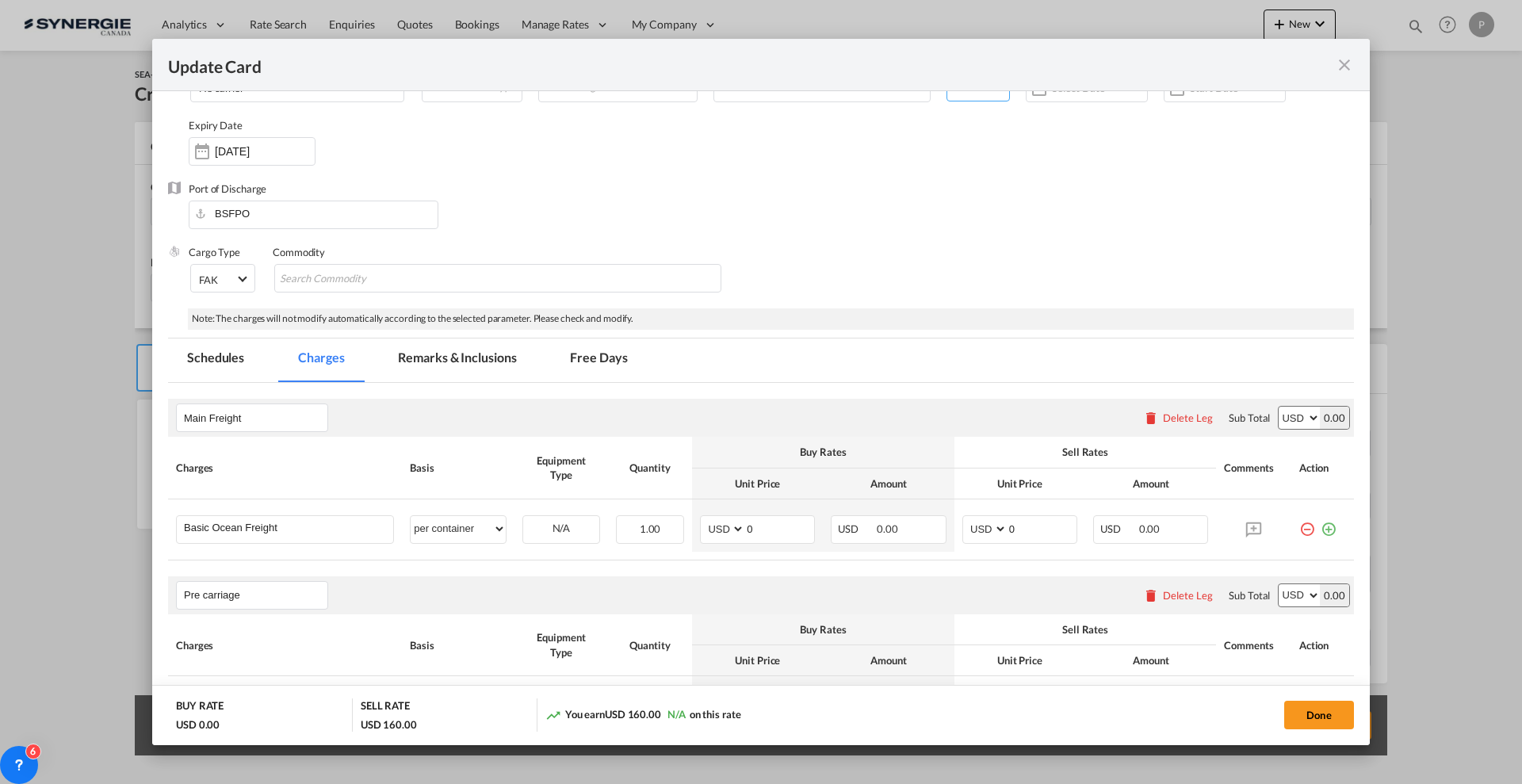
scroll to position [198, 0]
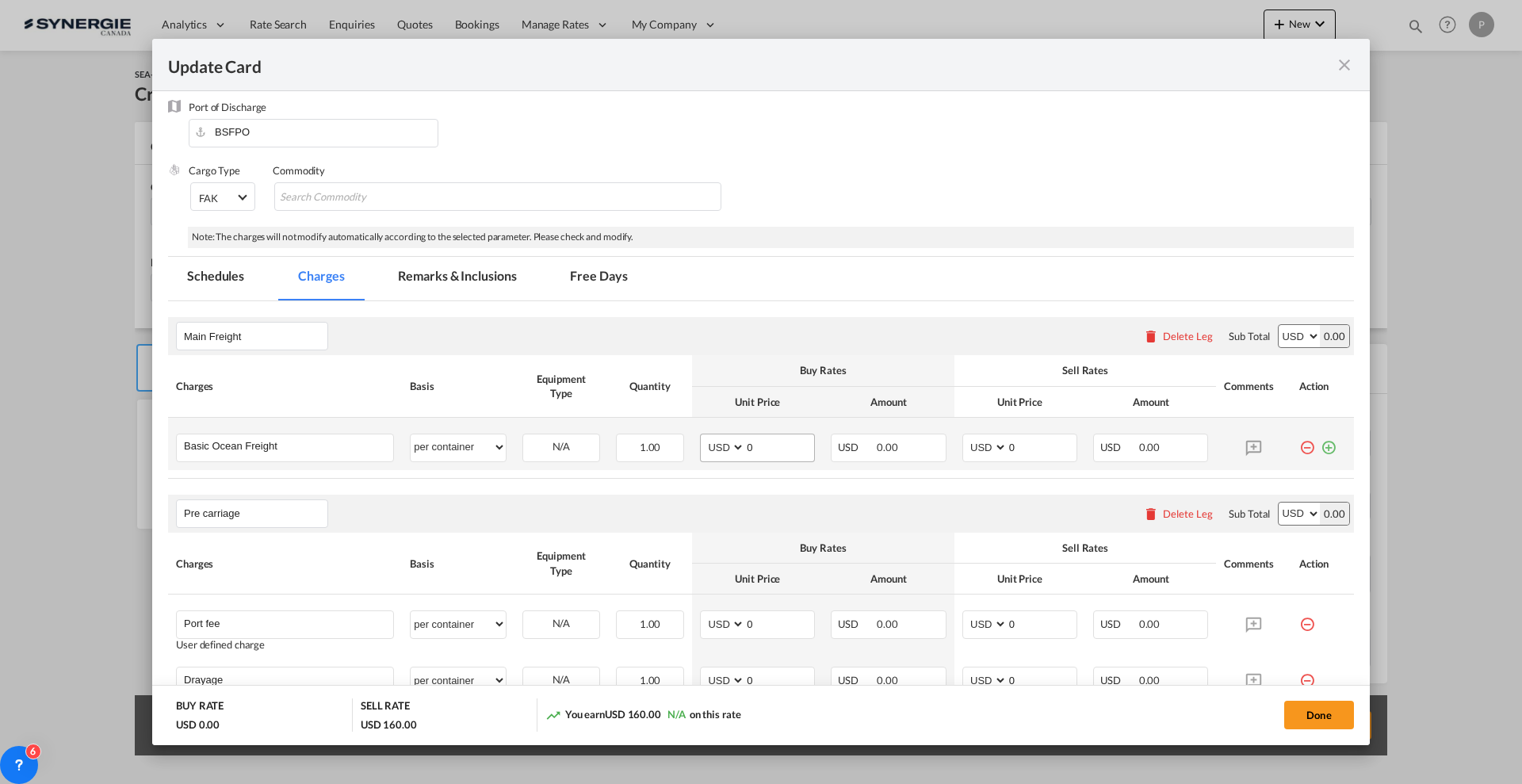
type input "12"
click at [757, 453] on input "0" at bounding box center [779, 446] width 69 height 24
type input "3305"
click at [1016, 443] on input "0" at bounding box center [1041, 446] width 69 height 24
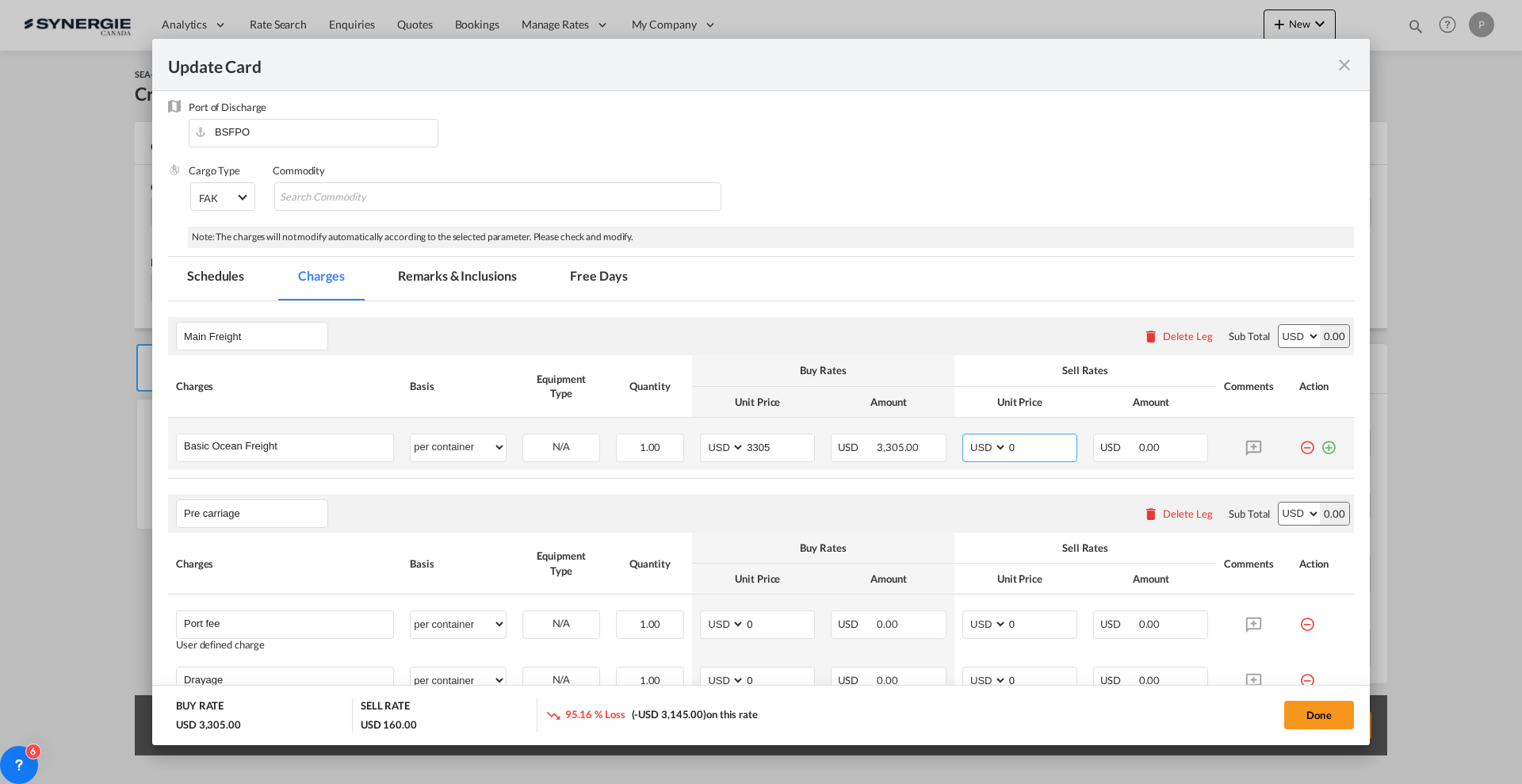
click at [1016, 443] on input "0" at bounding box center [1041, 446] width 69 height 24
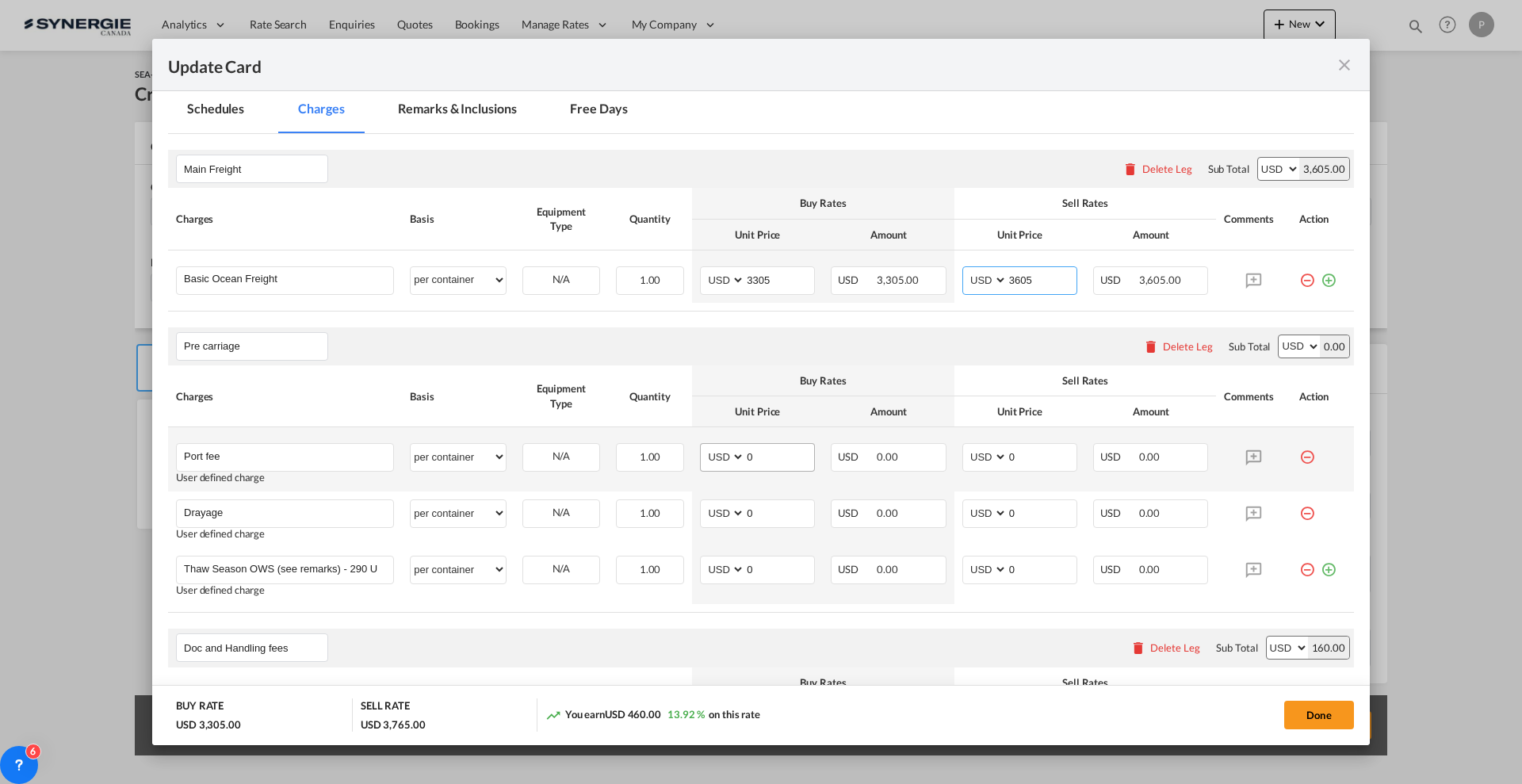
scroll to position [396, 0]
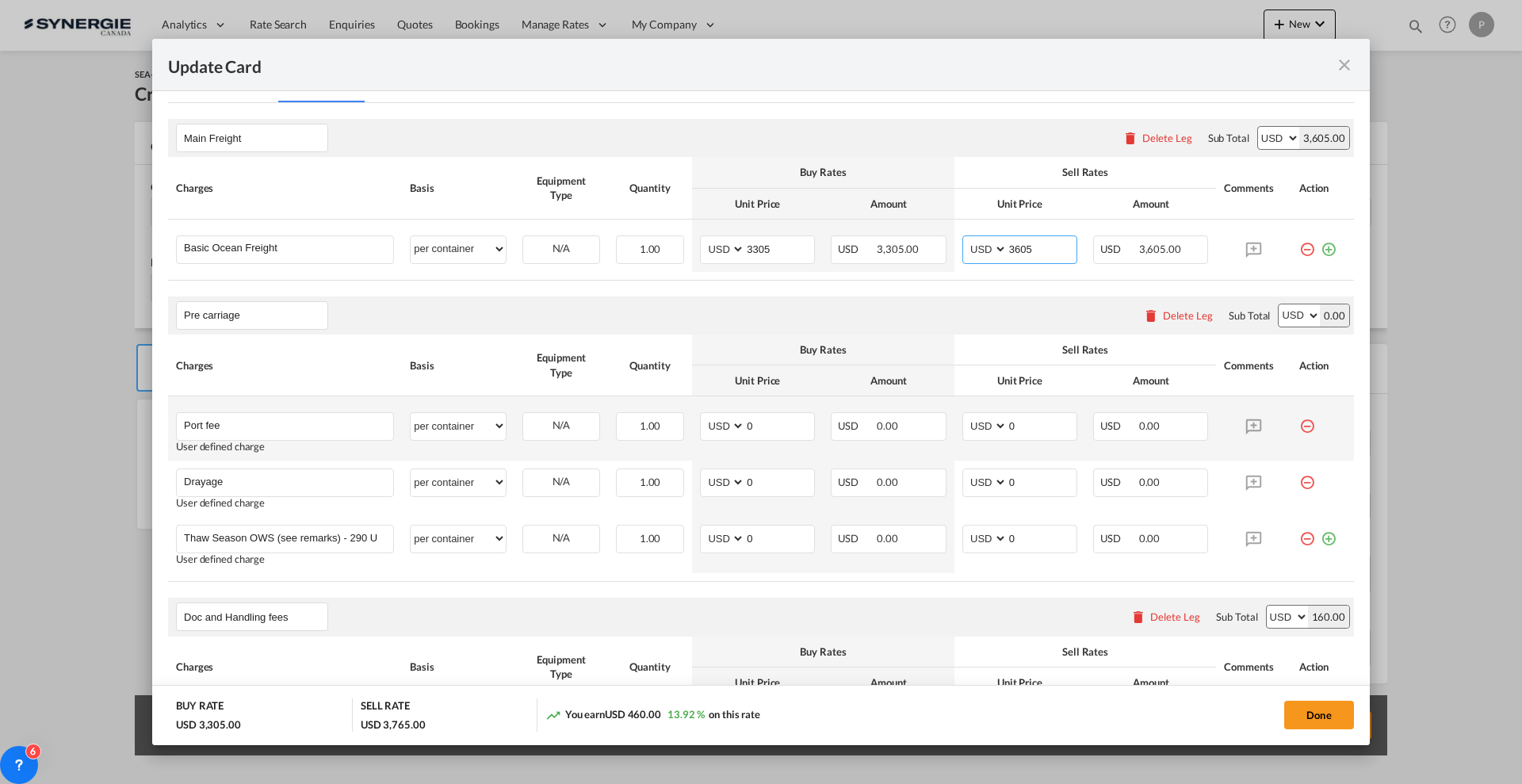
type input "3605"
click at [1299, 423] on md-icon "icon-minus-circle-outline red-400-fg" at bounding box center [1307, 420] width 16 height 16
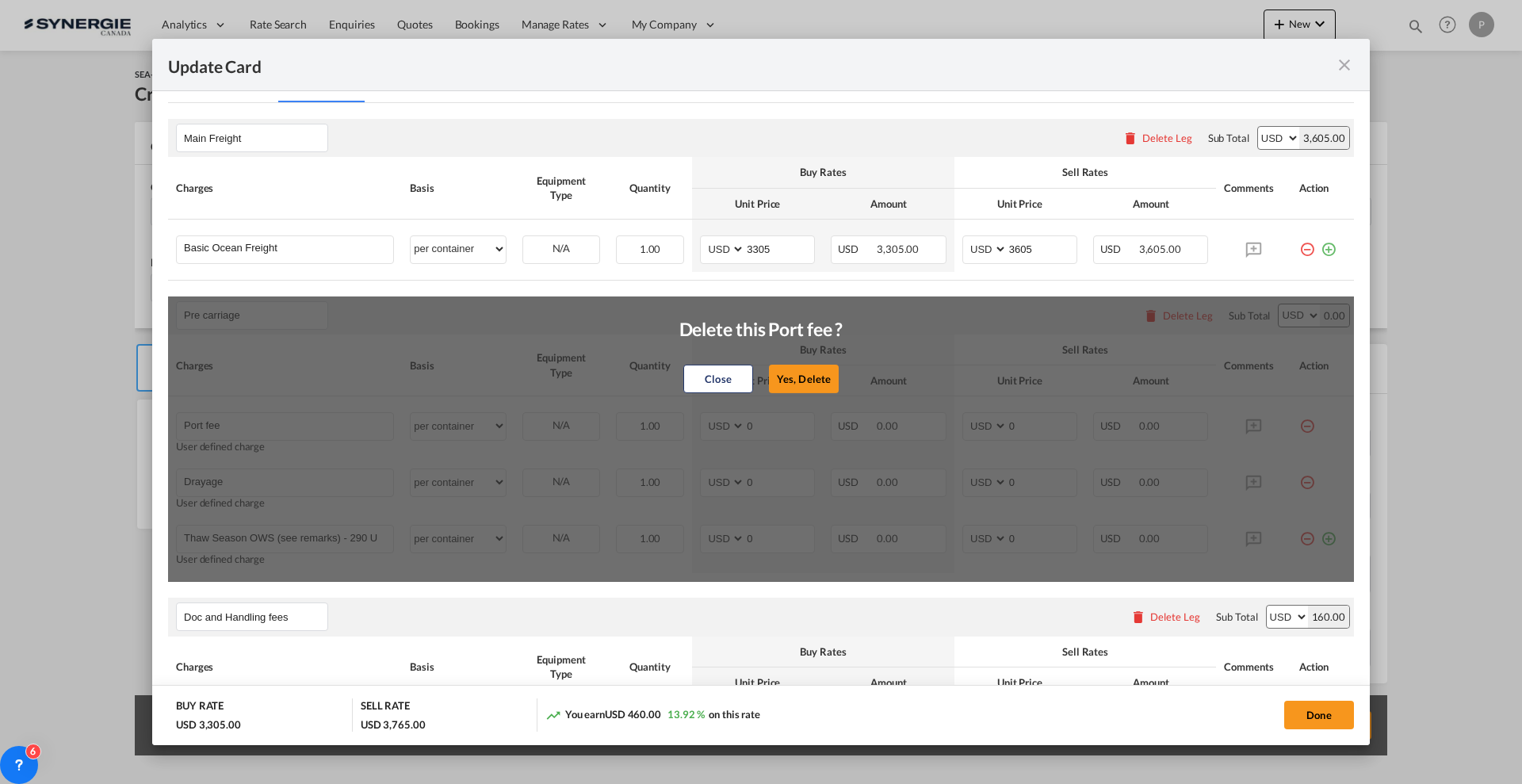
click at [793, 369] on button "Yes, Delete" at bounding box center [804, 379] width 70 height 29
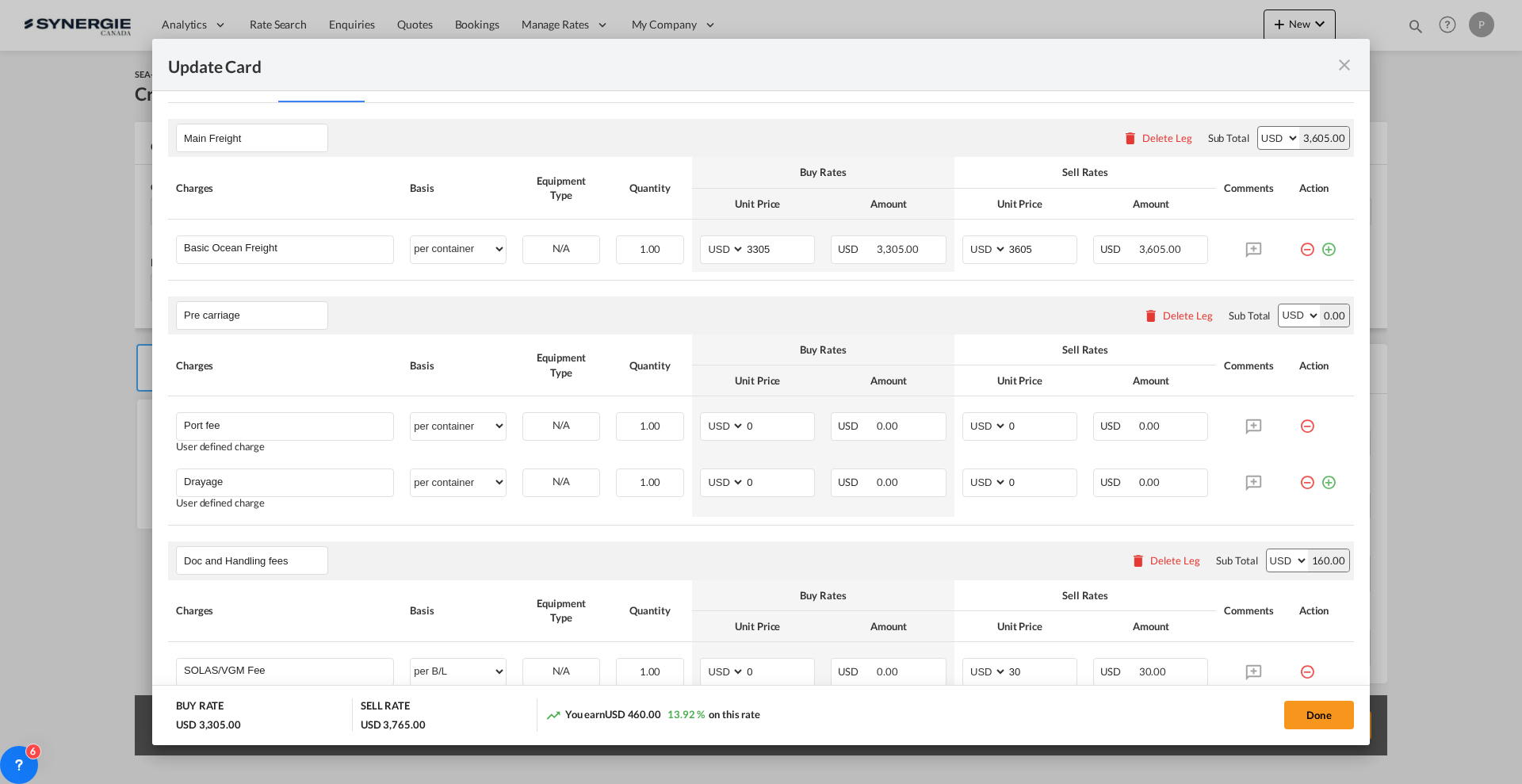
type input "Drayage"
type input "Thaw Season OWS (see remarks) - 290 USD if applicable"
click at [773, 422] on input "0" at bounding box center [779, 424] width 69 height 24
type input "1880"
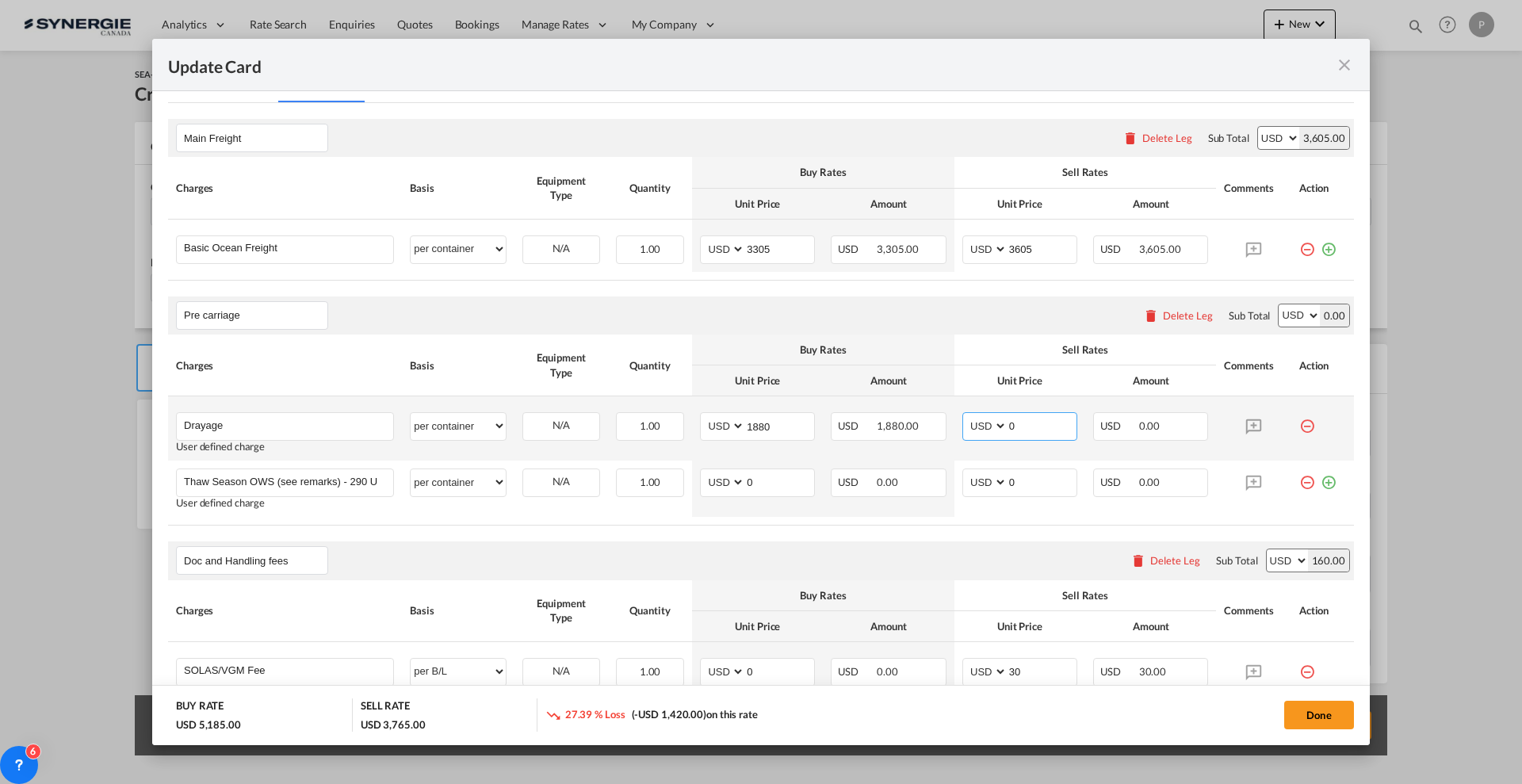
click at [1014, 425] on input "0" at bounding box center [1041, 424] width 69 height 24
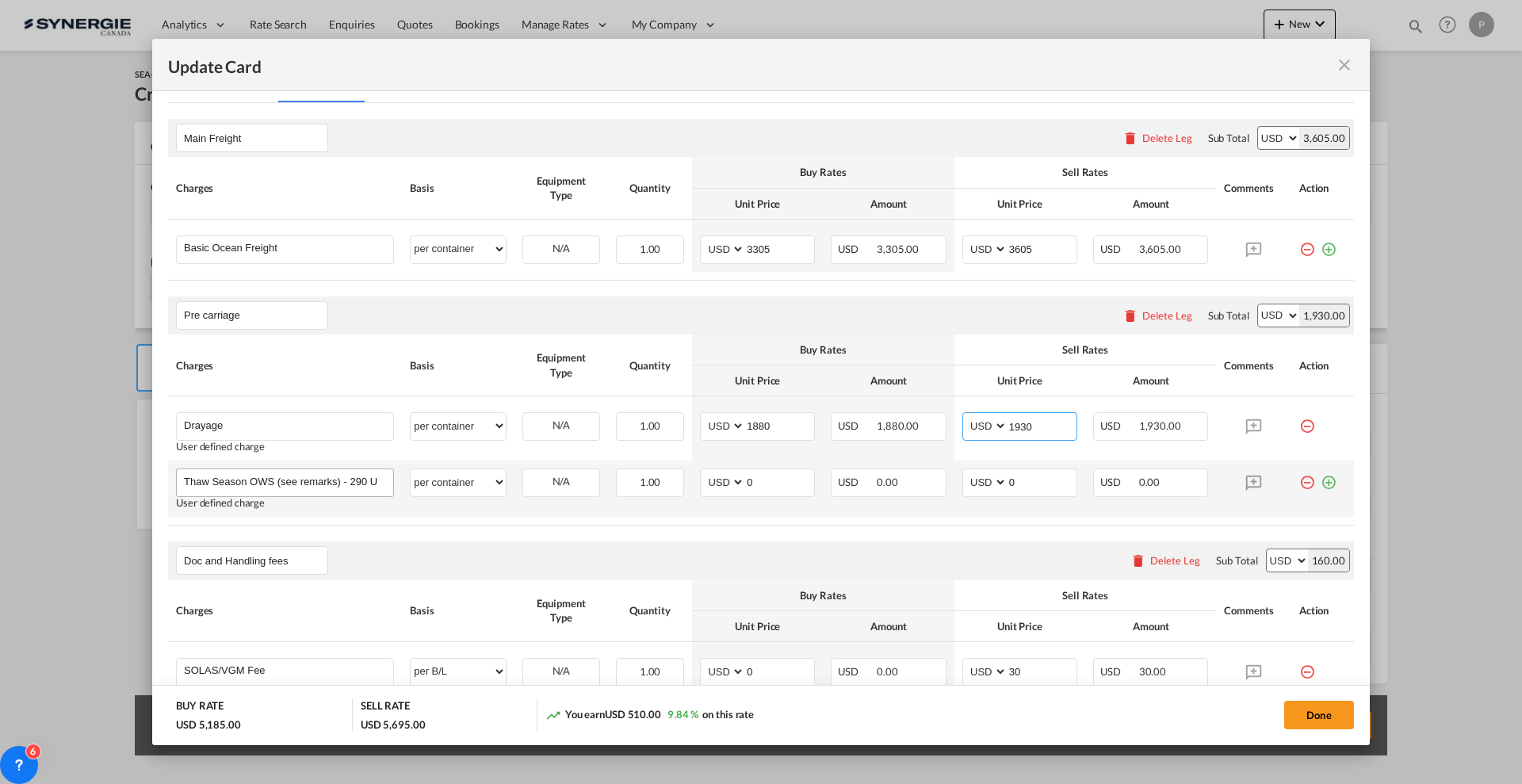
type input "1930"
click at [322, 478] on input "Thaw Season OWS (see remarks) - 290 USD if applicable" at bounding box center [289, 480] width 209 height 24
click at [322, 477] on input "Thaw Season OWS (see remarks) - 290 USD if applicable" at bounding box center [289, 480] width 209 height 24
type input "Toll fee if applicable 250 USD"
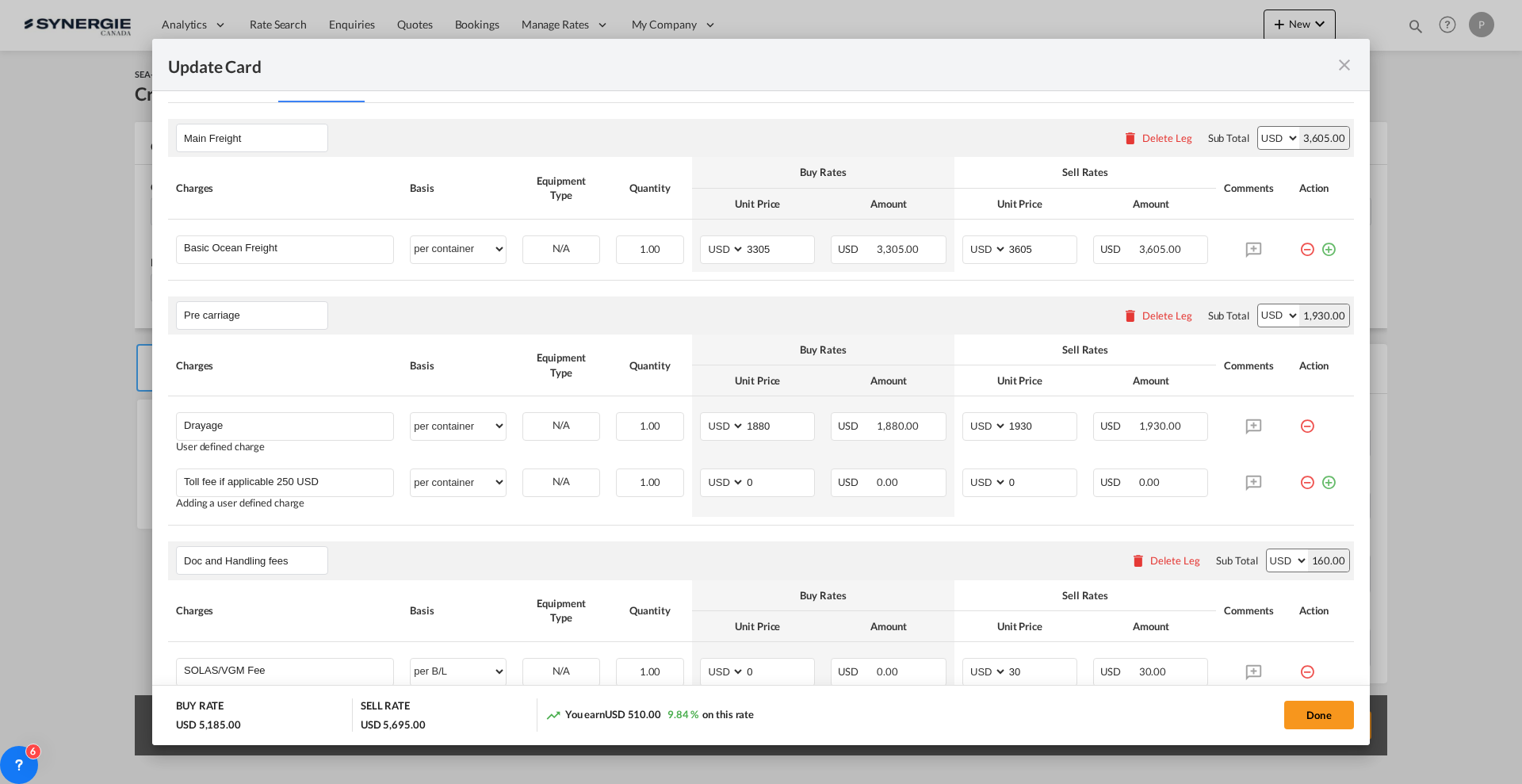
click at [670, 330] on div "Pre carriage Please enter leg name Leg Name Already Exists Delete Leg Sub Total…" at bounding box center [760, 315] width 1185 height 38
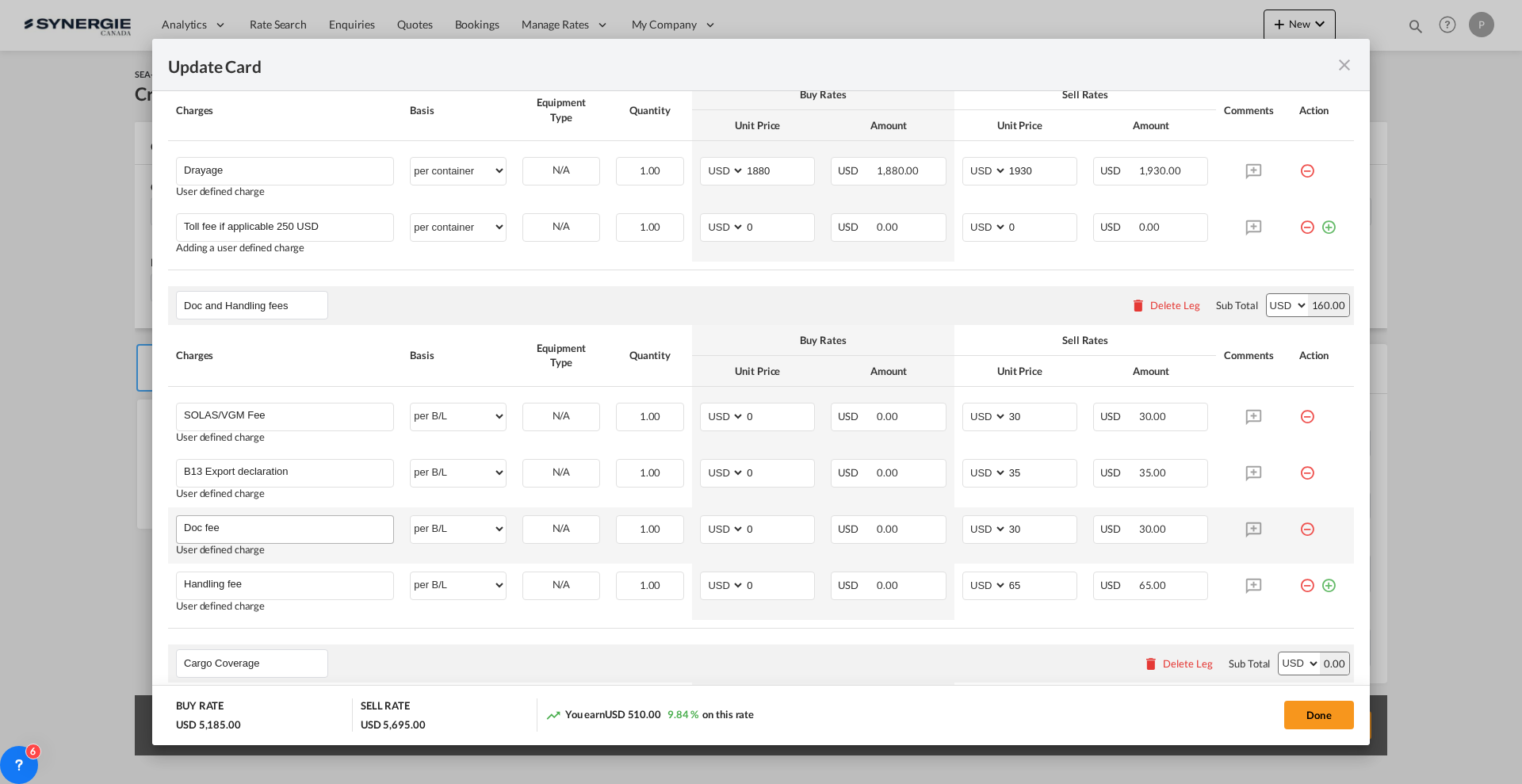
scroll to position [693, 0]
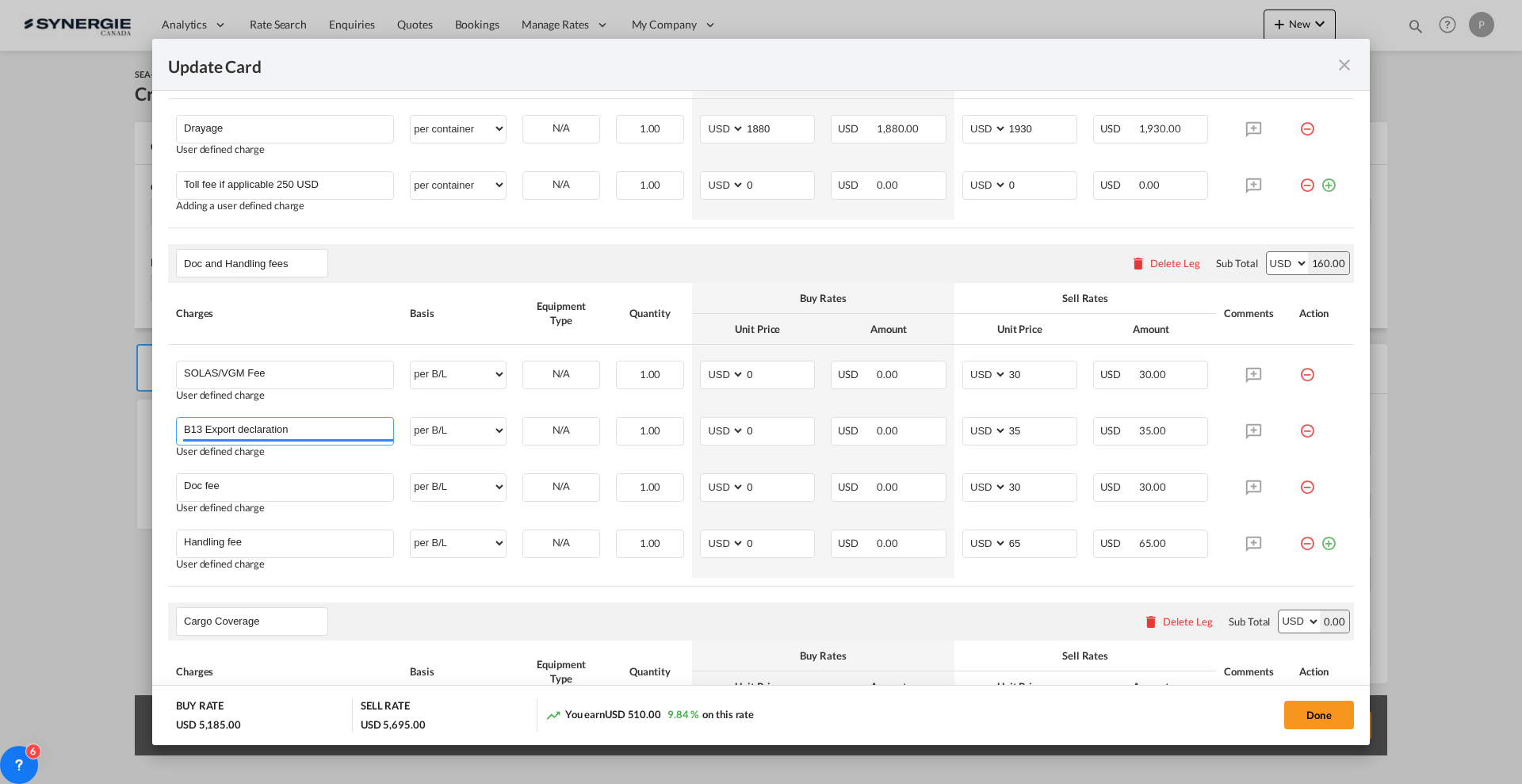
drag, startPoint x: 202, startPoint y: 425, endPoint x: 153, endPoint y: 425, distance: 49.0
click at [153, 425] on md-dialog-content "Port of Loading USNYC T/S Liner/Carrier No carrier 2HM LOGISTICS D.O.O AAXL GLO…" at bounding box center [760, 417] width 1217 height 653
type input "AES Export declaration"
click at [755, 430] on input "0" at bounding box center [779, 430] width 69 height 24
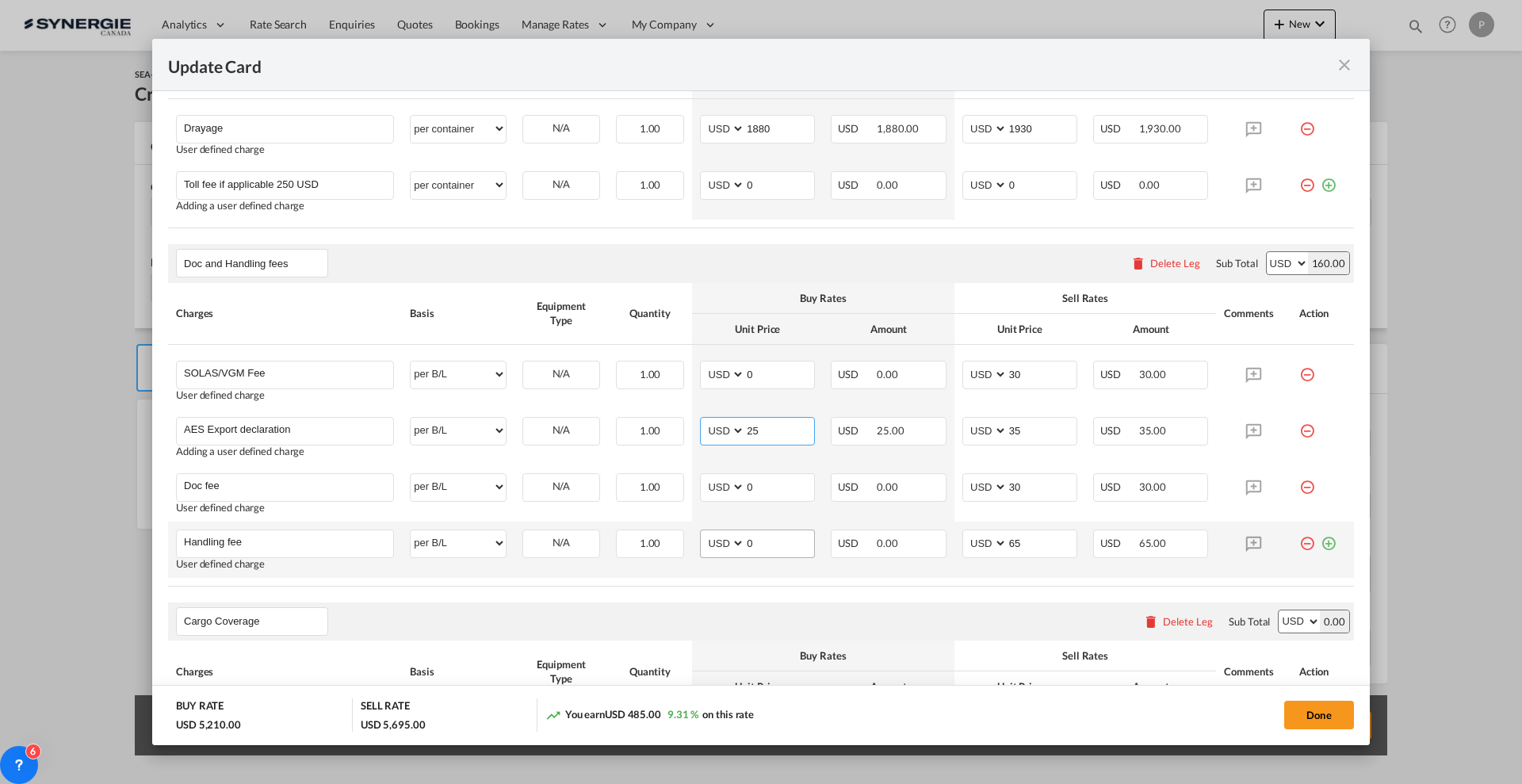
type input "25"
click at [770, 541] on input "0" at bounding box center [779, 542] width 69 height 24
type input "65"
click at [774, 575] on td "AED AFN ALL AMD ANG AOA ARS AUD AWG AZN BAM BBD BDT BGN BHD BIF BMD BND BOB BRL…" at bounding box center [757, 549] width 130 height 56
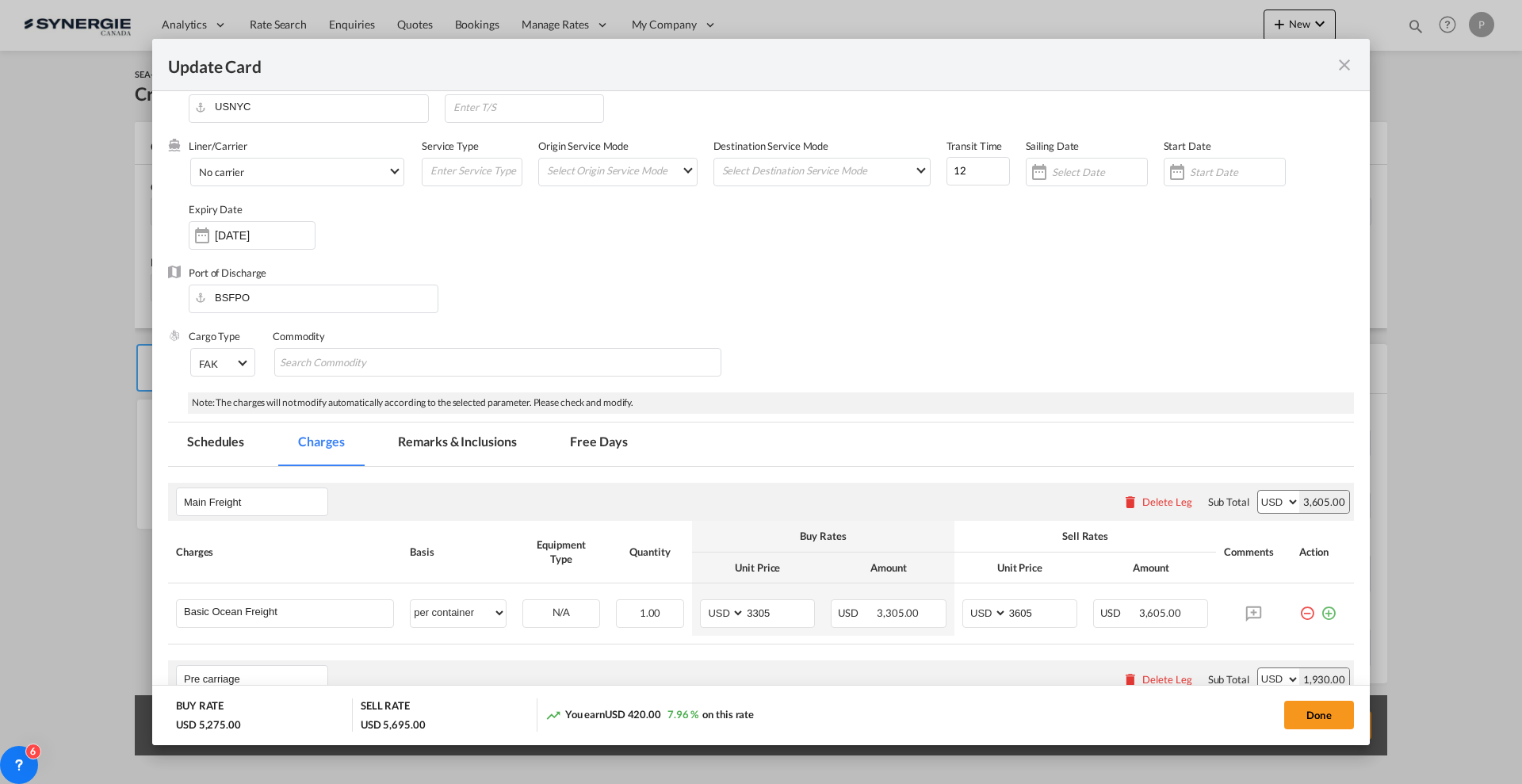
scroll to position [0, 0]
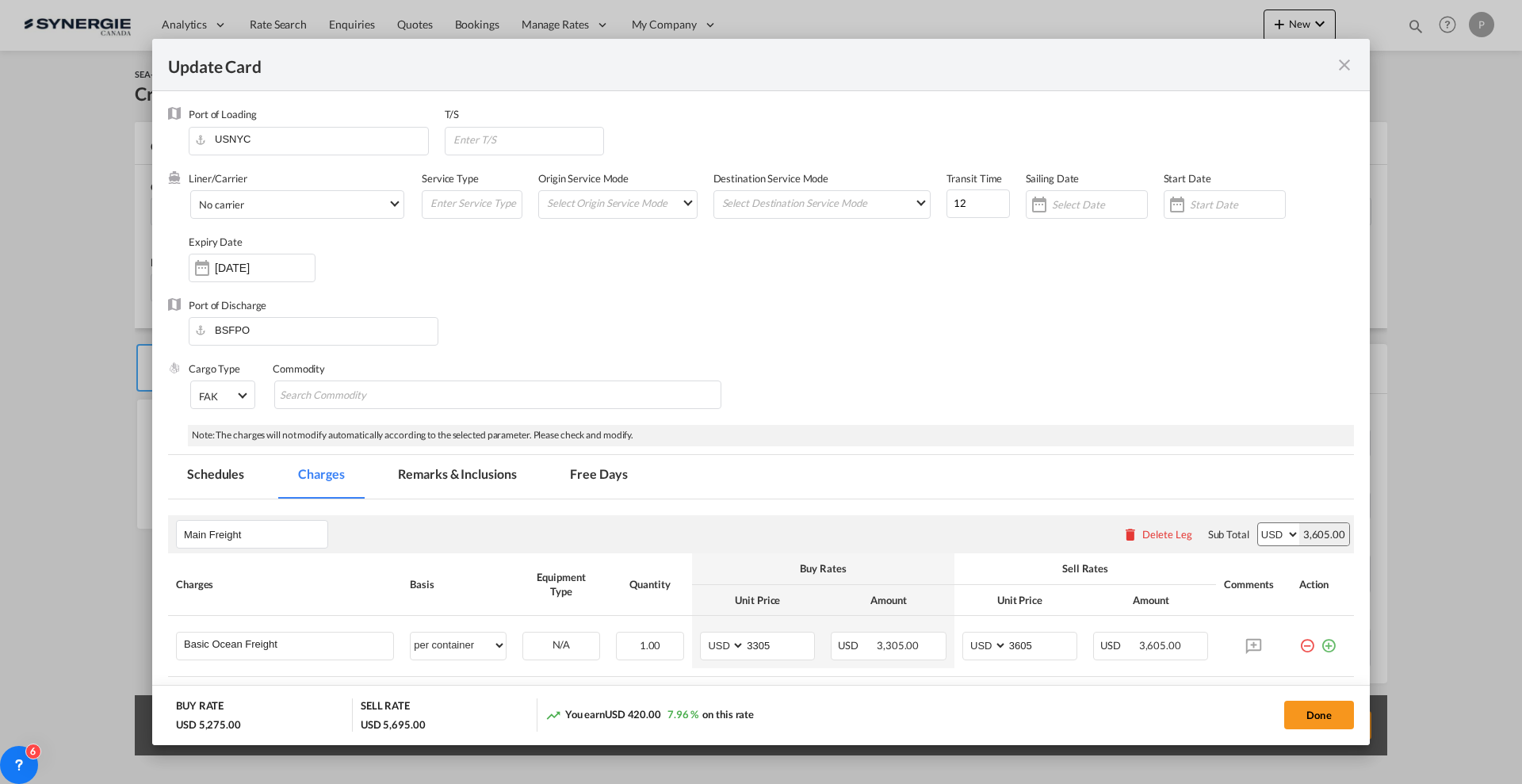
click at [481, 493] on md-tab-item "Remarks & Inclusions" at bounding box center [456, 476] width 156 height 44
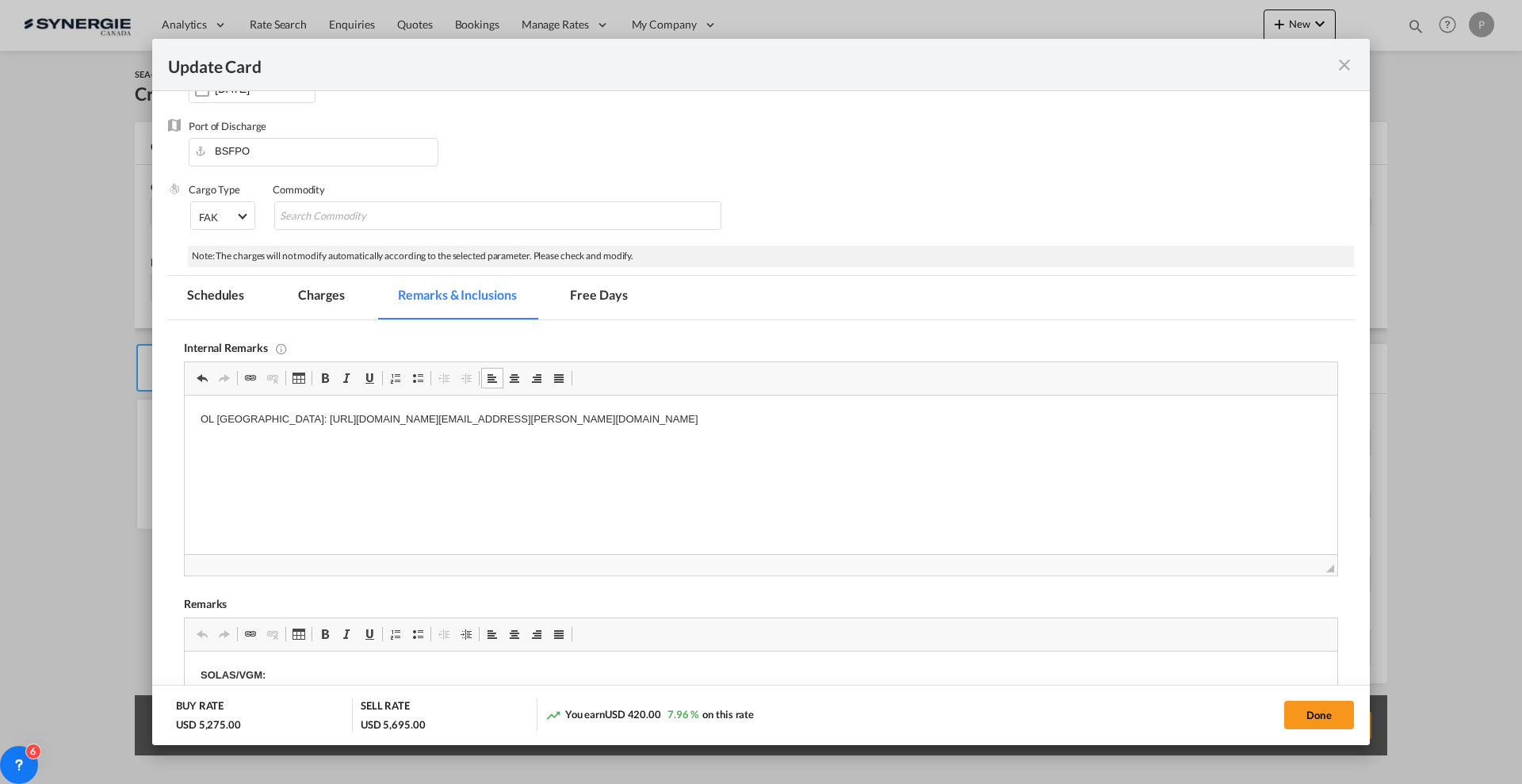
scroll to position [396, 0]
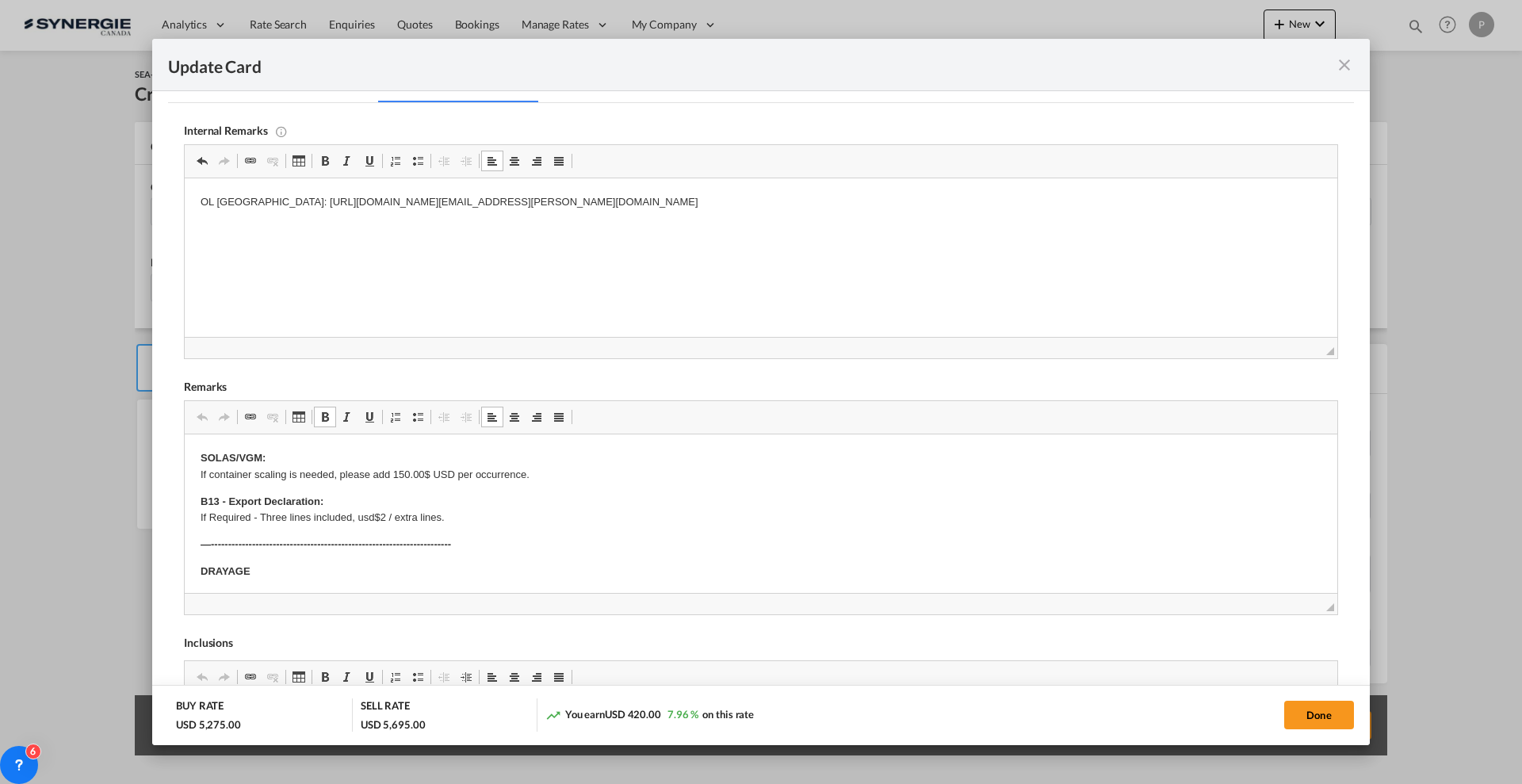
drag, startPoint x: 221, startPoint y: 499, endPoint x: 187, endPoint y: 500, distance: 34.0
drag, startPoint x: 218, startPoint y: 500, endPoint x: 194, endPoint y: 500, distance: 24.0
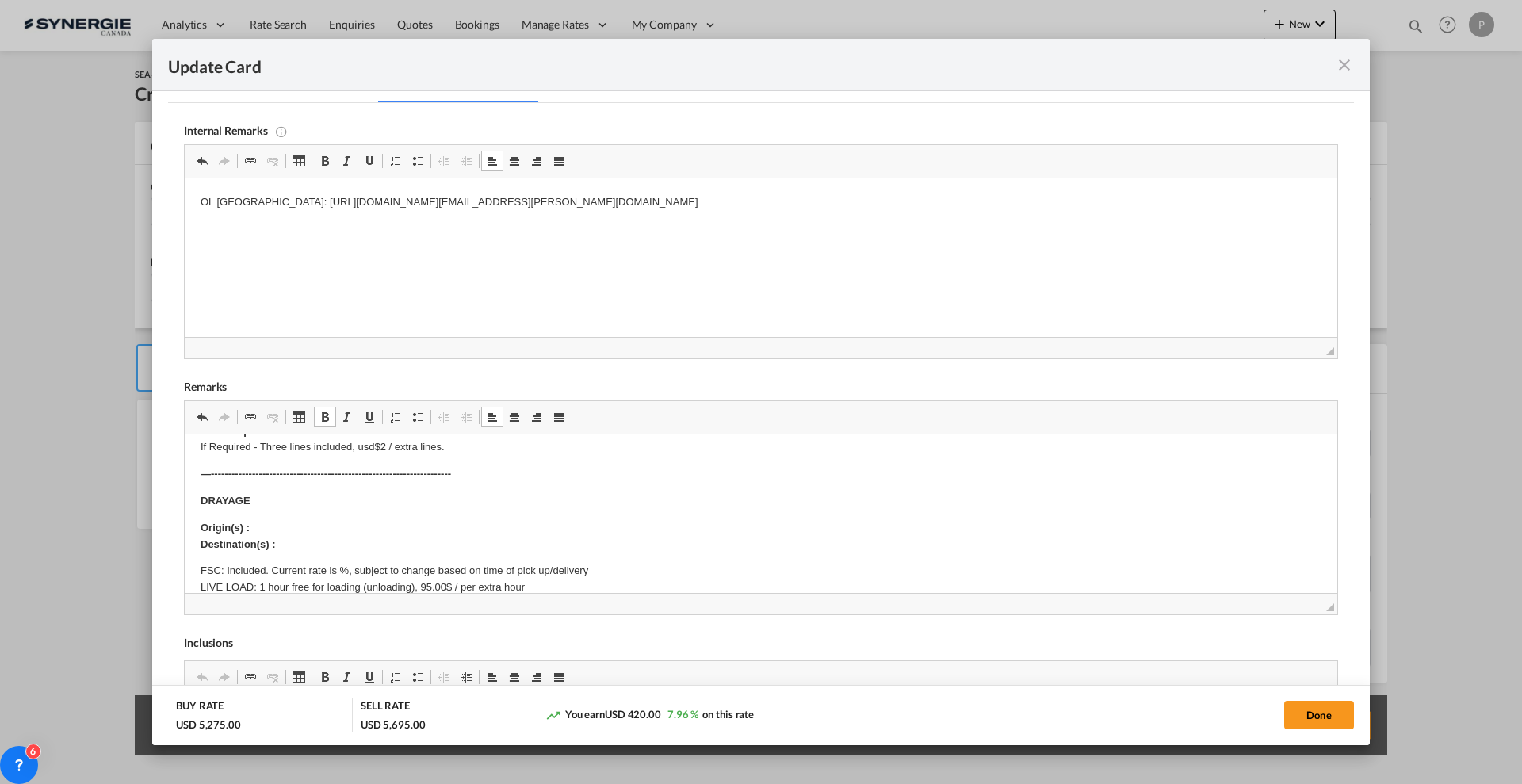
scroll to position [99, 0]
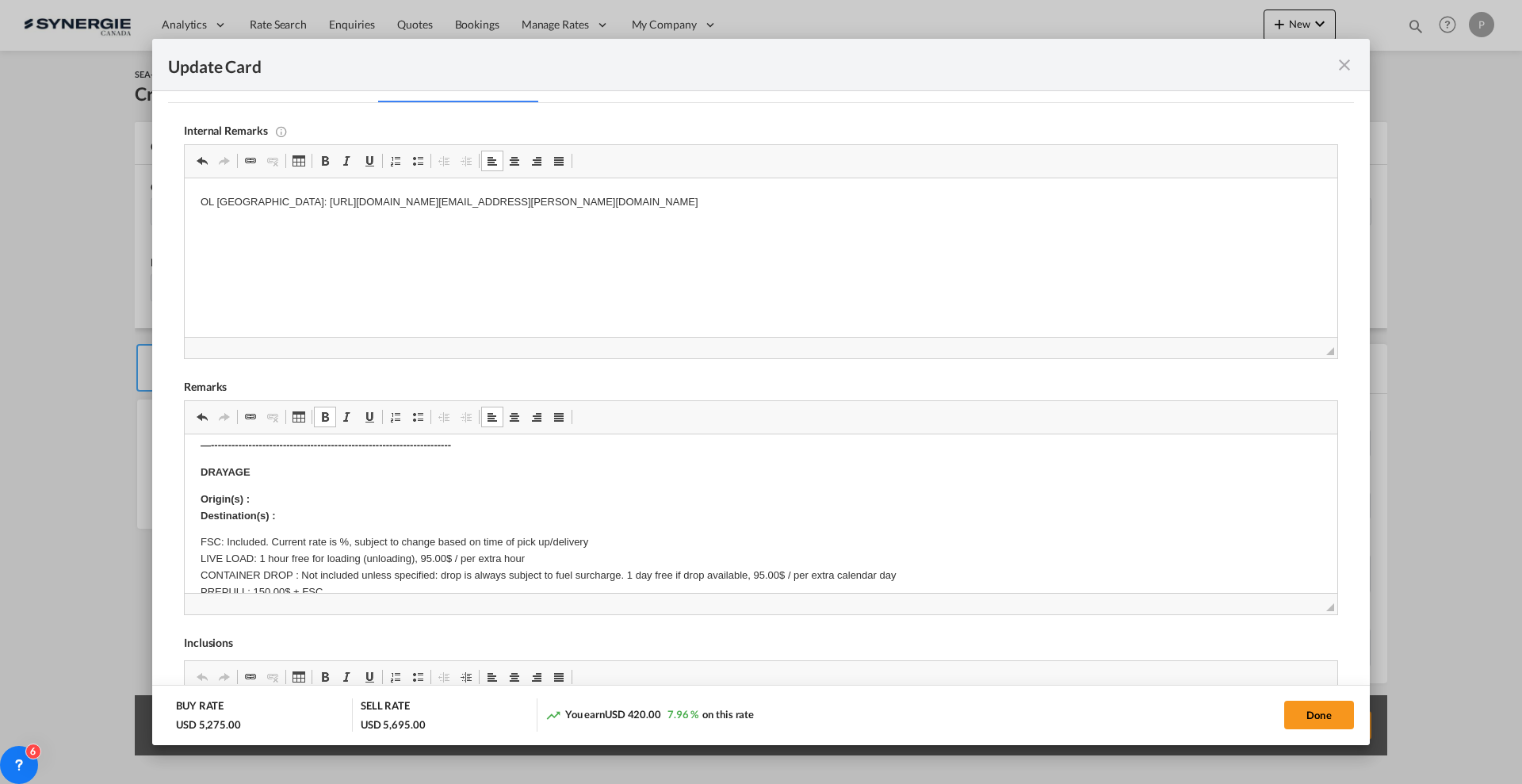
click at [296, 496] on p "Origin(s) : Destination(s) :" at bounding box center [760, 507] width 1121 height 33
click at [287, 497] on p "Origin(s) : Destination(s) :" at bounding box center [760, 507] width 1121 height 33
click at [314, 513] on p "Origin(s) : 66 Duplainville Rd, Saratoga Springs, NY 12866, United States Desti…" at bounding box center [760, 507] width 1121 height 33
click at [424, 557] on p "FSC: Included. Current rate is 40%, subject to change based on time of pick up/…" at bounding box center [760, 583] width 1121 height 99
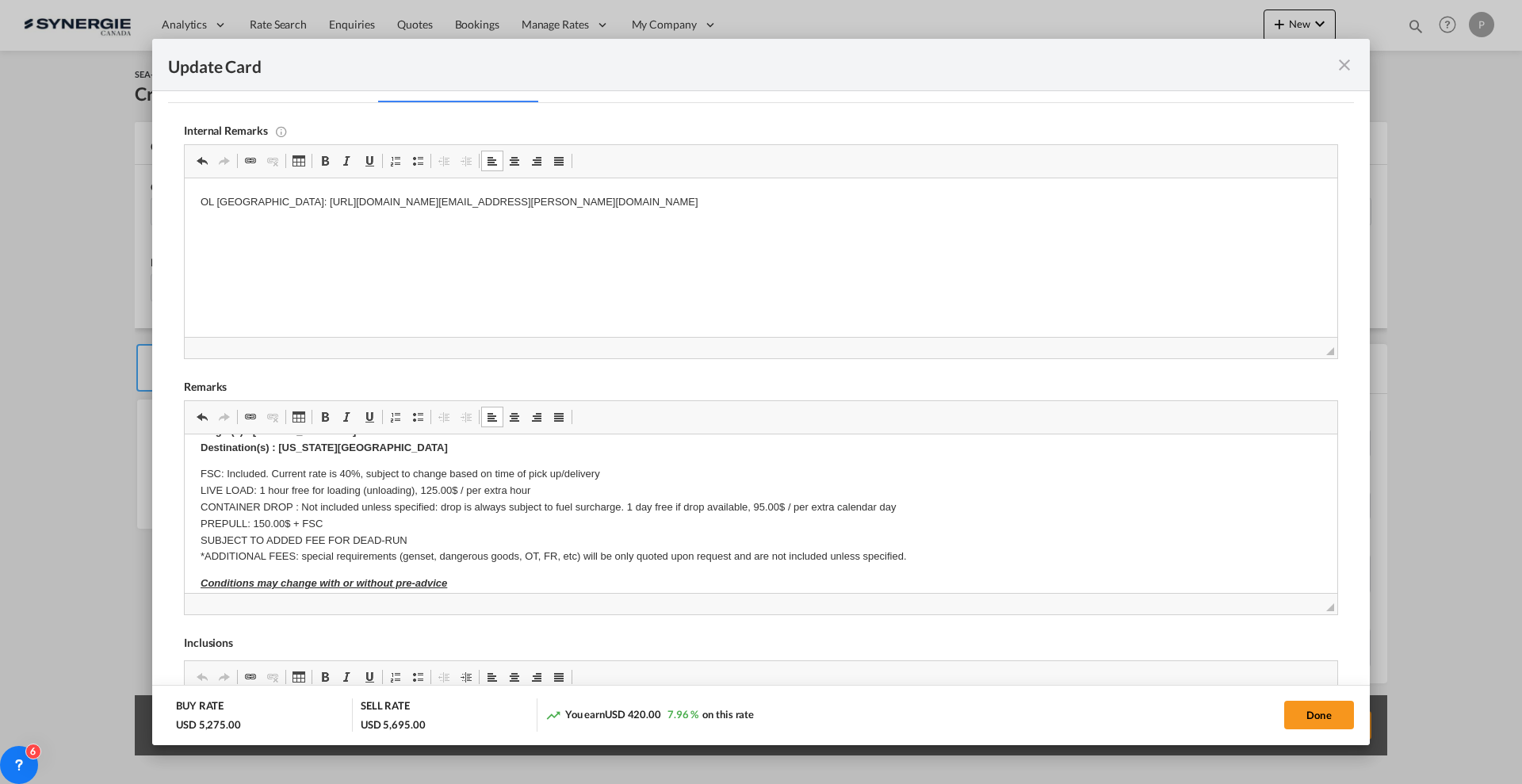
scroll to position [198, 0]
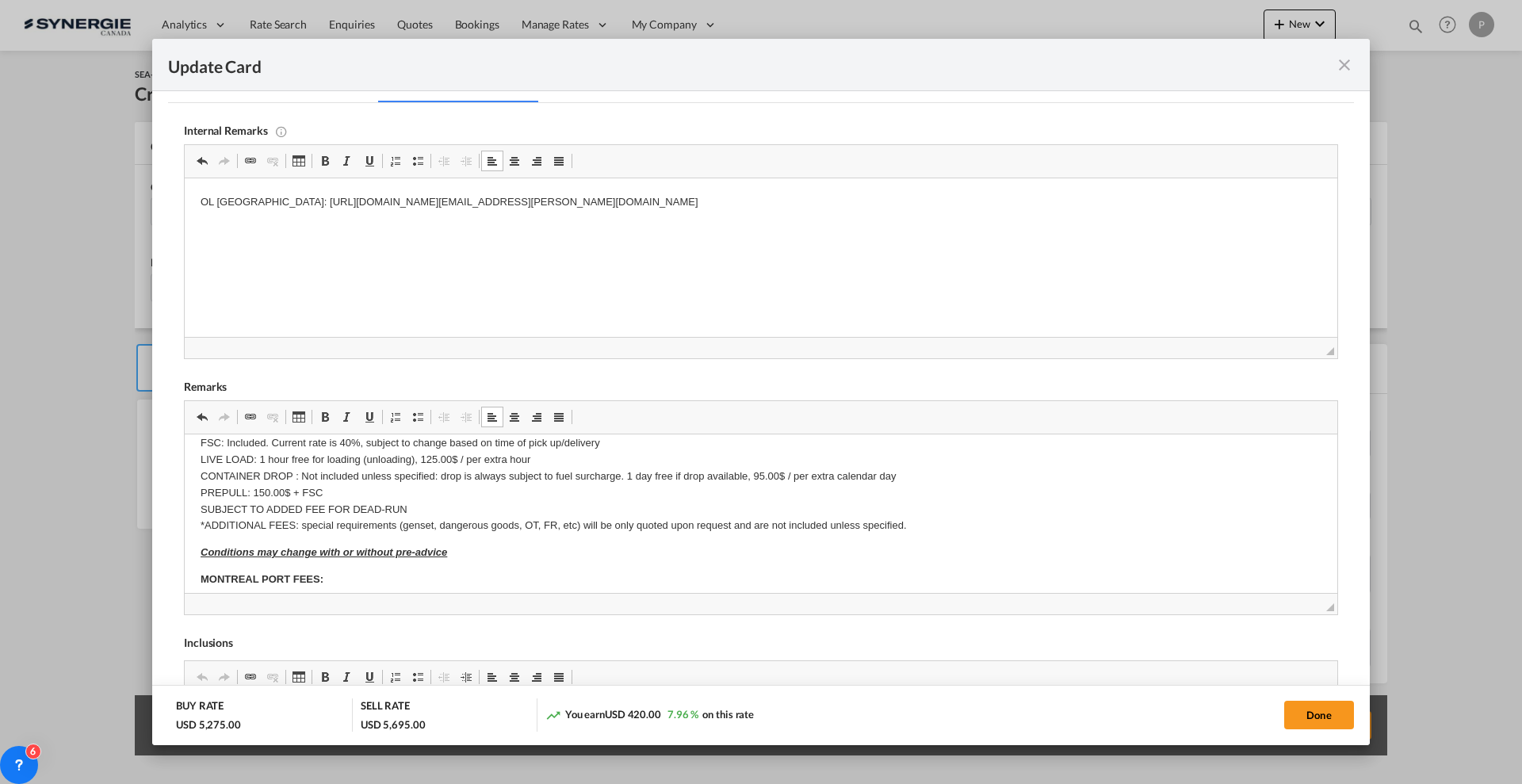
click at [345, 470] on p "FSC: Included. Current rate is 40%, subject to change based on time of pick up/…" at bounding box center [760, 484] width 1121 height 99
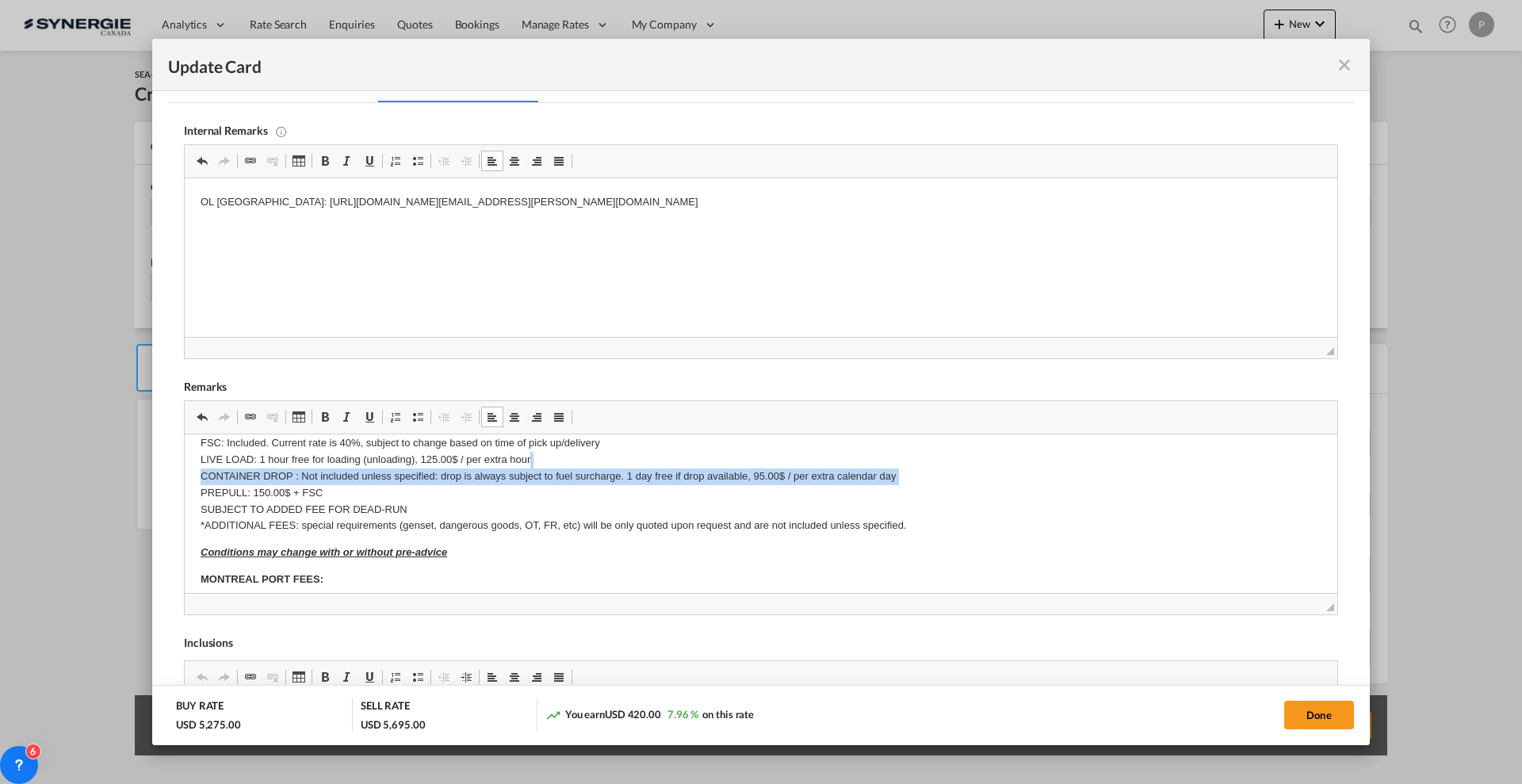
click at [345, 470] on p "FSC: Included. Current rate is 40%, subject to change based on time of pick up/…" at bounding box center [760, 484] width 1121 height 99
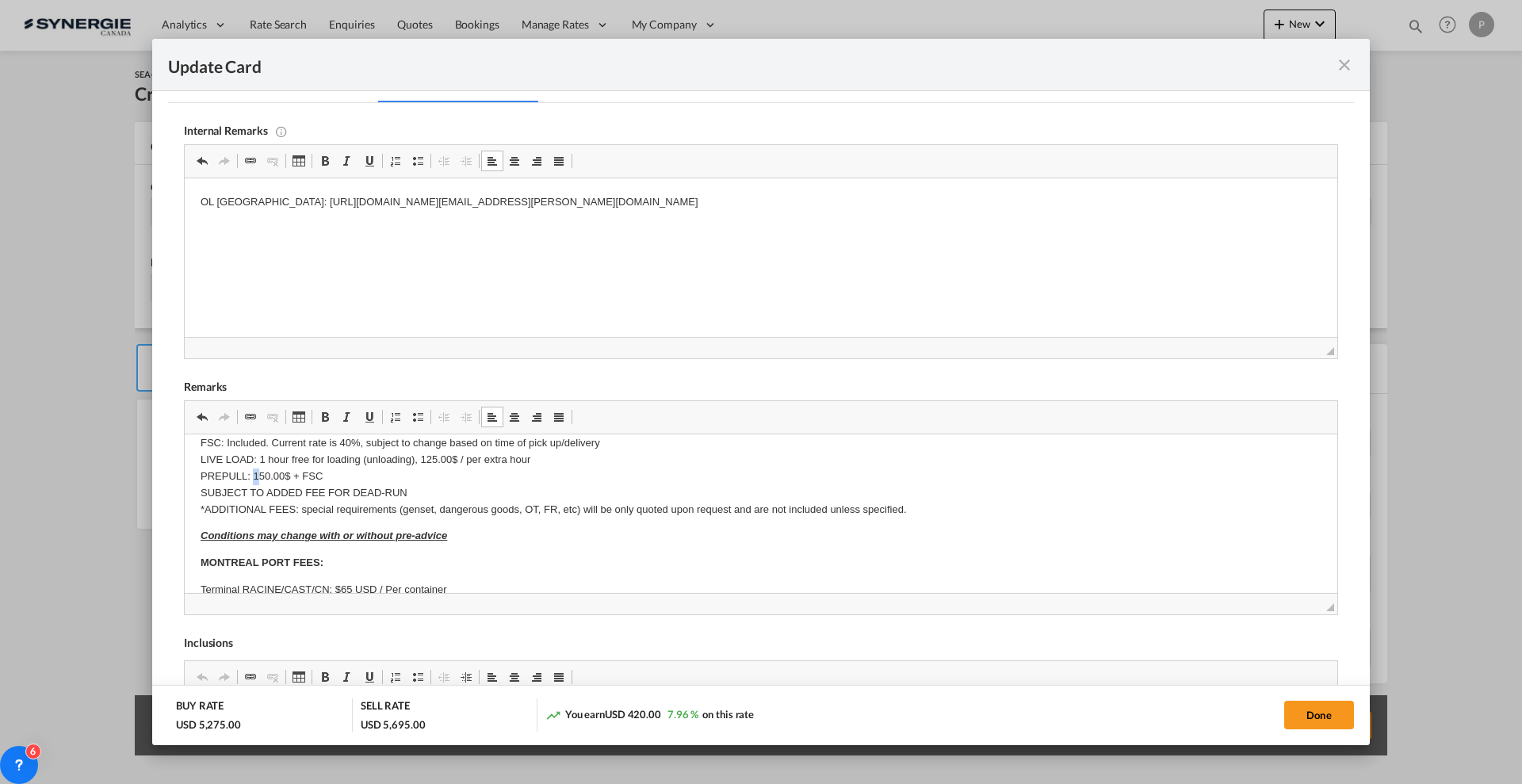
click at [256, 471] on p "FSC: Included. Current rate is 40%, subject to change based on time of pick up/…" at bounding box center [760, 476] width 1121 height 82
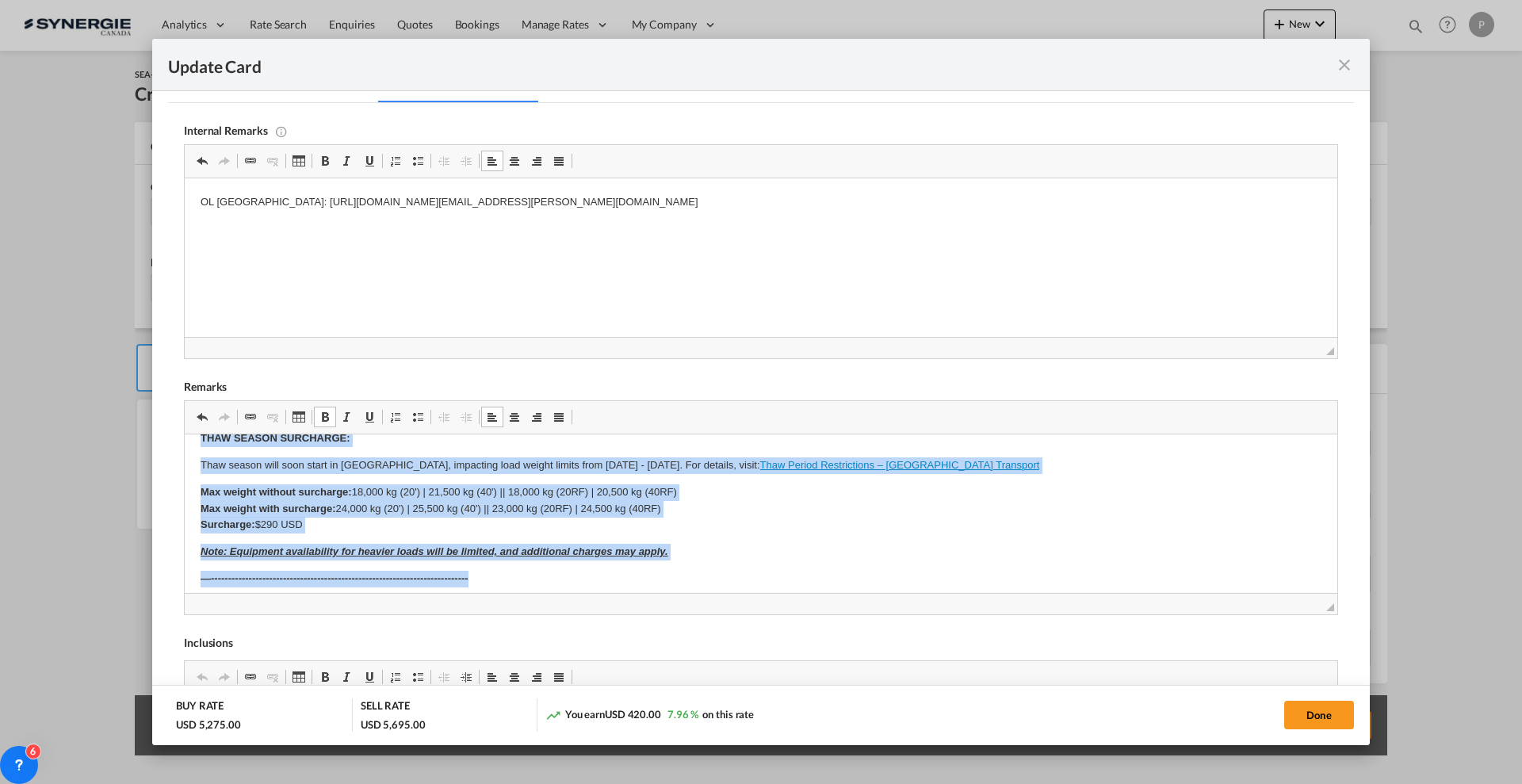
scroll to position [438, 0]
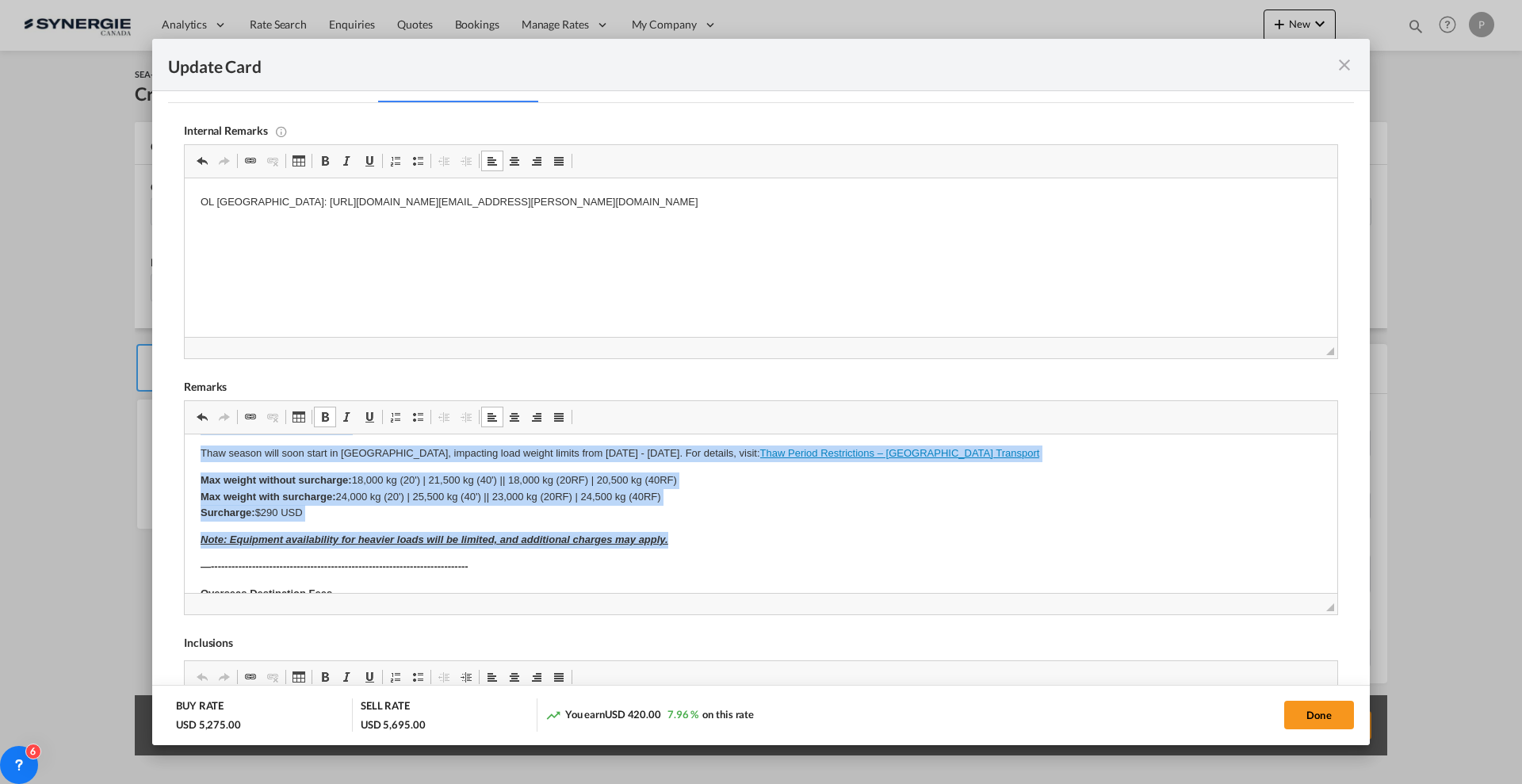
drag, startPoint x: 200, startPoint y: 464, endPoint x: 733, endPoint y: 546, distance: 539.3
click at [733, 546] on html "SOLAS/VGM: If container scaling is needed, please add 150.00$ USD per occurrenc…" at bounding box center [761, 463] width 1152 height 934
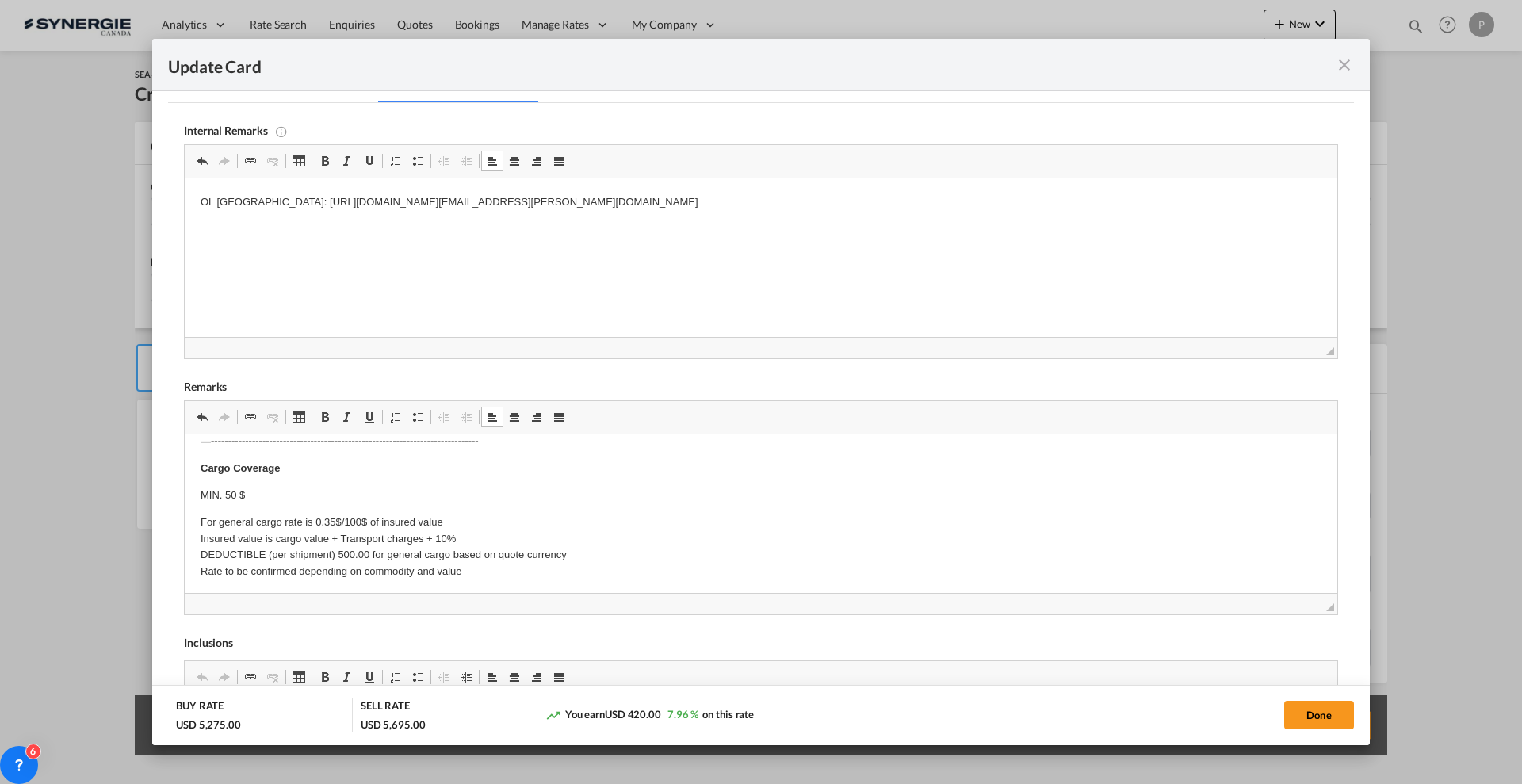
scroll to position [532, 0]
click at [1308, 710] on button "Done" at bounding box center [1318, 714] width 70 height 29
type input "25 Sep 2025"
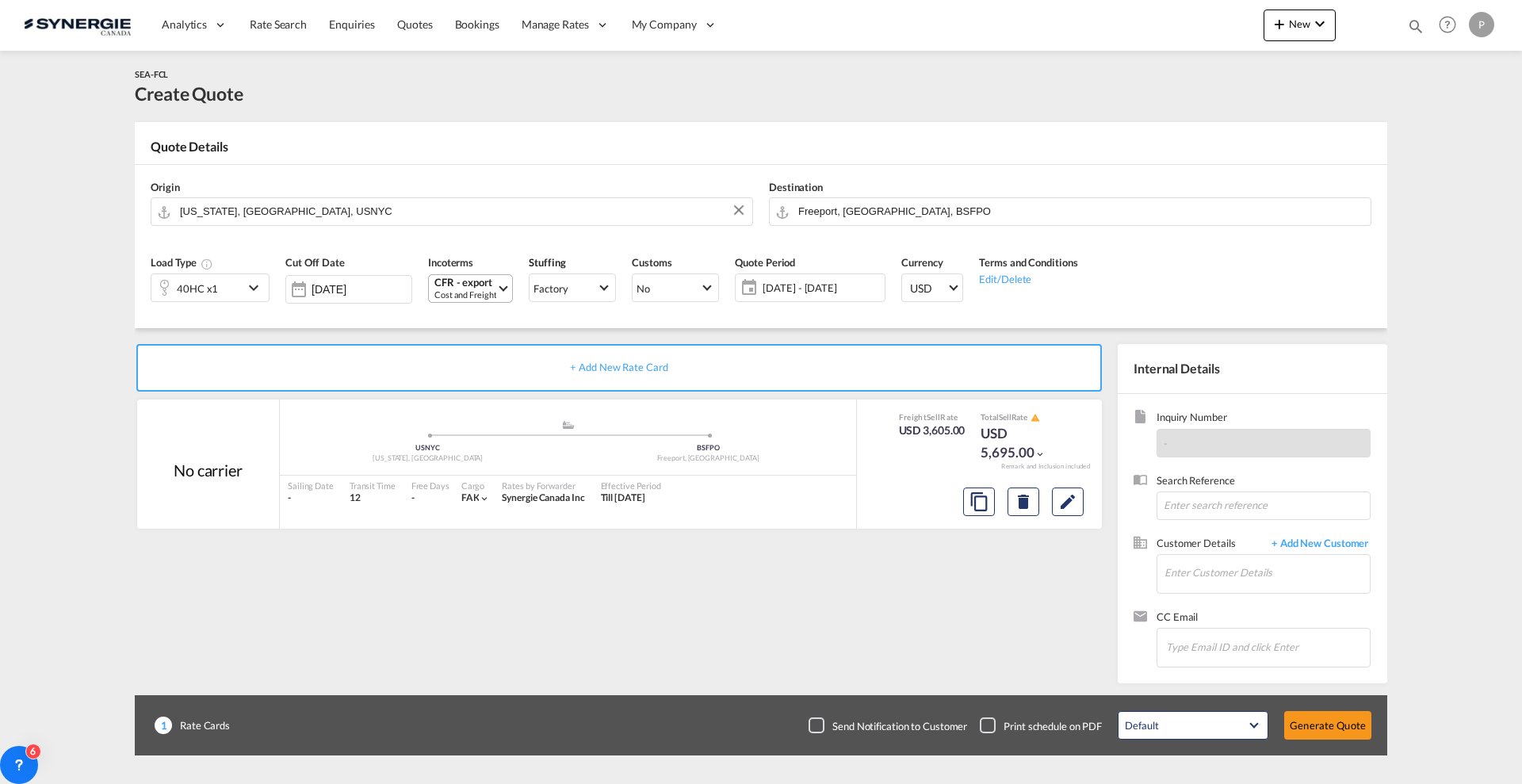
scroll to position [123, 0]
click at [1217, 569] on input "Enter Customer Details" at bounding box center [1267, 572] width 205 height 36
click at [1229, 568] on input "Enter Customer Details" at bounding box center [1267, 572] width 205 height 36
click at [1235, 573] on body "Analytics Reports Dashboard Rate Search Enquiries Quotes Bookings" at bounding box center [761, 392] width 1522 height 784
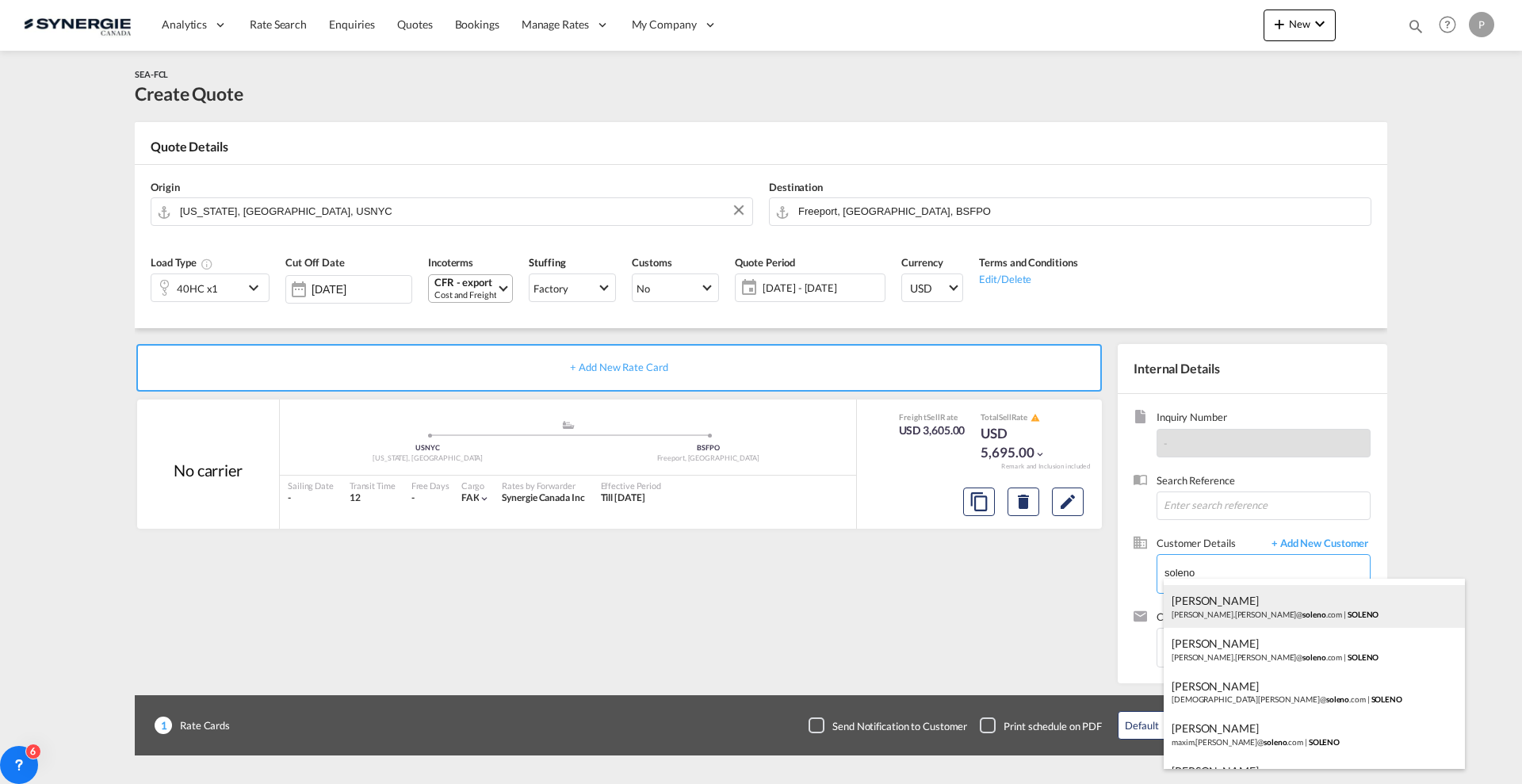
scroll to position [67, 0]
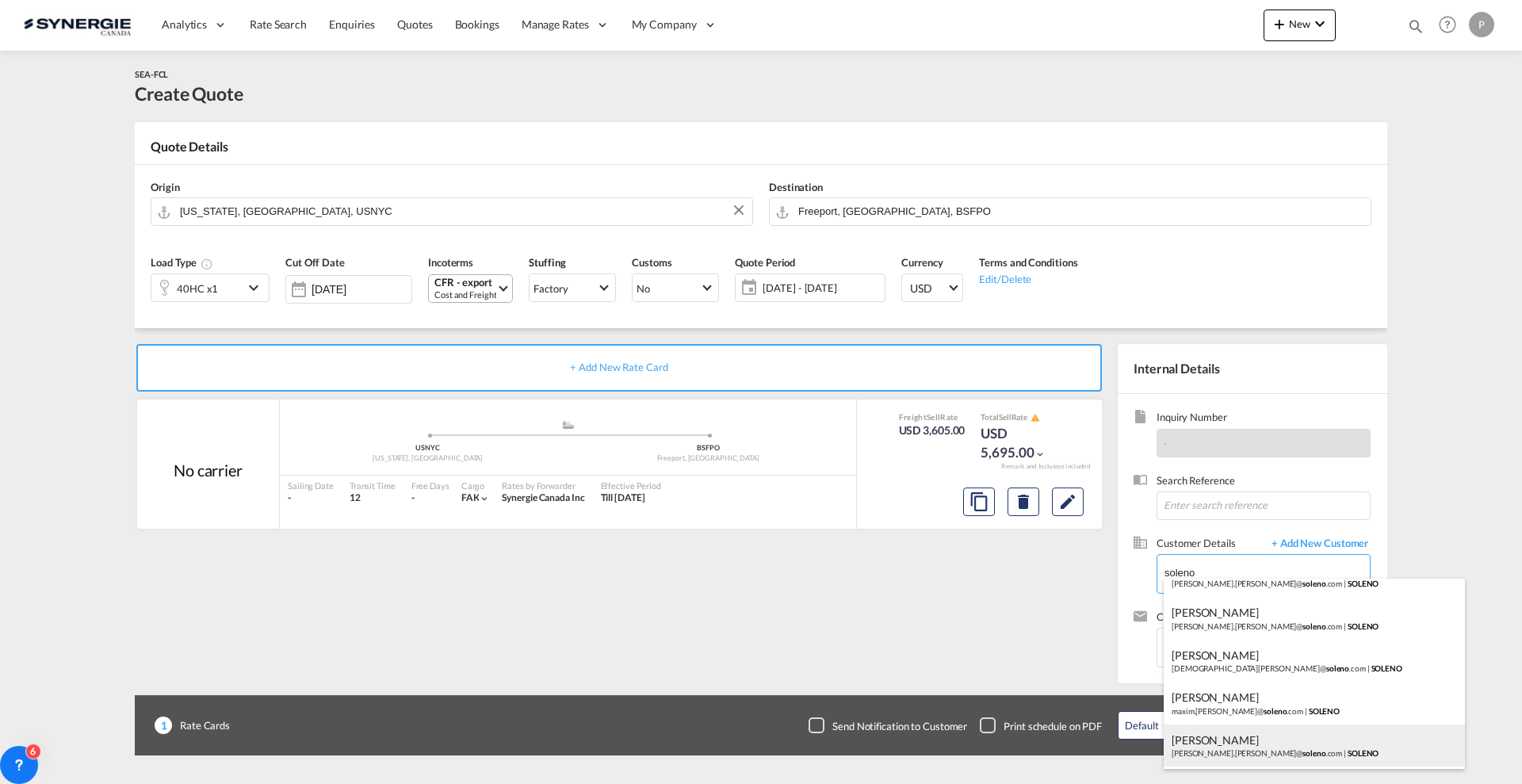
click at [1250, 746] on div "Serge Choquette serge.choquette@ soleno .com | SOLENO" at bounding box center [1314, 746] width 301 height 43
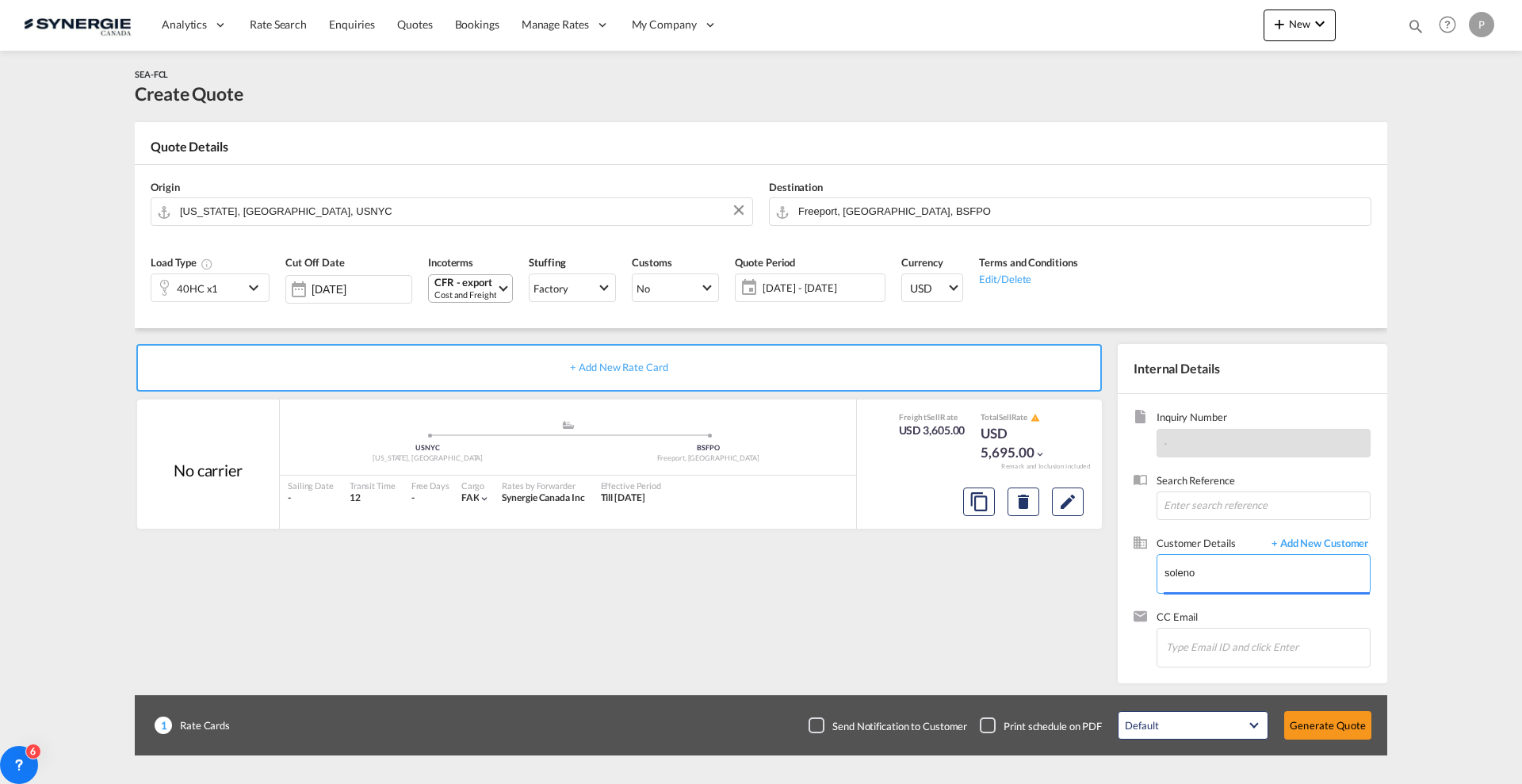
type input "SOLENO, Serge Choquette, serge.choquette@soleno.com"
click at [1334, 718] on button "Generate Quote" at bounding box center [1327, 725] width 88 height 29
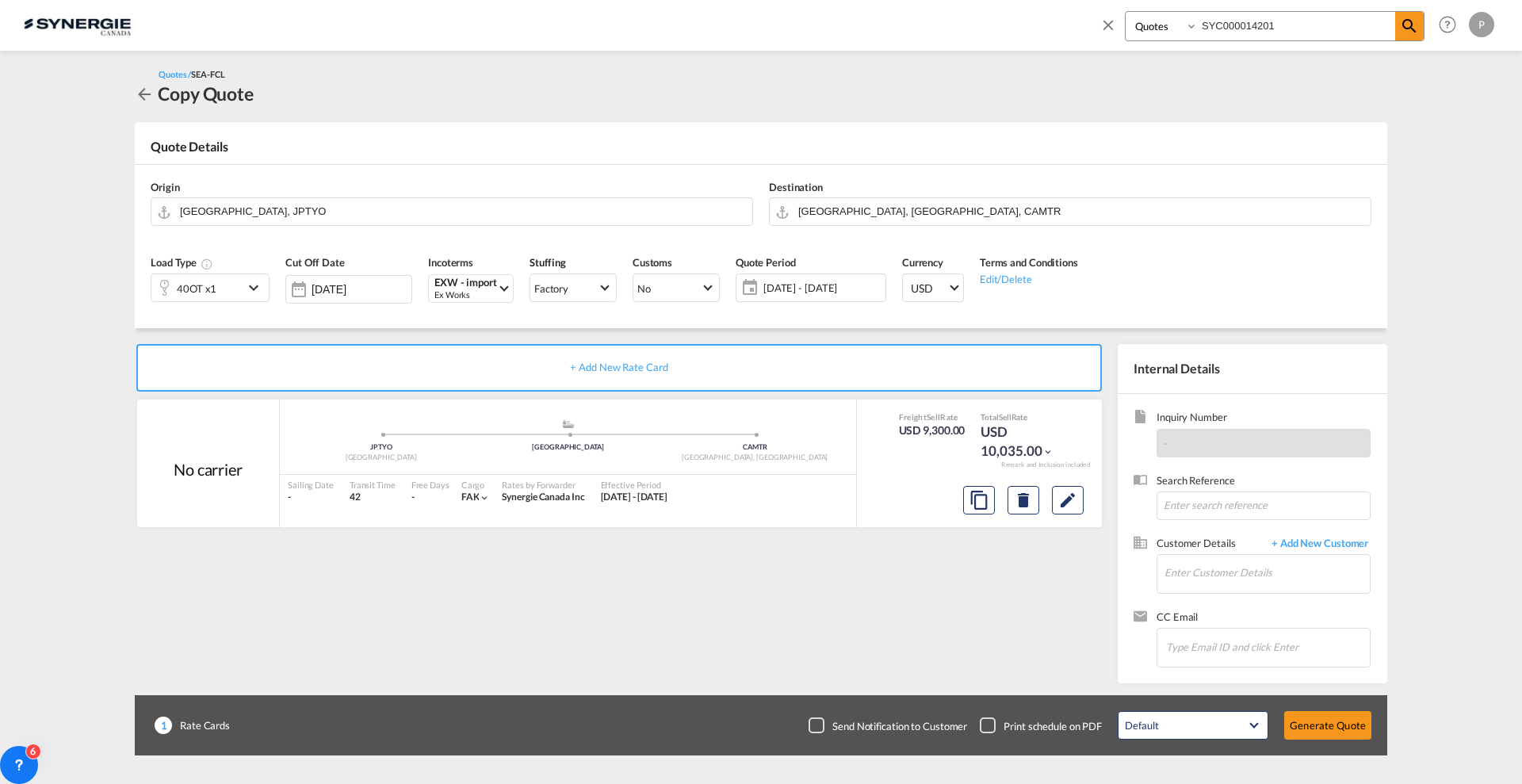
select select "Quotes"
click at [1186, 584] on input "Enter Customer Details" at bounding box center [1267, 572] width 205 height 36
paste input "[PERSON_NAME][EMAIL_ADDRESS][DOMAIN_NAME]"
click at [1251, 606] on div "[PERSON_NAME] [EMAIL_ADDRESS][DOMAIN_NAME] | Cascades Canada ULC" at bounding box center [1267, 600] width 206 height 43
type input "Cascades Canada ULC, [PERSON_NAME], [PERSON_NAME][EMAIL_ADDRESS][DOMAIN_NAME]"
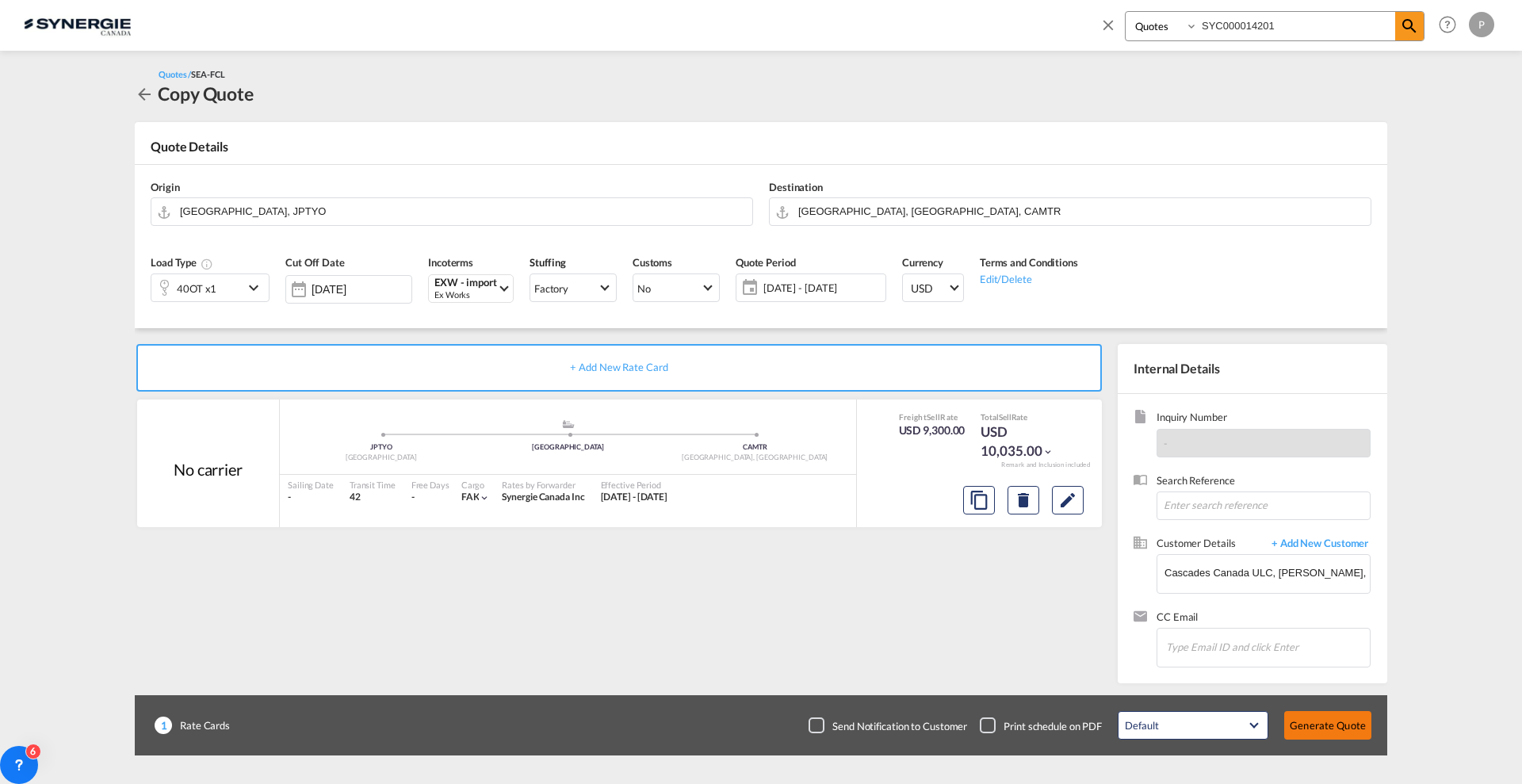
click at [1334, 711] on button "Generate Quote" at bounding box center [1327, 725] width 88 height 29
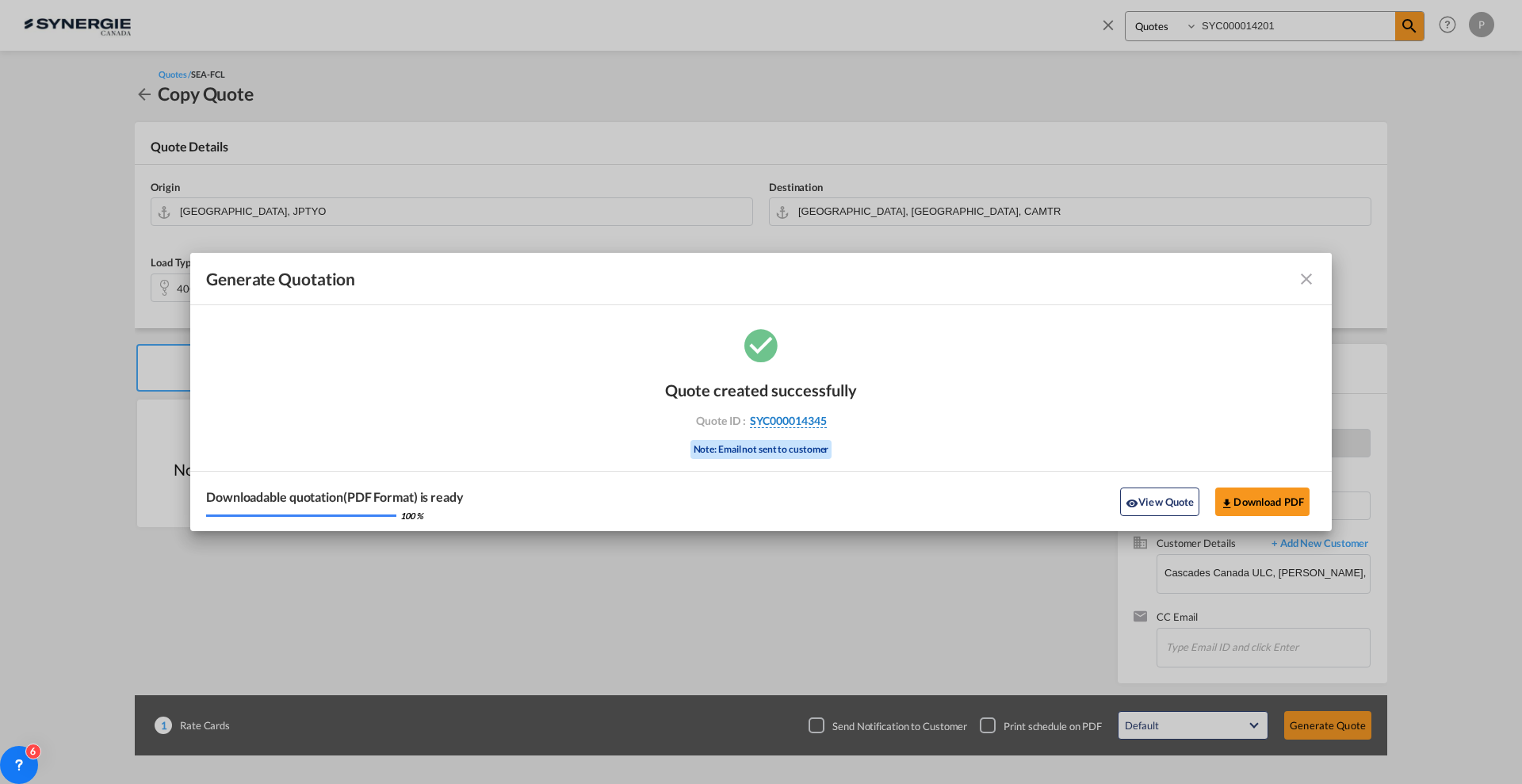
drag, startPoint x: 829, startPoint y: 416, endPoint x: 826, endPoint y: 425, distance: 9.5
click at [826, 425] on div "Quote ID : SYC000014345" at bounding box center [761, 421] width 184 height 14
copy div "SYC000014345"
click at [1266, 512] on button "Download PDF" at bounding box center [1262, 502] width 95 height 29
click at [1129, 495] on button "View Quote" at bounding box center [1159, 502] width 79 height 29
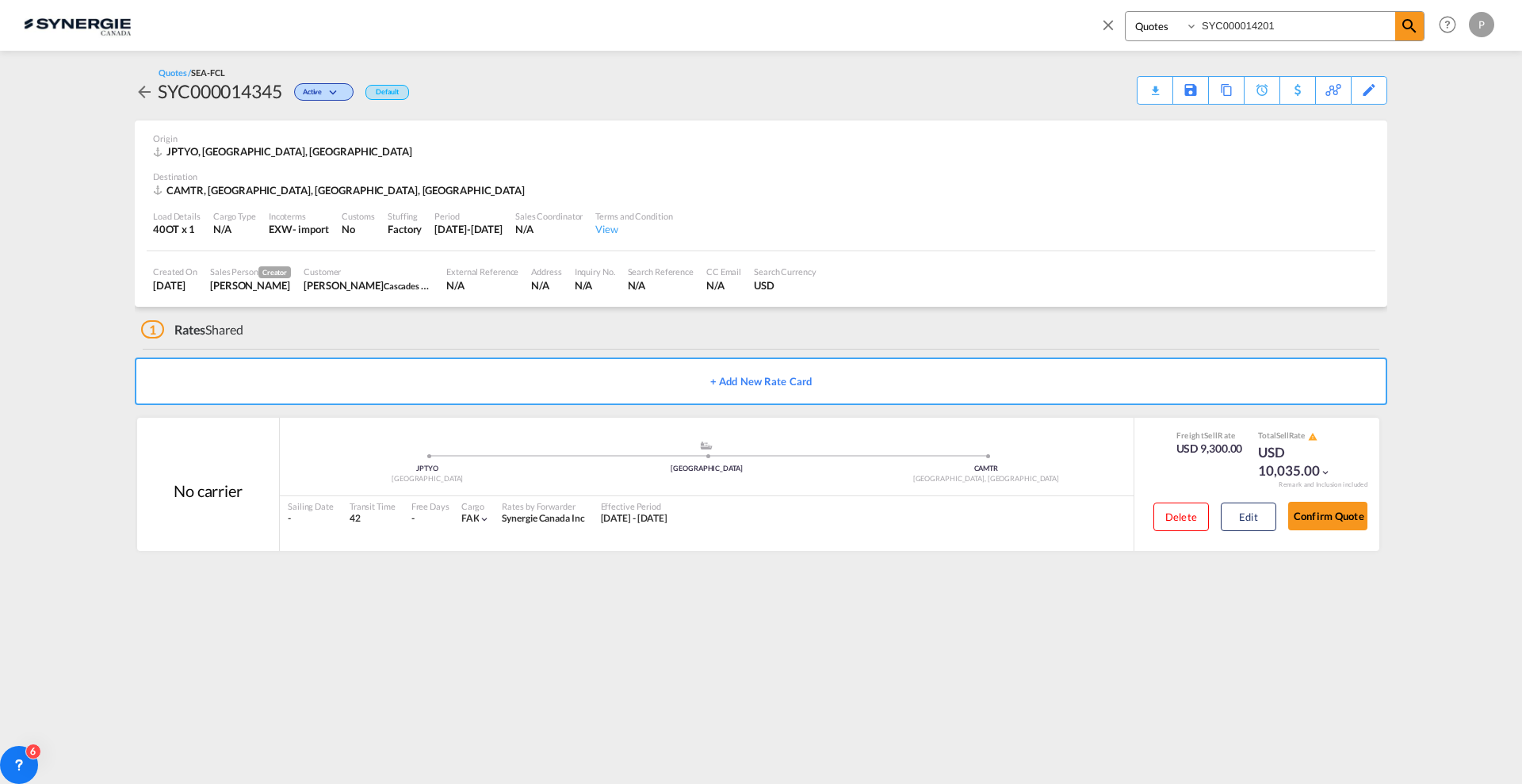
click at [200, 89] on div "SYC000014345" at bounding box center [220, 91] width 124 height 25
copy div "SYC000014345"
click at [1145, 96] on div "Download Quote" at bounding box center [1124, 89] width 81 height 25
